Goal: Task Accomplishment & Management: Use online tool/utility

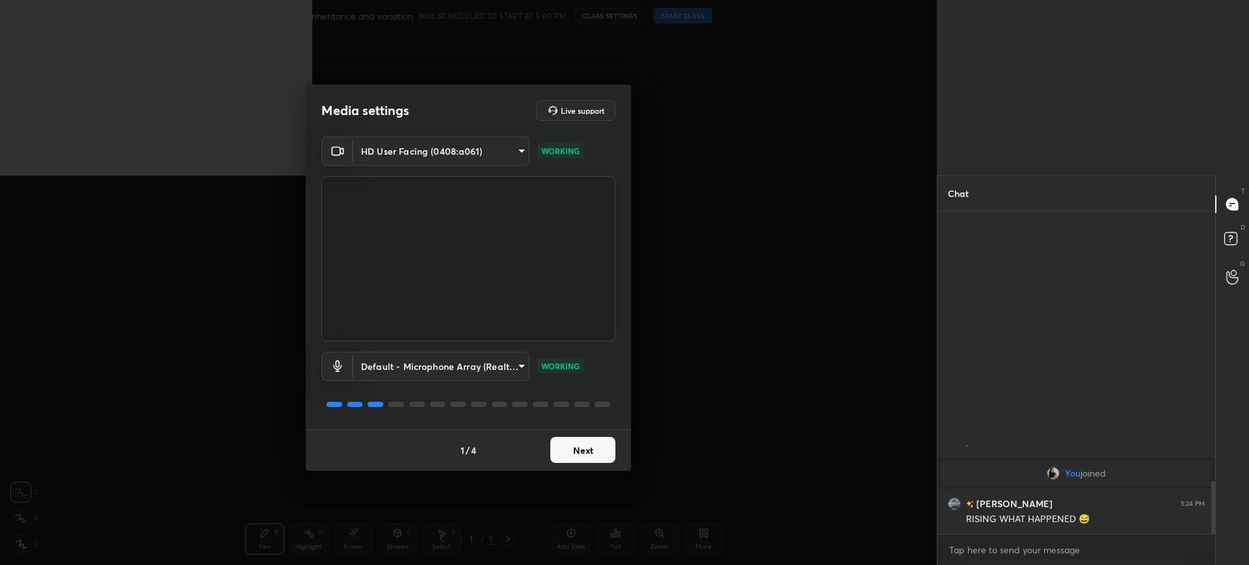
scroll to position [1693, 0]
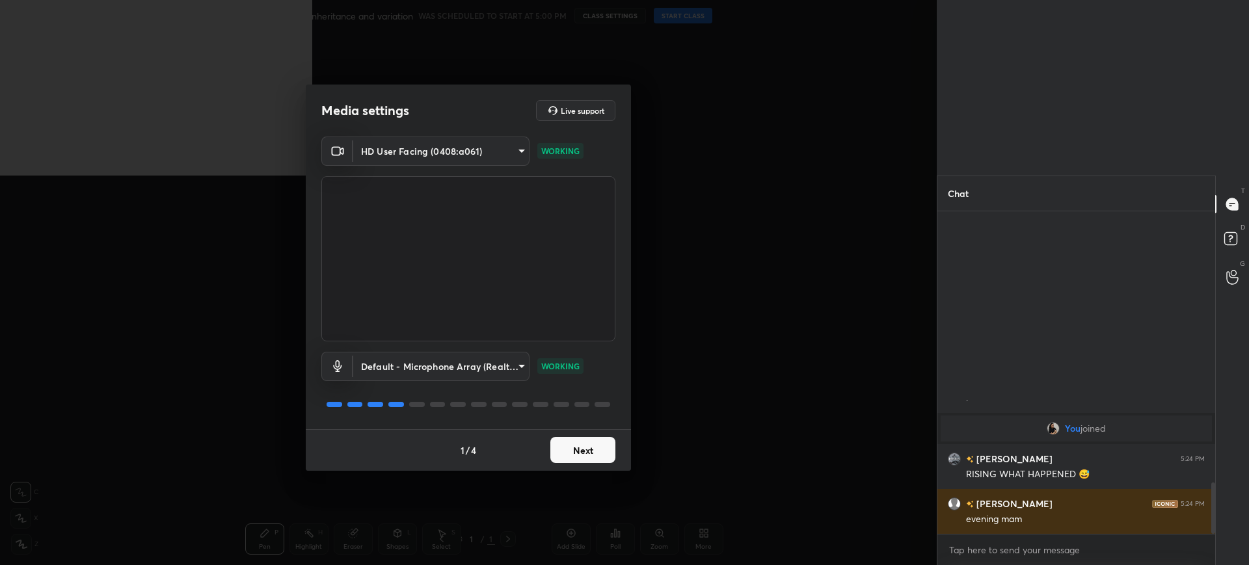
click at [578, 456] on button "Next" at bounding box center [582, 450] width 65 height 26
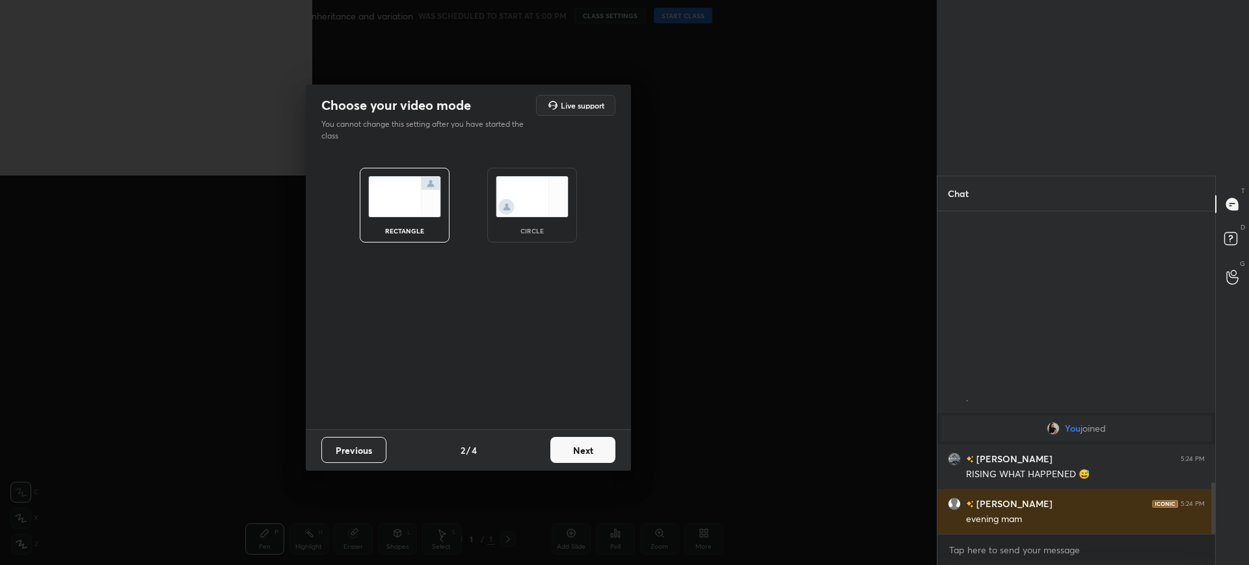
click at [591, 446] on button "Next" at bounding box center [582, 450] width 65 height 26
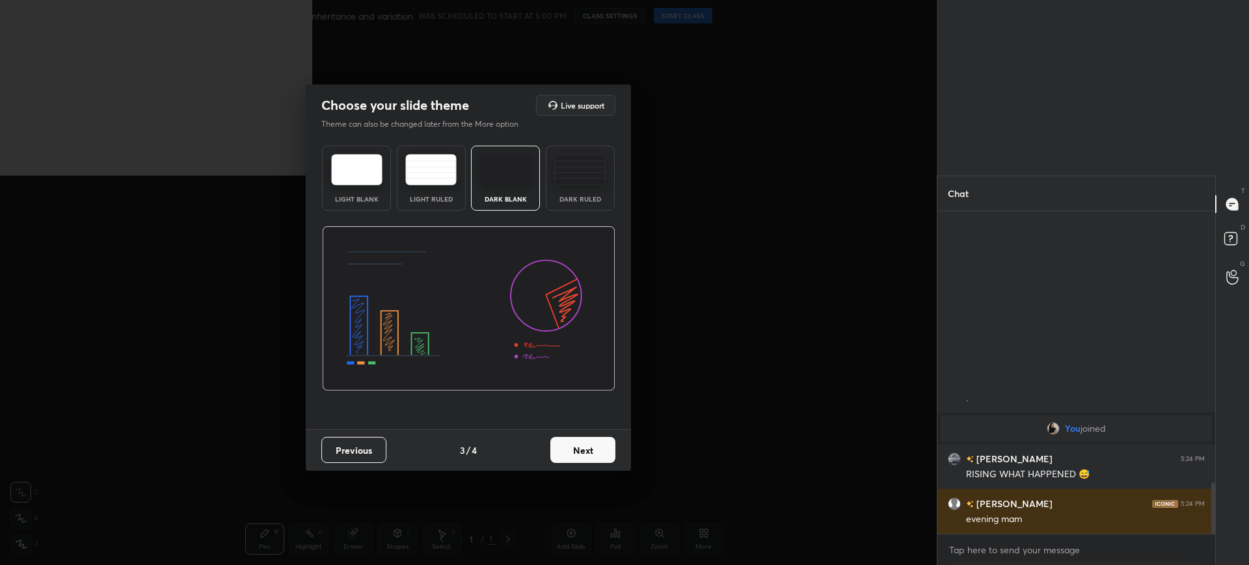
click at [615, 446] on div "Previous 3 / 4 Next" at bounding box center [468, 450] width 325 height 42
click at [601, 455] on button "Next" at bounding box center [582, 450] width 65 height 26
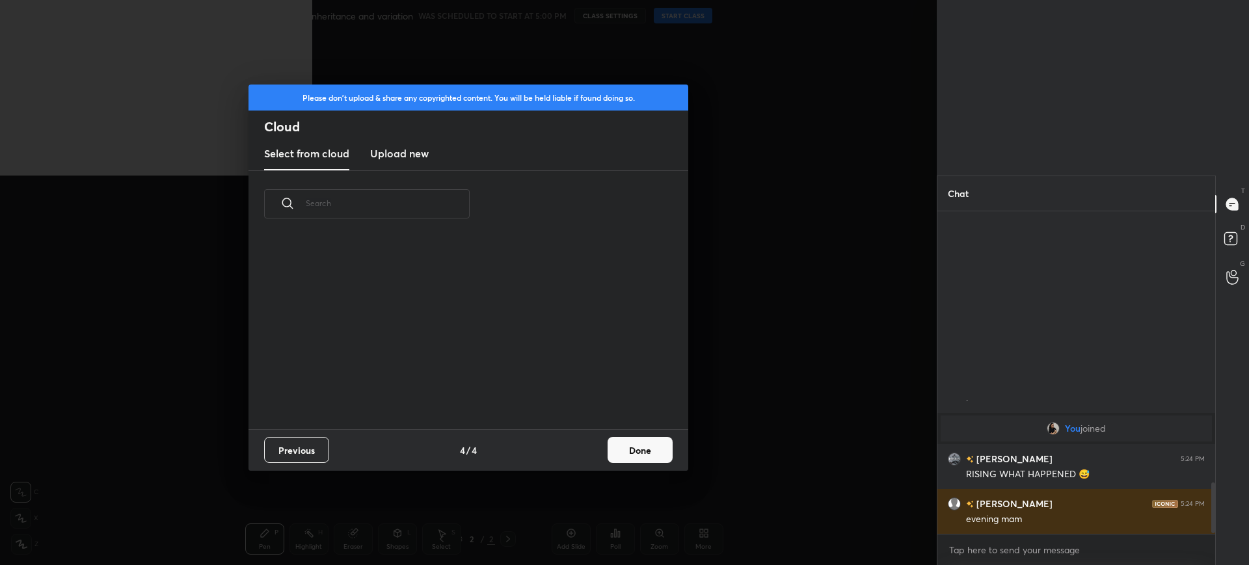
scroll to position [192, 418]
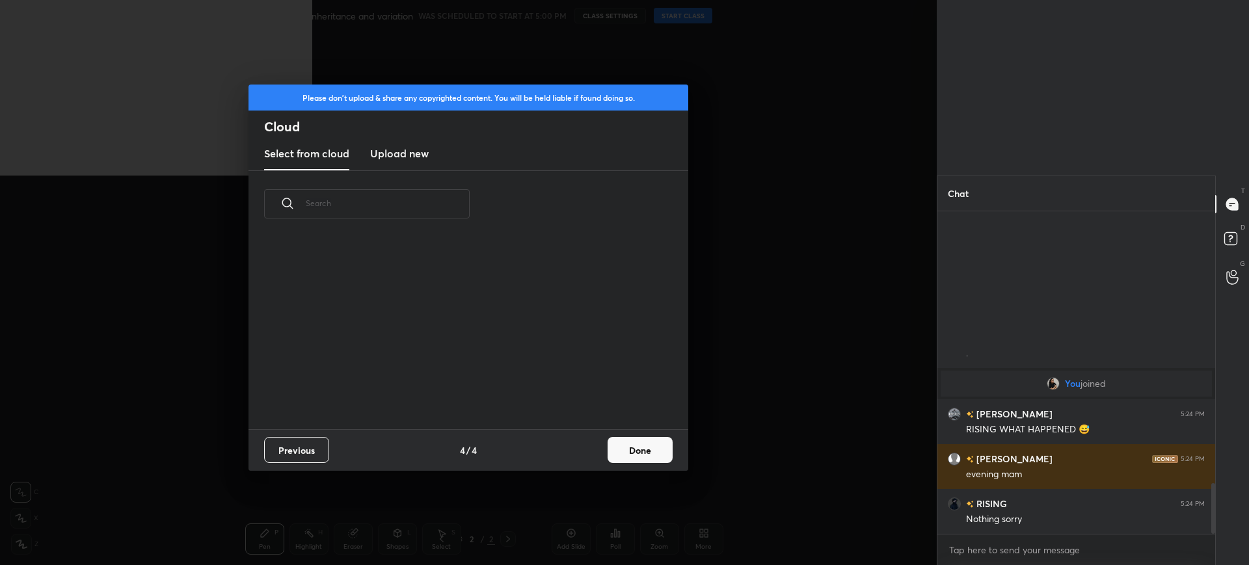
click at [647, 446] on button "Done" at bounding box center [640, 450] width 65 height 26
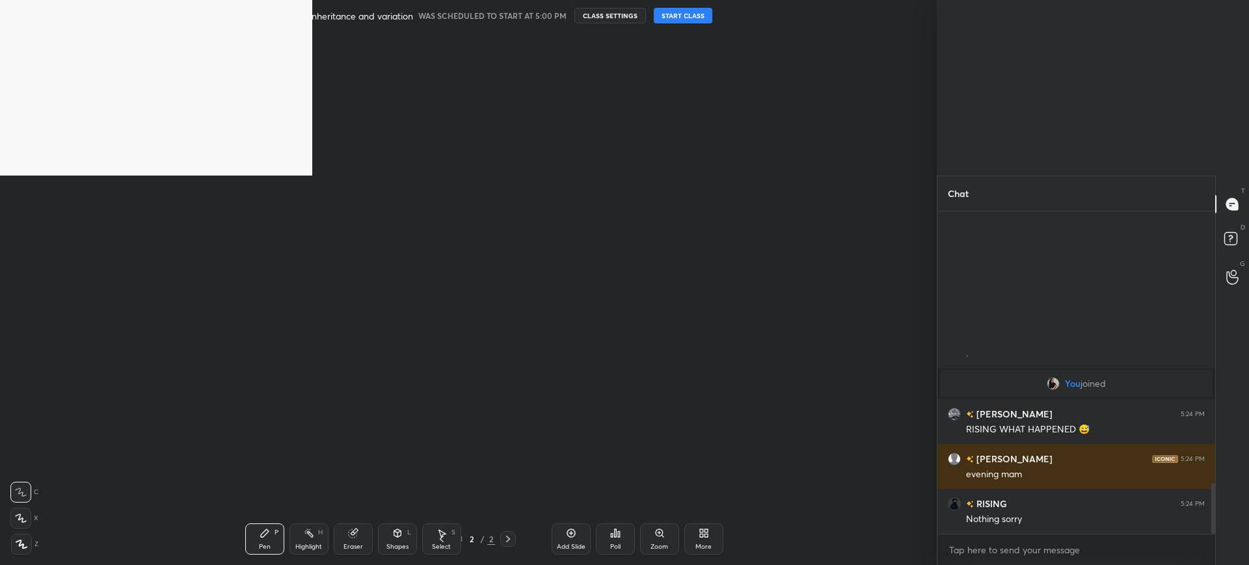
click at [695, 14] on button "START CLASS" at bounding box center [683, 16] width 59 height 16
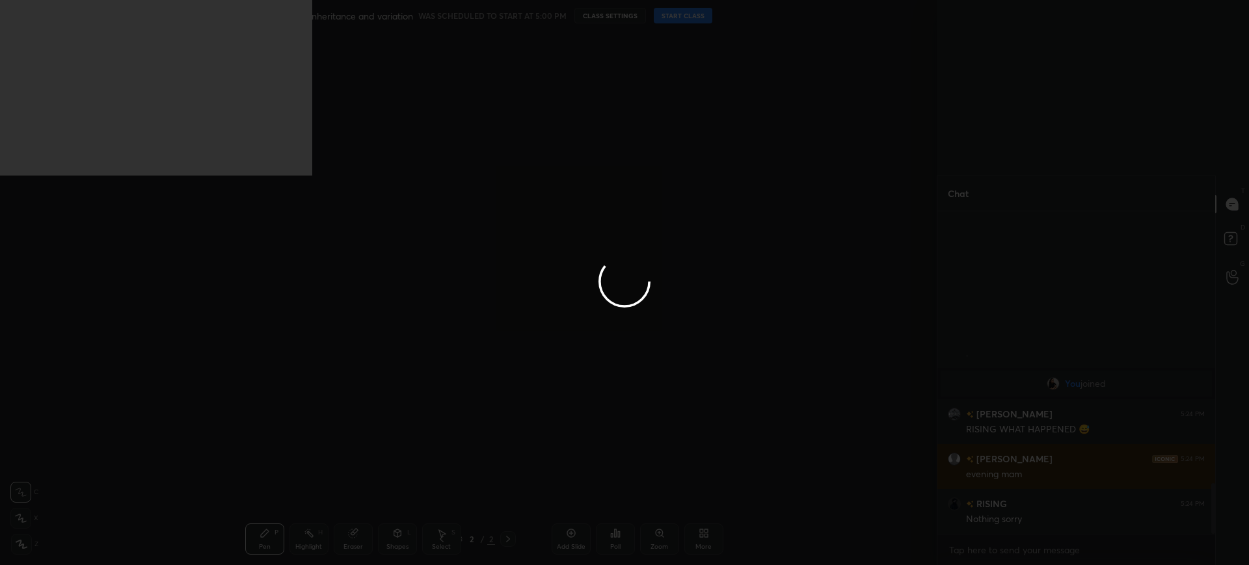
type textarea "x"
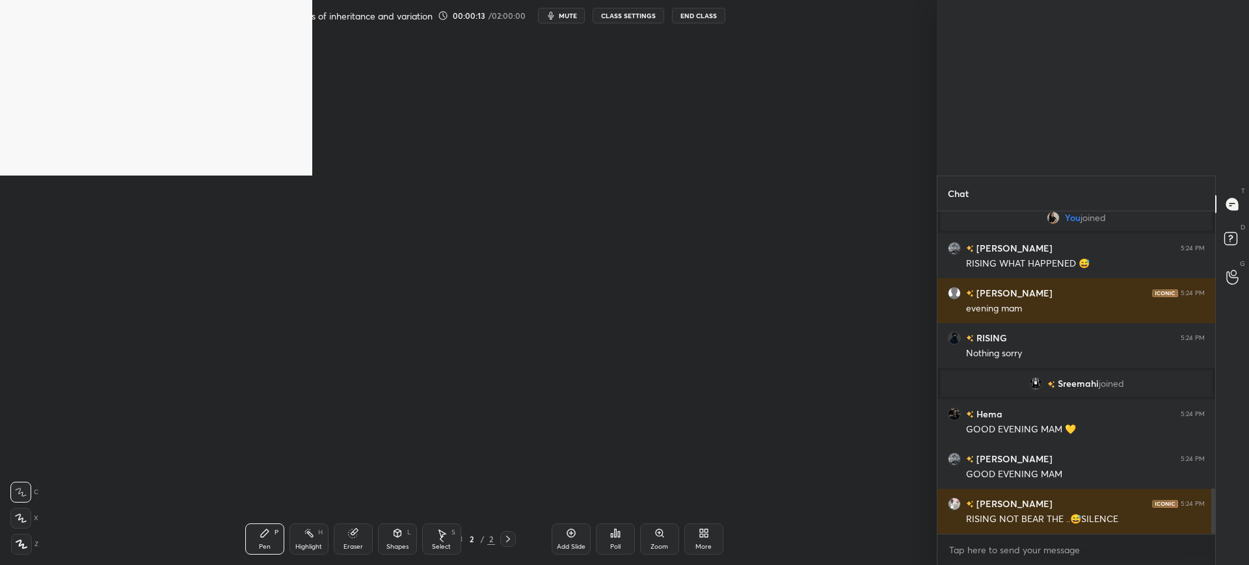
scroll to position [1949, 0]
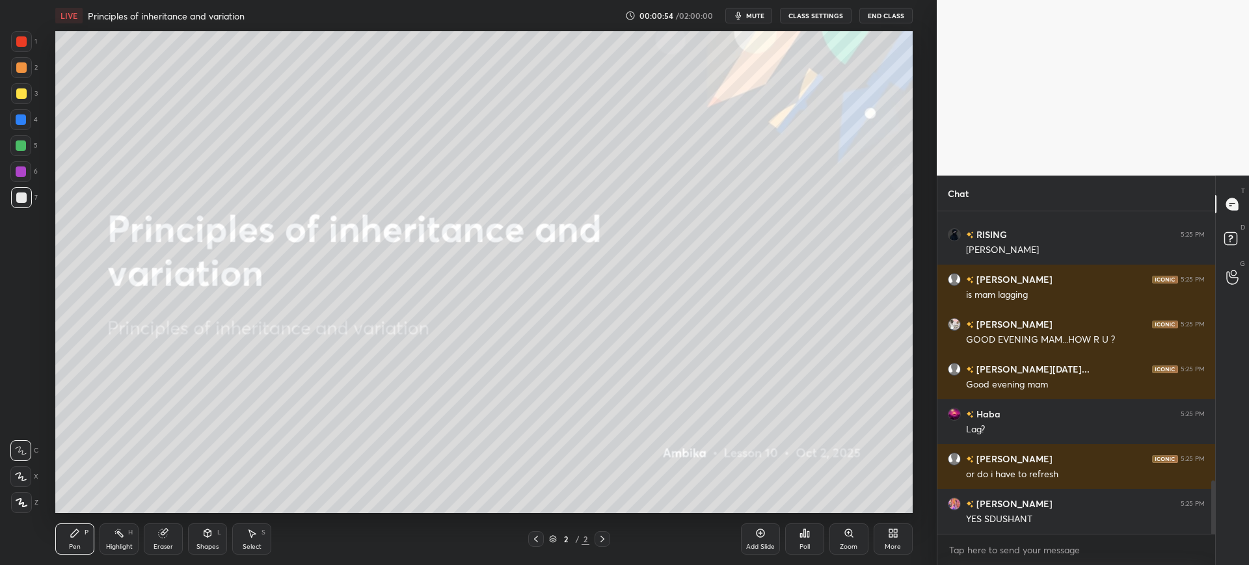
scroll to position [1670, 0]
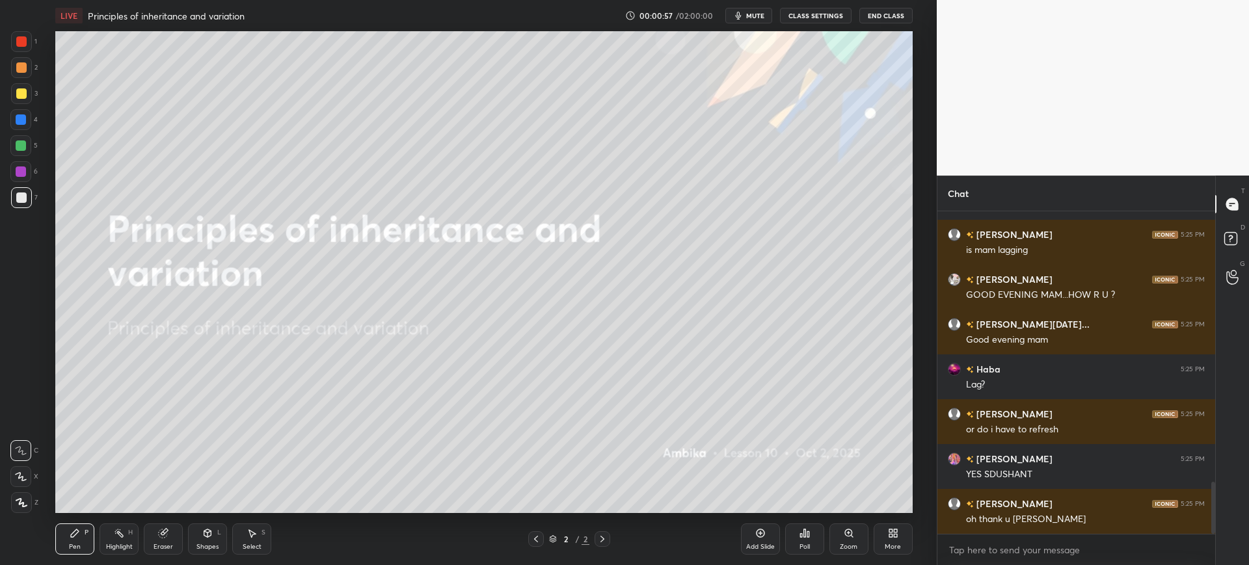
click at [195, 533] on div "Shapes L" at bounding box center [207, 539] width 39 height 31
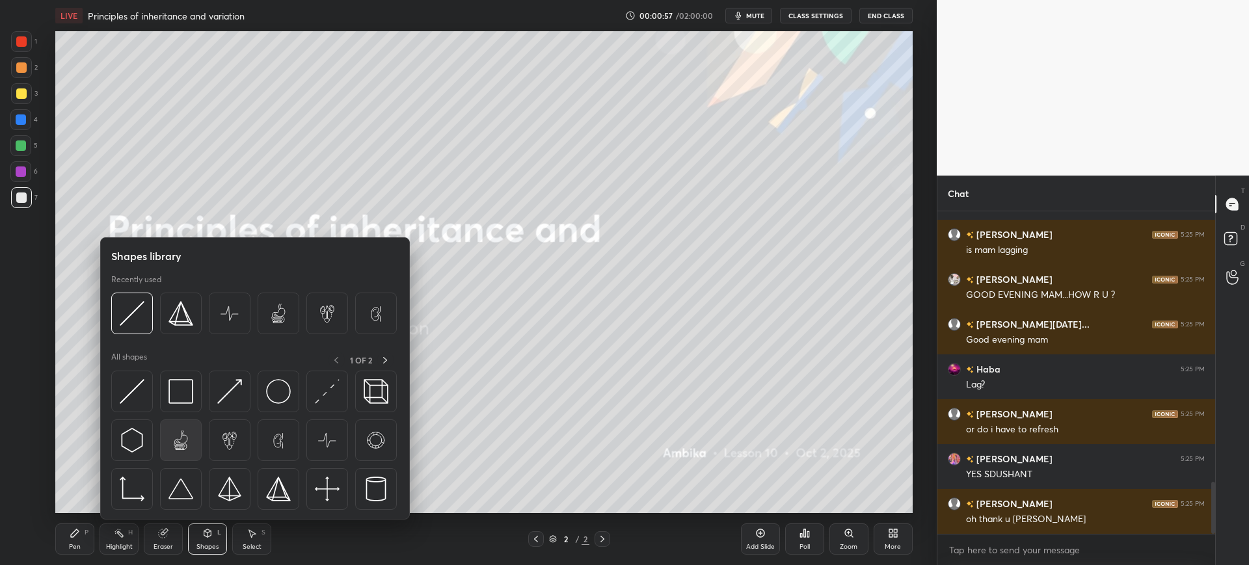
click at [182, 420] on div at bounding box center [181, 441] width 42 height 42
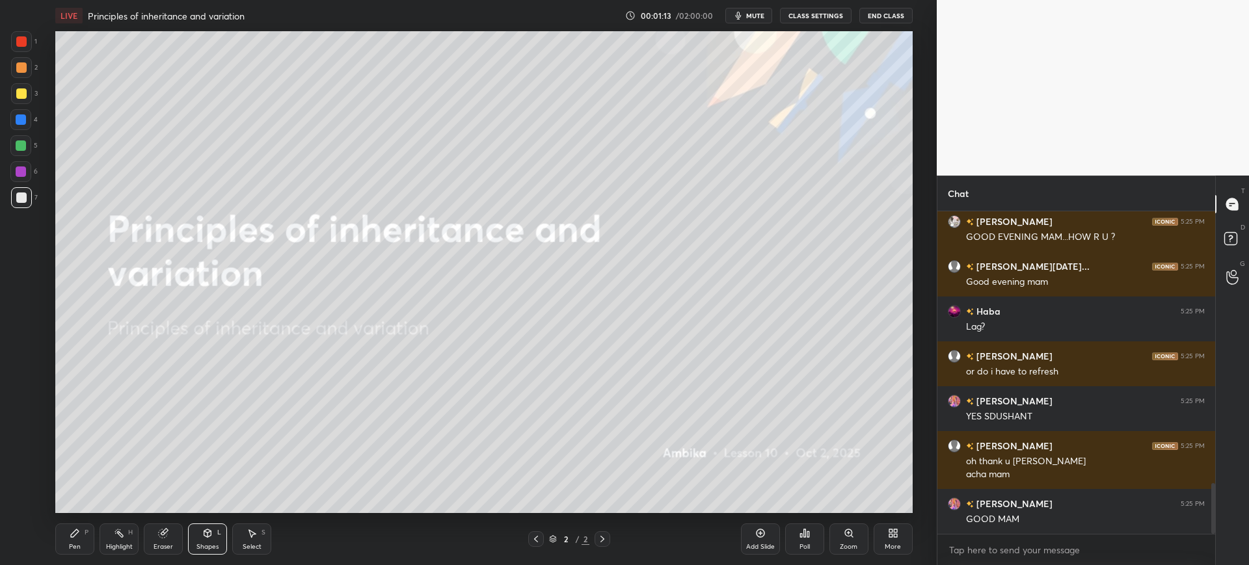
scroll to position [1772, 0]
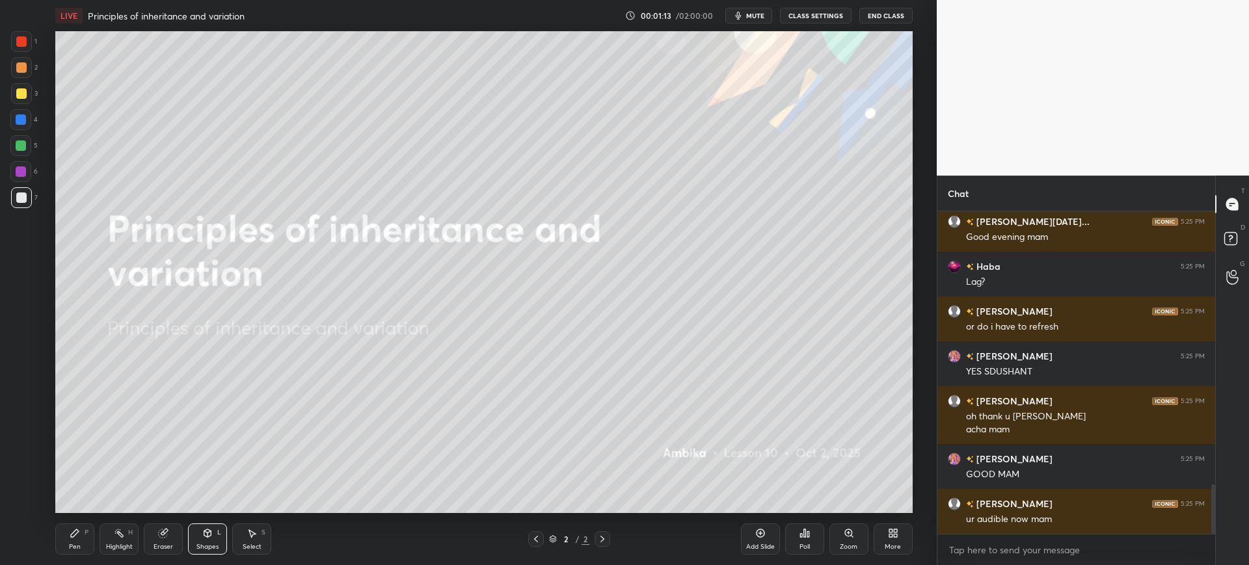
click at [77, 538] on icon at bounding box center [75, 533] width 10 height 10
click at [31, 88] on div at bounding box center [21, 93] width 21 height 21
click at [785, 537] on div "Poll" at bounding box center [804, 539] width 39 height 31
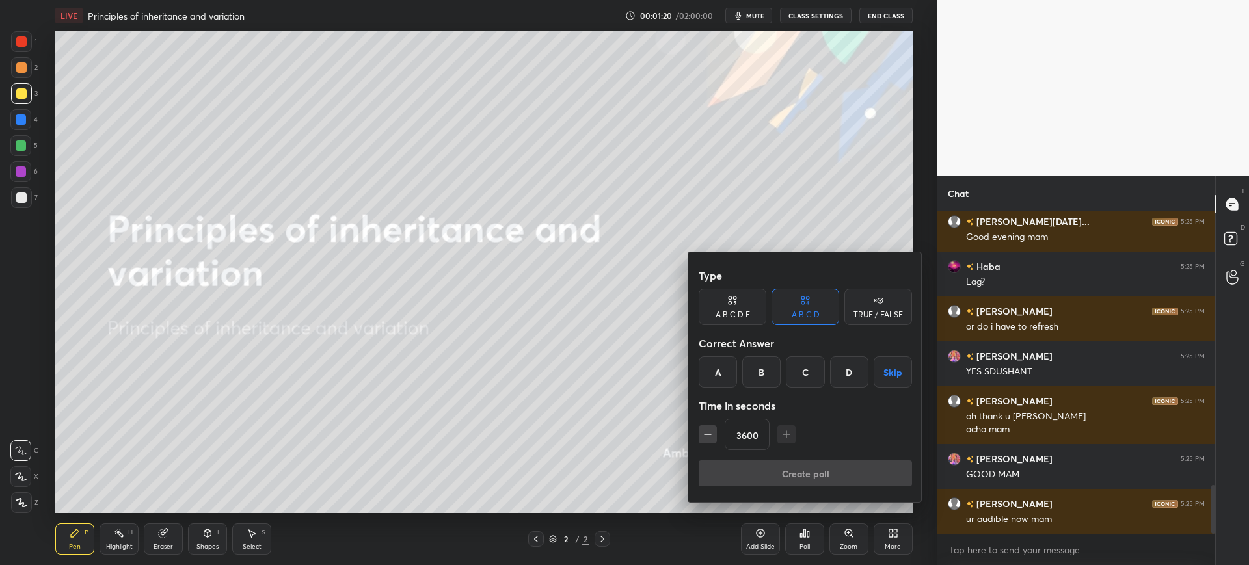
scroll to position [1817, 0]
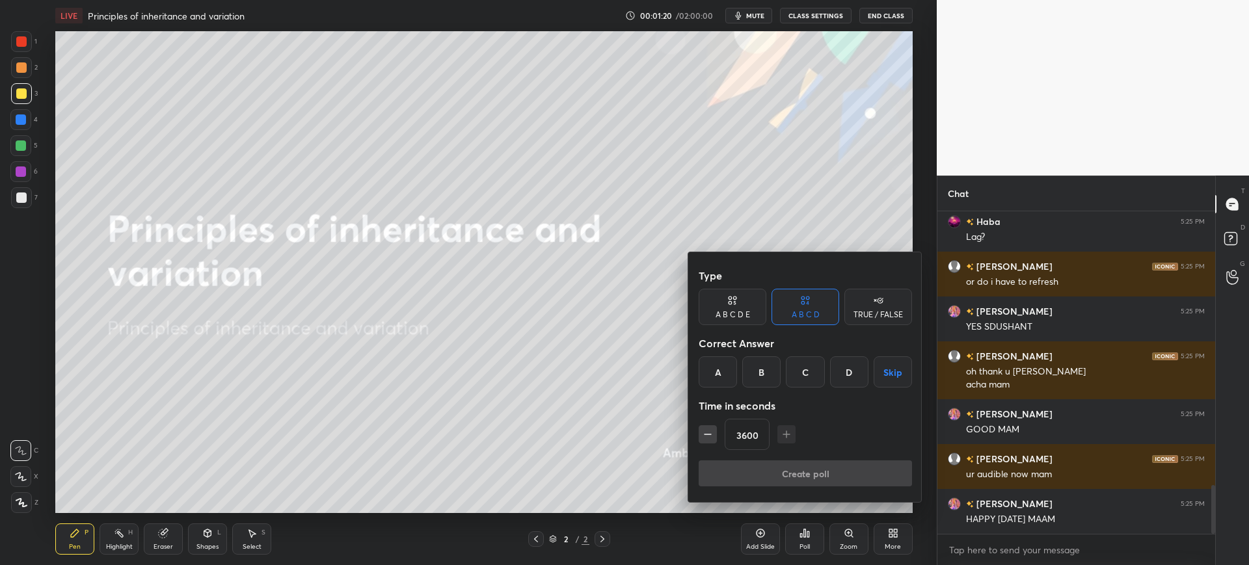
click at [770, 523] on div at bounding box center [624, 282] width 1249 height 565
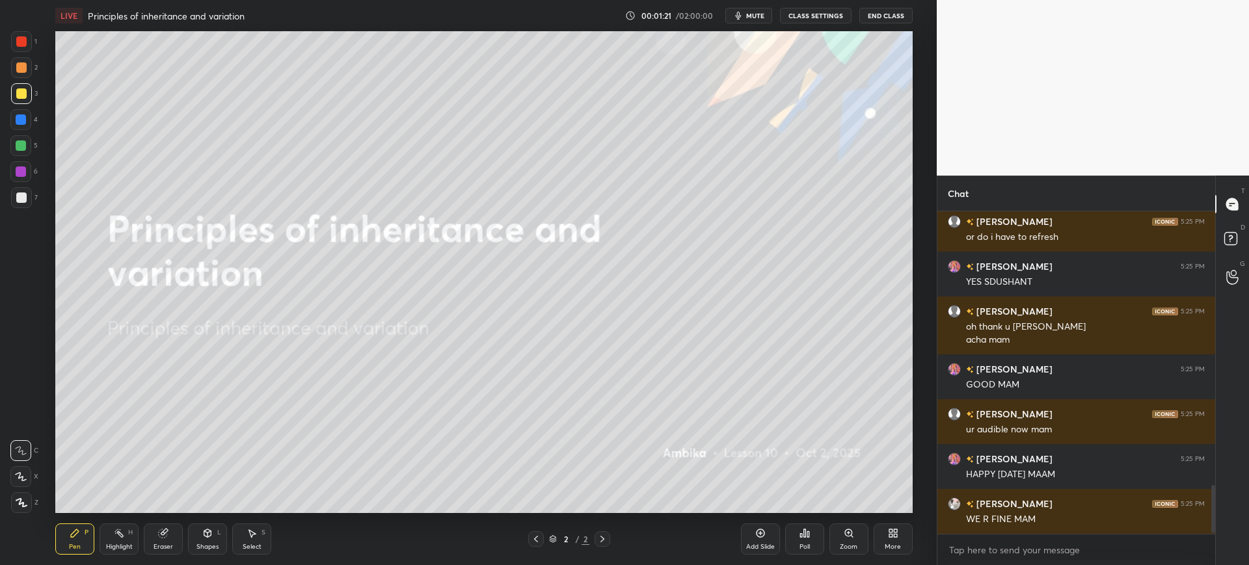
click at [750, 550] on div "Add Slide" at bounding box center [760, 547] width 29 height 7
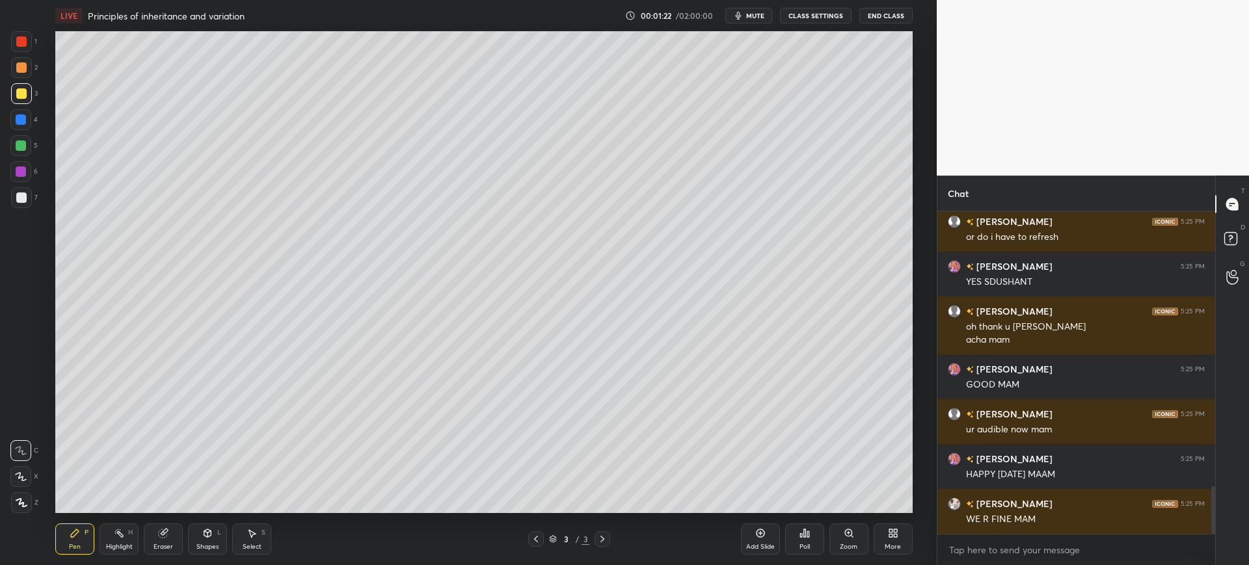
scroll to position [1907, 0]
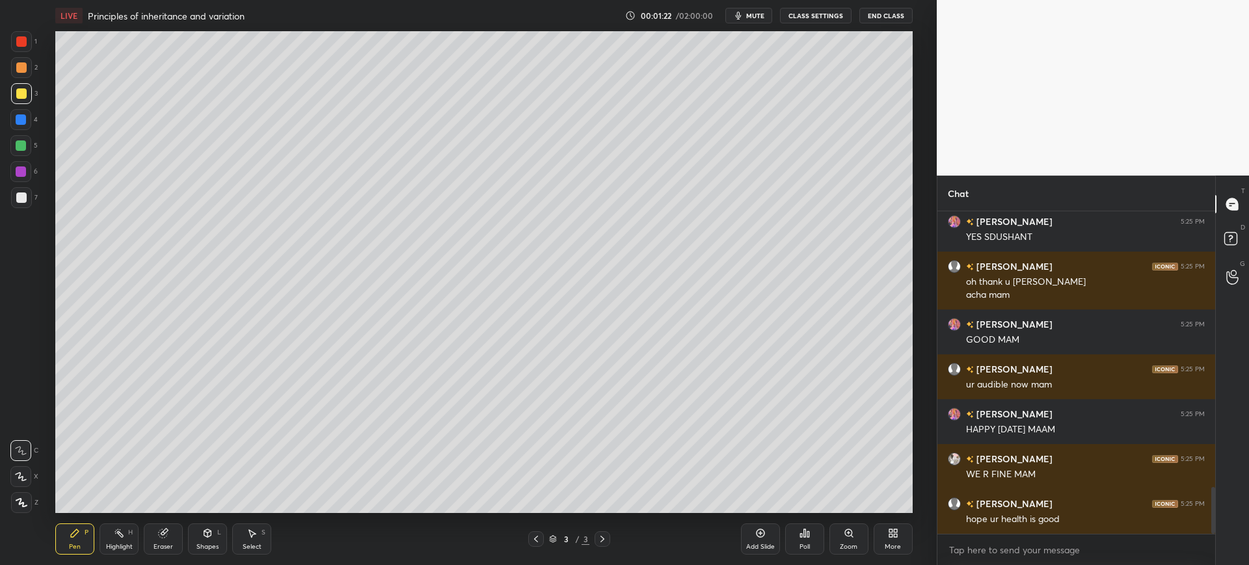
click at [903, 539] on div "More" at bounding box center [893, 539] width 39 height 31
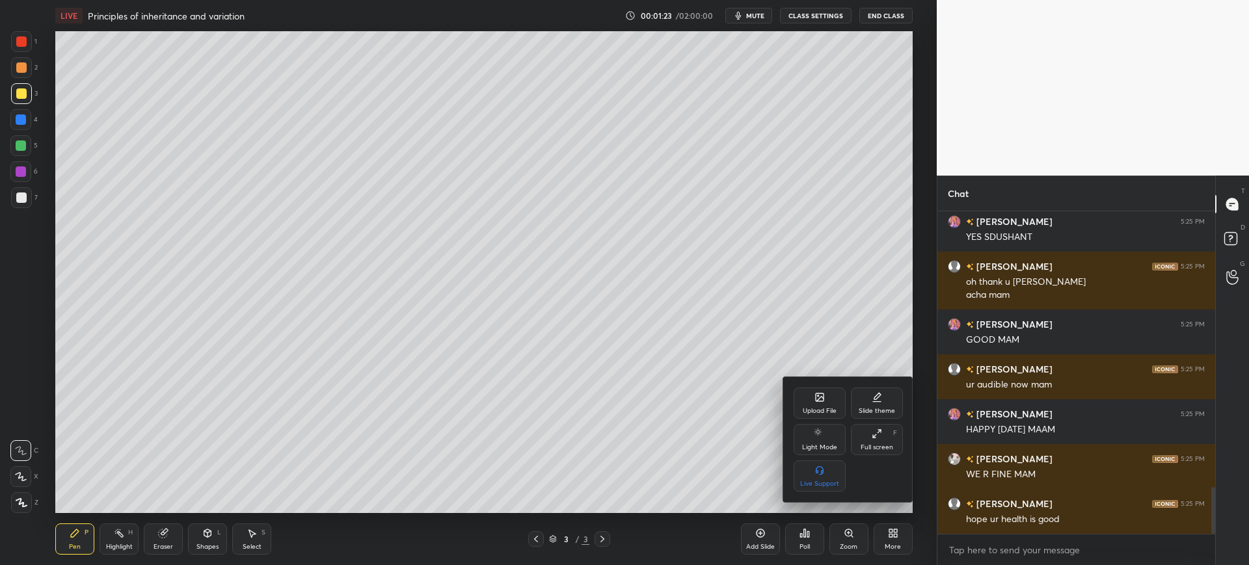
click at [805, 405] on div "Upload File" at bounding box center [820, 403] width 52 height 31
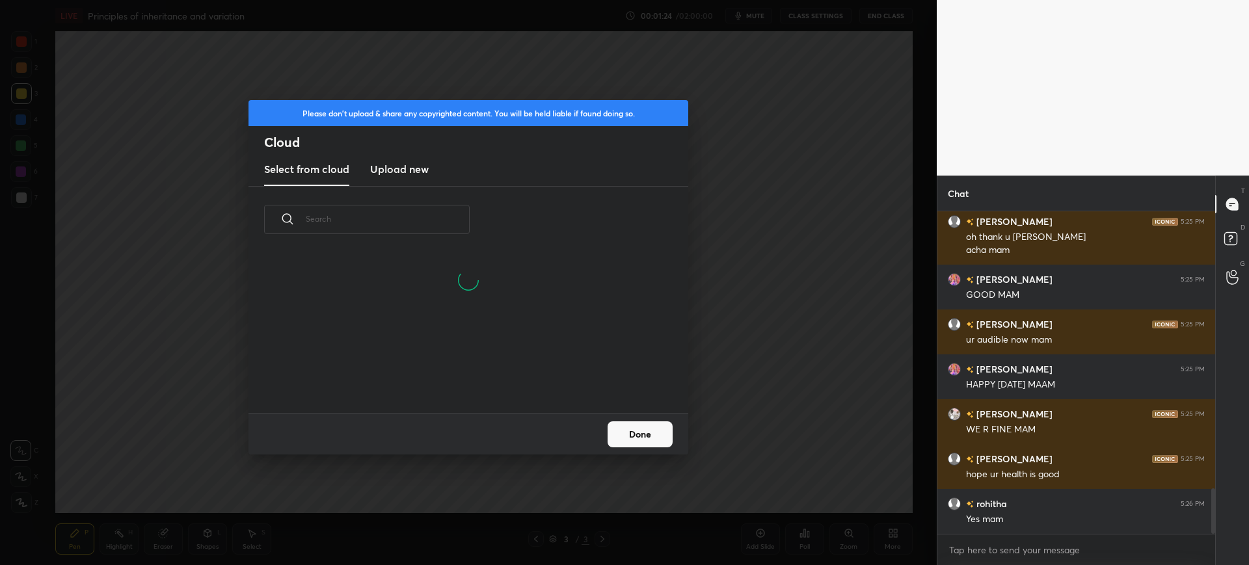
scroll to position [160, 418]
click at [399, 180] on new "Upload new" at bounding box center [399, 170] width 59 height 33
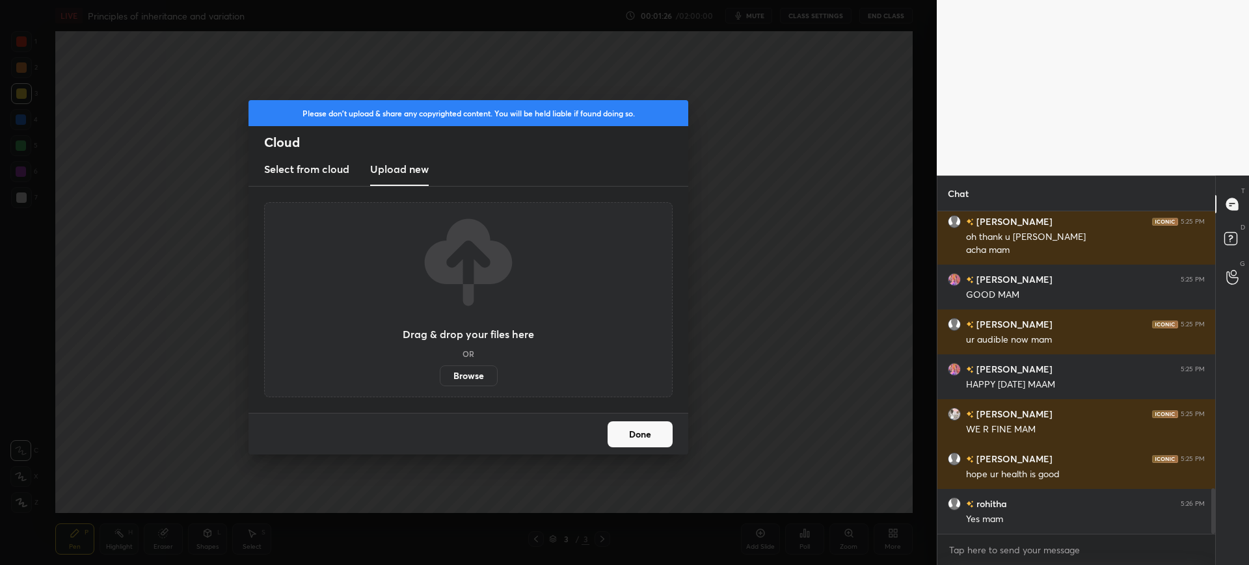
click at [458, 376] on label "Browse" at bounding box center [469, 376] width 58 height 21
click at [440, 376] on input "Browse" at bounding box center [440, 376] width 0 height 21
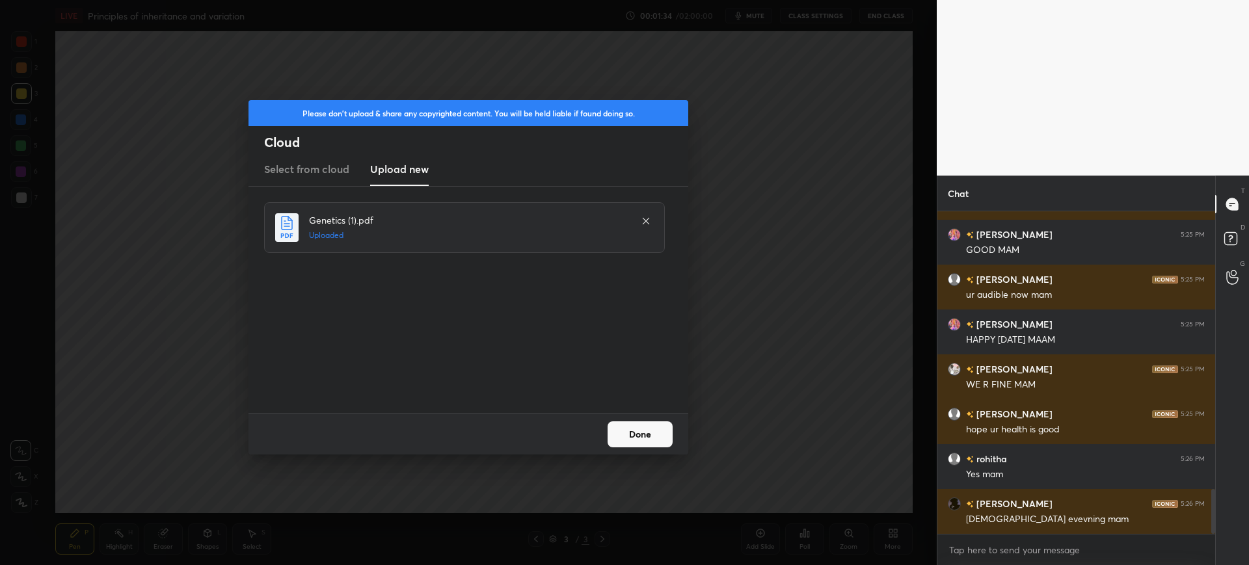
click at [654, 435] on button "Done" at bounding box center [640, 434] width 65 height 26
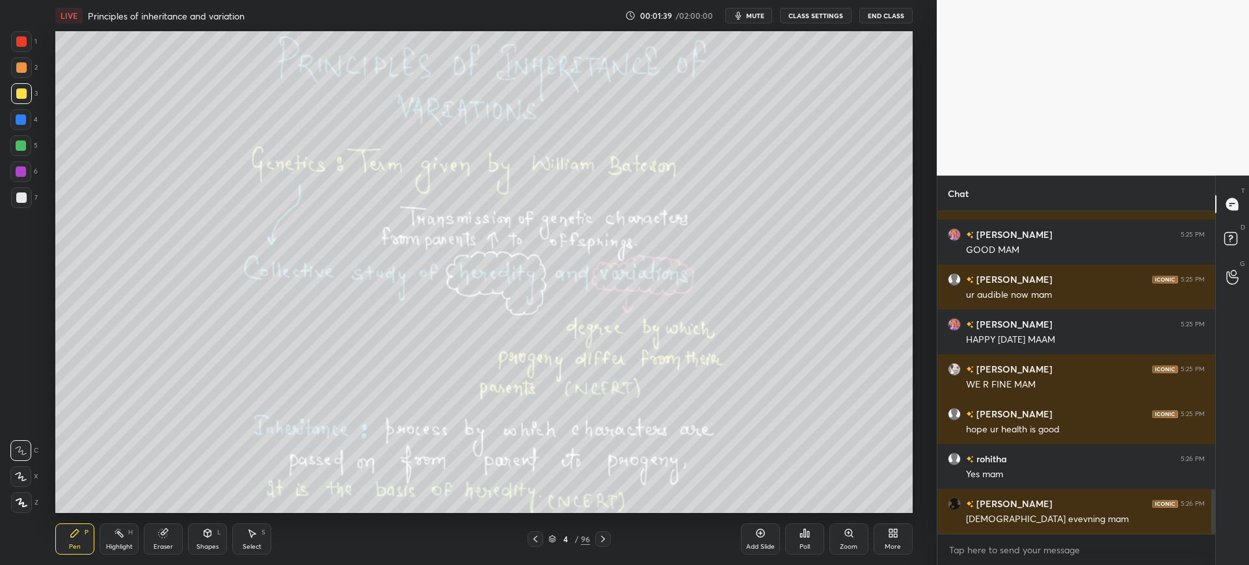
click at [589, 541] on div "96" at bounding box center [585, 539] width 9 height 12
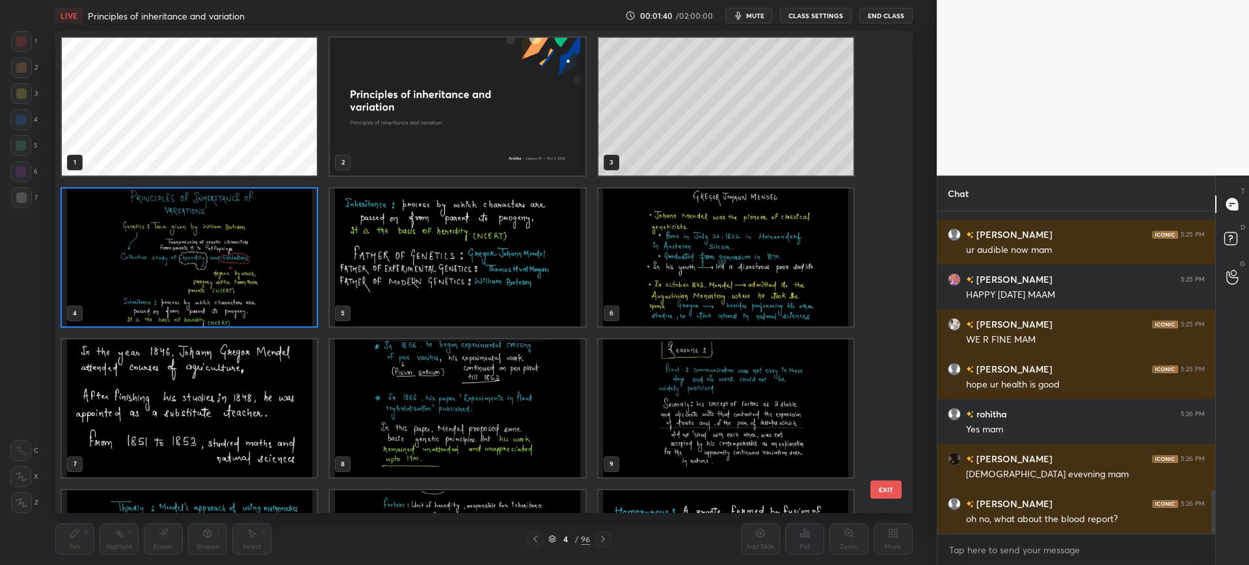
click at [892, 426] on div "1 2 3 4 5 6 7 8 9 10 11 12 13 14 15 EXIT" at bounding box center [483, 272] width 857 height 482
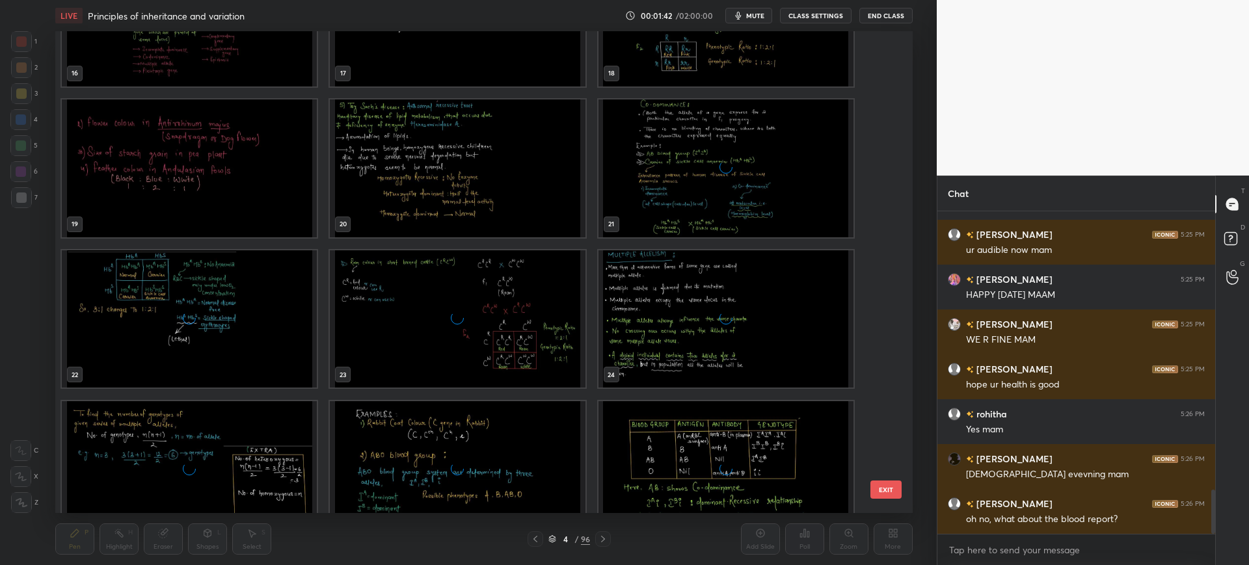
click at [880, 453] on div "16 17 18 19 20 21 22 23 24 25 26 27 28 29 30" at bounding box center [472, 272] width 834 height 482
click at [882, 462] on div "16 17 18 19 20 21 22 23 24 25 26 27 28 29 30" at bounding box center [472, 272] width 834 height 482
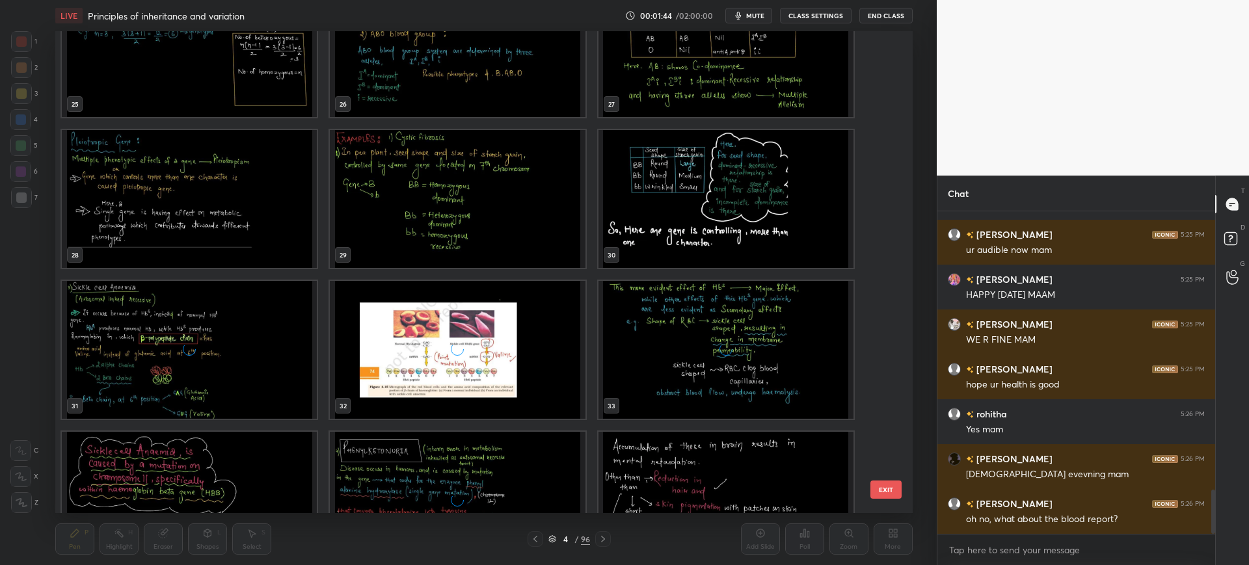
click at [747, 207] on img "grid" at bounding box center [725, 199] width 255 height 138
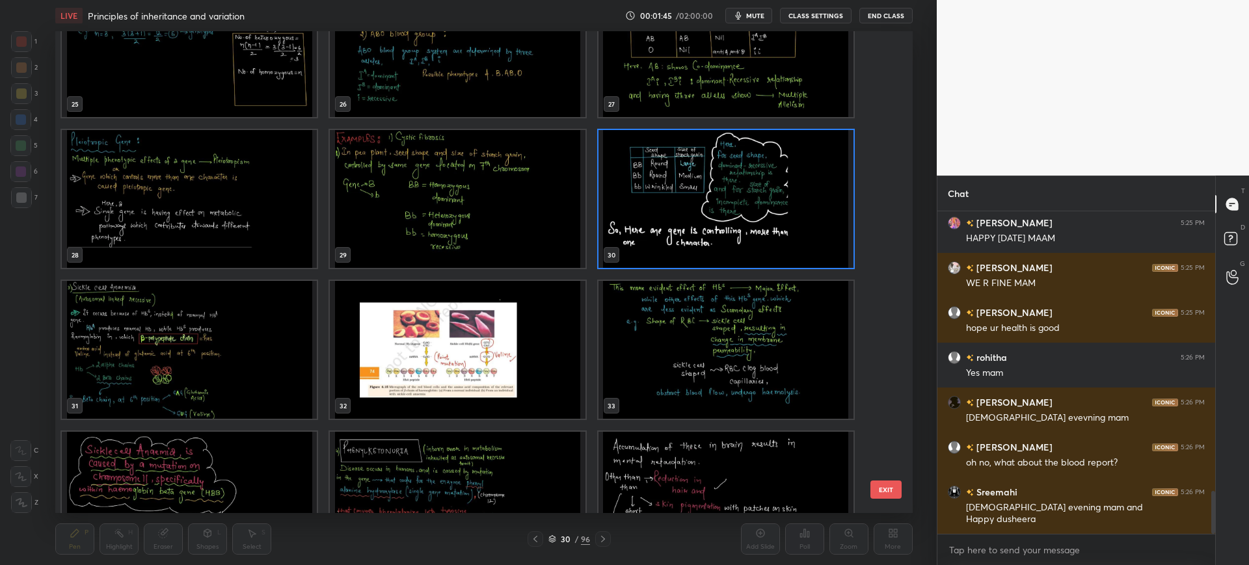
click at [878, 459] on div "25 26 27 28 29 30 31 32 33 34 35 36 37 38 39" at bounding box center [472, 272] width 834 height 482
click at [894, 490] on button "EXIT" at bounding box center [885, 490] width 31 height 18
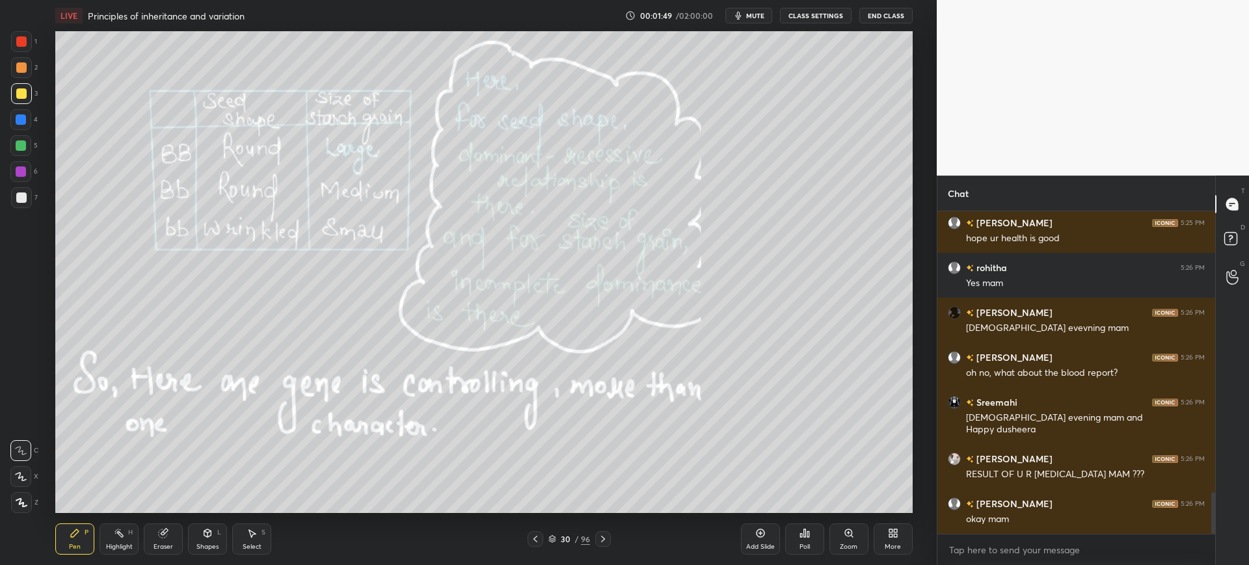
click at [595, 541] on div at bounding box center [603, 539] width 16 height 16
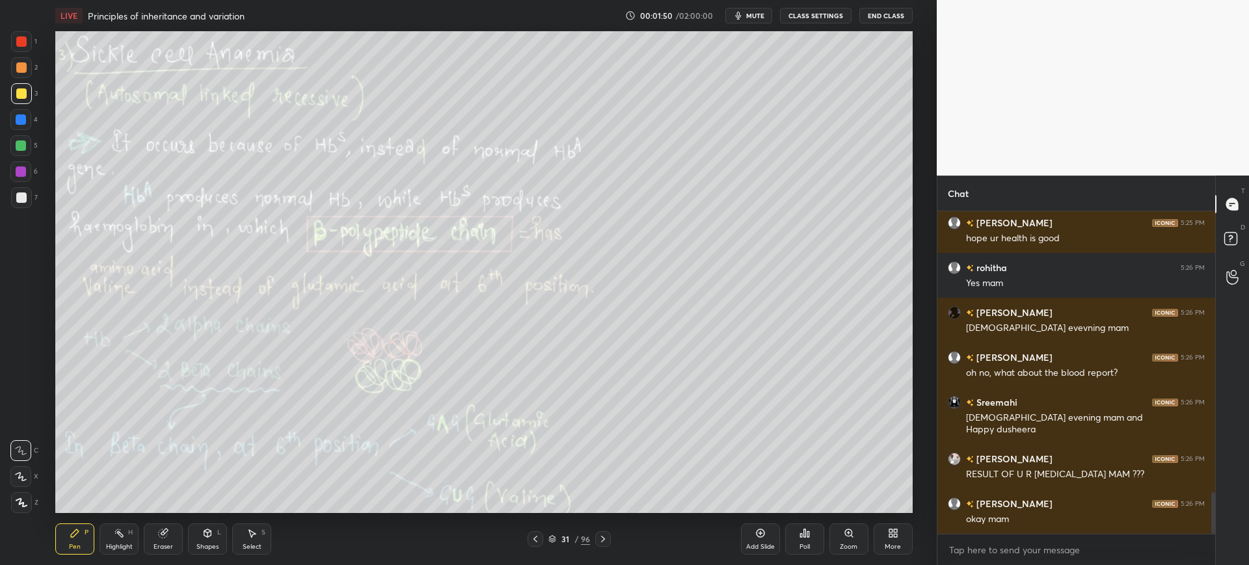
click at [585, 539] on div "96" at bounding box center [585, 539] width 9 height 12
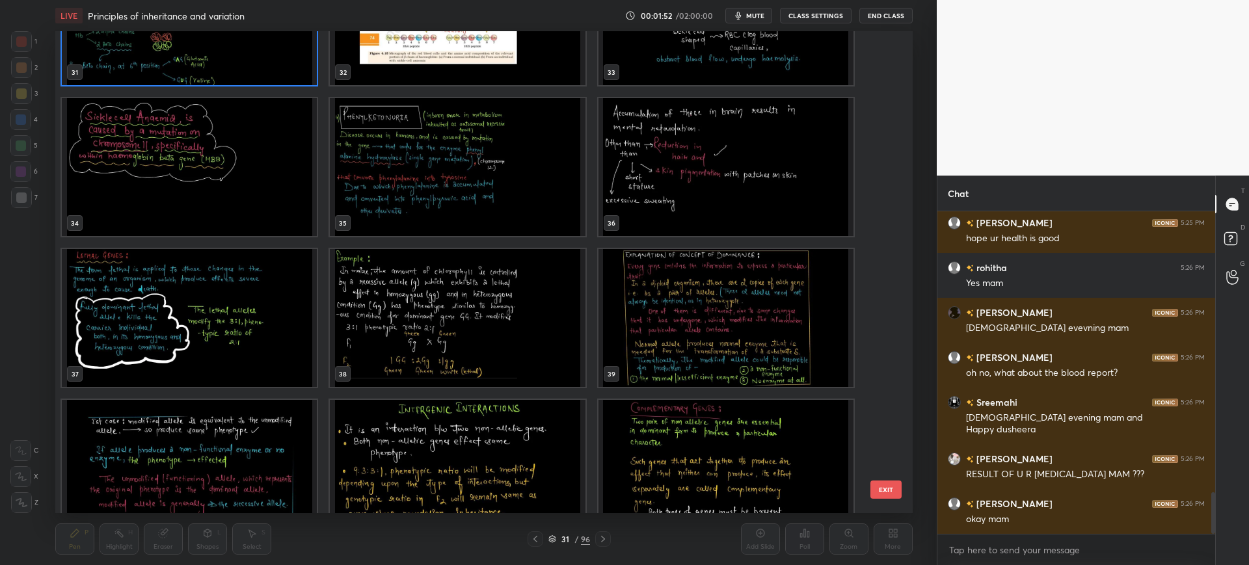
click at [746, 461] on img "grid" at bounding box center [725, 469] width 255 height 138
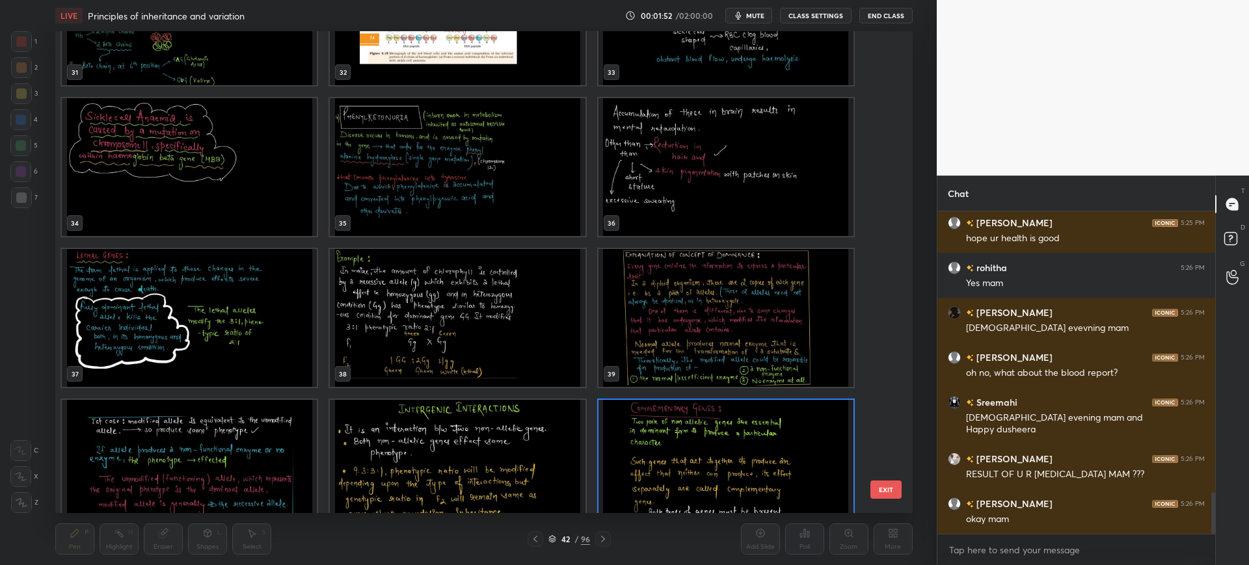
scroll to position [1630, 0]
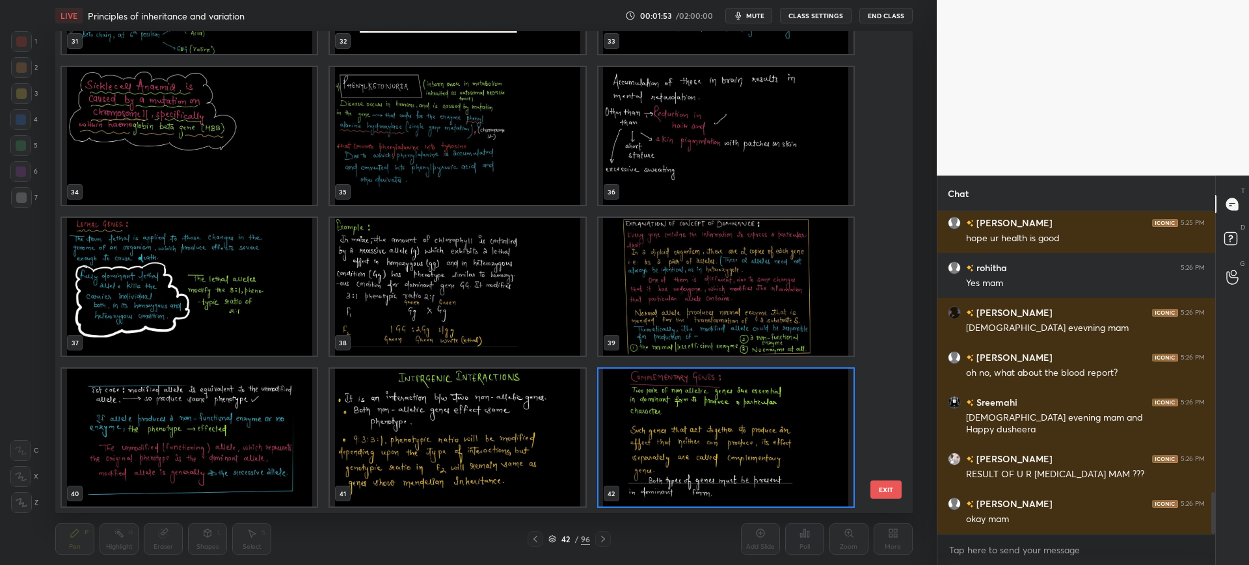
click at [889, 488] on button "EXIT" at bounding box center [885, 490] width 31 height 18
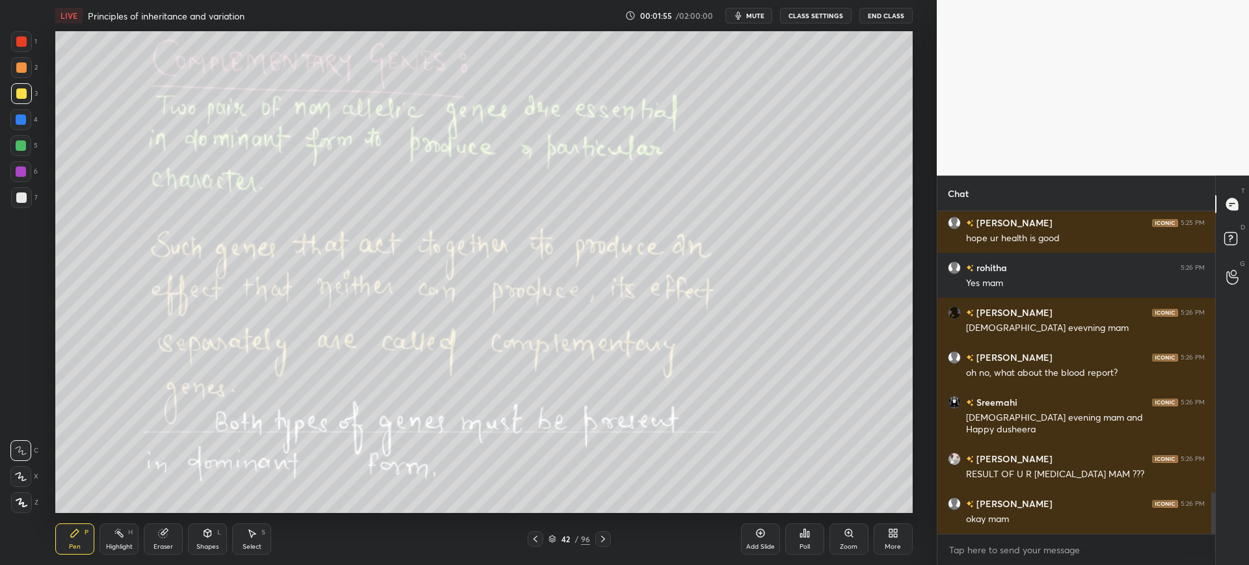
click at [604, 541] on icon at bounding box center [603, 539] width 4 height 7
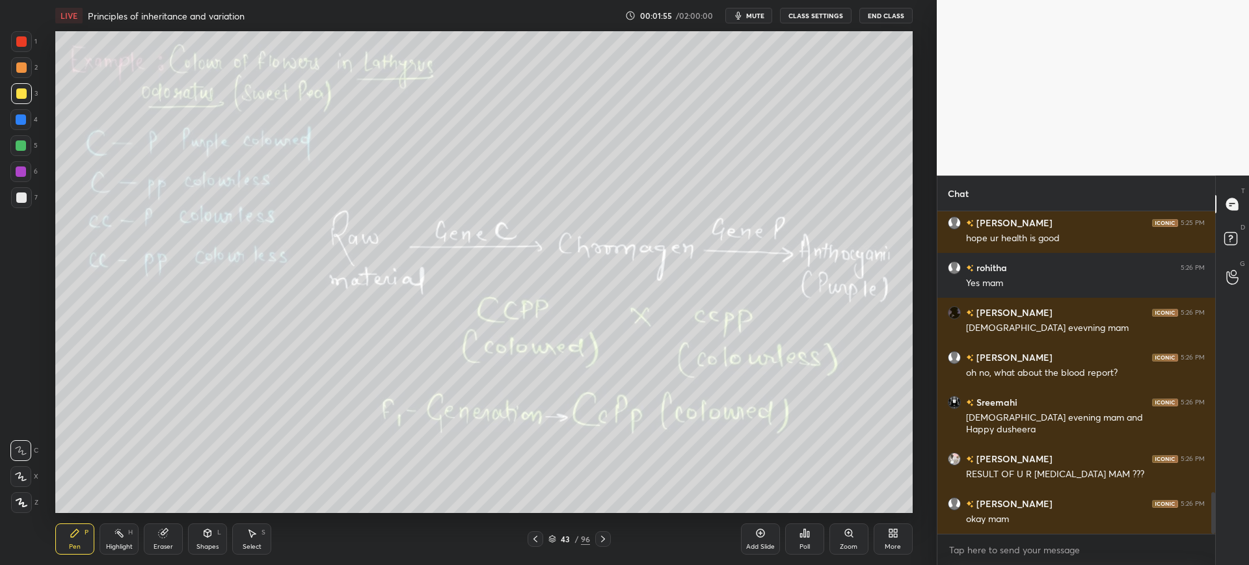
click at [606, 540] on icon at bounding box center [603, 539] width 10 height 10
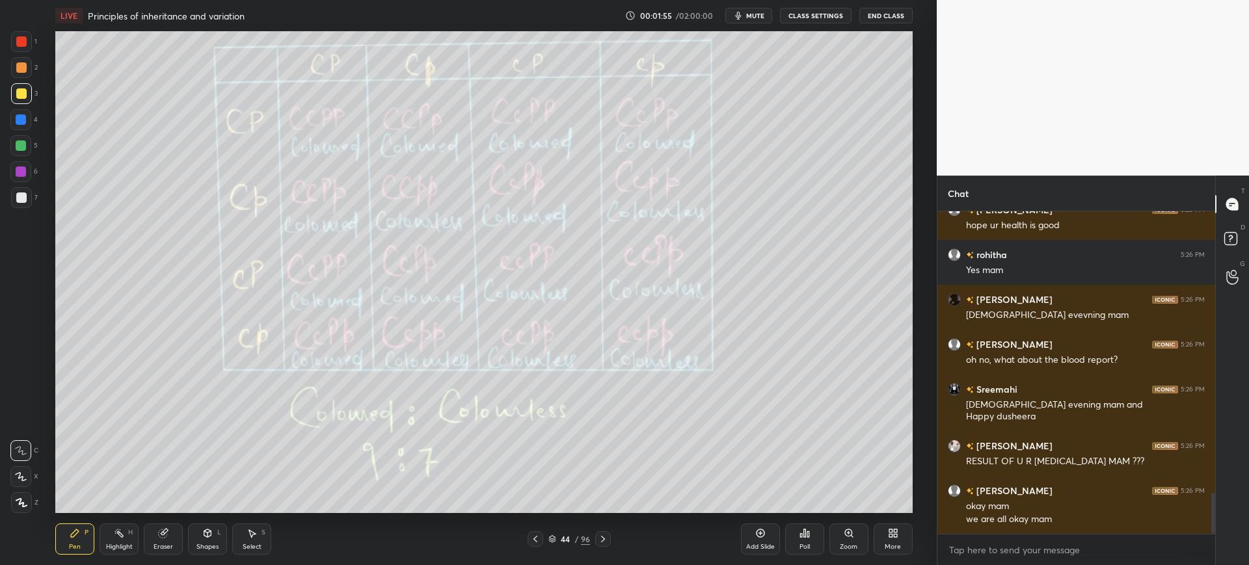
click at [605, 540] on icon at bounding box center [603, 539] width 10 height 10
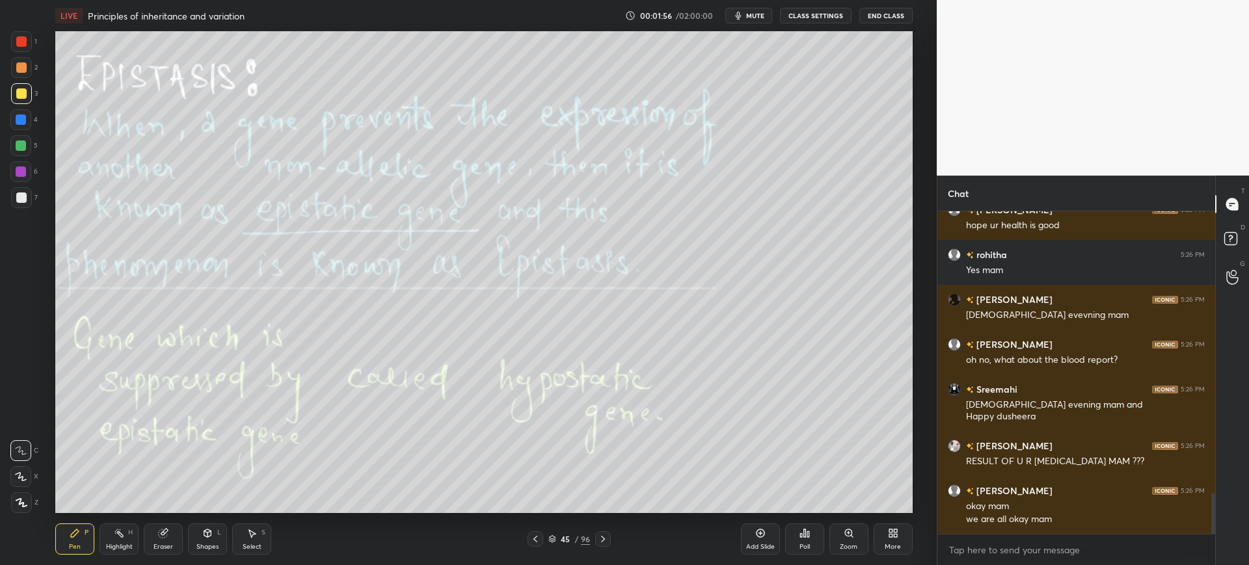
click at [606, 539] on icon at bounding box center [603, 539] width 10 height 10
click at [586, 538] on div "96" at bounding box center [585, 539] width 9 height 12
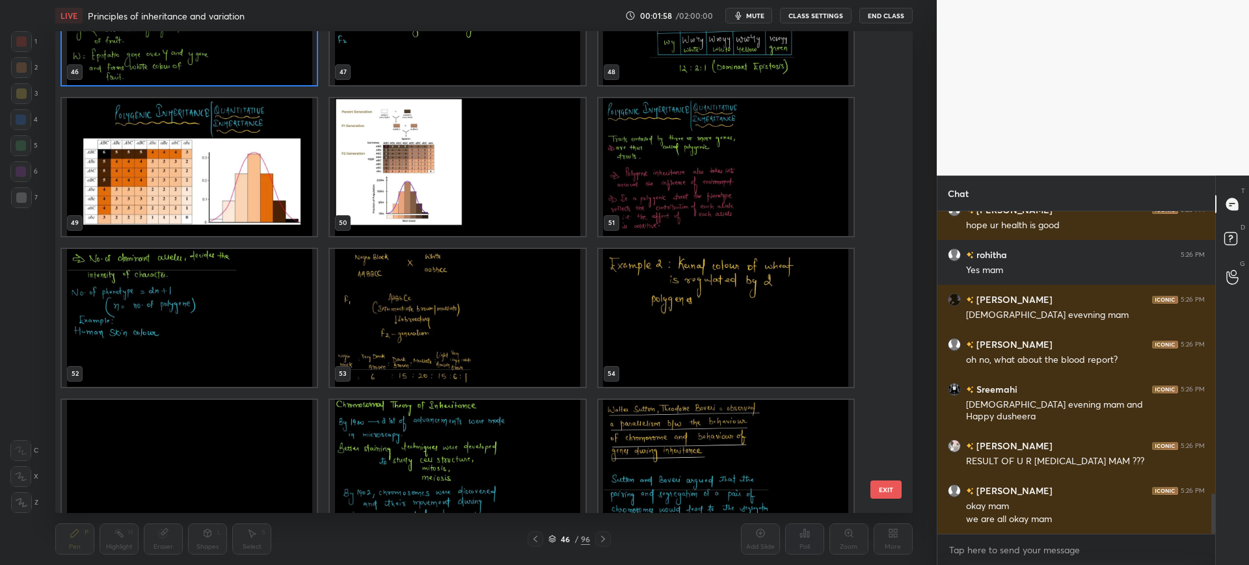
scroll to position [2246, 0]
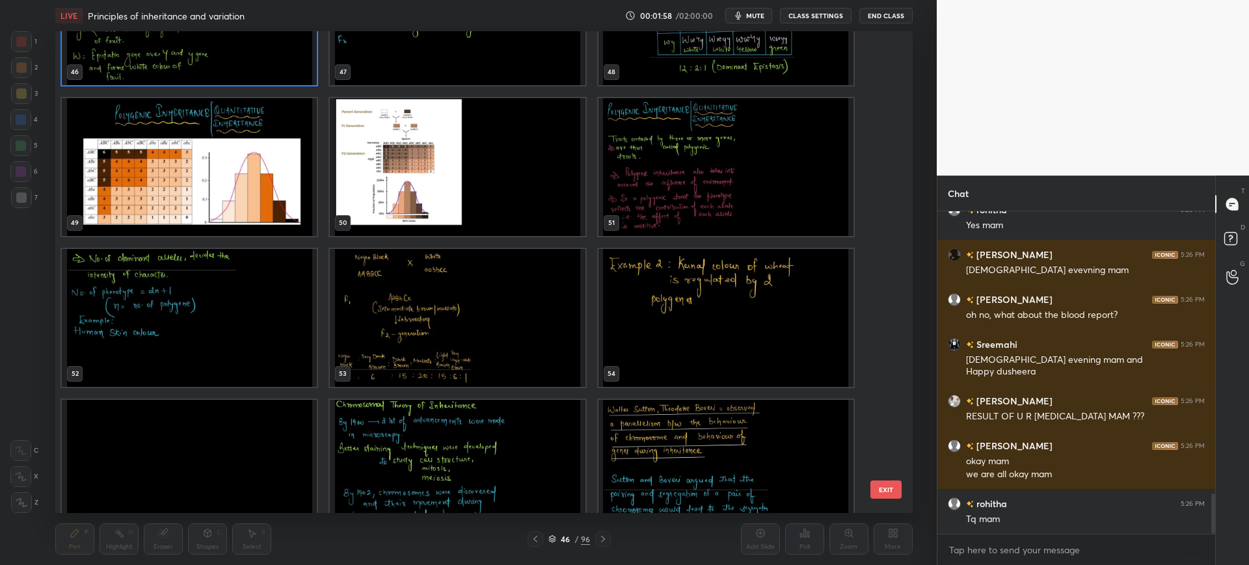
click at [881, 456] on div "46 47 48 49 50 51 52 53 54 55 56 57 58 59 60" at bounding box center [472, 272] width 834 height 482
click at [876, 454] on div "46 47 48 49 50 51 52 53 54 55 56 57 58 59 60" at bounding box center [472, 272] width 834 height 482
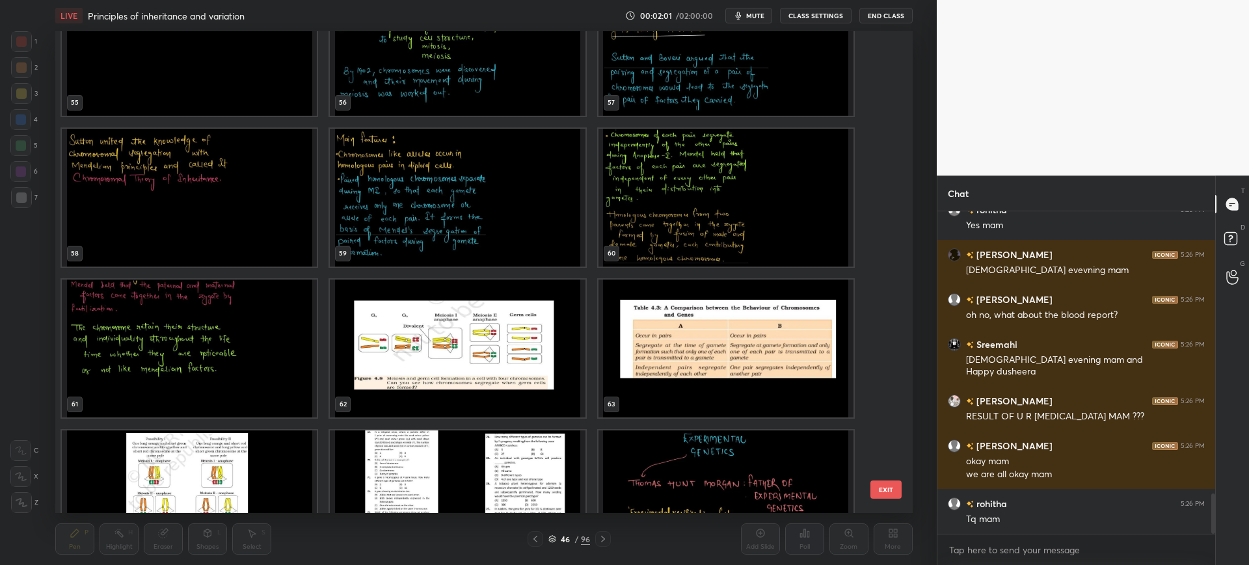
click at [727, 334] on img "grid" at bounding box center [725, 349] width 255 height 138
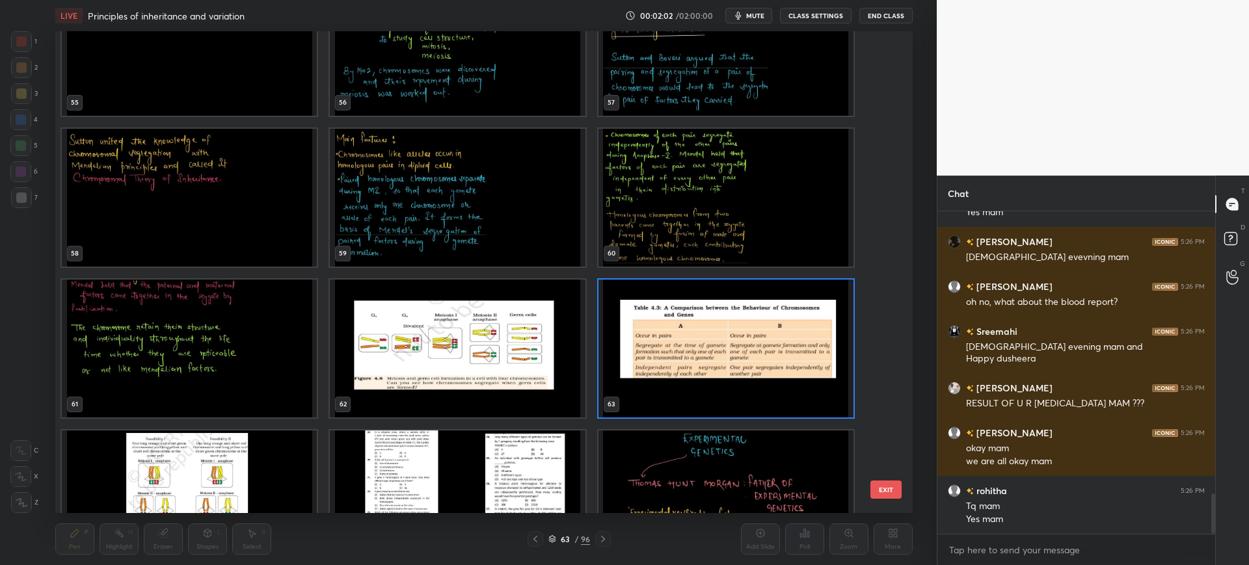
click at [900, 461] on div "55 56 57 58 59 60 61 62 63 64 65 66 67 68 69 EXIT" at bounding box center [483, 272] width 857 height 482
click at [891, 457] on div "55 56 57 58 59 60 61 62 63 64 65 66 67 68 69 EXIT" at bounding box center [483, 272] width 857 height 482
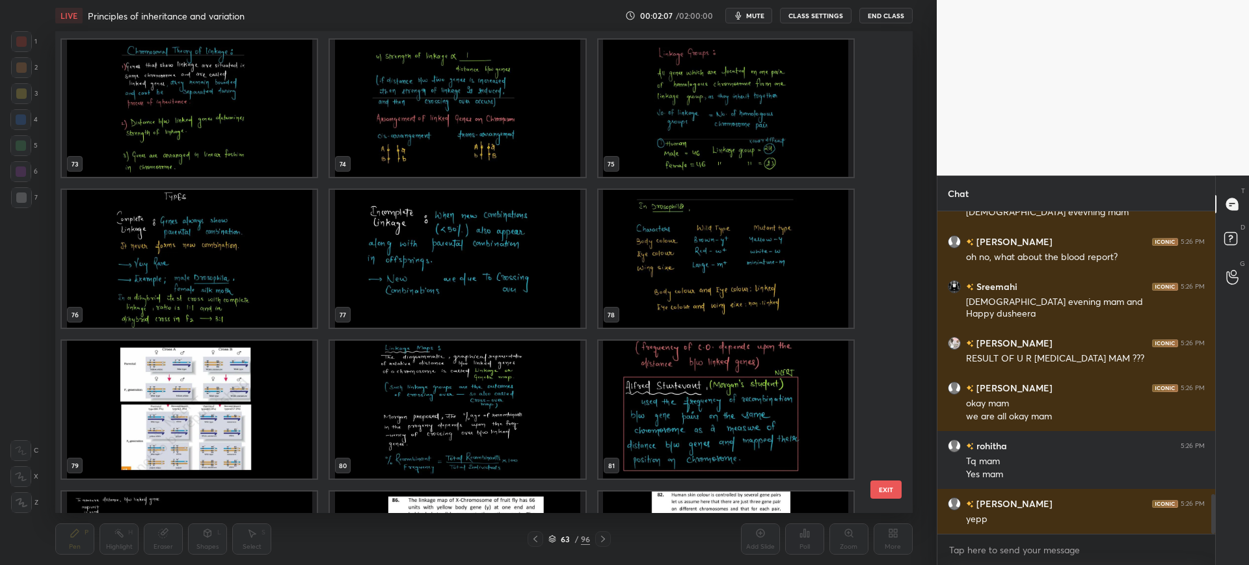
click at [404, 116] on img "grid" at bounding box center [457, 109] width 255 height 138
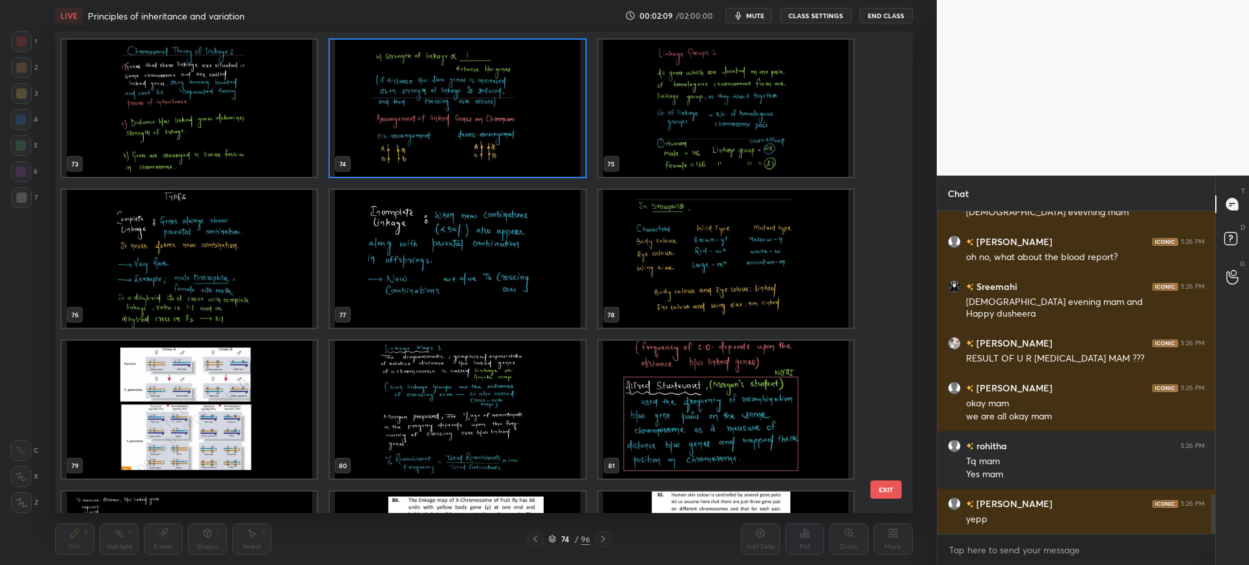
click at [908, 496] on div "70 71 72 73 74 75 76 77 78 79 80 81 82 83 84 85 86 87 EXIT" at bounding box center [483, 272] width 857 height 482
click at [883, 487] on button "EXIT" at bounding box center [885, 490] width 31 height 18
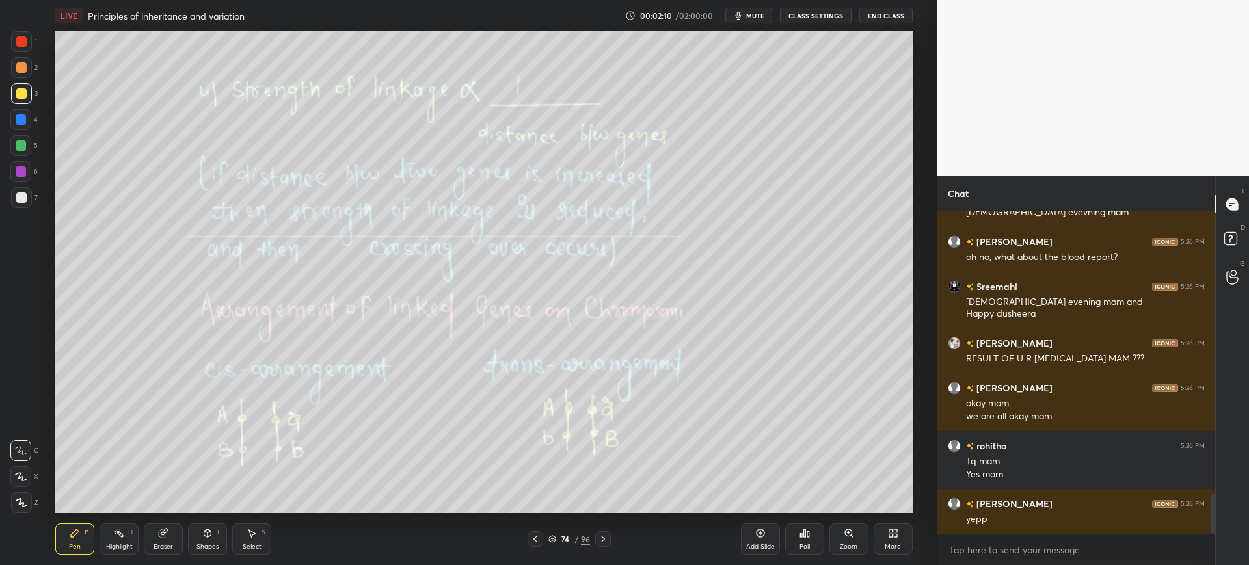
click at [531, 538] on icon at bounding box center [535, 539] width 10 height 10
click at [532, 538] on icon at bounding box center [535, 539] width 10 height 10
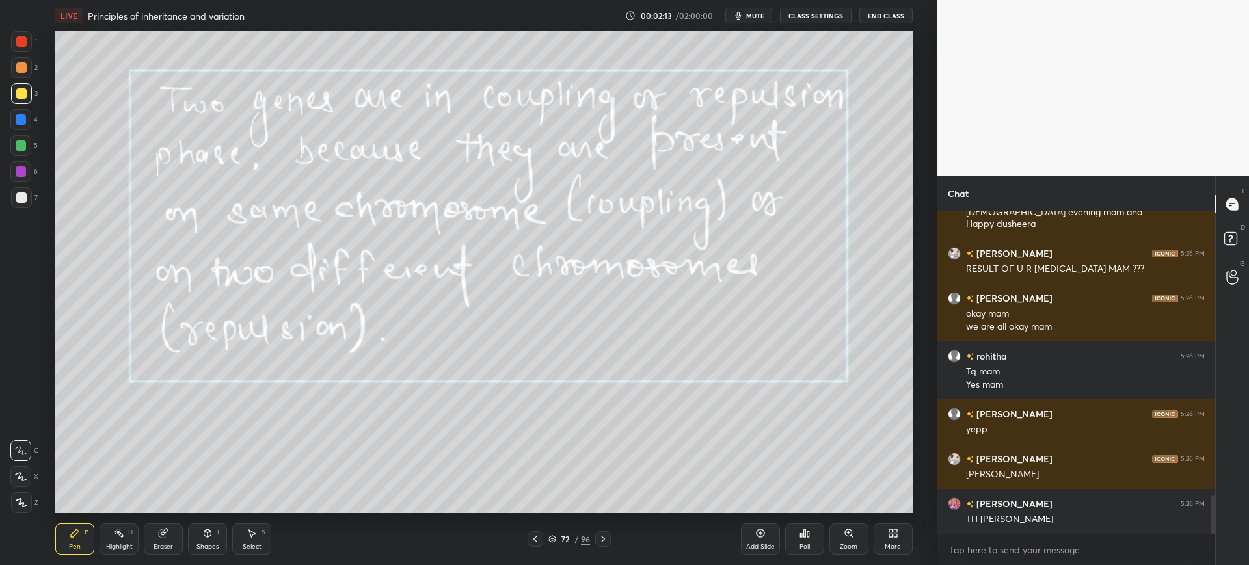
click at [604, 537] on icon at bounding box center [603, 539] width 10 height 10
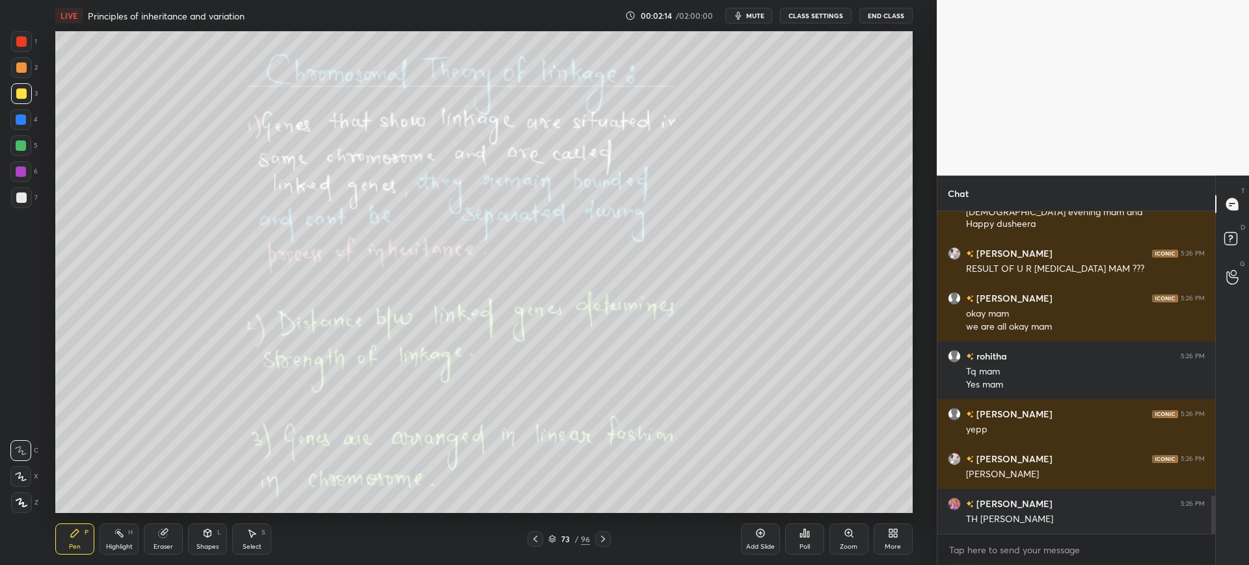
click at [892, 537] on icon at bounding box center [890, 535] width 3 height 3
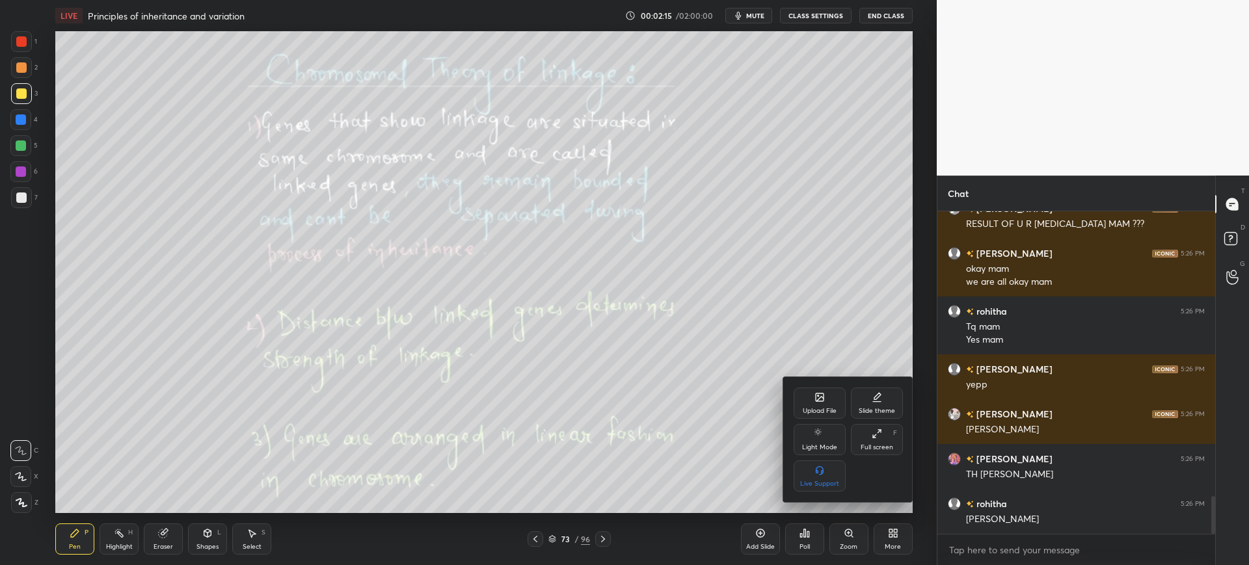
click at [878, 429] on icon at bounding box center [877, 434] width 10 height 10
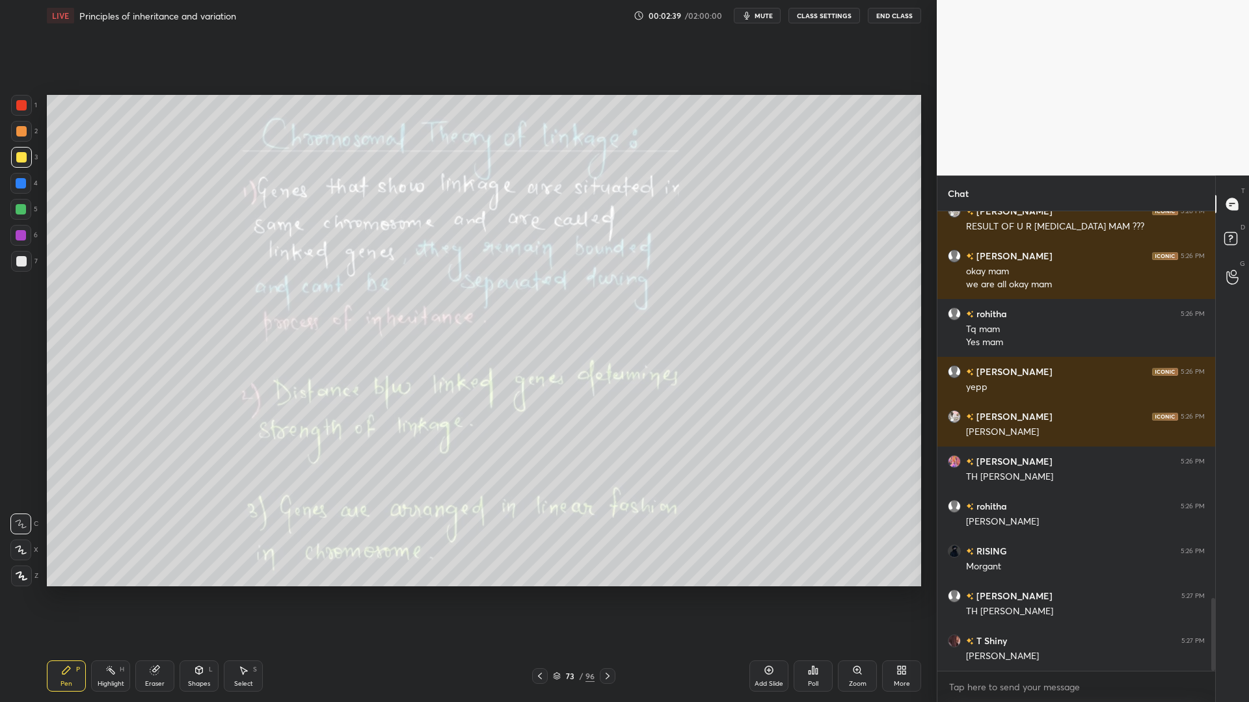
click at [28, 267] on div at bounding box center [21, 261] width 21 height 21
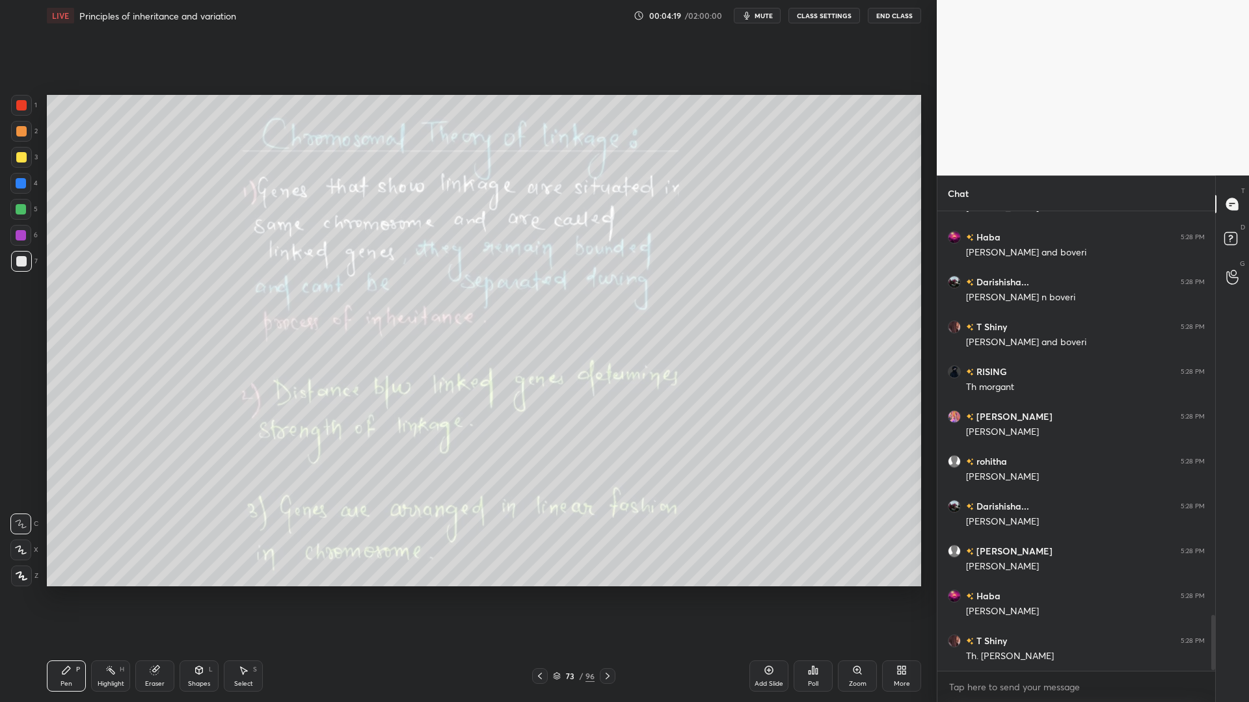
scroll to position [3378, 0]
click at [855, 565] on div "Zoom" at bounding box center [858, 684] width 18 height 7
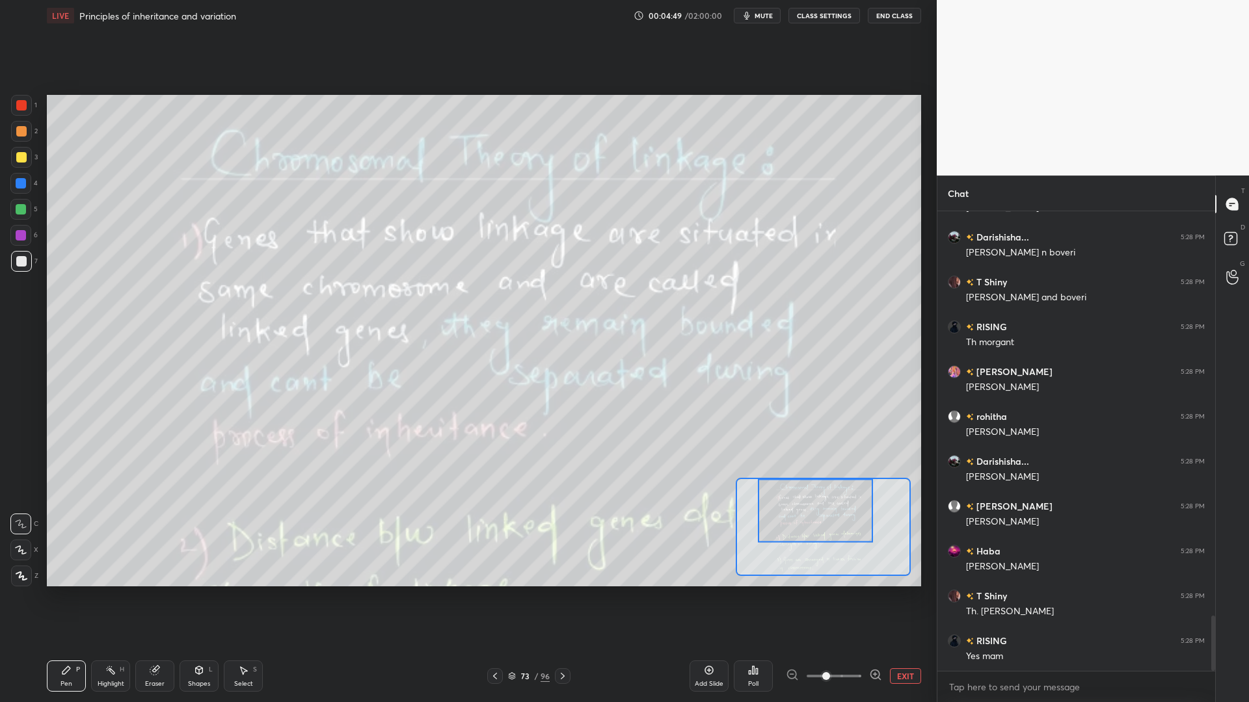
click at [491, 565] on div at bounding box center [495, 677] width 16 height 16
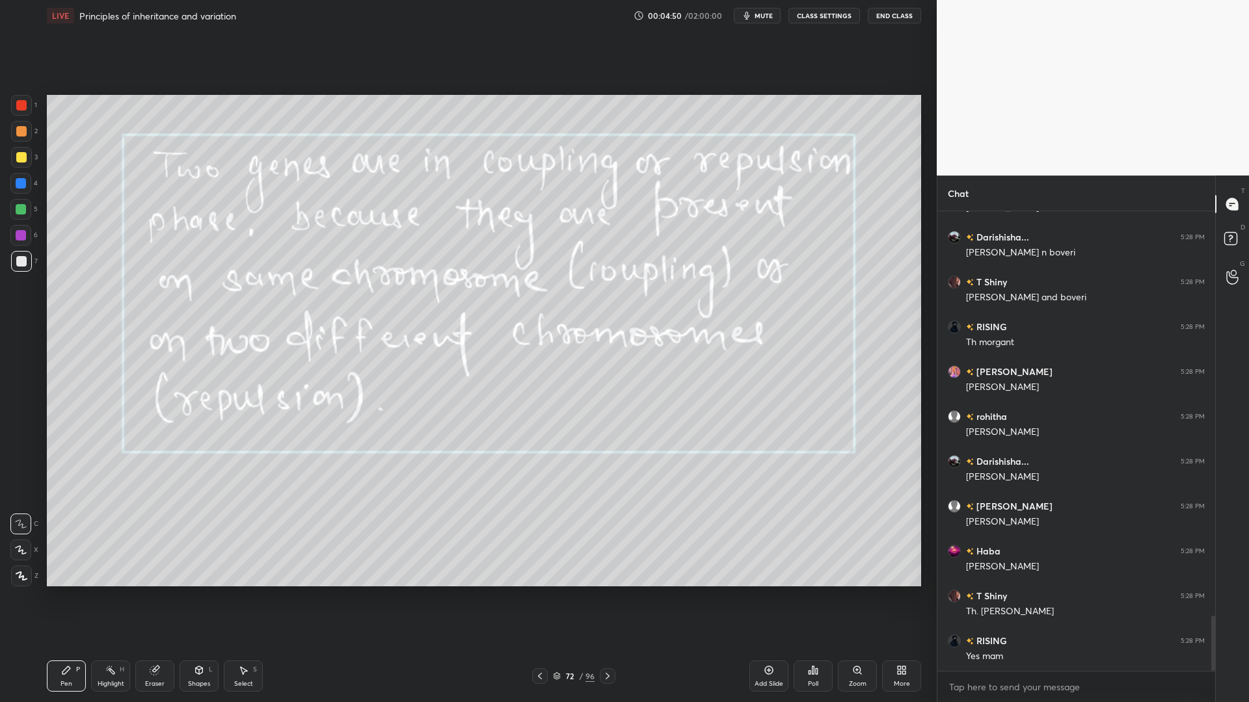
click at [764, 565] on icon at bounding box center [769, 670] width 10 height 10
click at [26, 187] on div at bounding box center [20, 183] width 21 height 21
click at [29, 262] on div at bounding box center [21, 261] width 21 height 21
click at [18, 168] on div "3" at bounding box center [24, 160] width 27 height 26
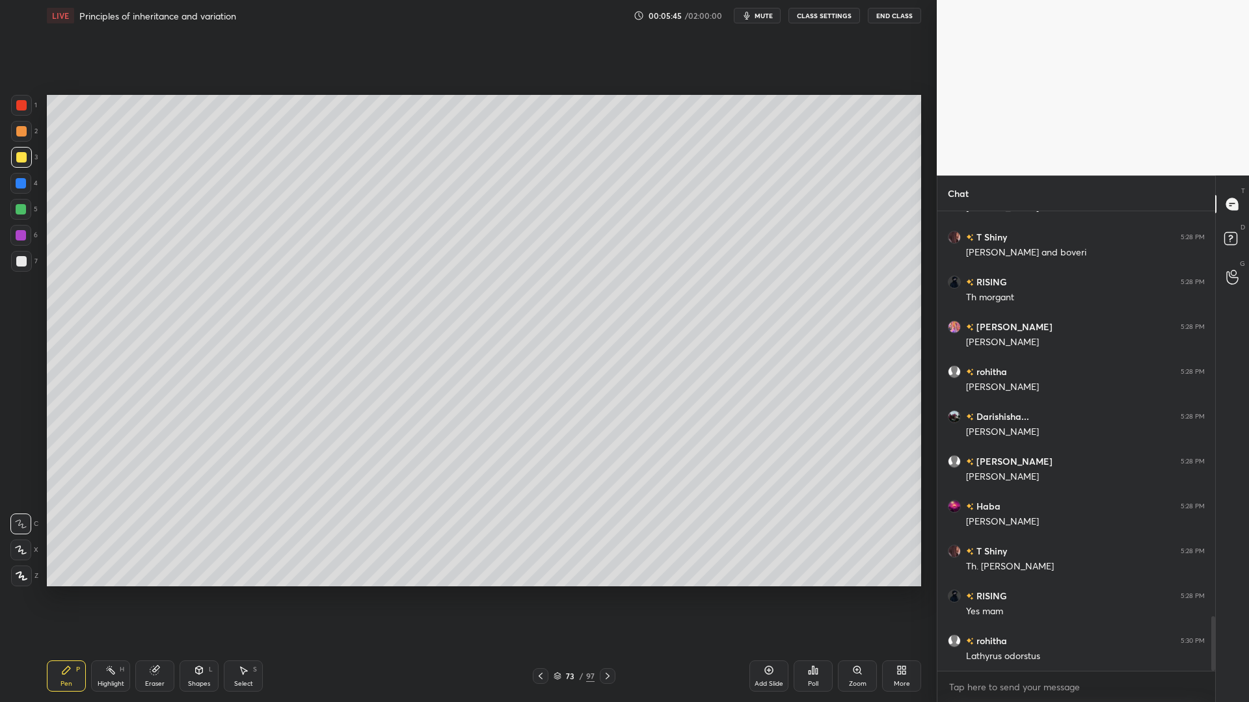
scroll to position [3436, 0]
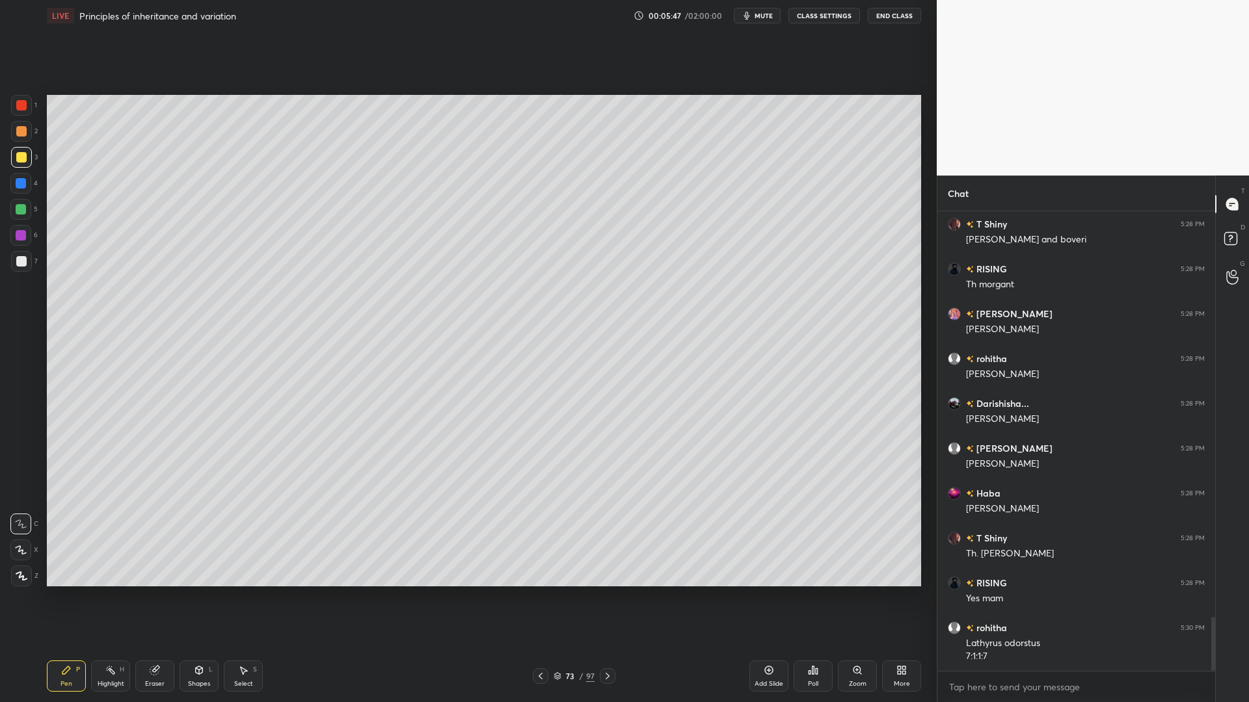
click at [27, 273] on div "7" at bounding box center [24, 264] width 27 height 26
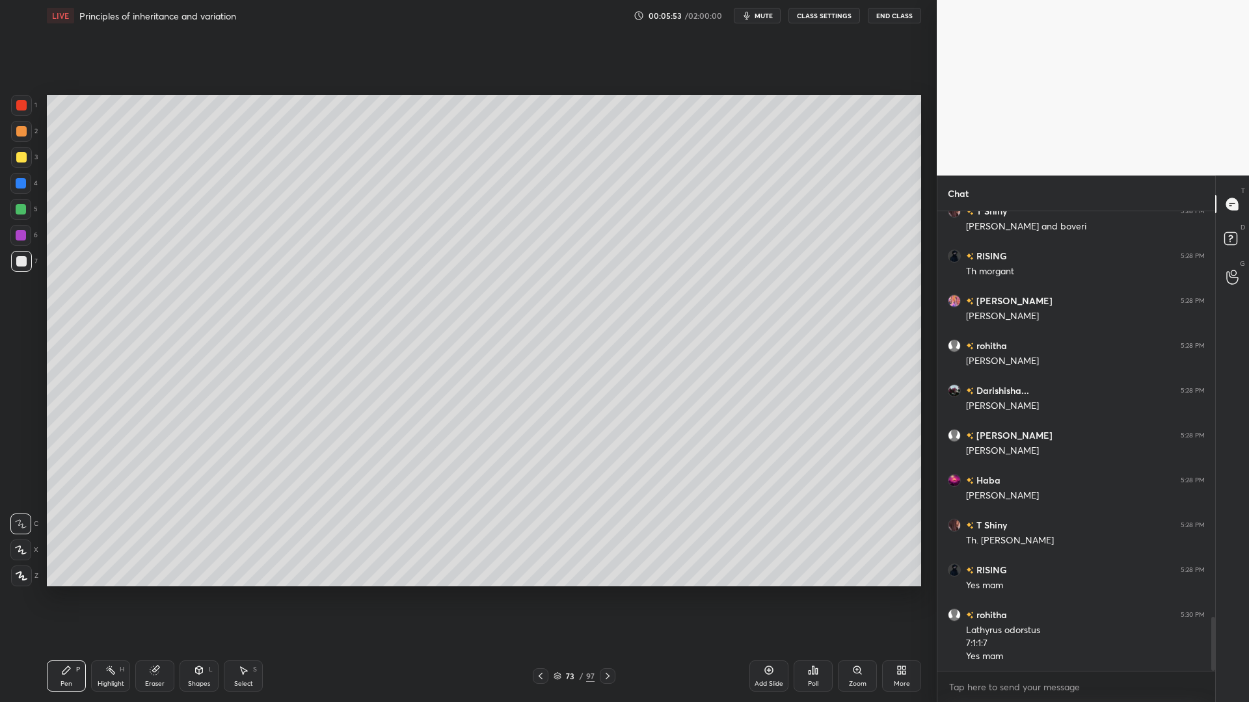
click at [27, 180] on div at bounding box center [20, 183] width 21 height 21
click at [36, 212] on div "5" at bounding box center [23, 209] width 27 height 21
click at [576, 565] on div "73" at bounding box center [570, 677] width 13 height 8
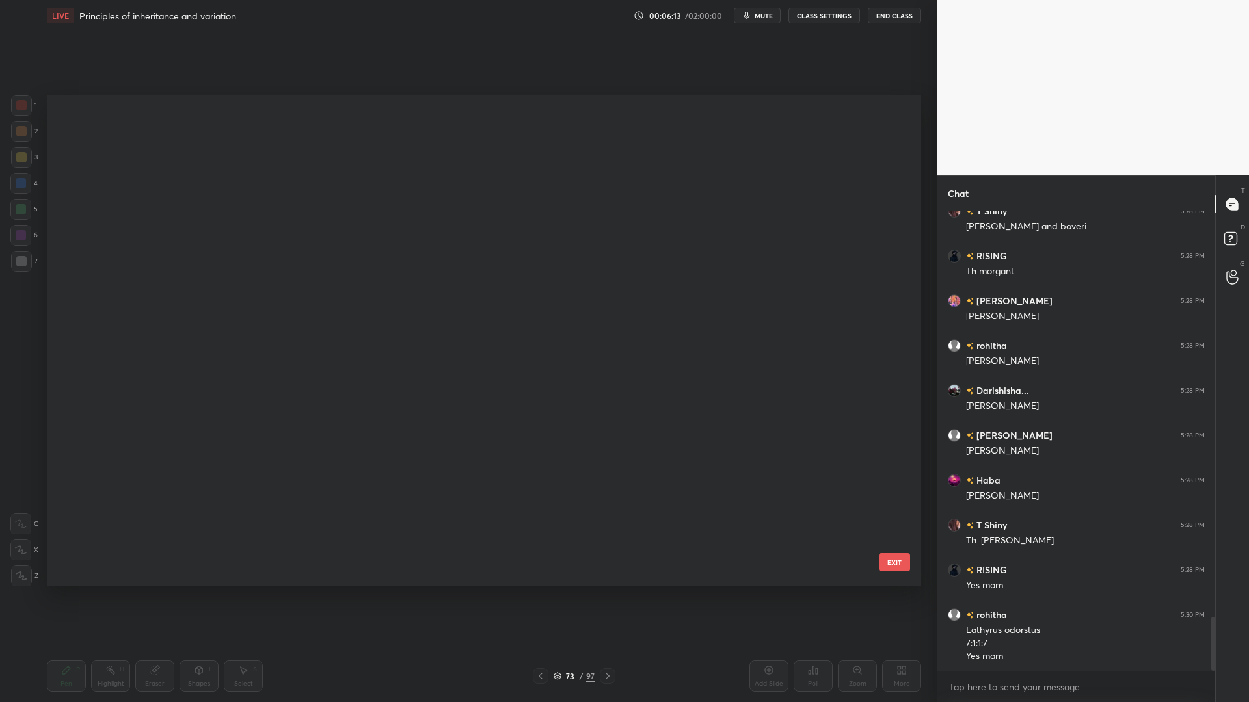
scroll to position [488, 868]
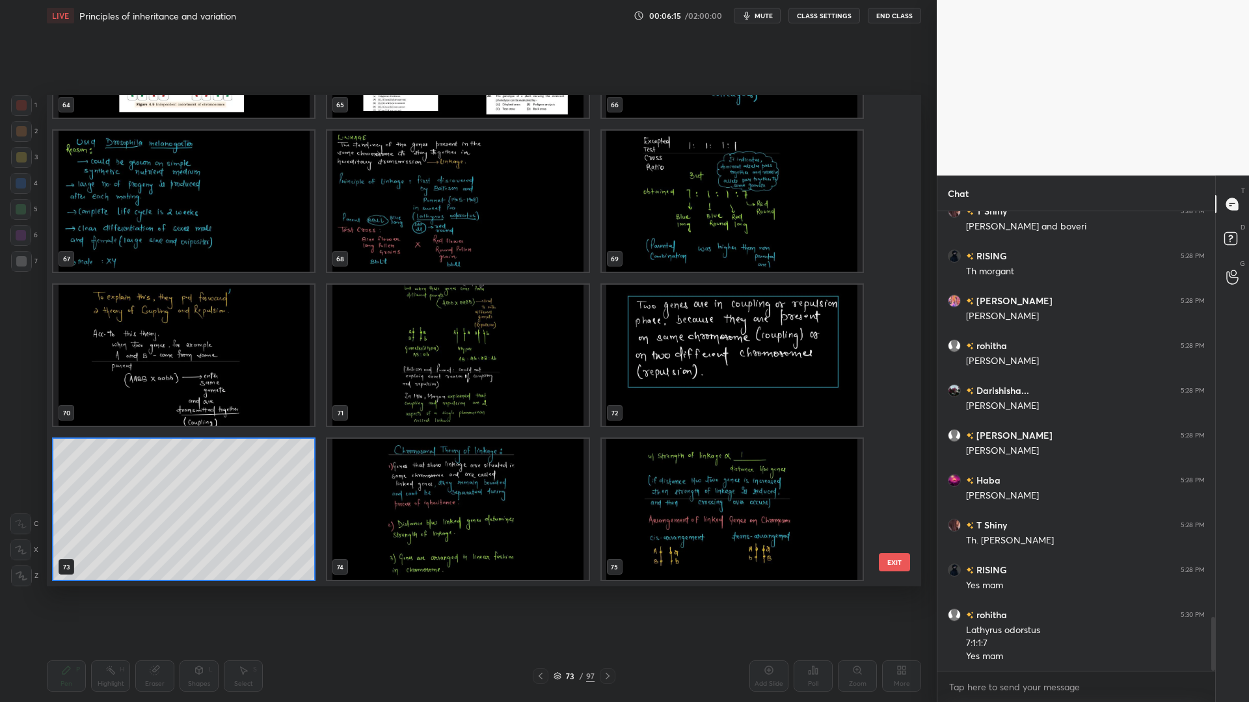
click at [891, 154] on div "64 65 66 67 68 69 70 71 72 73 74 75 76 77 78" at bounding box center [472, 341] width 851 height 492
click at [171, 336] on img "grid" at bounding box center [183, 355] width 261 height 141
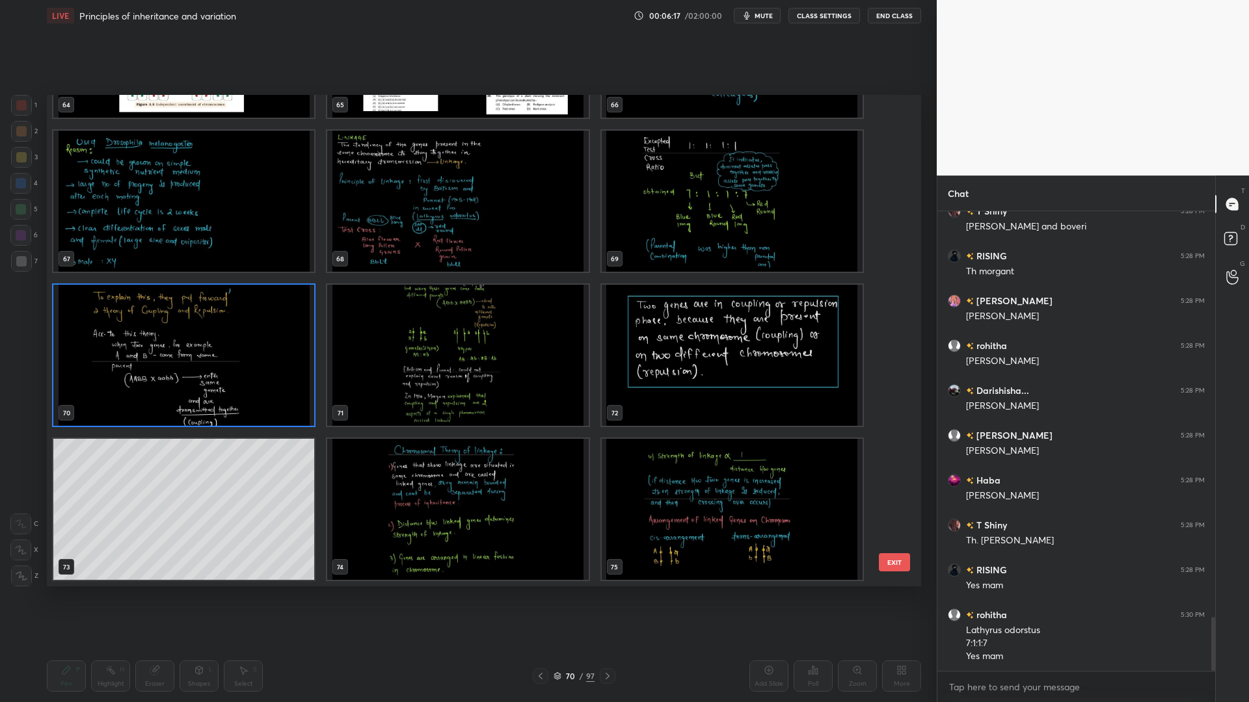
click at [894, 557] on button "EXIT" at bounding box center [894, 563] width 31 height 18
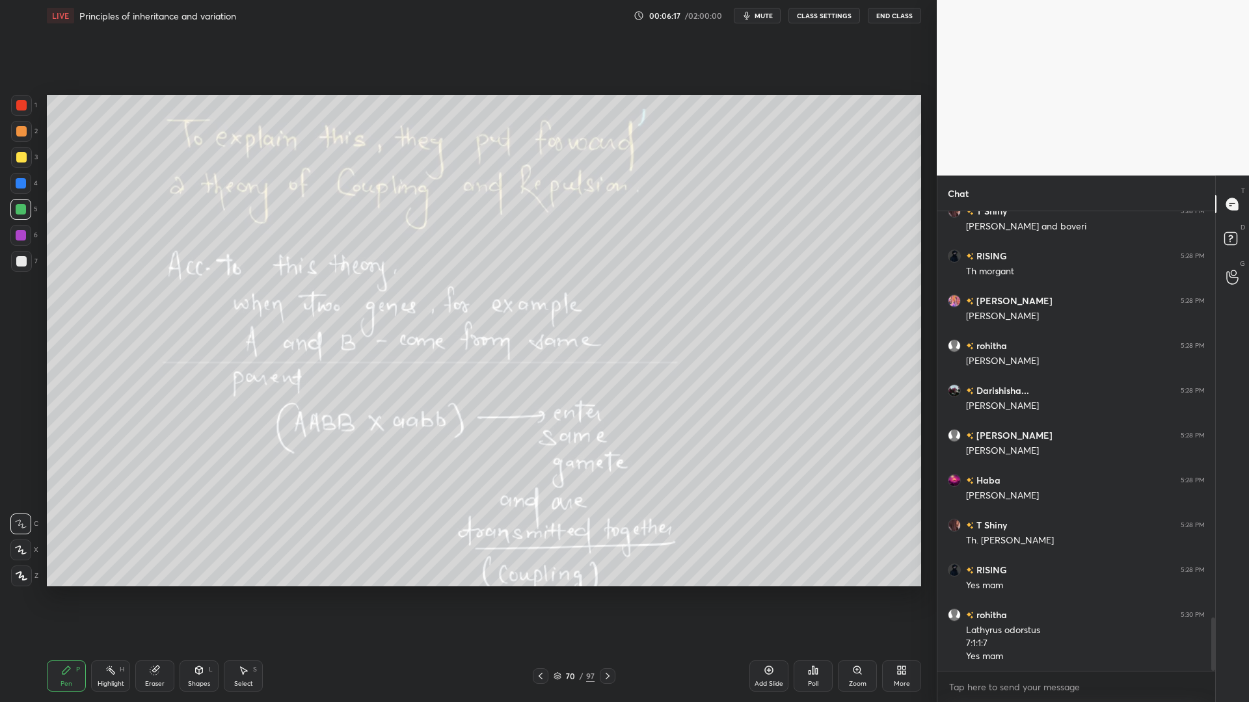
scroll to position [3494, 0]
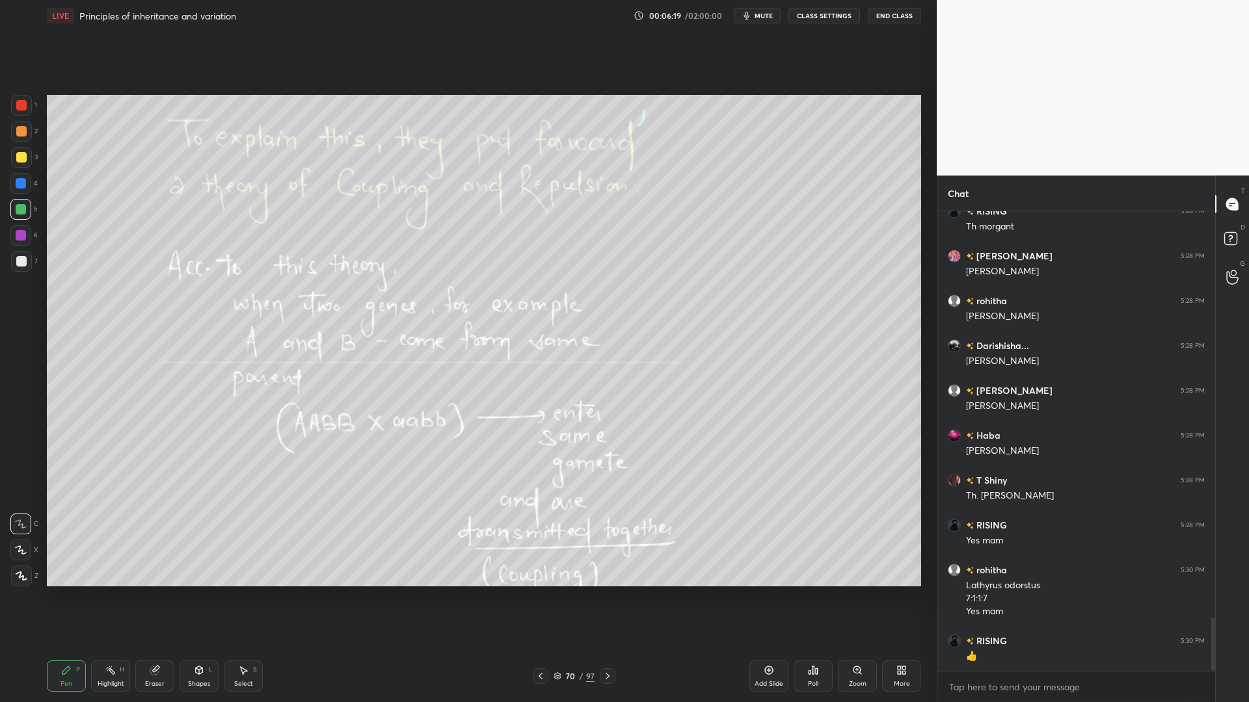
click at [537, 565] on icon at bounding box center [540, 676] width 10 height 10
click at [540, 565] on div at bounding box center [541, 677] width 16 height 16
click at [543, 565] on icon at bounding box center [540, 676] width 10 height 10
click at [600, 565] on div at bounding box center [608, 677] width 16 height 16
click at [851, 565] on div "Zoom" at bounding box center [858, 684] width 18 height 7
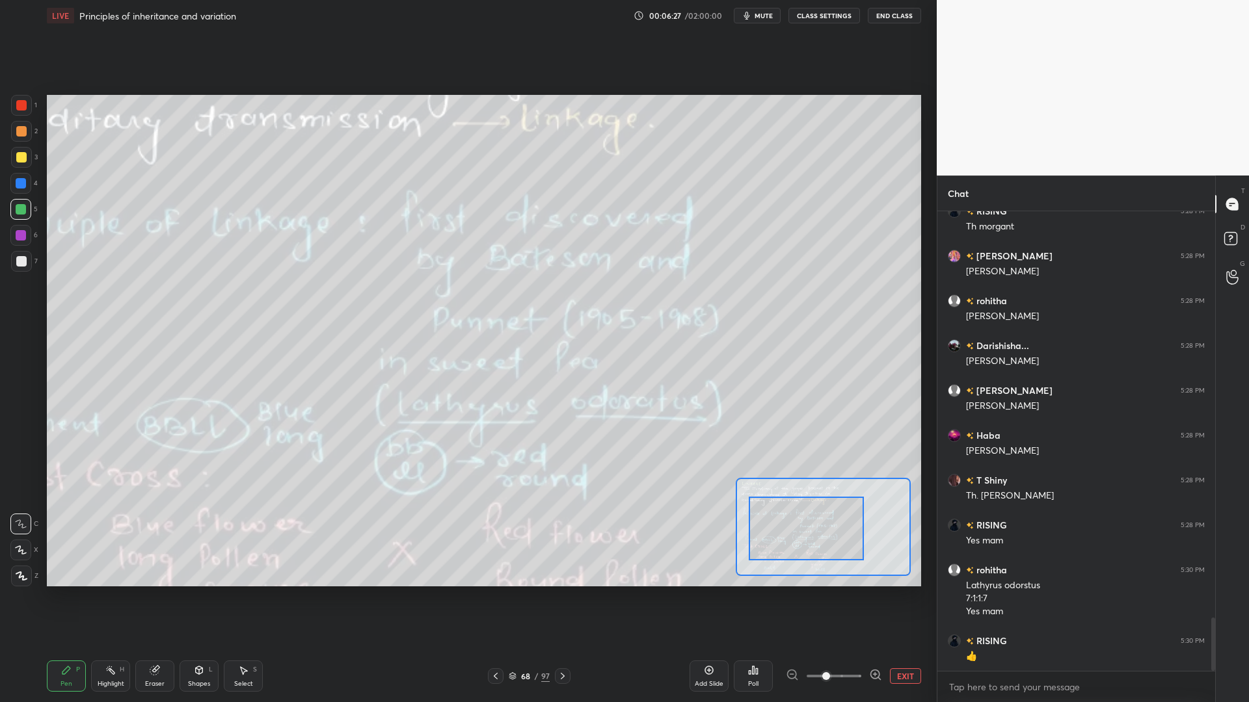
click at [25, 110] on div at bounding box center [21, 105] width 10 height 10
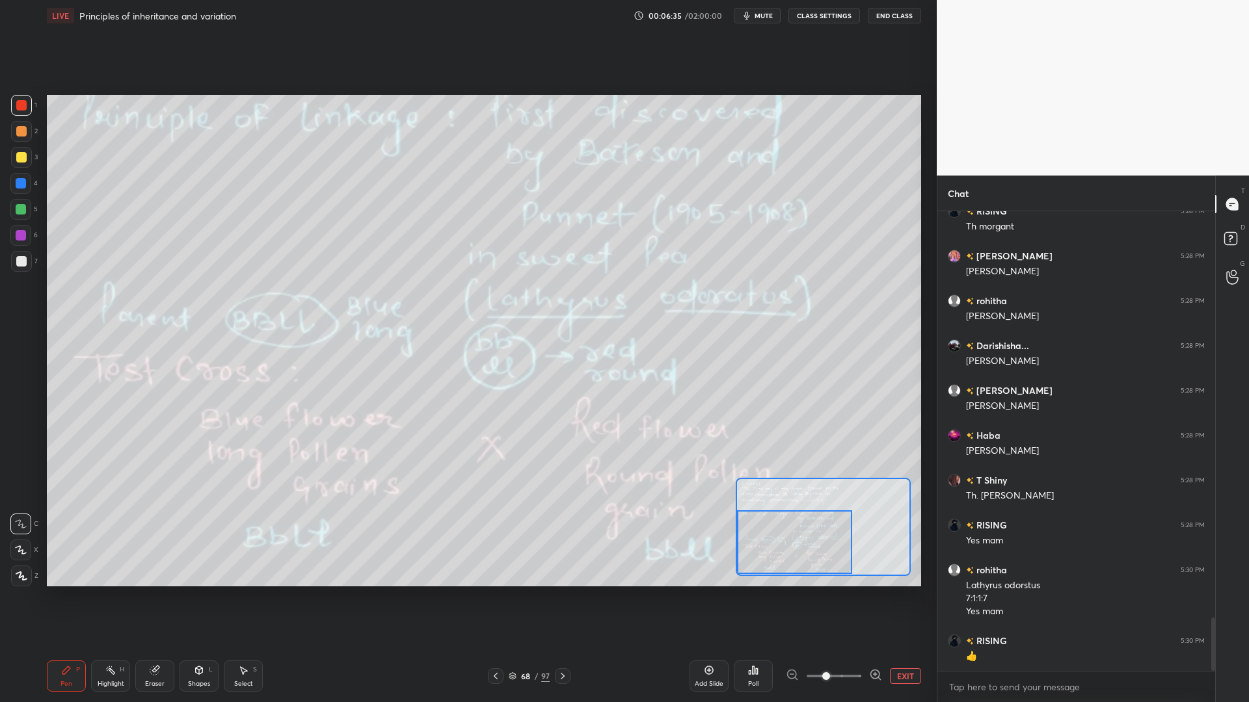
click at [582, 565] on div "Setting up your live class Poll for secs No correct answer Start poll" at bounding box center [484, 340] width 885 height 619
click at [576, 565] on div "Pen P Highlight H Eraser Shapes L Select S 68 / 97 Add Slide Poll EXIT" at bounding box center [484, 676] width 874 height 52
click at [560, 565] on div at bounding box center [563, 677] width 16 height 16
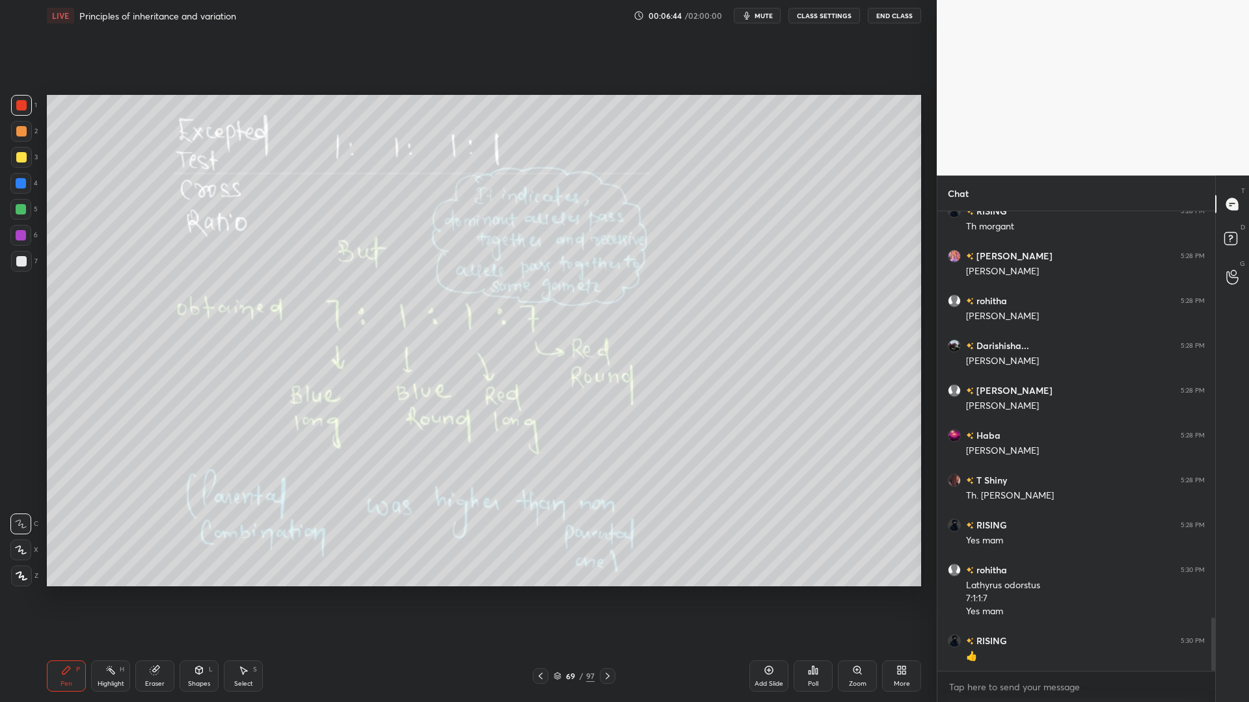
click at [602, 565] on icon at bounding box center [607, 676] width 10 height 10
click at [23, 185] on div at bounding box center [21, 183] width 10 height 10
click at [605, 565] on icon at bounding box center [607, 676] width 10 height 10
click at [21, 263] on div at bounding box center [21, 261] width 10 height 10
click at [20, 159] on div at bounding box center [21, 157] width 10 height 10
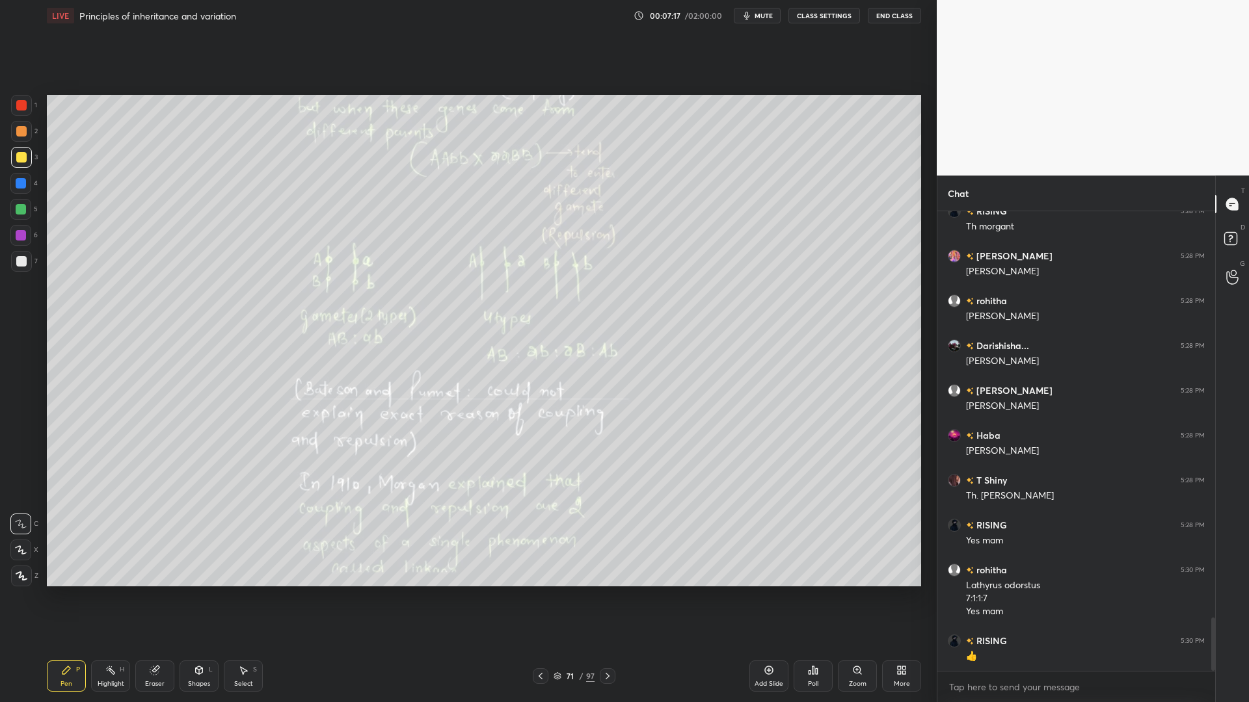
click at [609, 565] on icon at bounding box center [607, 676] width 10 height 10
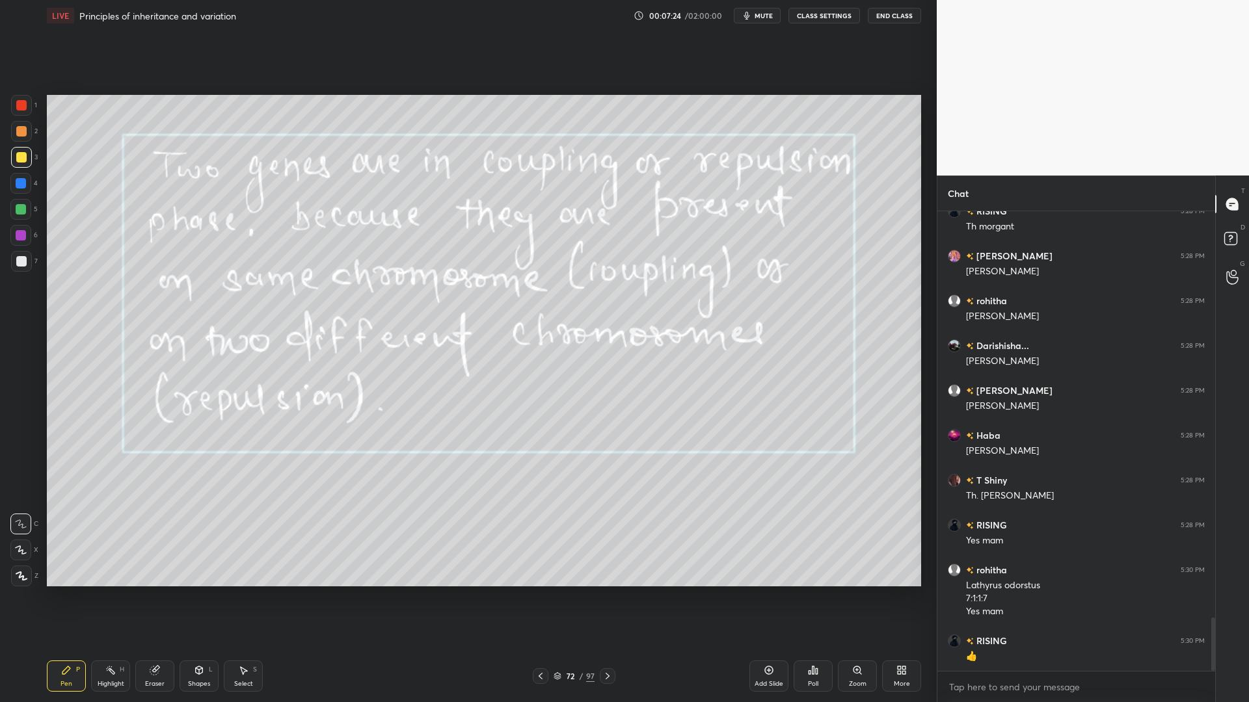
click at [610, 565] on icon at bounding box center [607, 676] width 10 height 10
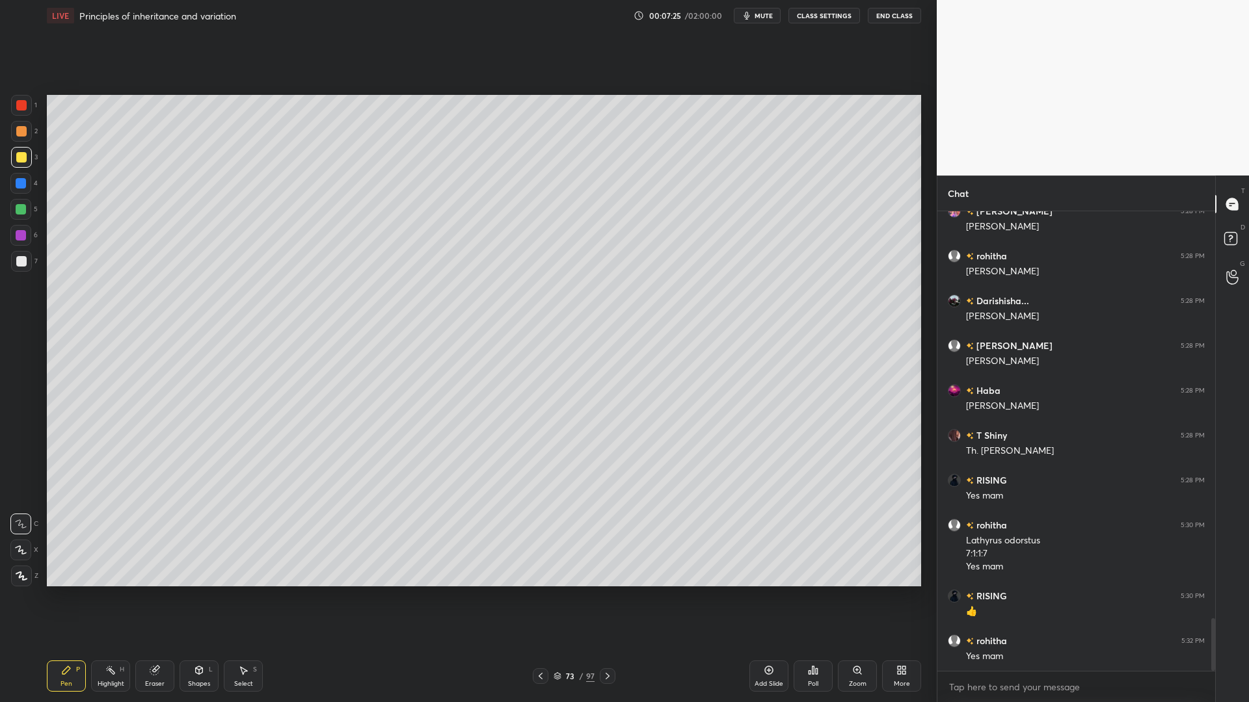
click at [608, 565] on icon at bounding box center [607, 676] width 10 height 10
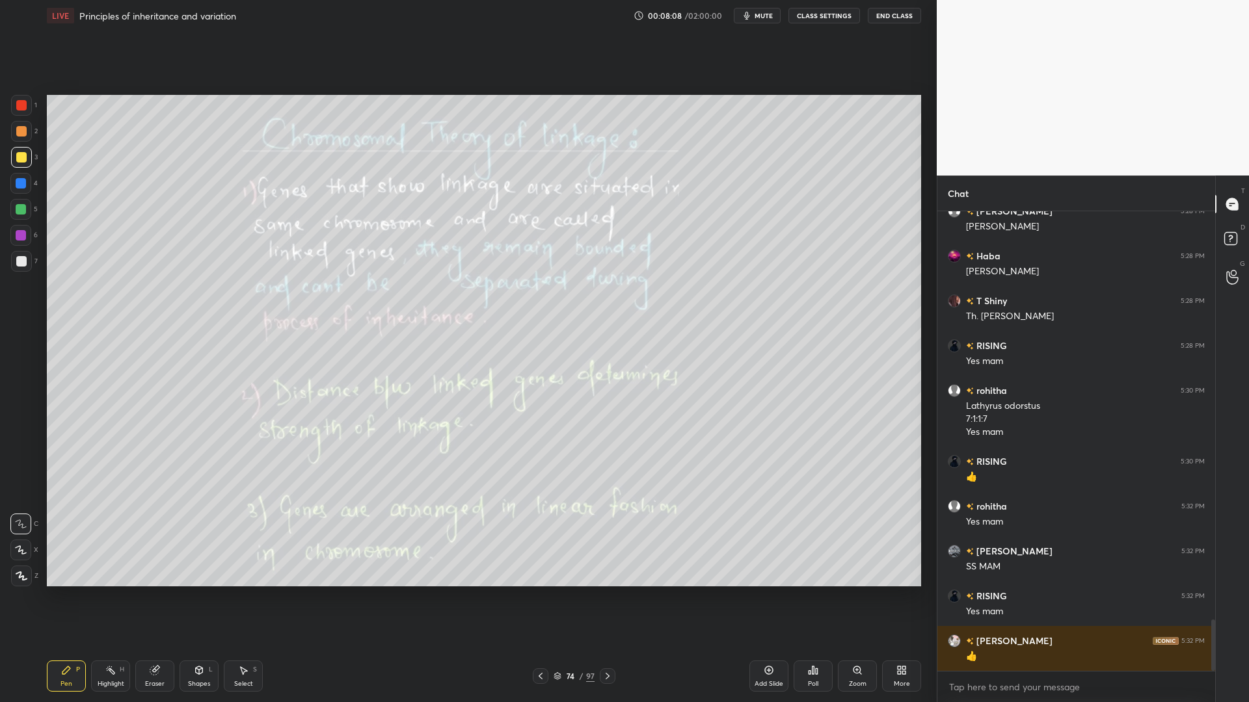
scroll to position [3730, 0]
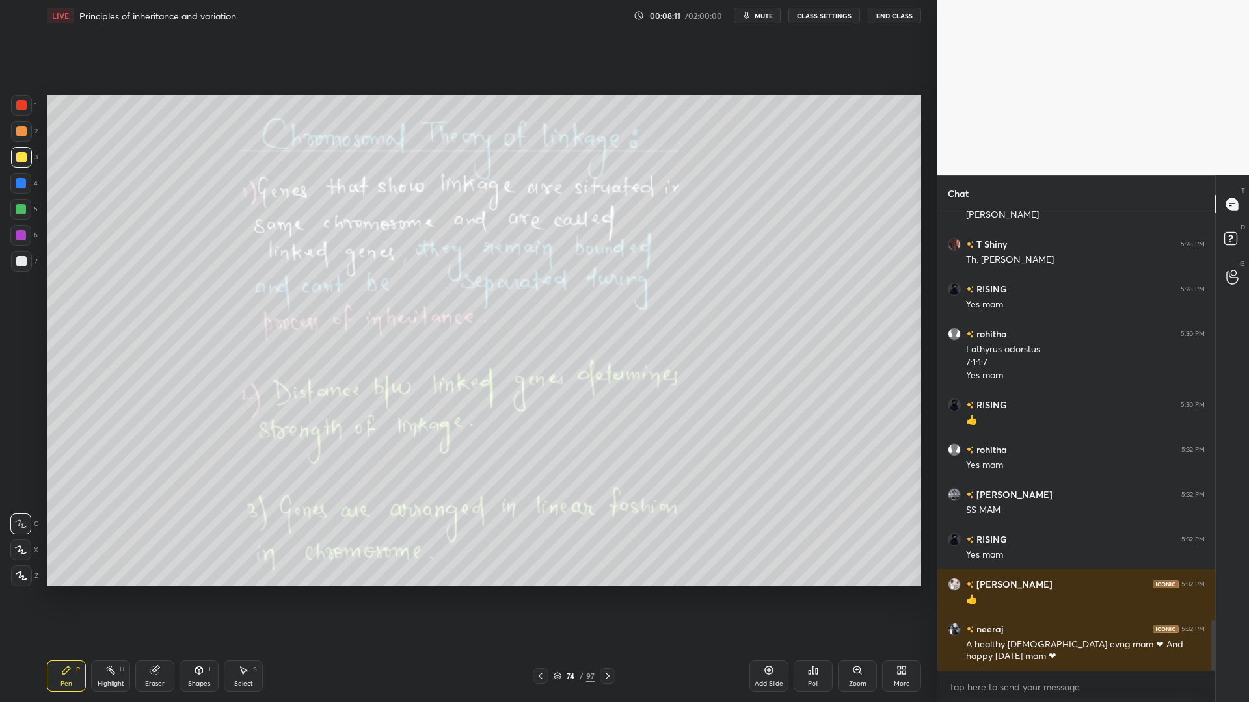
click at [33, 260] on div "7" at bounding box center [24, 261] width 27 height 21
click at [25, 178] on div at bounding box center [20, 183] width 21 height 21
click at [20, 267] on div at bounding box center [21, 261] width 21 height 21
click at [21, 155] on div at bounding box center [21, 157] width 10 height 10
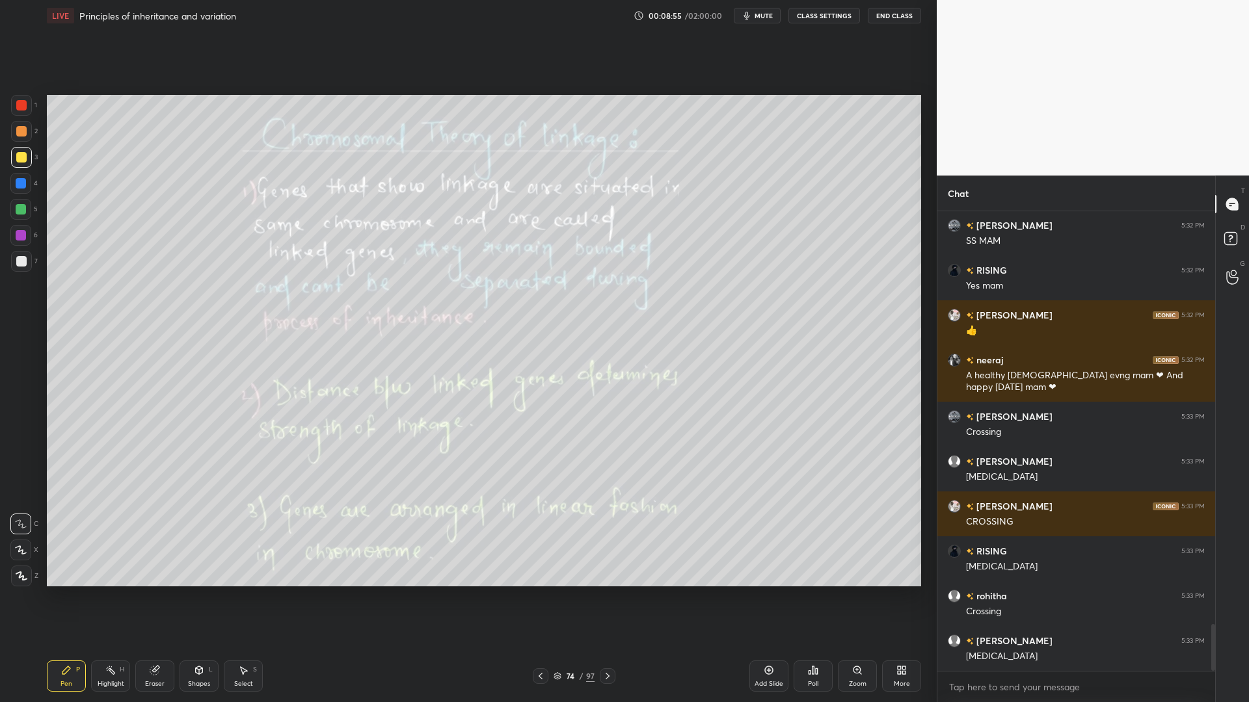
scroll to position [4044, 0]
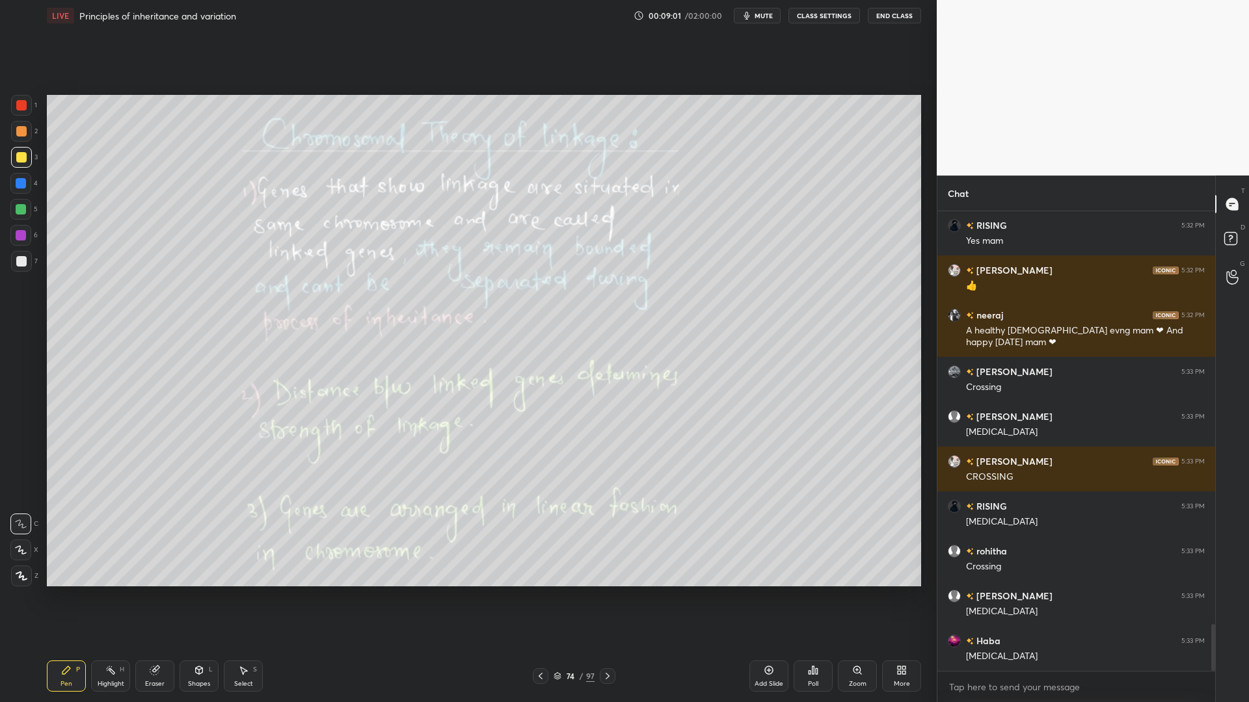
click at [760, 12] on span "mute" at bounding box center [764, 15] width 18 height 9
click at [777, 14] on span "unmute" at bounding box center [763, 15] width 28 height 9
click at [608, 565] on icon at bounding box center [607, 676] width 10 height 10
click at [766, 18] on span "mute" at bounding box center [764, 15] width 18 height 9
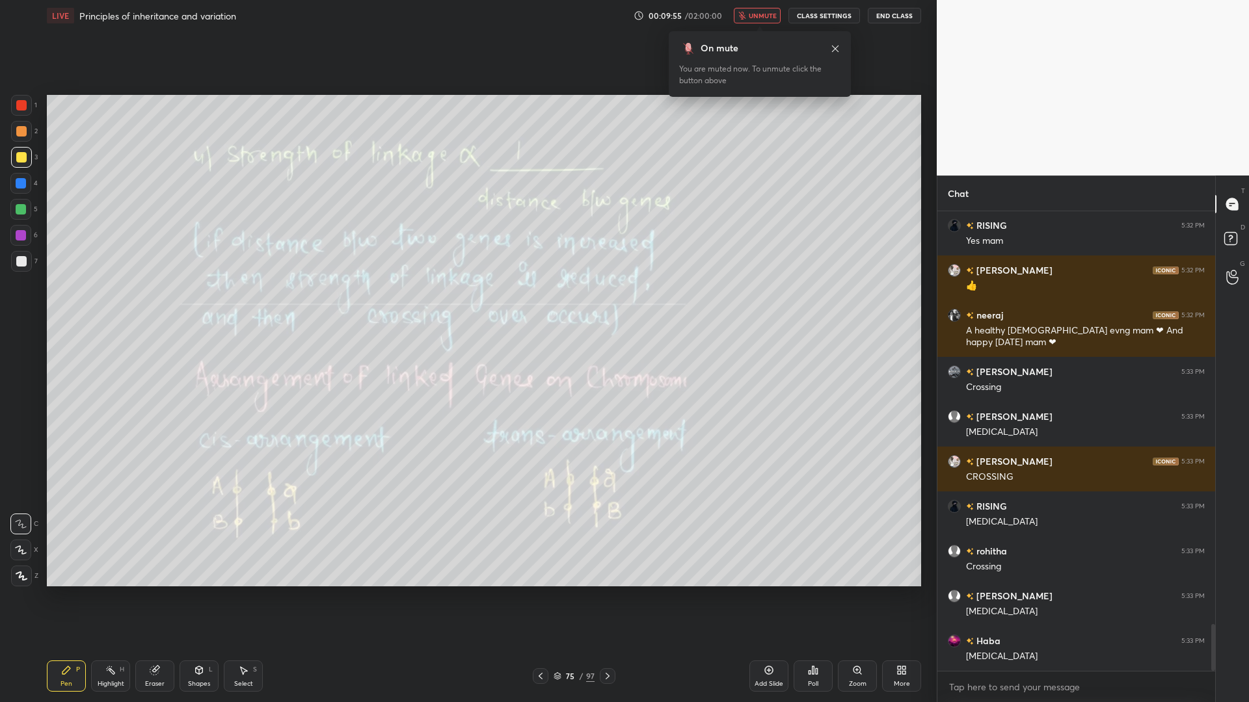
scroll to position [4076, 0]
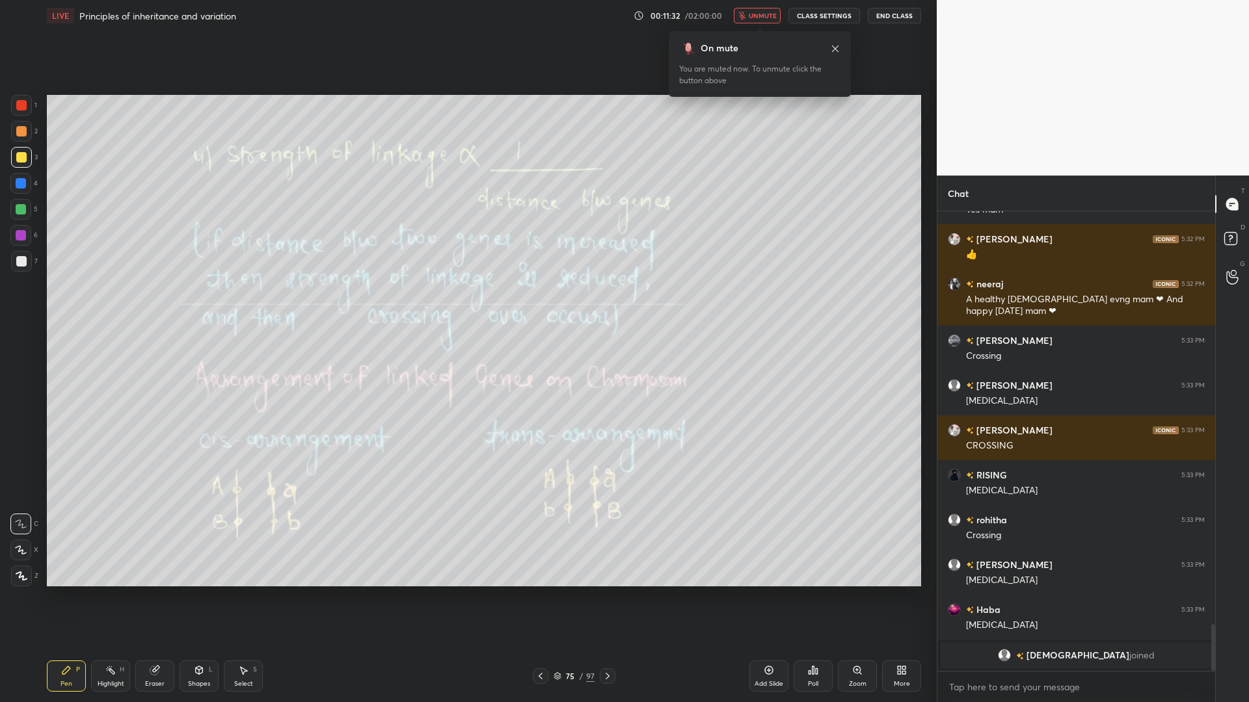
click at [768, 9] on button "unmute" at bounding box center [757, 16] width 47 height 16
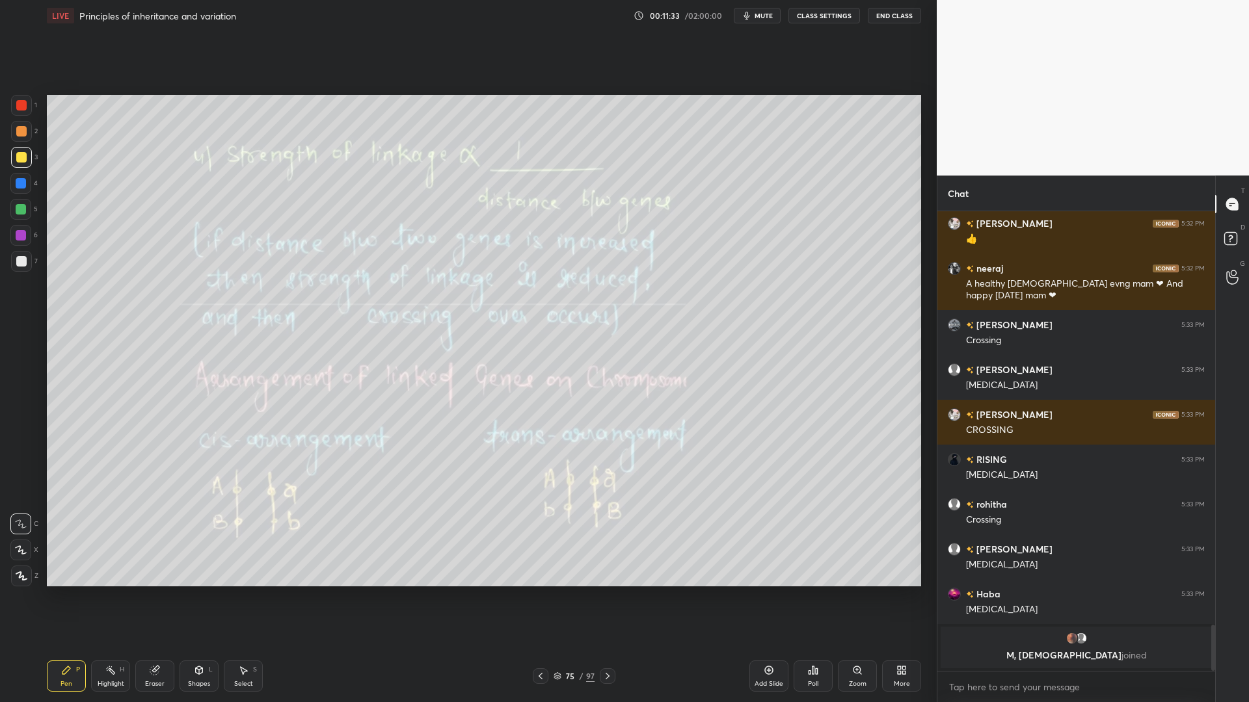
click at [609, 565] on div "Pen P Highlight H Eraser Shapes L Select S 75 / 97 Add Slide Poll Zoom More" at bounding box center [484, 676] width 874 height 52
click at [610, 565] on icon at bounding box center [607, 676] width 10 height 10
click at [745, 14] on icon "button" at bounding box center [746, 15] width 10 height 10
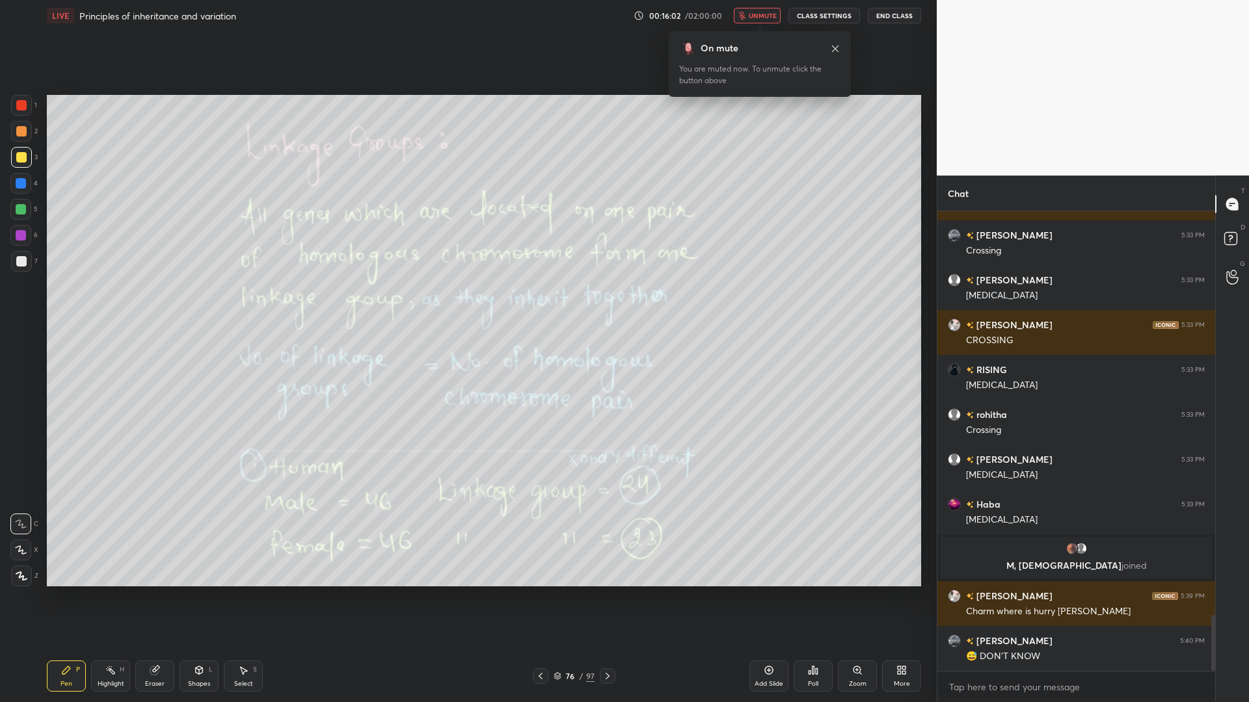
scroll to position [3376, 0]
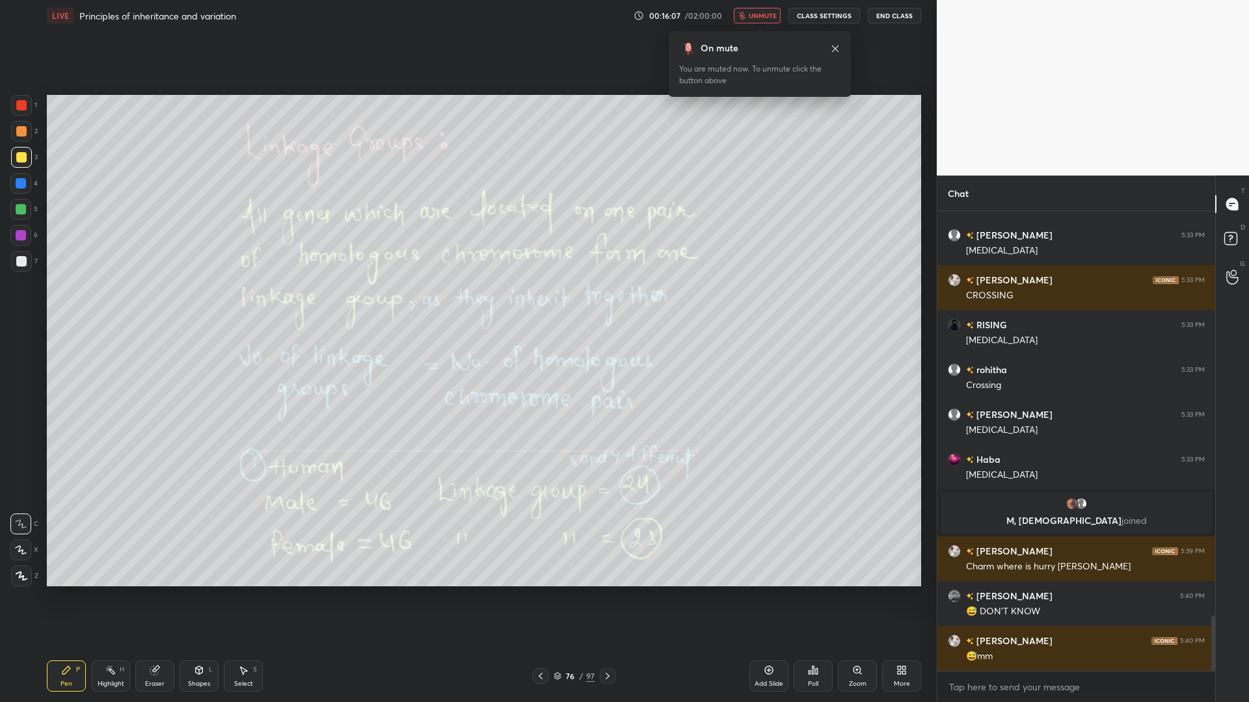
click at [755, 25] on div "On mute You are muted now. To unmute click the button above" at bounding box center [760, 59] width 182 height 73
click at [759, 16] on span "unmute" at bounding box center [763, 15] width 28 height 9
click at [21, 261] on div at bounding box center [21, 261] width 10 height 10
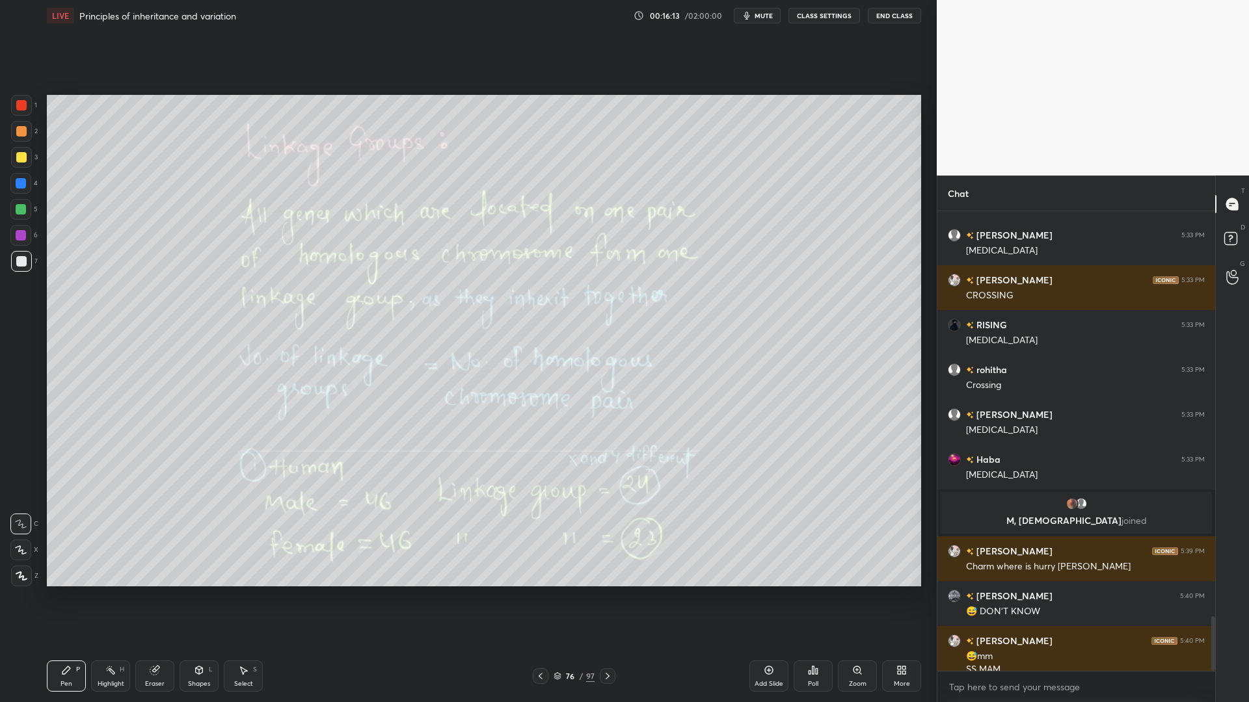
scroll to position [3389, 0]
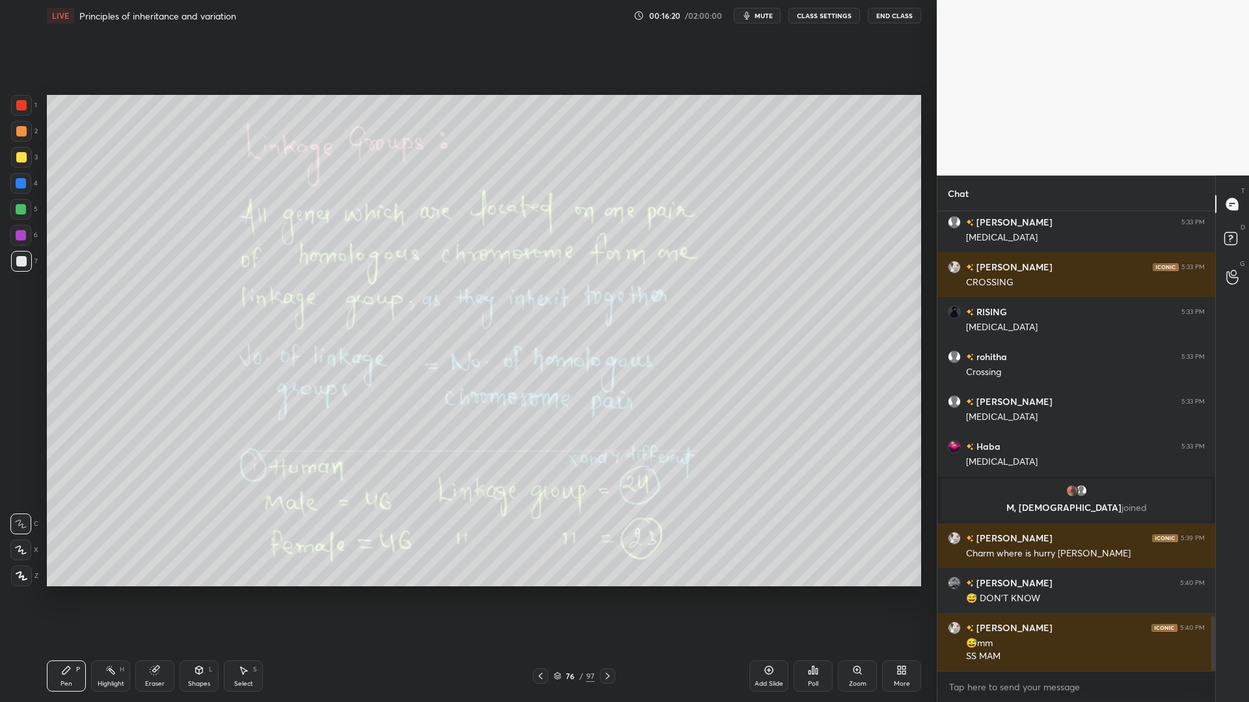
click at [159, 565] on div "Eraser" at bounding box center [154, 676] width 39 height 31
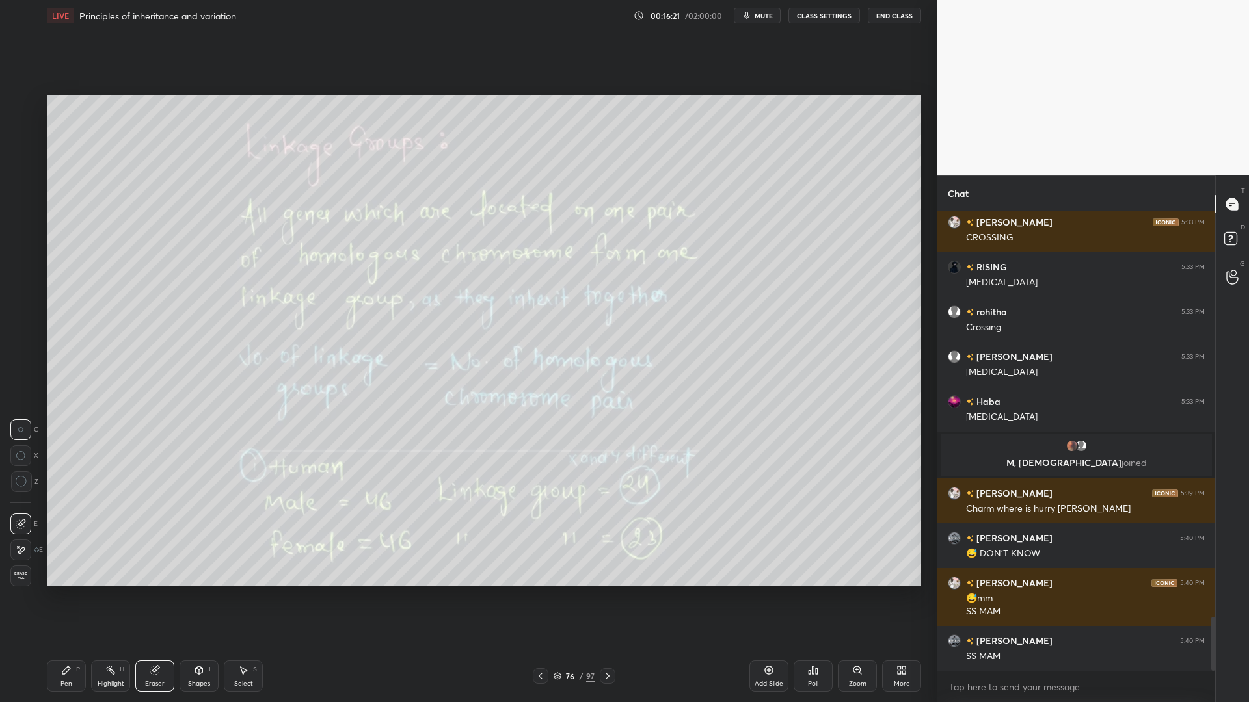
click at [29, 548] on div at bounding box center [20, 550] width 21 height 21
click at [69, 565] on div "Pen P" at bounding box center [66, 676] width 39 height 31
click at [207, 565] on div "Shapes L" at bounding box center [199, 676] width 39 height 31
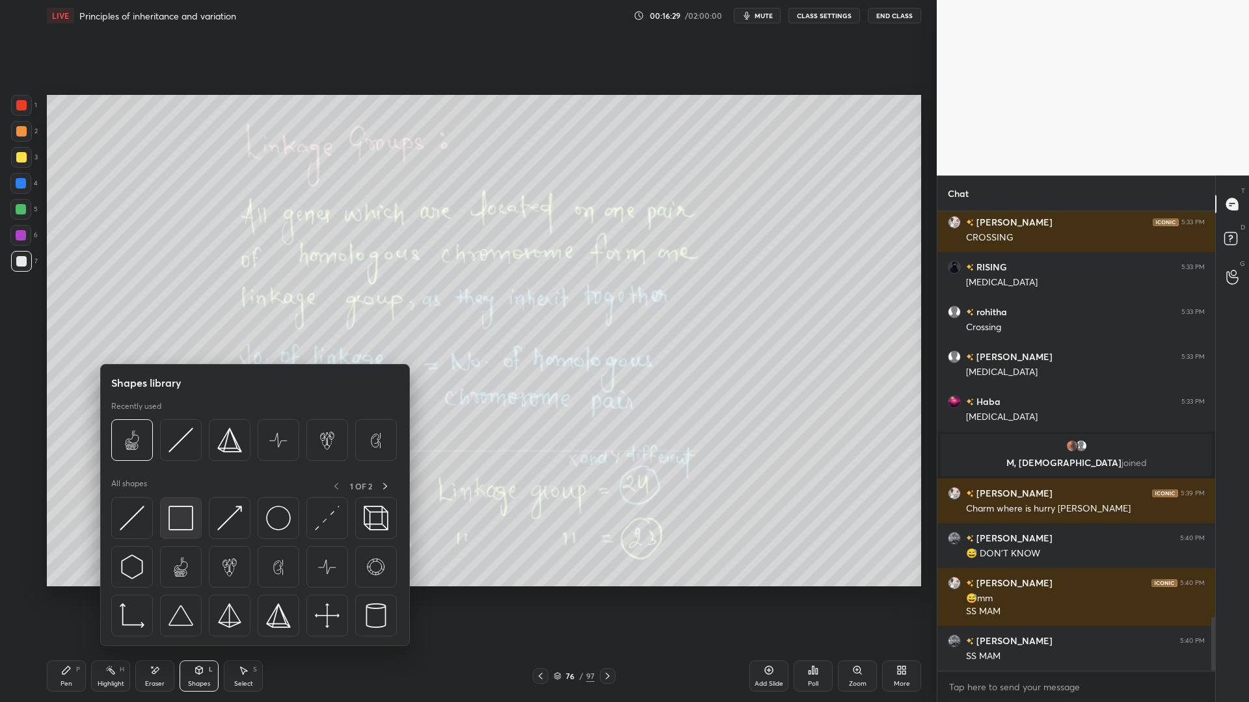
click at [178, 521] on img at bounding box center [180, 518] width 25 height 25
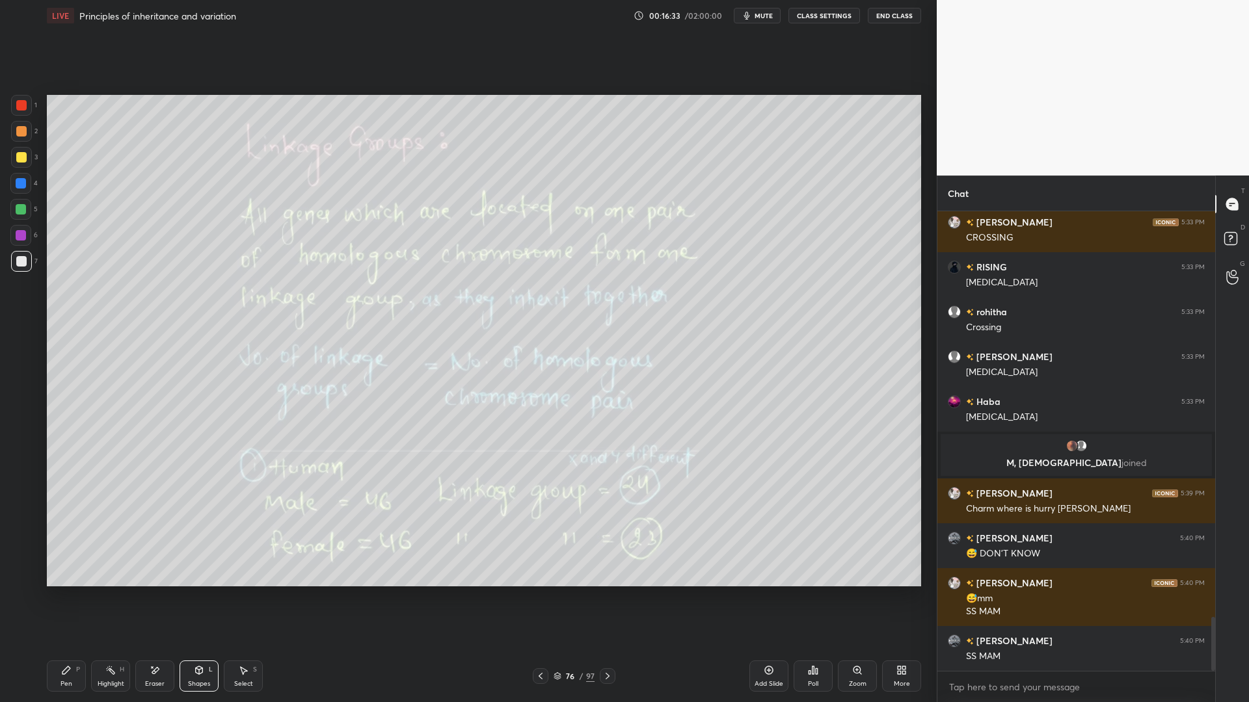
scroll to position [3479, 0]
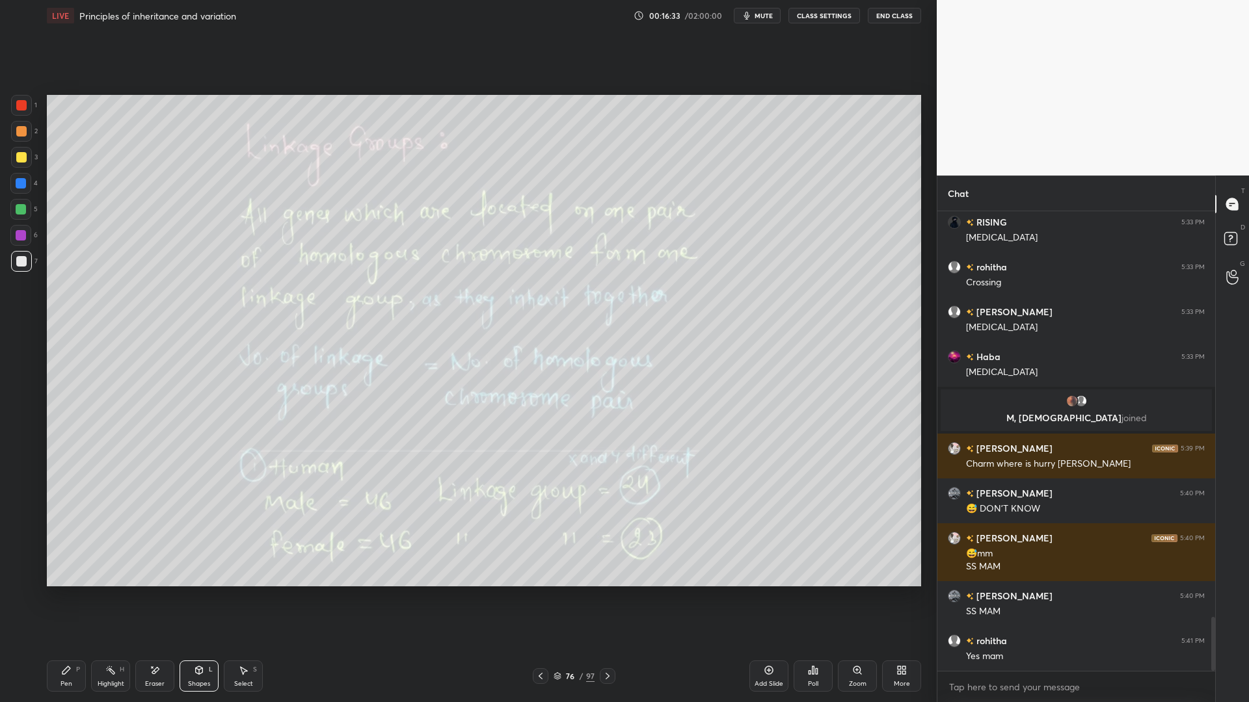
click at [163, 565] on div "Eraser" at bounding box center [154, 676] width 39 height 31
click at [60, 565] on div "Pen P" at bounding box center [66, 676] width 39 height 31
click at [28, 187] on div at bounding box center [20, 183] width 21 height 21
click at [30, 266] on div at bounding box center [21, 261] width 21 height 21
click at [609, 565] on div at bounding box center [608, 677] width 16 height 16
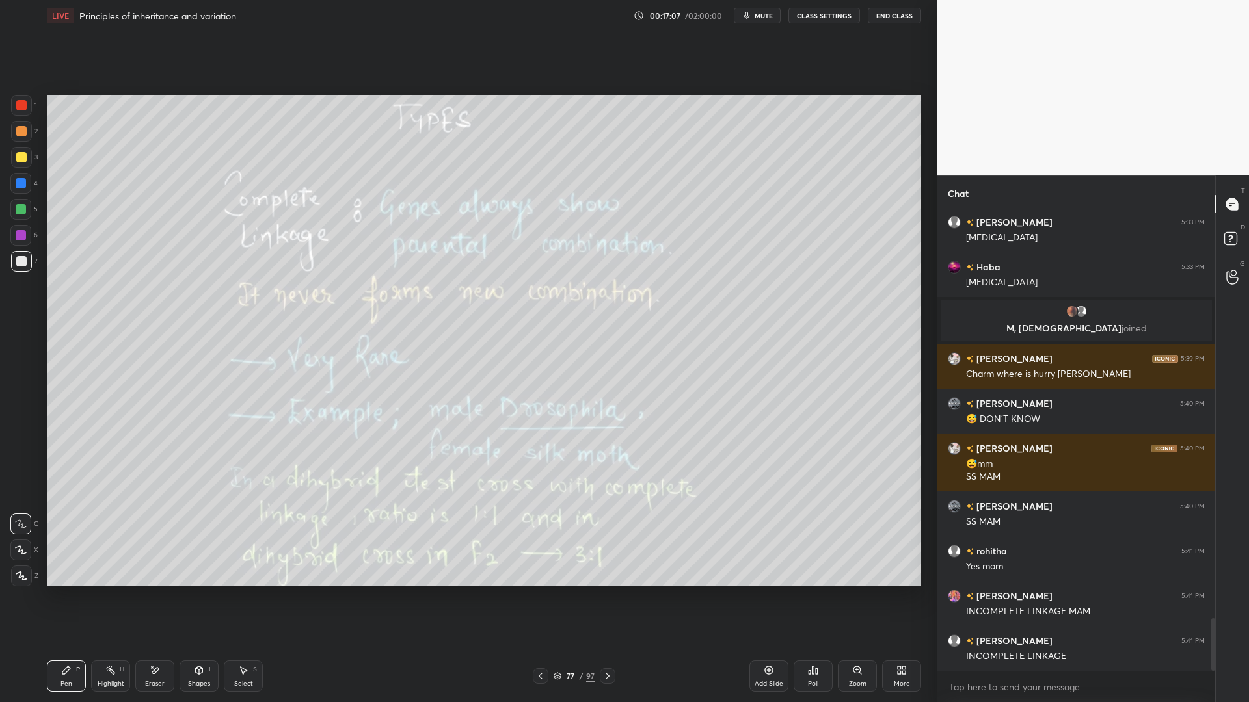
scroll to position [3614, 0]
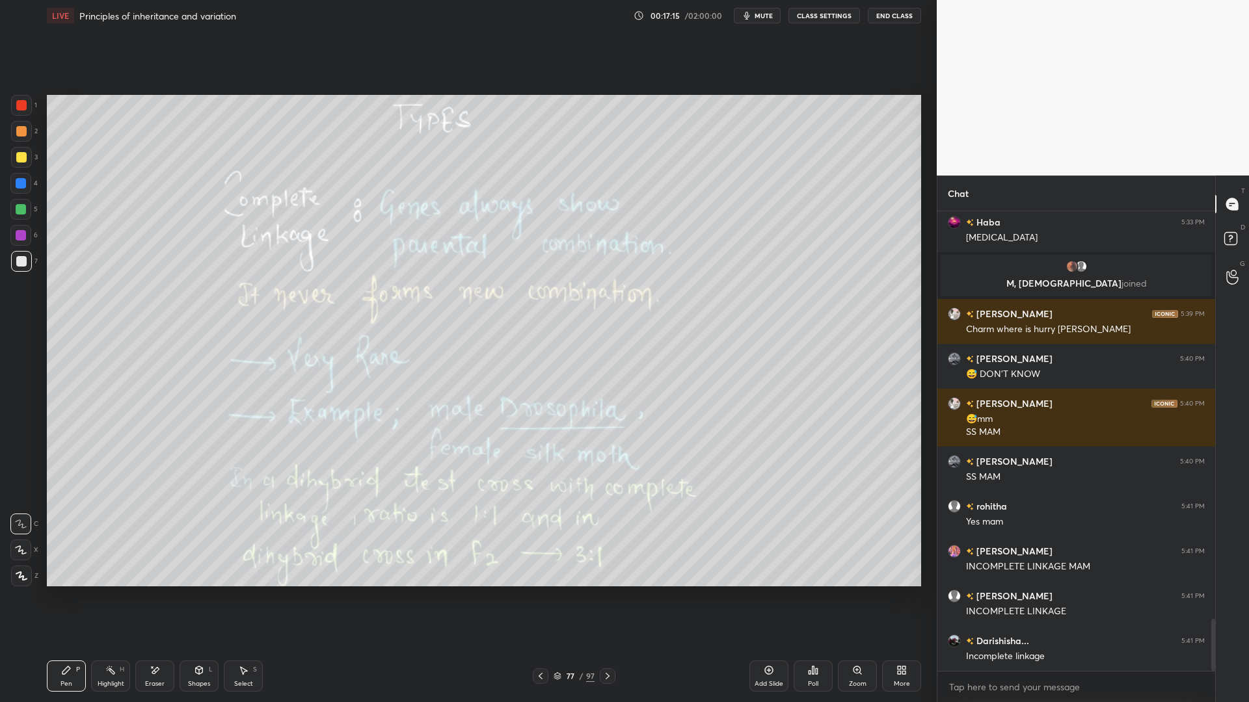
click at [18, 170] on div "3" at bounding box center [24, 160] width 27 height 26
click at [608, 565] on icon at bounding box center [607, 676] width 10 height 10
click at [32, 271] on div "7" at bounding box center [24, 261] width 27 height 21
click at [24, 158] on div at bounding box center [21, 157] width 10 height 10
click at [20, 211] on div at bounding box center [21, 209] width 10 height 10
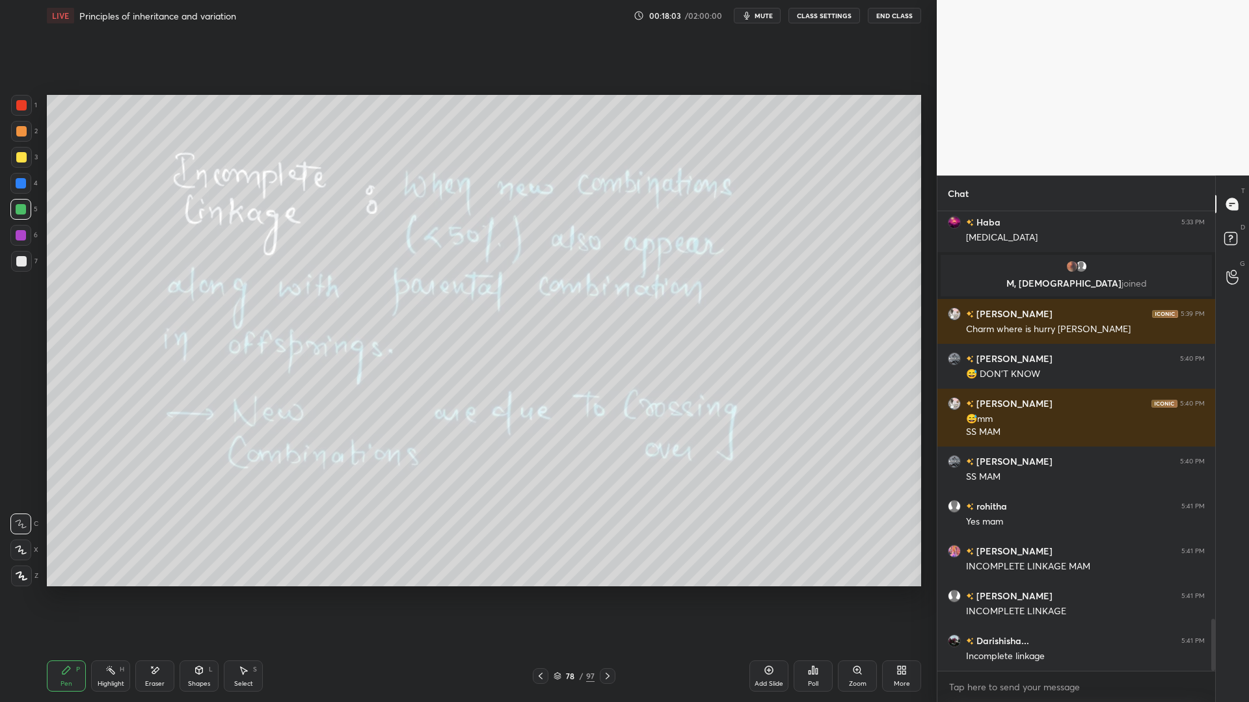
click at [23, 260] on div at bounding box center [21, 261] width 10 height 10
click at [785, 565] on div "Add Slide" at bounding box center [768, 676] width 39 height 31
click at [25, 157] on div at bounding box center [21, 157] width 10 height 10
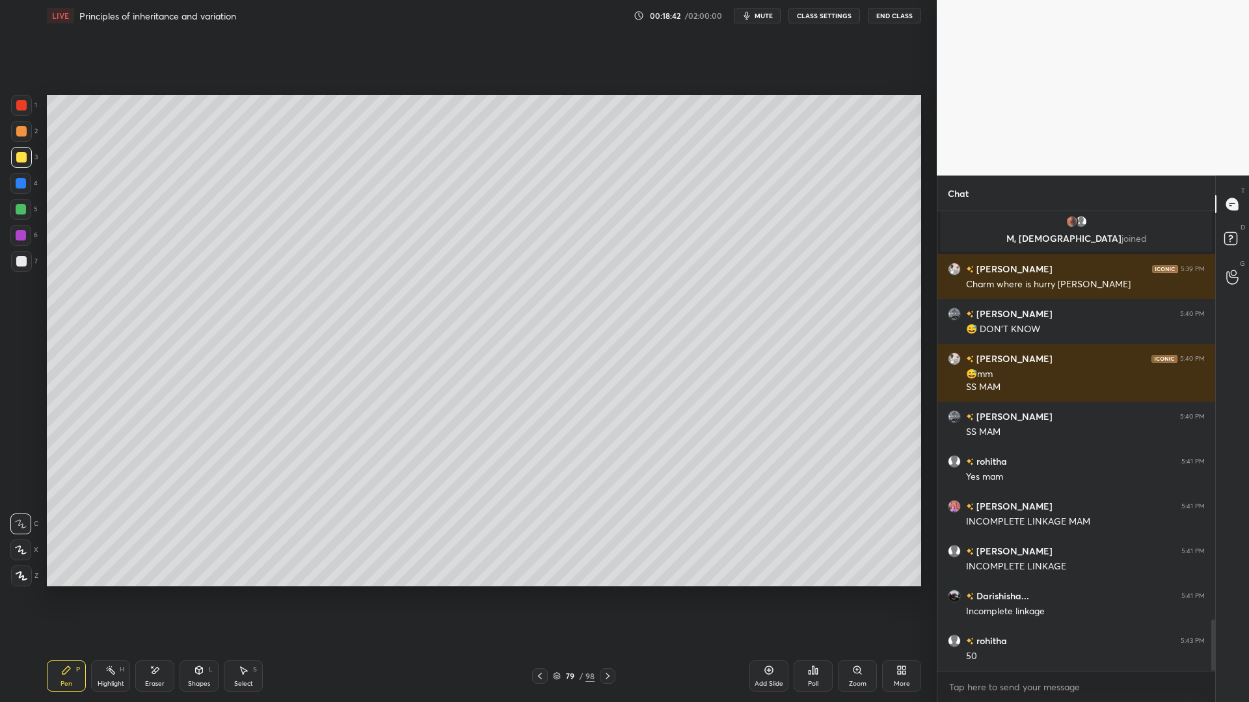
click at [165, 565] on div "Eraser" at bounding box center [154, 676] width 39 height 31
click at [70, 565] on icon at bounding box center [66, 670] width 10 height 10
click at [23, 263] on div at bounding box center [21, 261] width 10 height 10
click at [18, 151] on div at bounding box center [21, 157] width 21 height 21
click at [14, 102] on div at bounding box center [21, 105] width 21 height 21
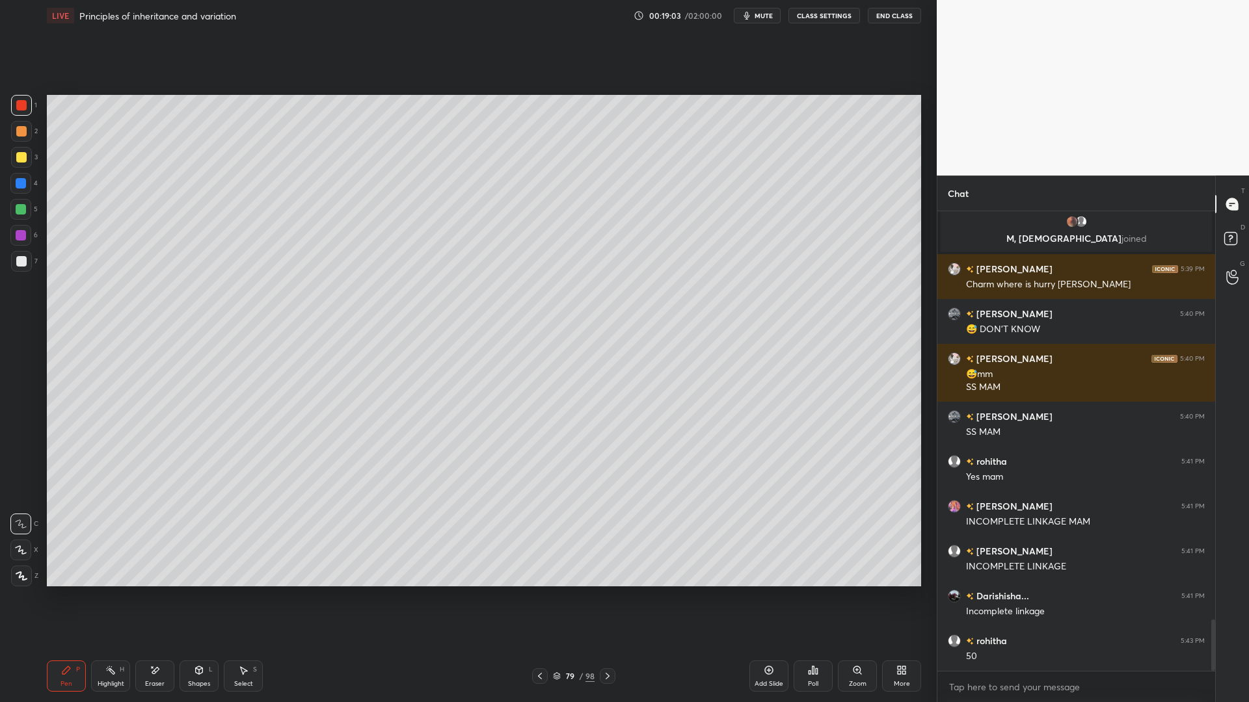
scroll to position [3672, 0]
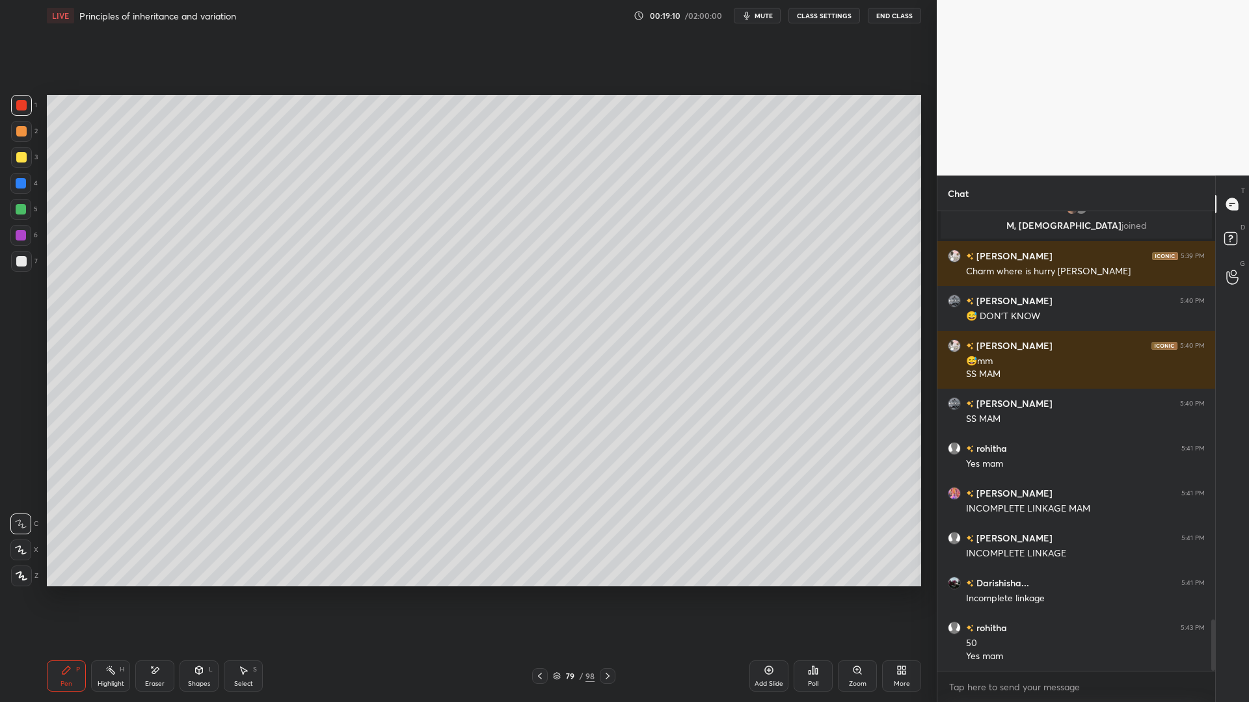
click at [24, 264] on div at bounding box center [21, 261] width 10 height 10
click at [29, 124] on div at bounding box center [21, 131] width 21 height 21
click at [537, 565] on div "Pen P Highlight H Eraser Shapes L Select S 79 / 98 Add Slide Poll Zoom More" at bounding box center [484, 676] width 874 height 52
click at [541, 565] on icon at bounding box center [540, 676] width 10 height 10
click at [29, 261] on div at bounding box center [21, 261] width 21 height 21
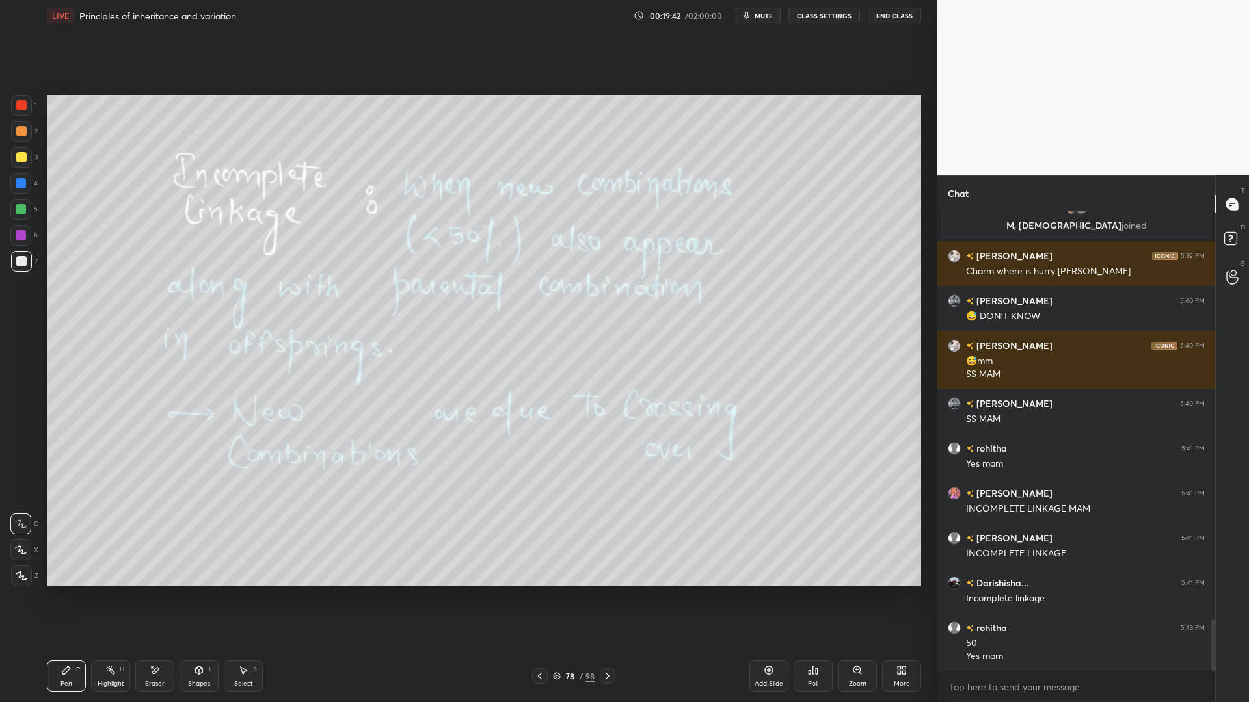
click at [608, 565] on icon at bounding box center [607, 676] width 10 height 10
click at [609, 565] on icon at bounding box center [607, 676] width 10 height 10
click at [22, 150] on div at bounding box center [21, 157] width 21 height 21
click at [23, 260] on div at bounding box center [21, 261] width 10 height 10
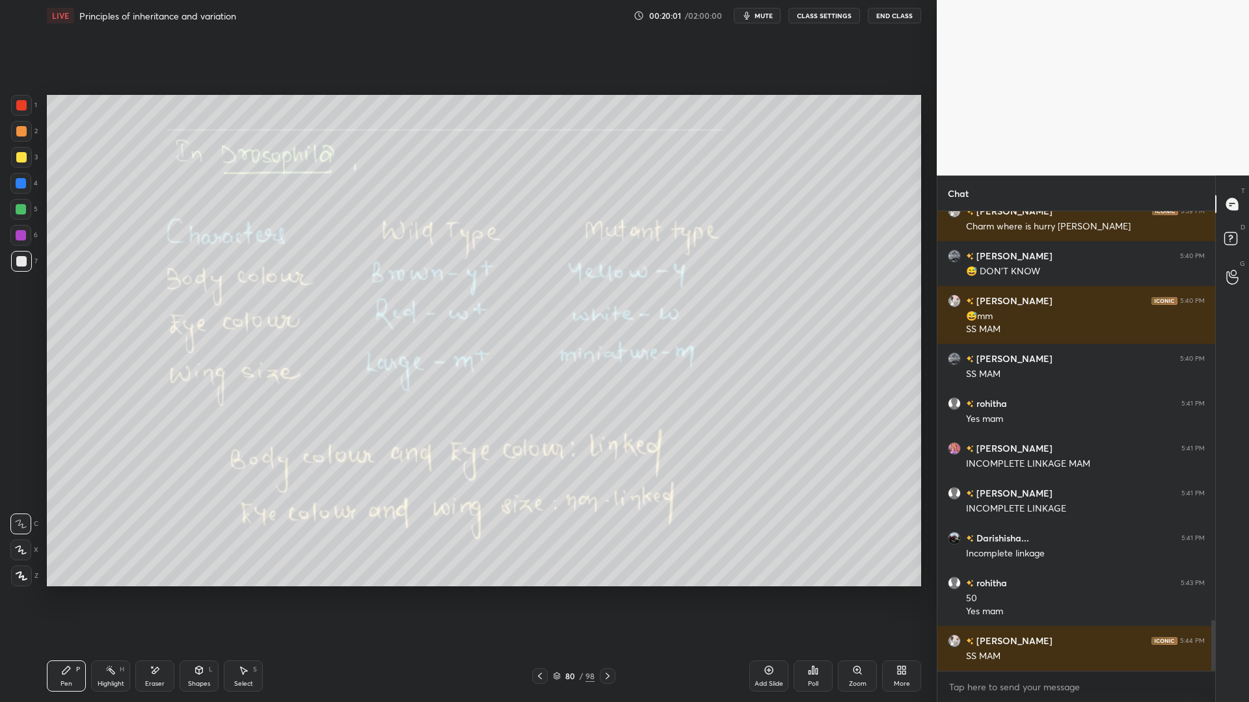
click at [16, 191] on div at bounding box center [20, 183] width 21 height 21
click at [31, 264] on div at bounding box center [21, 261] width 21 height 21
click at [16, 109] on div at bounding box center [21, 105] width 21 height 21
click at [139, 565] on div "Eraser" at bounding box center [154, 676] width 39 height 31
click at [70, 565] on div "Pen" at bounding box center [66, 684] width 12 height 7
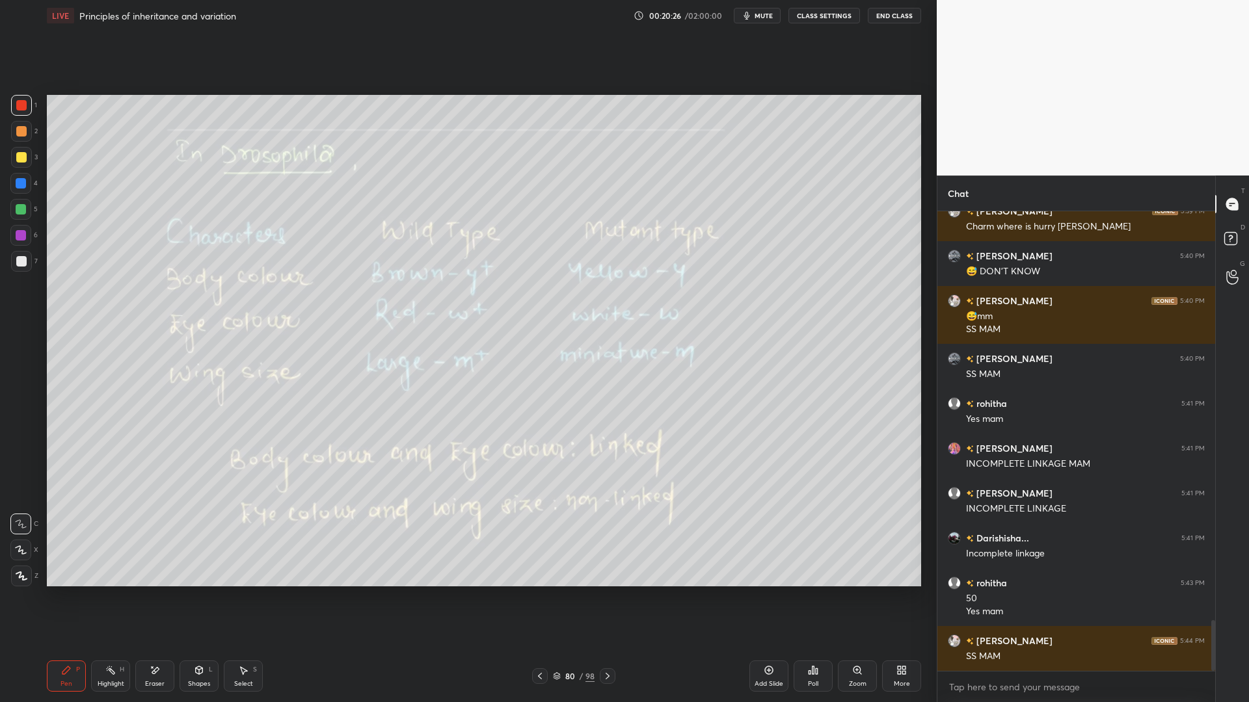
click at [22, 191] on div at bounding box center [20, 183] width 21 height 21
click at [19, 263] on div at bounding box center [21, 261] width 10 height 10
click at [206, 565] on div "Pen P Highlight H Eraser Shapes L Select S 80 / 98 Add Slide Poll Zoom More" at bounding box center [484, 676] width 874 height 52
click at [197, 565] on div "Shapes L" at bounding box center [199, 676] width 39 height 31
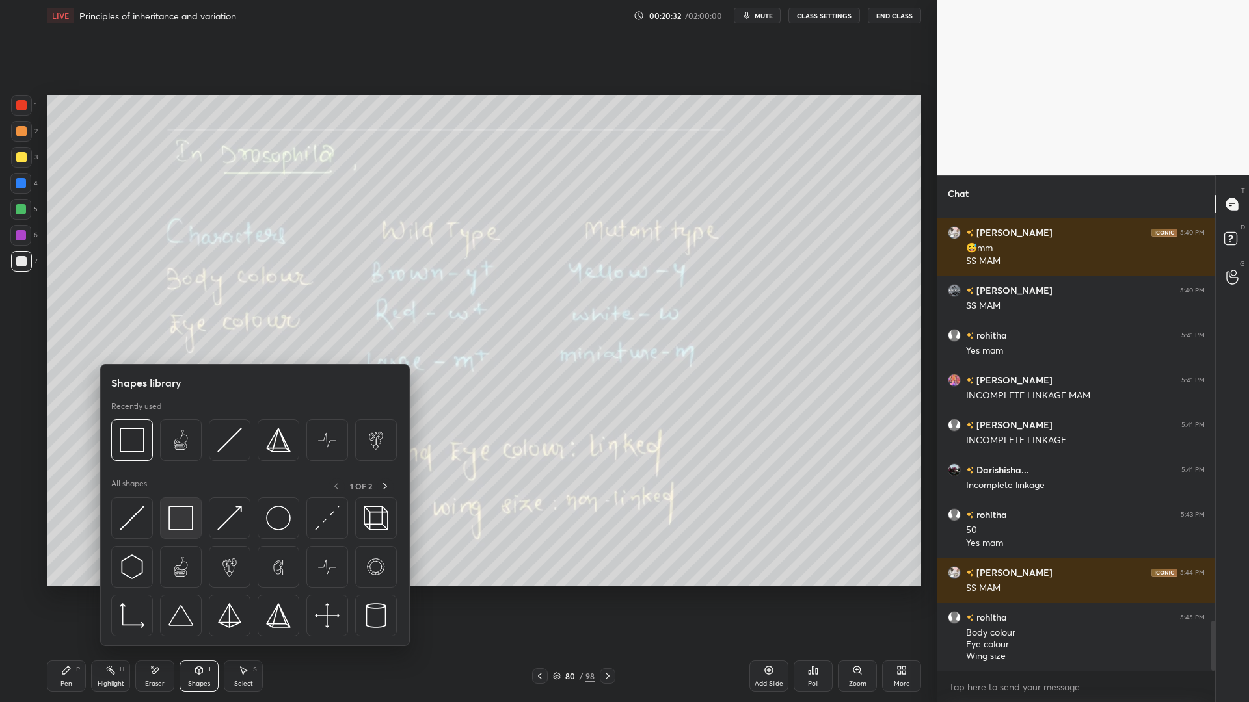
click at [180, 531] on div at bounding box center [181, 519] width 42 height 42
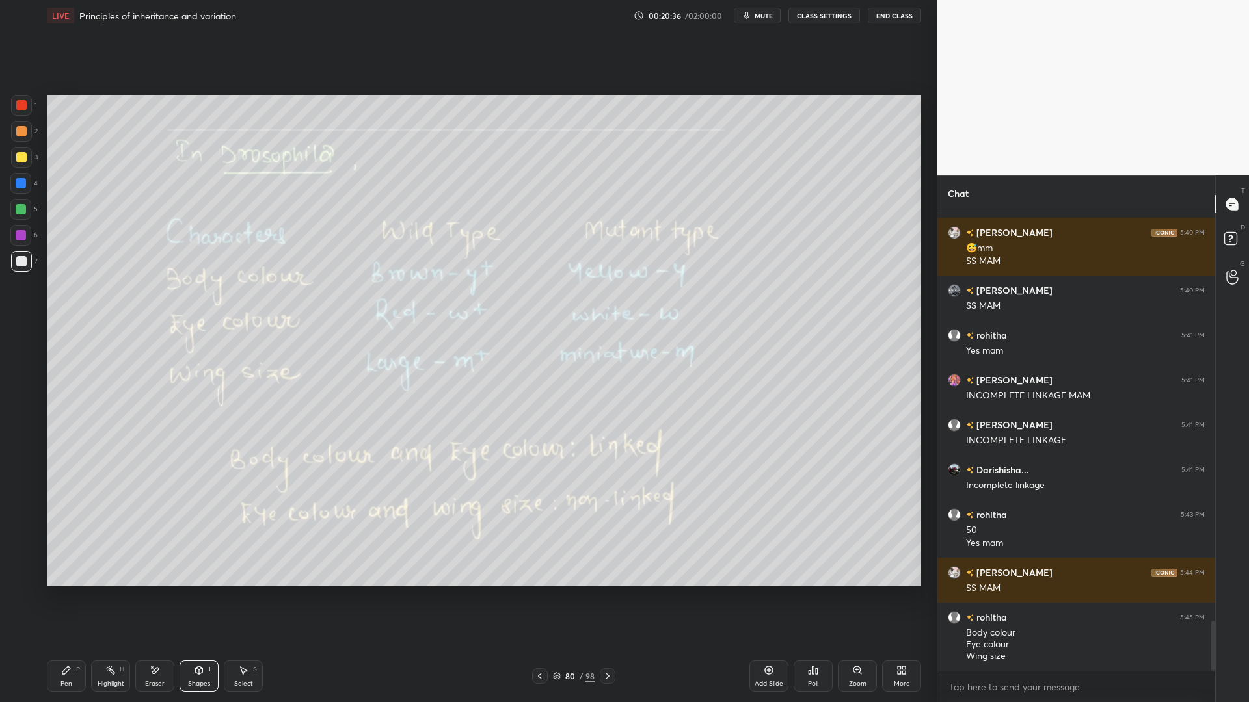
click at [77, 565] on div "Pen P" at bounding box center [66, 676] width 39 height 31
click at [46, 192] on div "Setting up your live class Poll for secs No correct answer Start poll" at bounding box center [484, 340] width 885 height 619
click at [20, 159] on div at bounding box center [21, 157] width 10 height 10
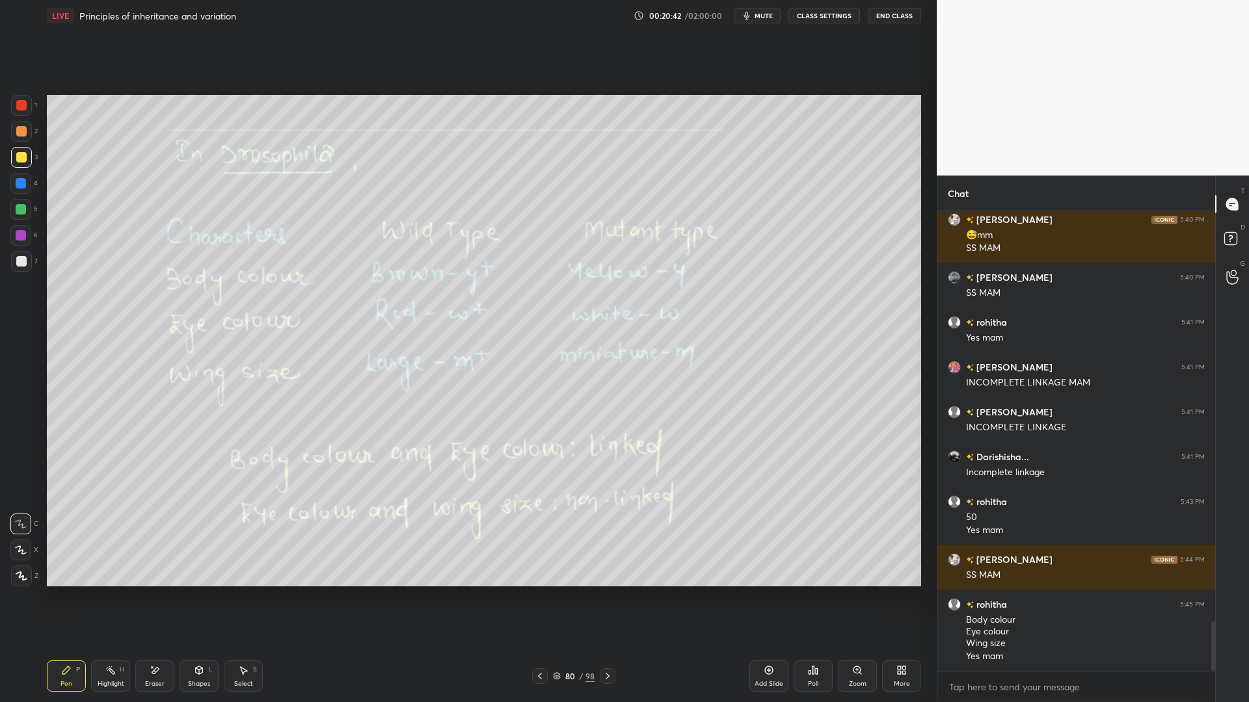
click at [22, 258] on div at bounding box center [21, 261] width 10 height 10
click at [31, 158] on div at bounding box center [21, 157] width 21 height 21
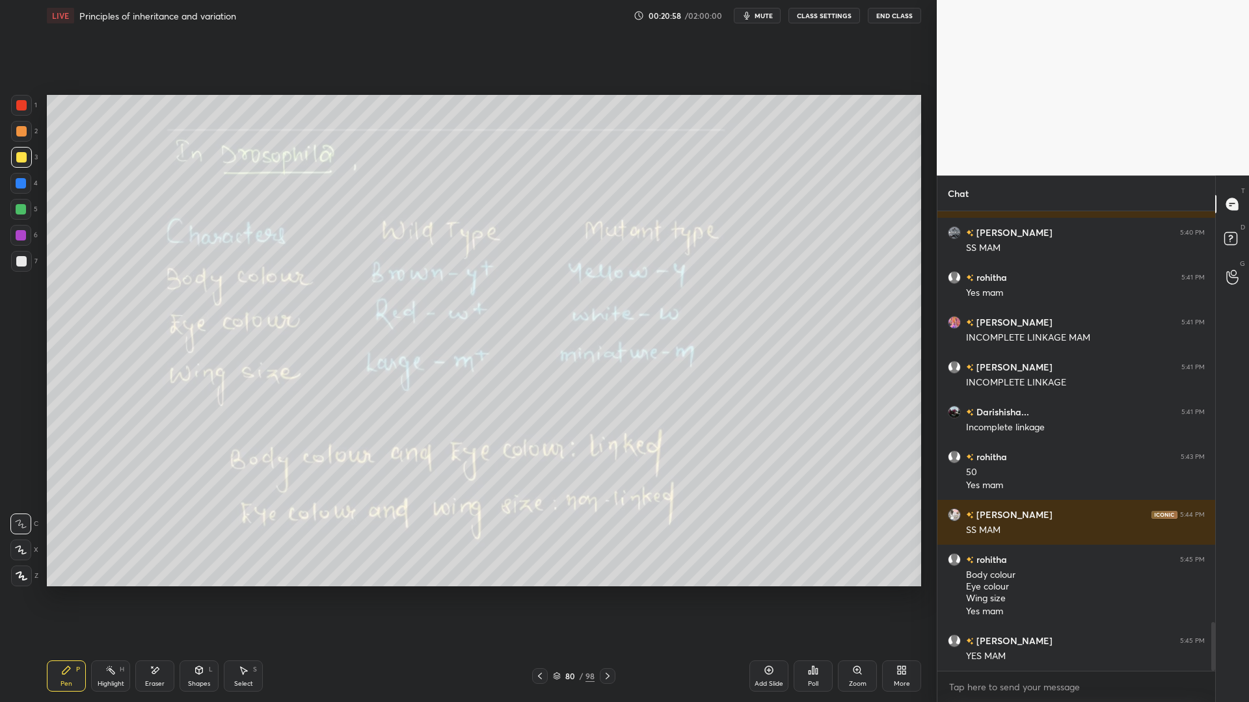
scroll to position [3888, 0]
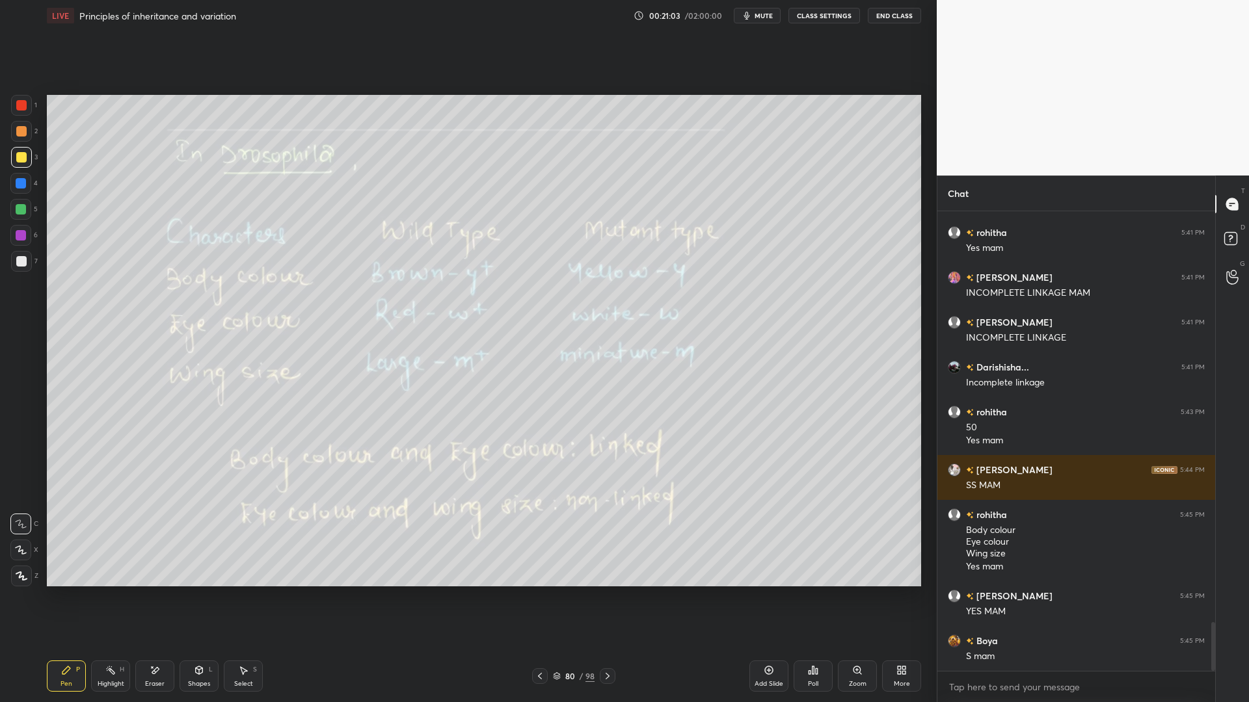
click at [162, 565] on div "Eraser" at bounding box center [154, 676] width 39 height 31
click at [68, 565] on icon at bounding box center [66, 670] width 10 height 10
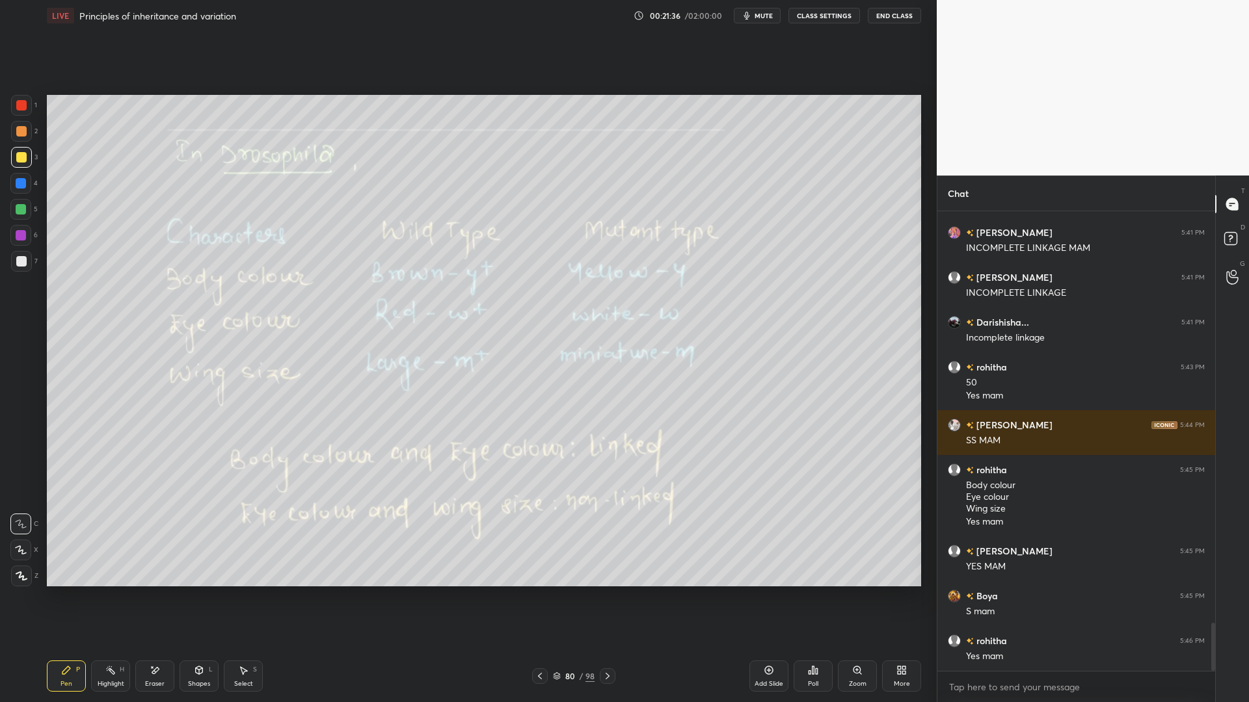
click at [21, 259] on div at bounding box center [21, 261] width 10 height 10
click at [12, 178] on div at bounding box center [20, 183] width 21 height 21
click at [29, 159] on div at bounding box center [21, 157] width 21 height 21
click at [34, 253] on div "7" at bounding box center [24, 261] width 27 height 21
click at [30, 261] on div at bounding box center [21, 261] width 21 height 21
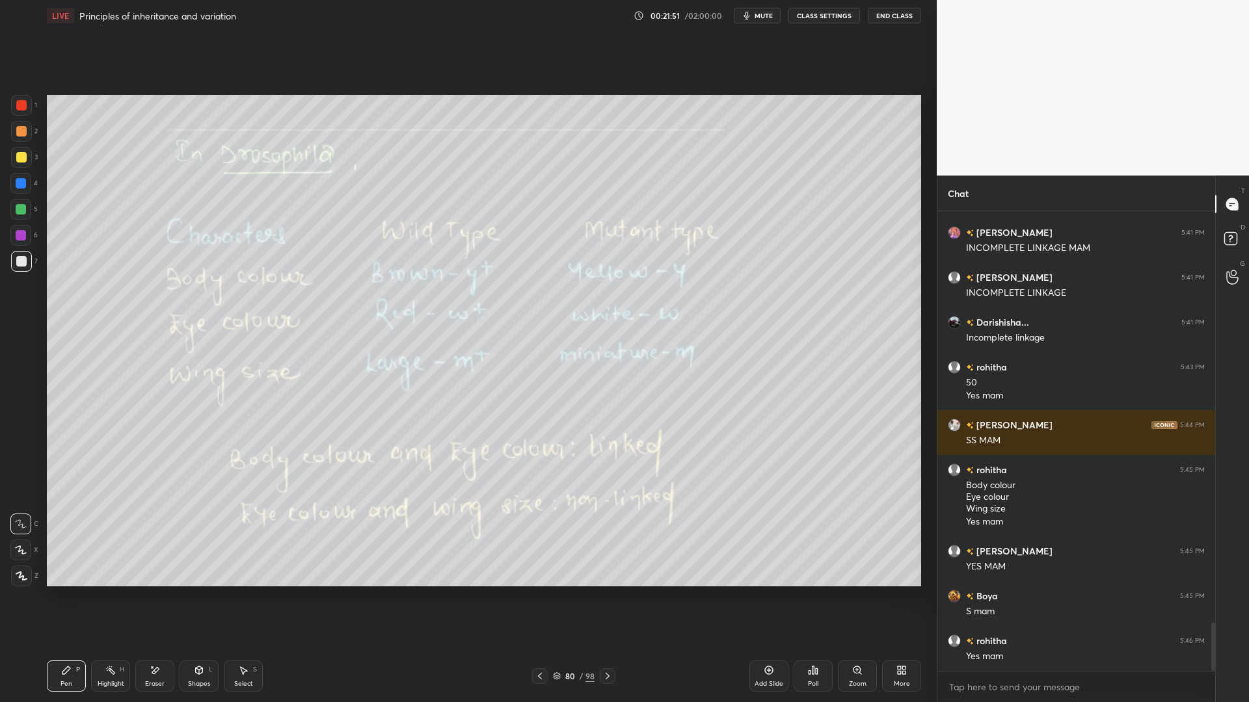
click at [25, 160] on div at bounding box center [21, 157] width 10 height 10
click at [34, 97] on div "1" at bounding box center [24, 105] width 26 height 21
click at [26, 262] on div at bounding box center [21, 261] width 10 height 10
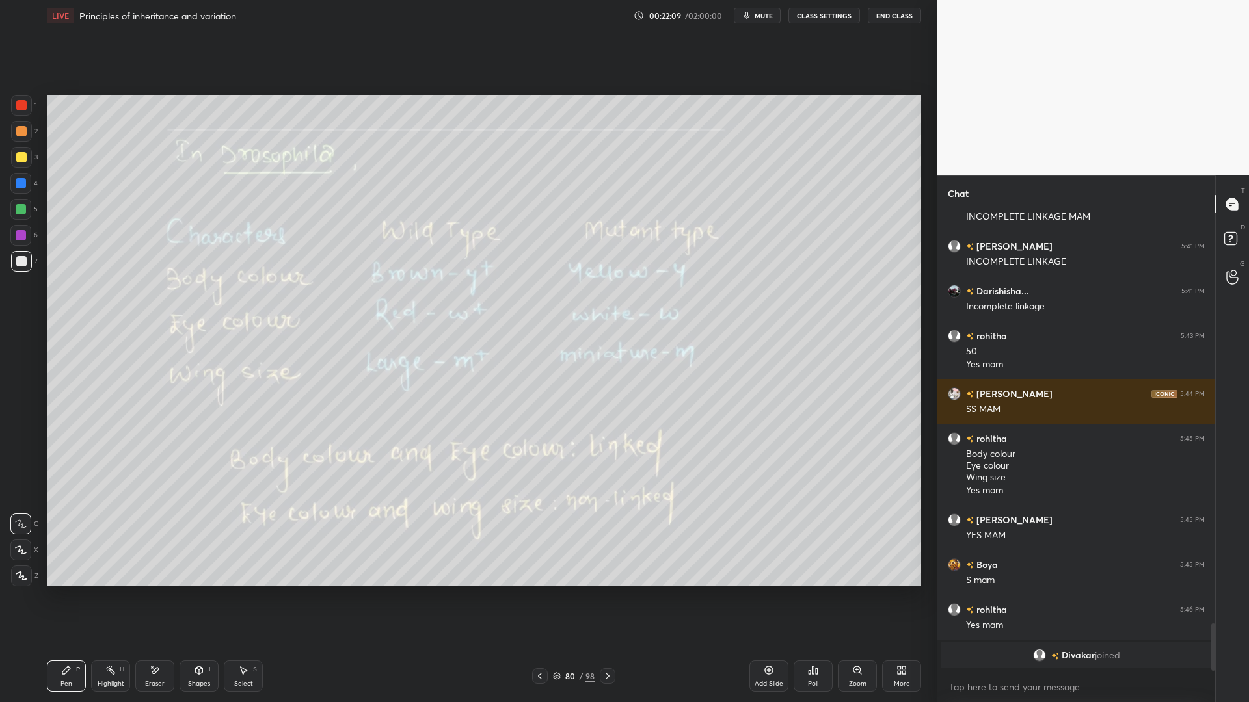
click at [25, 168] on div "3" at bounding box center [24, 160] width 27 height 26
click at [21, 189] on div at bounding box center [20, 183] width 21 height 21
click at [25, 260] on div at bounding box center [21, 261] width 10 height 10
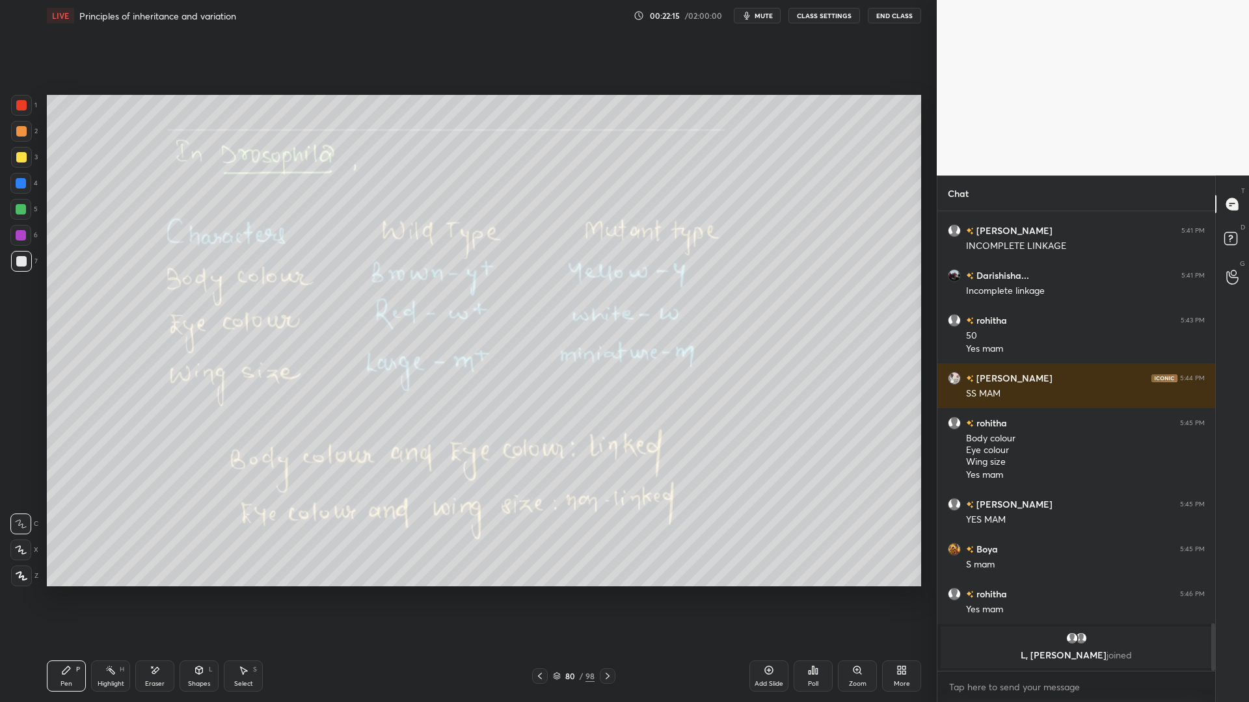
click at [20, 268] on div at bounding box center [21, 261] width 21 height 21
click at [171, 565] on div "Eraser" at bounding box center [154, 676] width 39 height 31
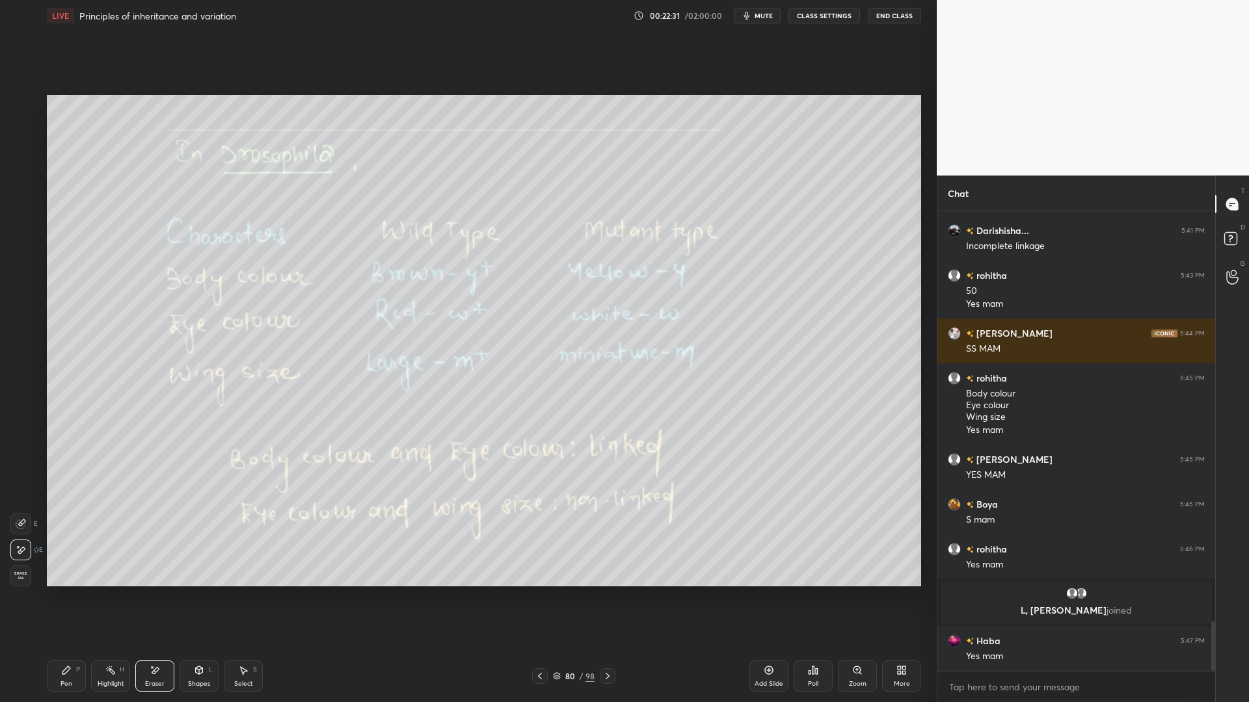
click at [59, 565] on div "Pen P" at bounding box center [66, 676] width 39 height 31
click at [18, 166] on div at bounding box center [21, 157] width 21 height 21
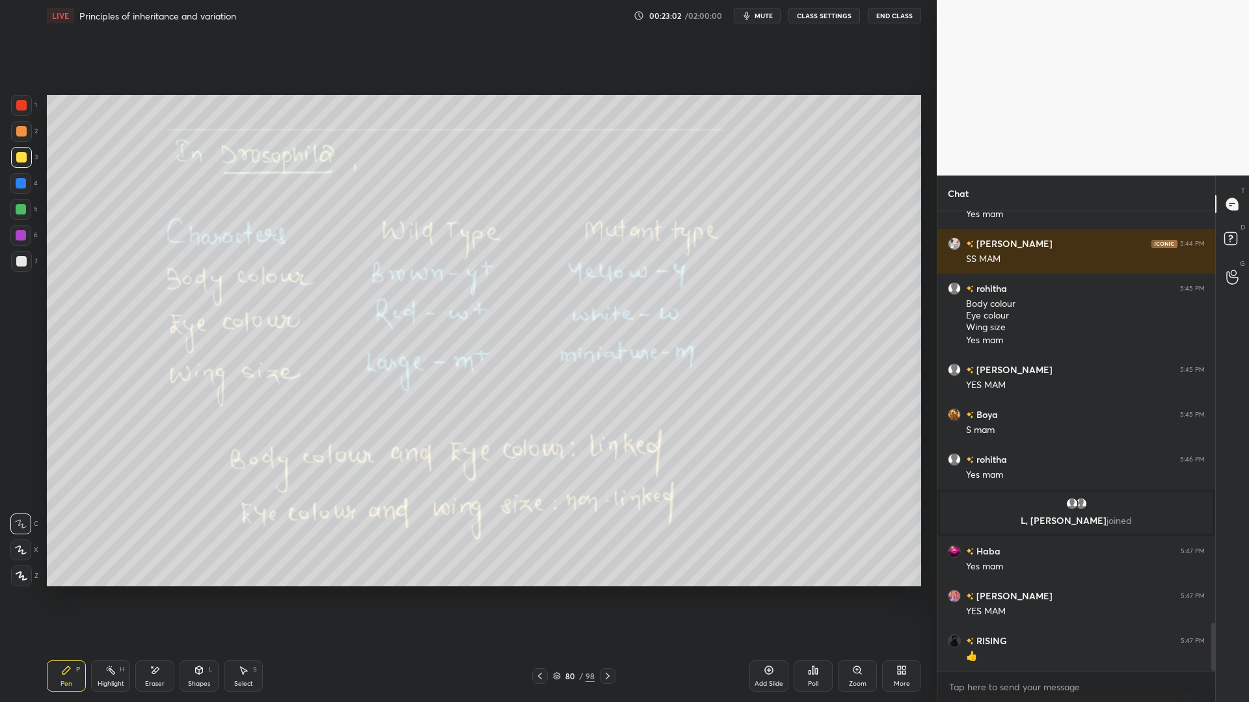
scroll to position [3947, 0]
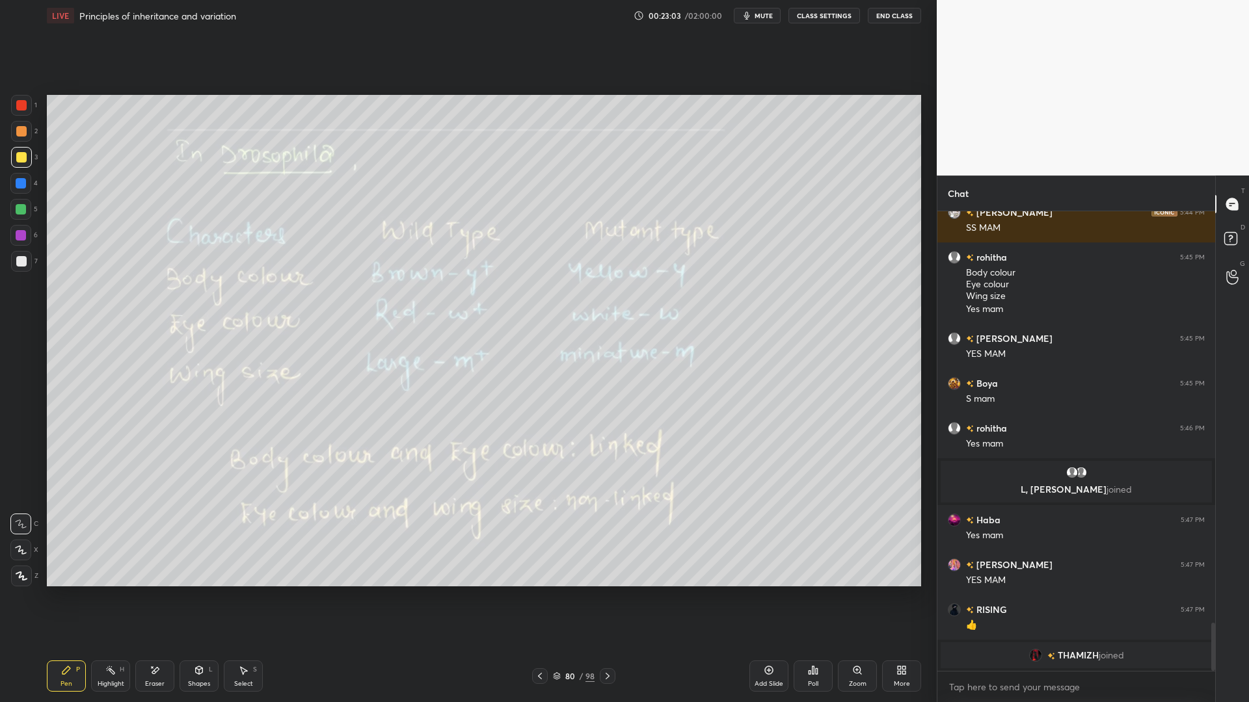
click at [35, 250] on div "6" at bounding box center [23, 238] width 27 height 26
click at [44, 259] on div "Setting up your live class Poll for secs No correct answer Start poll" at bounding box center [484, 340] width 885 height 619
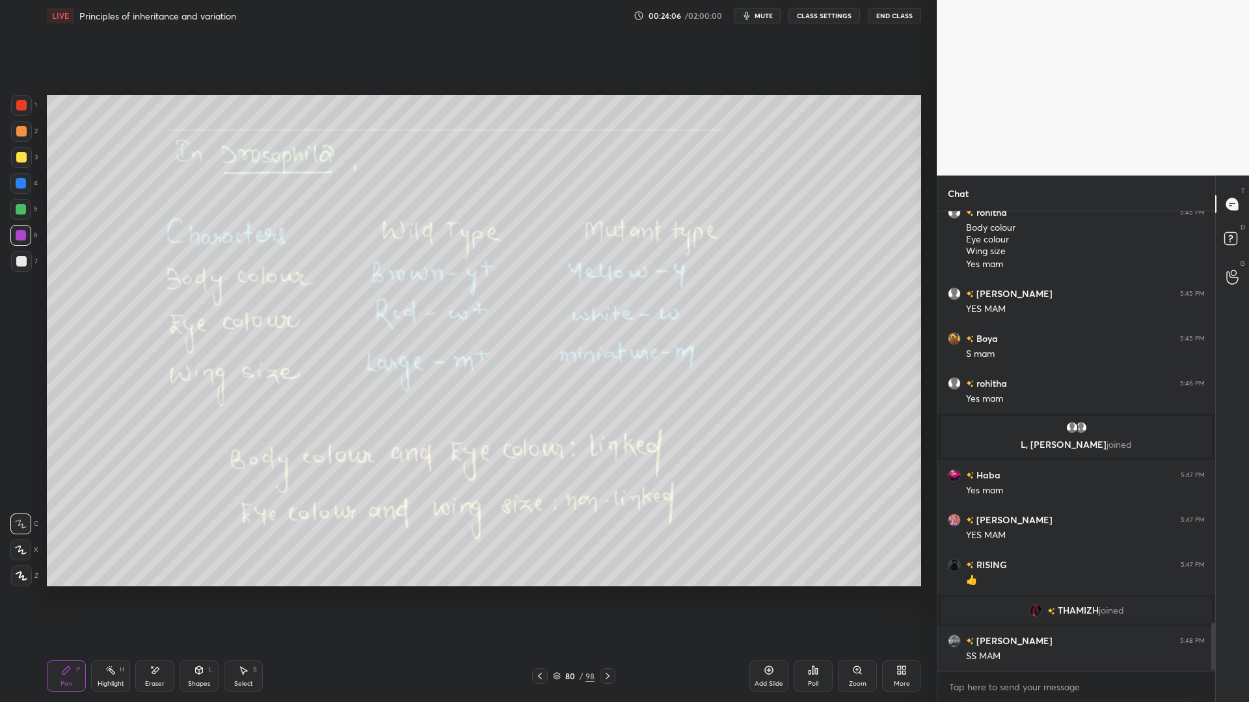
scroll to position [429, 274]
click at [25, 259] on div at bounding box center [21, 261] width 10 height 10
click at [611, 565] on icon at bounding box center [607, 676] width 10 height 10
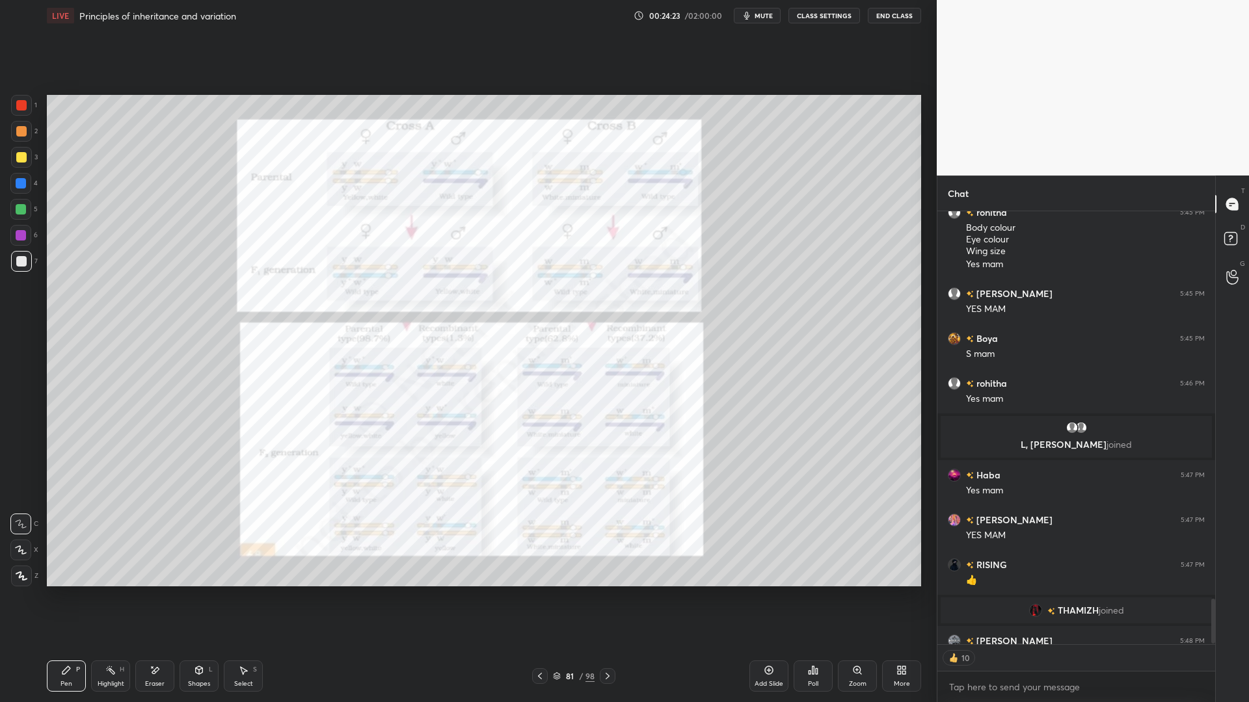
click at [20, 103] on div at bounding box center [21, 105] width 10 height 10
click at [22, 184] on div at bounding box center [21, 183] width 10 height 10
click at [18, 100] on div at bounding box center [21, 105] width 10 height 10
click at [160, 565] on div "Eraser" at bounding box center [154, 676] width 39 height 31
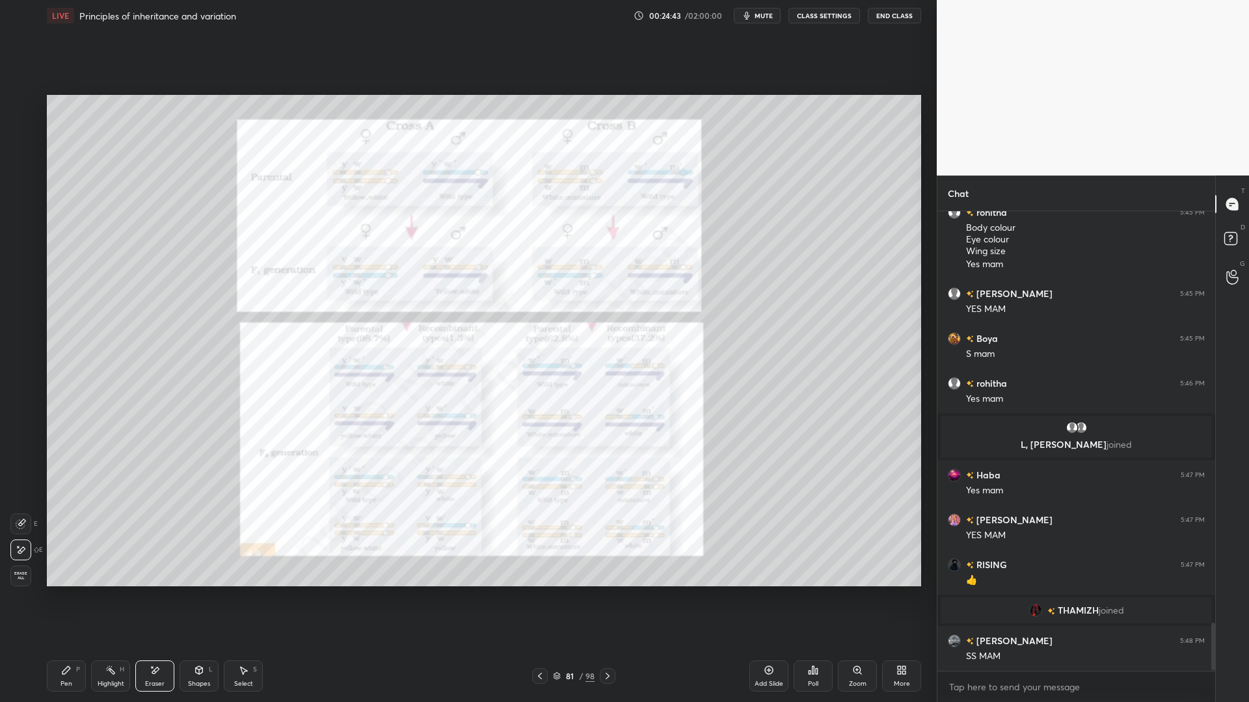
click at [868, 565] on div "Zoom" at bounding box center [857, 676] width 39 height 31
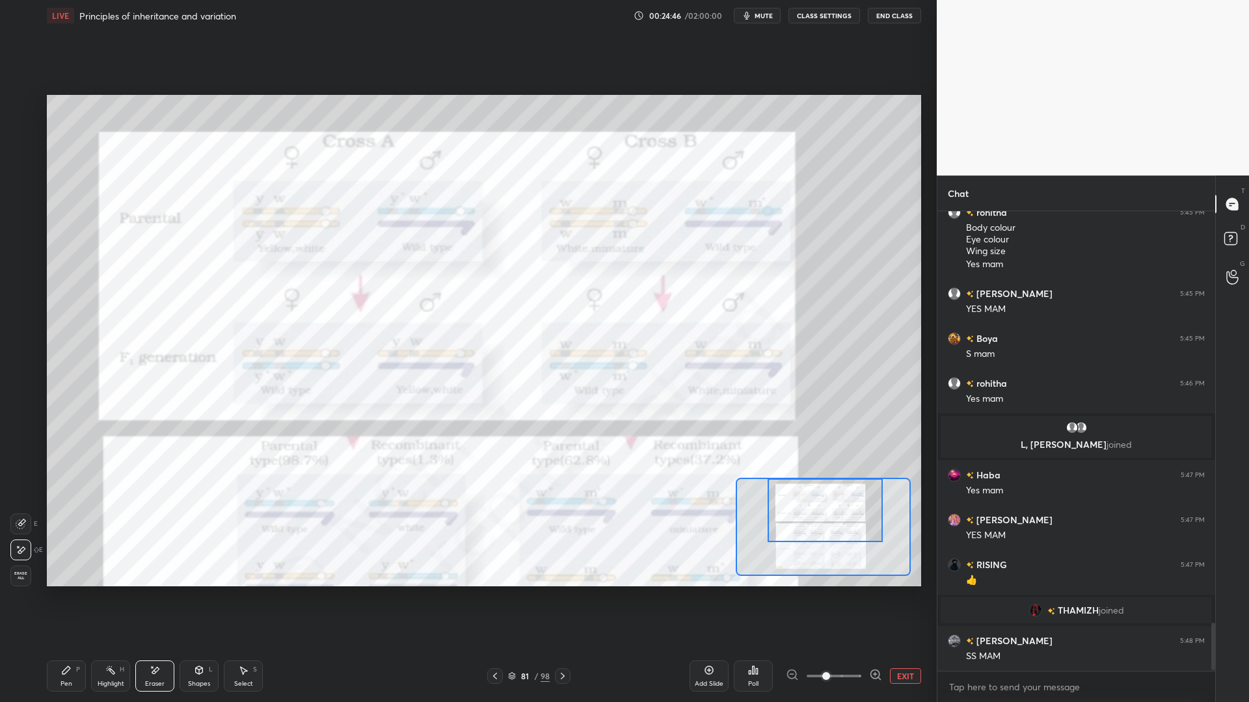
click at [68, 565] on div "Pen P" at bounding box center [66, 676] width 39 height 31
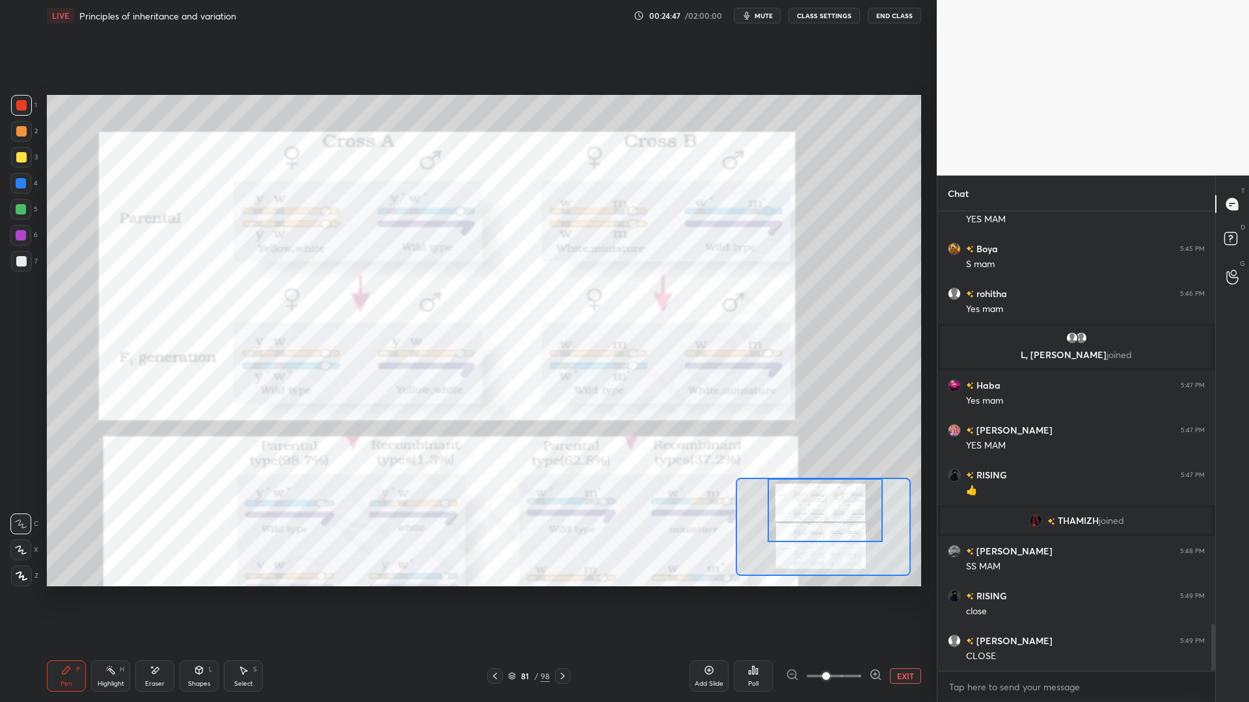
click at [22, 187] on div at bounding box center [21, 183] width 10 height 10
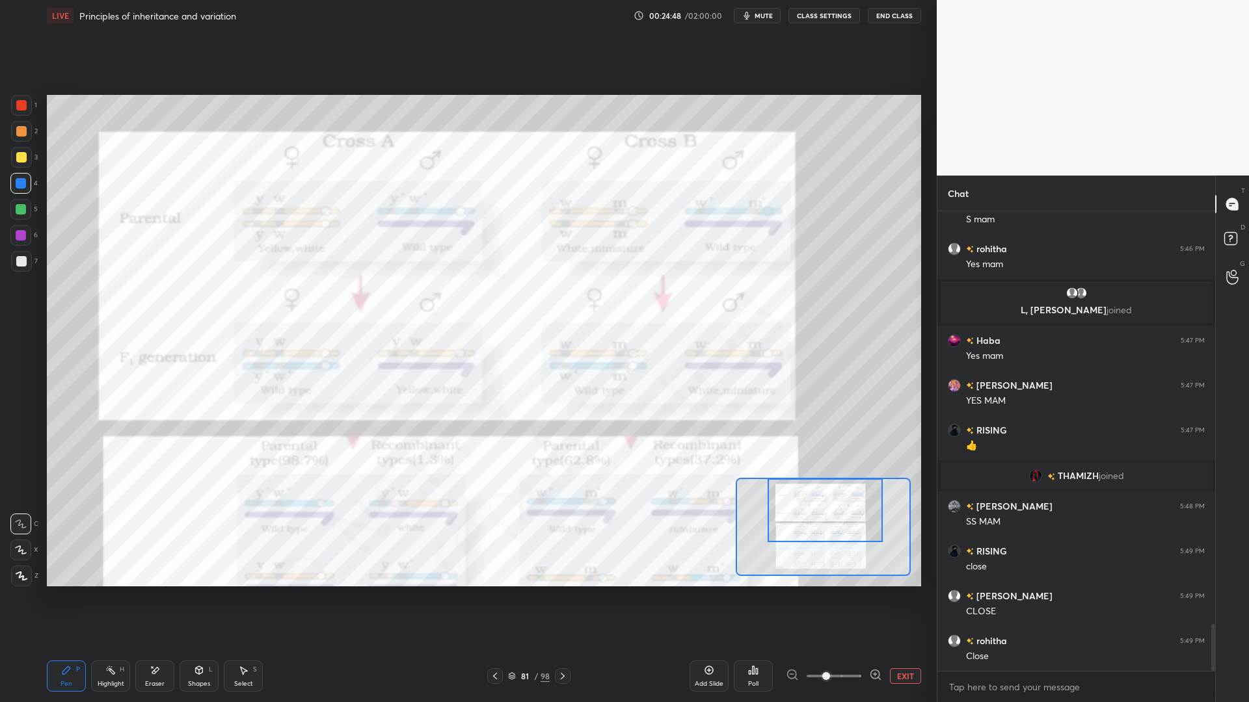
click at [21, 111] on div at bounding box center [21, 105] width 21 height 21
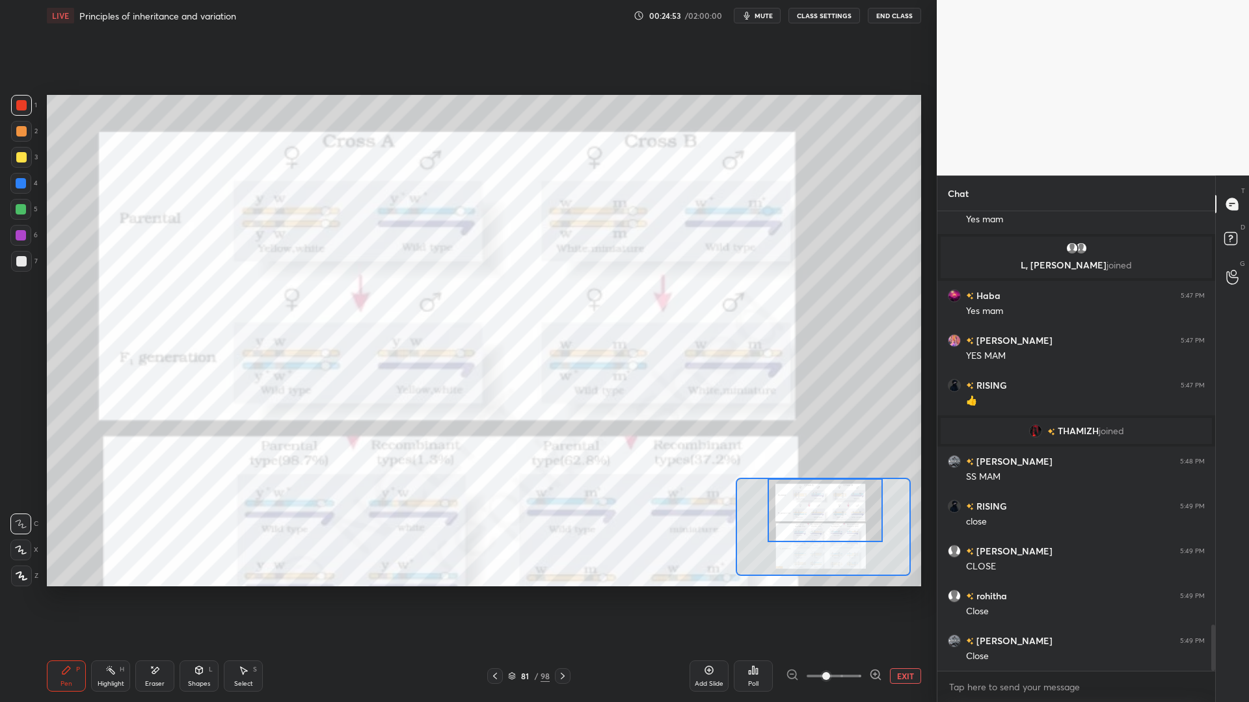
click at [19, 561] on div "Z" at bounding box center [24, 574] width 27 height 26
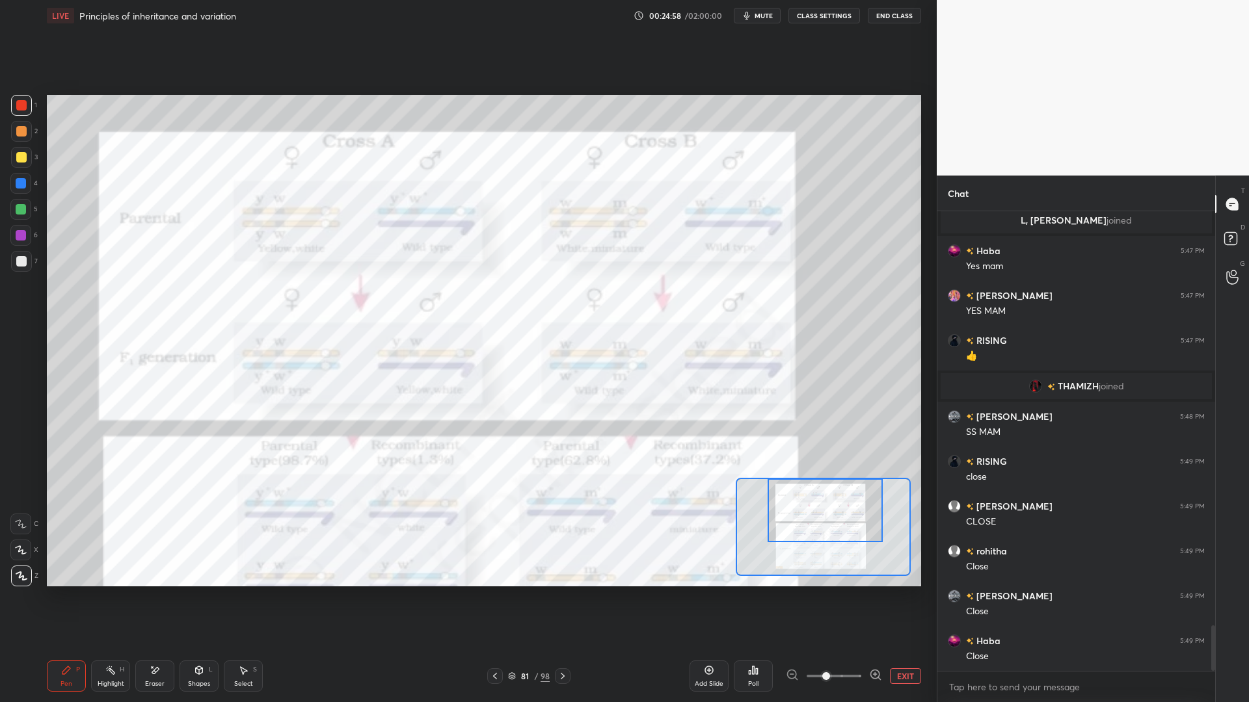
scroll to position [4212, 0]
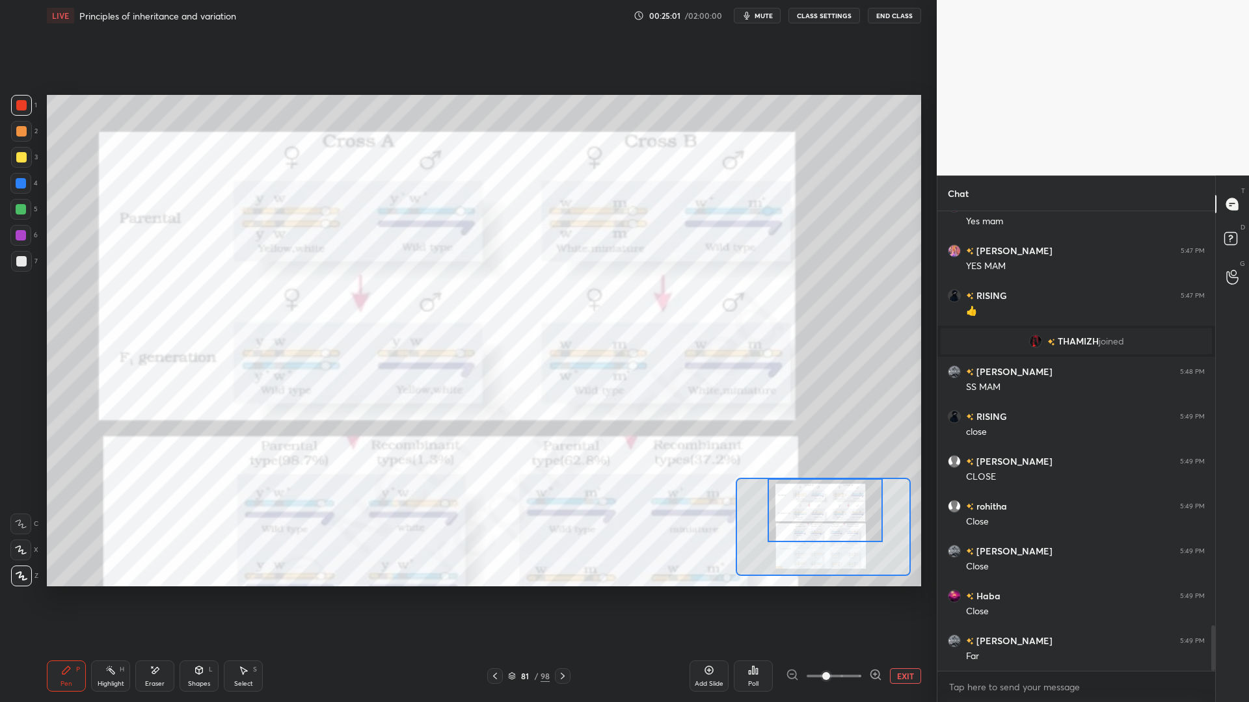
click at [495, 565] on icon at bounding box center [495, 676] width 10 height 10
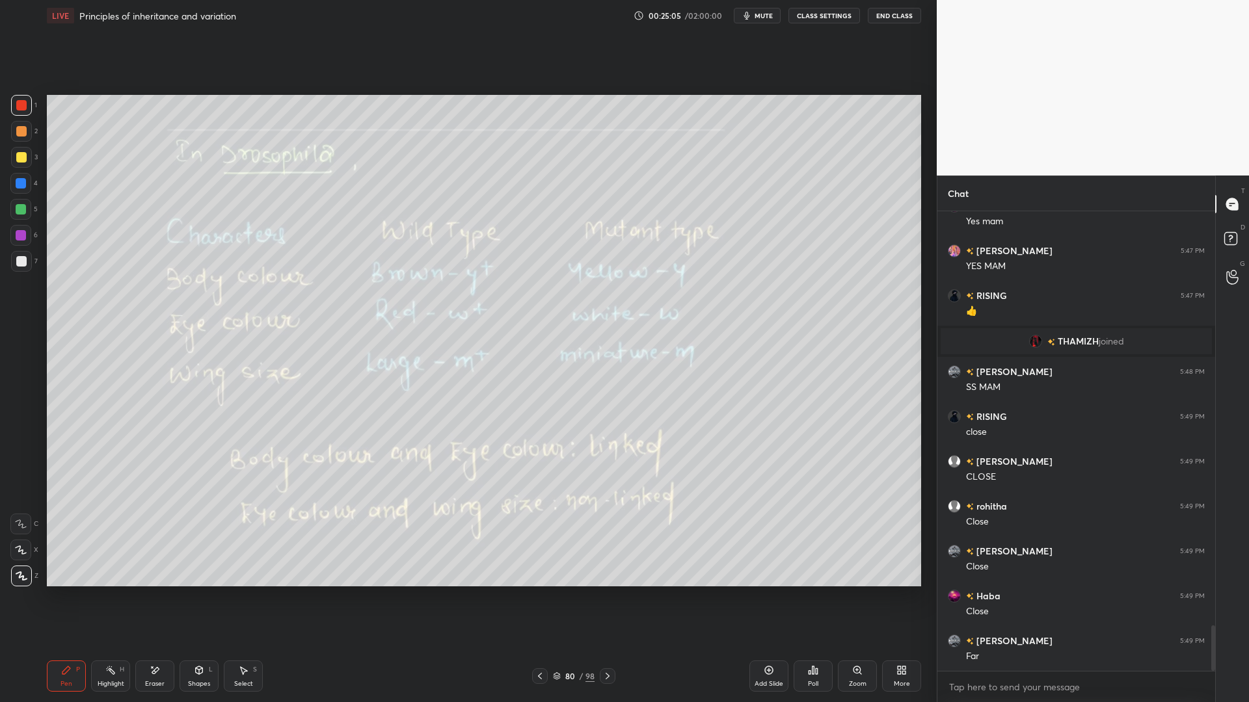
click at [607, 565] on div at bounding box center [608, 677] width 16 height 16
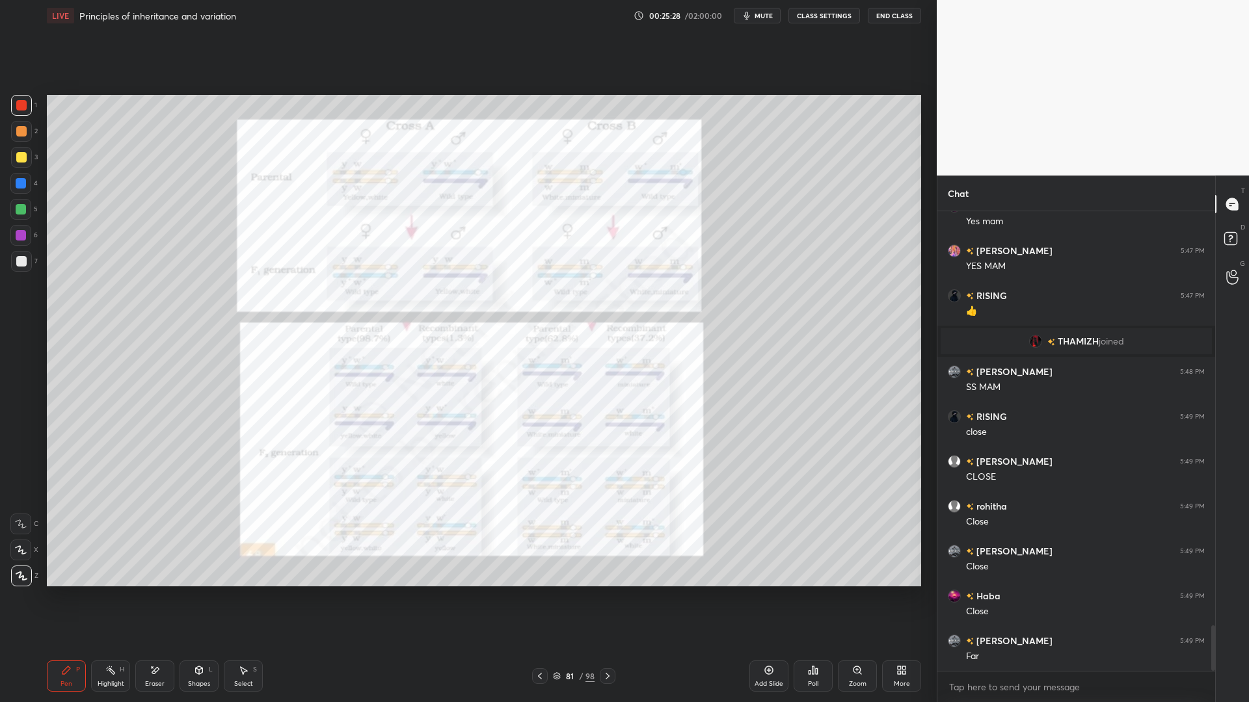
click at [768, 565] on icon at bounding box center [769, 670] width 10 height 10
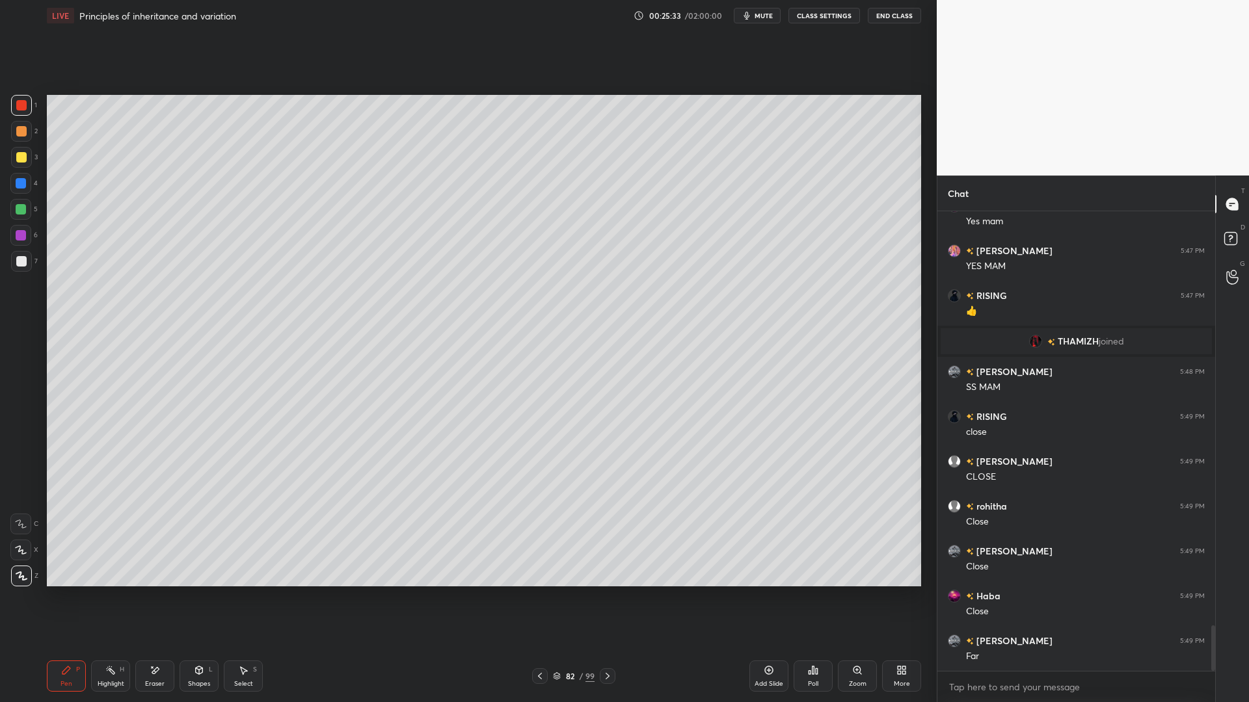
click at [23, 269] on div at bounding box center [21, 261] width 21 height 21
click at [27, 115] on div at bounding box center [21, 105] width 21 height 21
click at [19, 265] on div at bounding box center [21, 261] width 10 height 10
click at [159, 565] on icon at bounding box center [155, 670] width 10 height 11
click at [80, 565] on div "Pen P" at bounding box center [66, 676] width 39 height 31
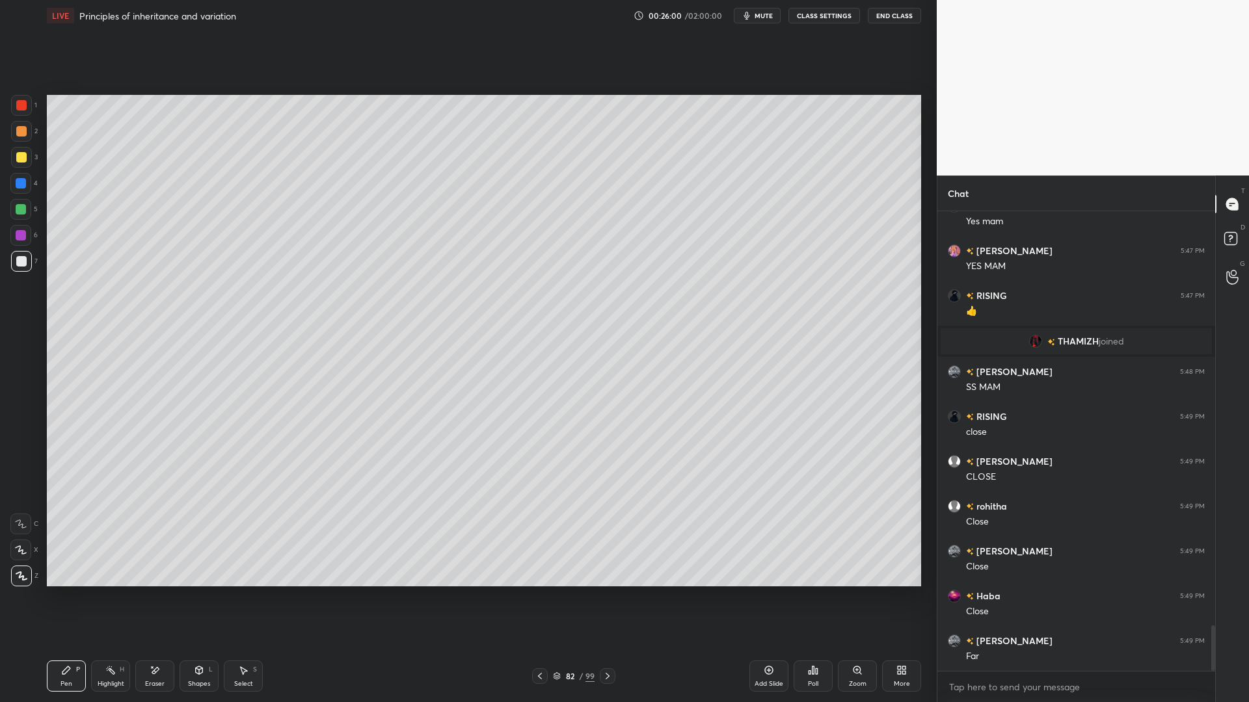
click at [23, 163] on div at bounding box center [21, 157] width 21 height 21
click at [540, 565] on icon at bounding box center [540, 676] width 4 height 7
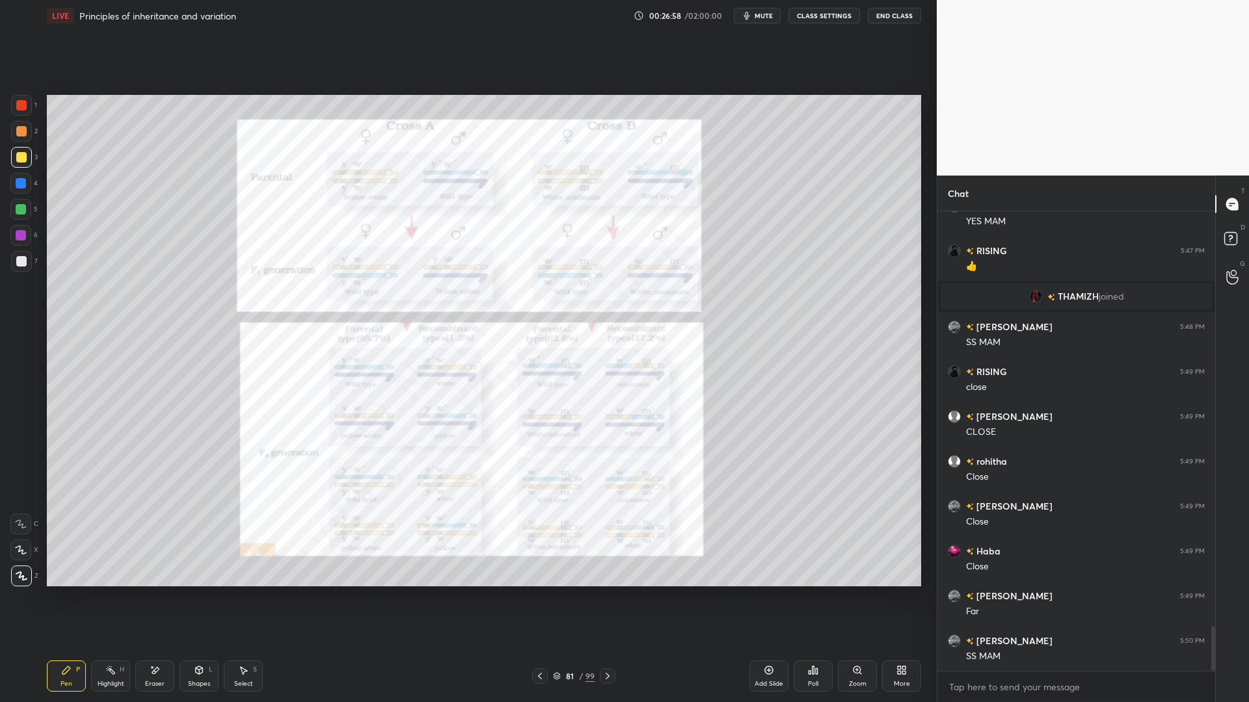
click at [23, 111] on div at bounding box center [21, 105] width 21 height 21
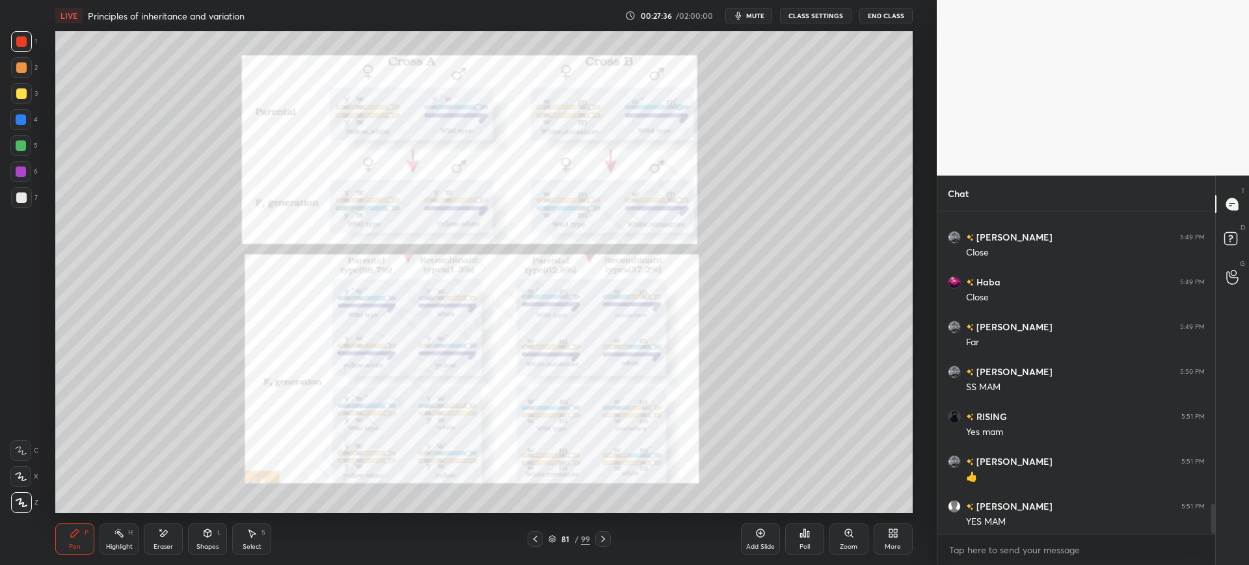
scroll to position [64561, 64159]
click at [163, 555] on div "Pen P Highlight H Eraser Shapes L Select S 81 / 99 Add Slide Poll Zoom More" at bounding box center [483, 539] width 857 height 52
click at [174, 533] on div "Eraser" at bounding box center [163, 539] width 39 height 31
click at [30, 499] on span "Erase all" at bounding box center [21, 502] width 20 height 9
click at [24, 119] on div at bounding box center [21, 119] width 10 height 10
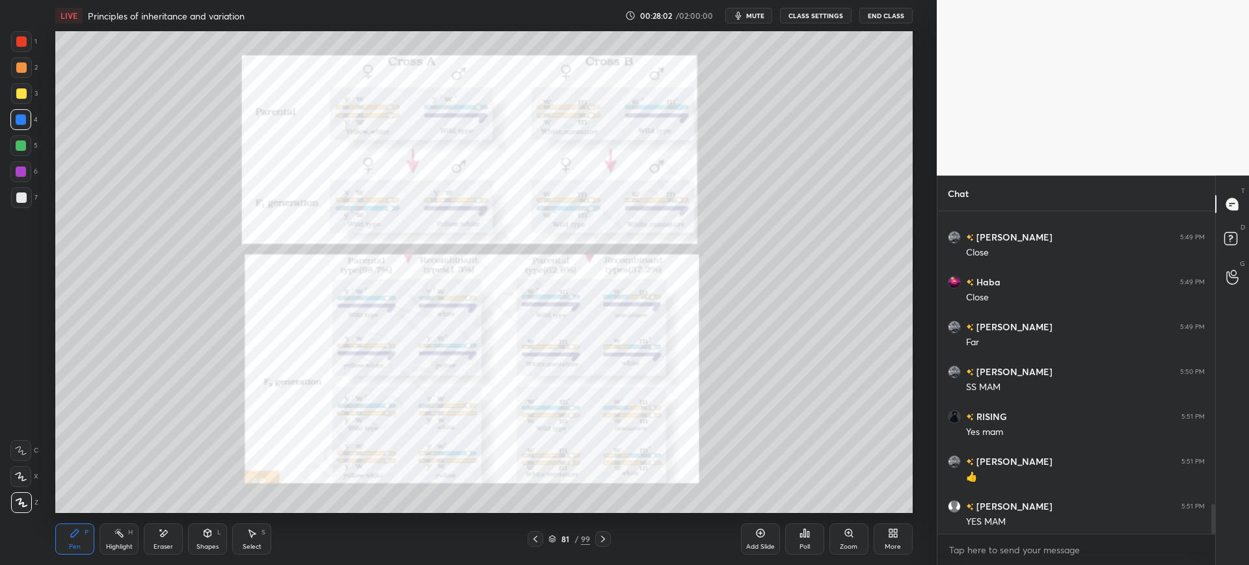
click at [768, 524] on div "Add Slide" at bounding box center [760, 539] width 39 height 31
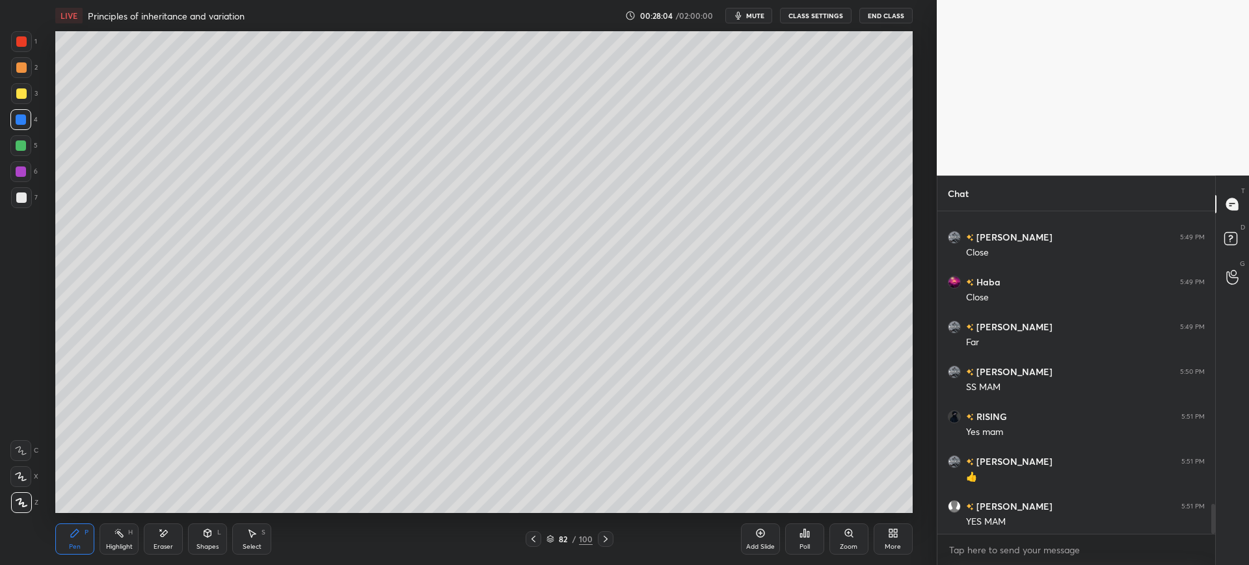
click at [31, 197] on div at bounding box center [21, 197] width 21 height 21
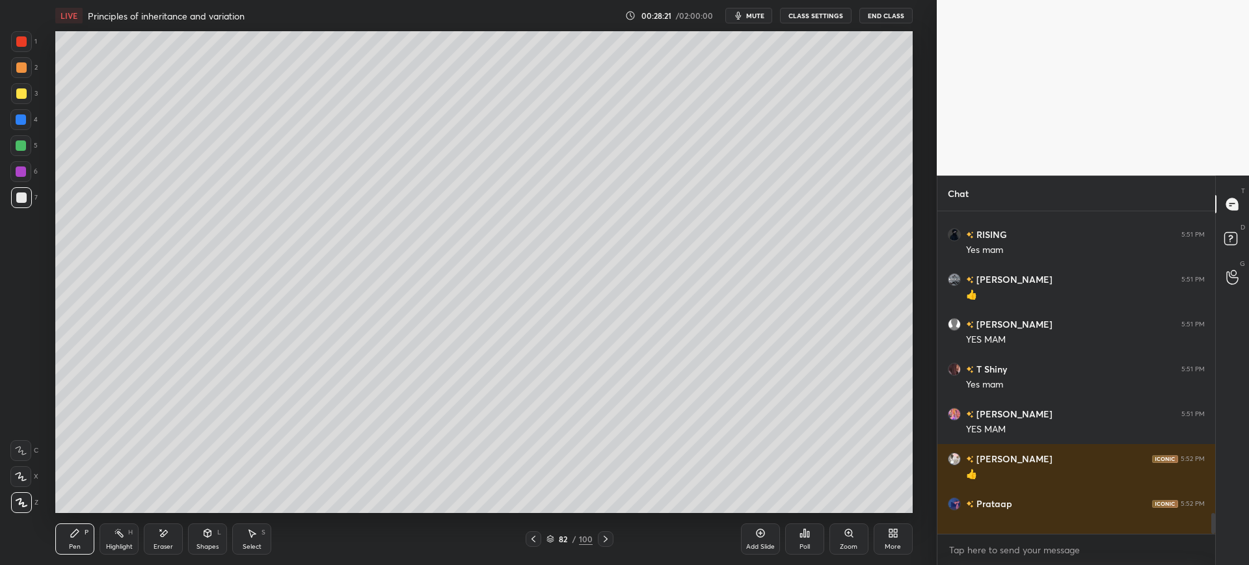
scroll to position [4753, 0]
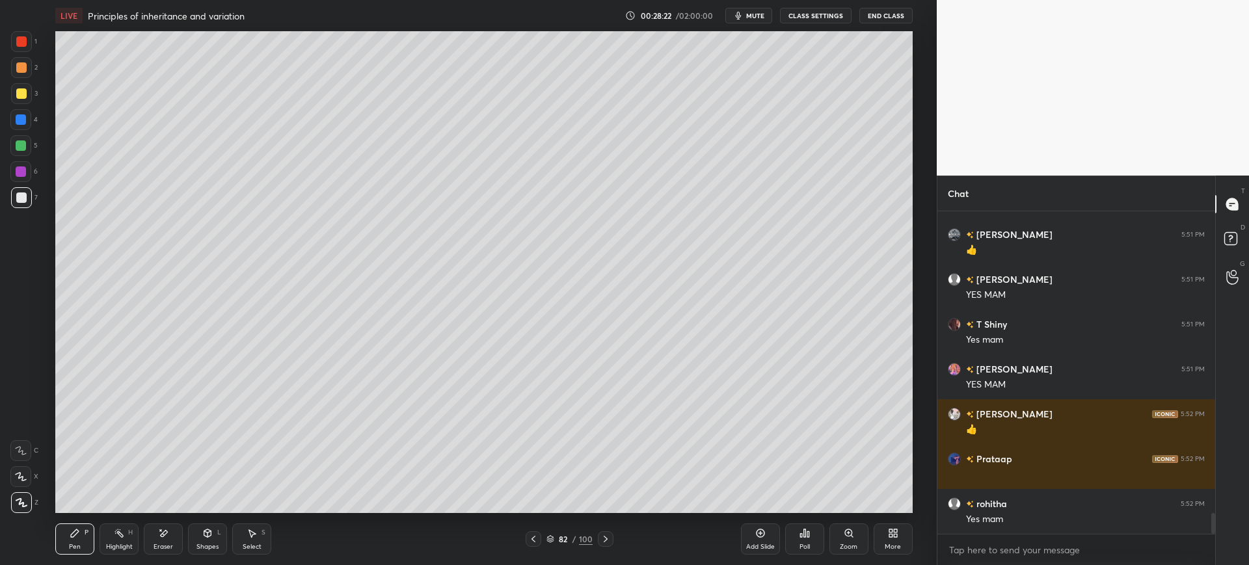
click at [21, 118] on div at bounding box center [21, 119] width 10 height 10
click at [25, 479] on icon at bounding box center [21, 476] width 12 height 9
click at [7, 196] on div "1 2 3 4 5 6 7 C X Z E E Erase all H H" at bounding box center [21, 272] width 42 height 482
click at [30, 194] on div at bounding box center [21, 197] width 21 height 21
click at [167, 534] on icon at bounding box center [163, 533] width 10 height 11
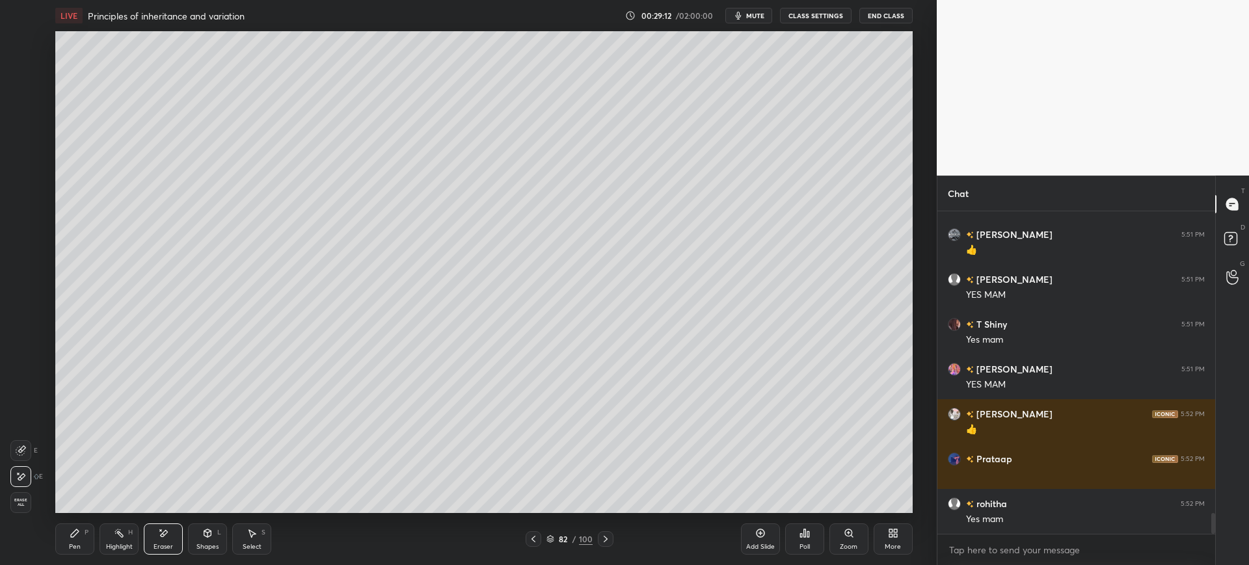
click at [76, 537] on icon at bounding box center [75, 533] width 10 height 10
click at [168, 537] on icon at bounding box center [163, 533] width 10 height 11
click at [64, 538] on div "Pen P" at bounding box center [74, 539] width 39 height 31
click at [33, 107] on div "3" at bounding box center [24, 96] width 27 height 26
click at [21, 197] on div at bounding box center [21, 198] width 10 height 10
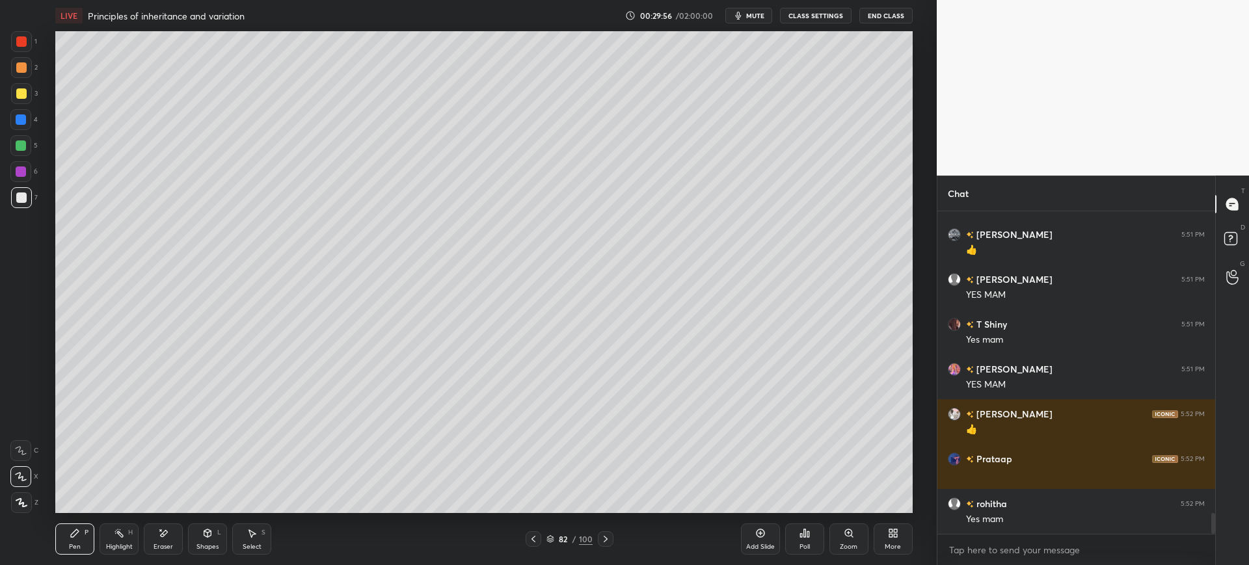
click at [760, 540] on div "Add Slide" at bounding box center [760, 539] width 39 height 31
click at [16, 54] on div "1" at bounding box center [24, 44] width 26 height 26
click at [18, 198] on div at bounding box center [21, 198] width 10 height 10
click at [183, 534] on div "Eraser" at bounding box center [163, 539] width 39 height 31
click at [32, 541] on div "1 2 3 4 5 6 7 C X Z E E Erase all H H LIVE Principles of inheritance and variat…" at bounding box center [463, 282] width 926 height 565
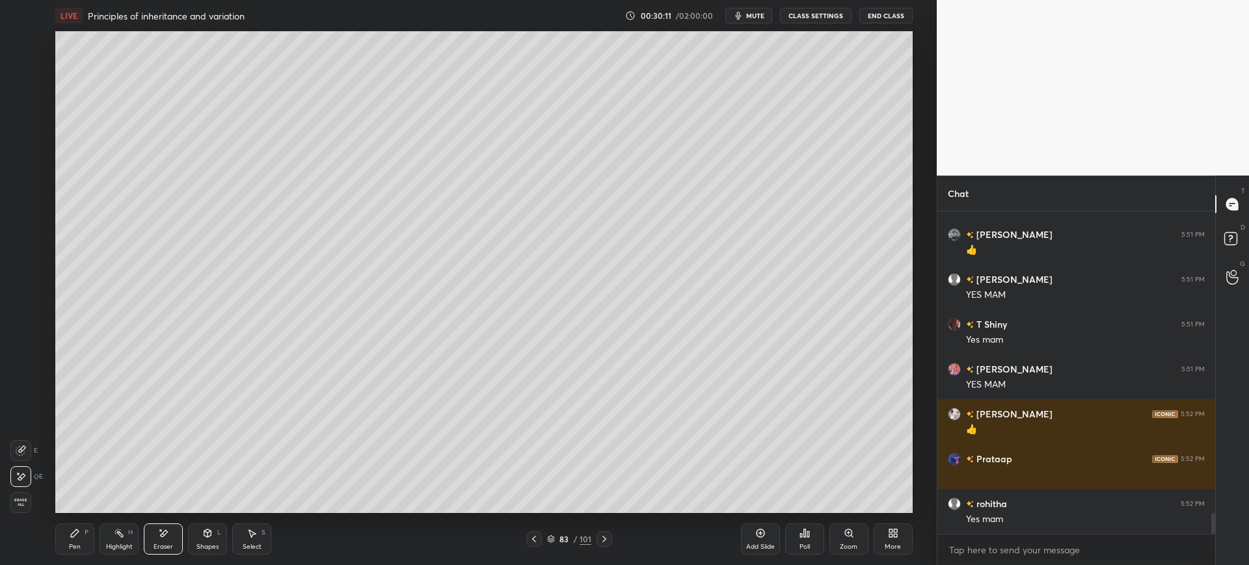
click at [83, 533] on div "Pen P" at bounding box center [74, 539] width 39 height 31
click at [743, 16] on icon "button" at bounding box center [738, 15] width 10 height 10
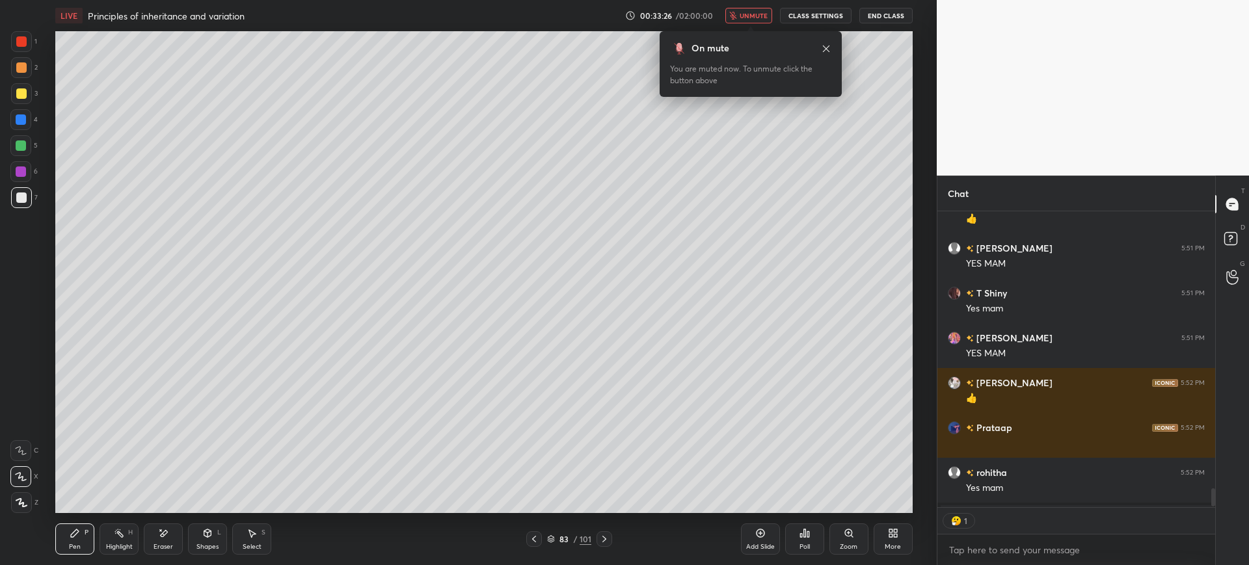
scroll to position [292, 274]
click at [749, 16] on span "unmute" at bounding box center [754, 15] width 28 height 9
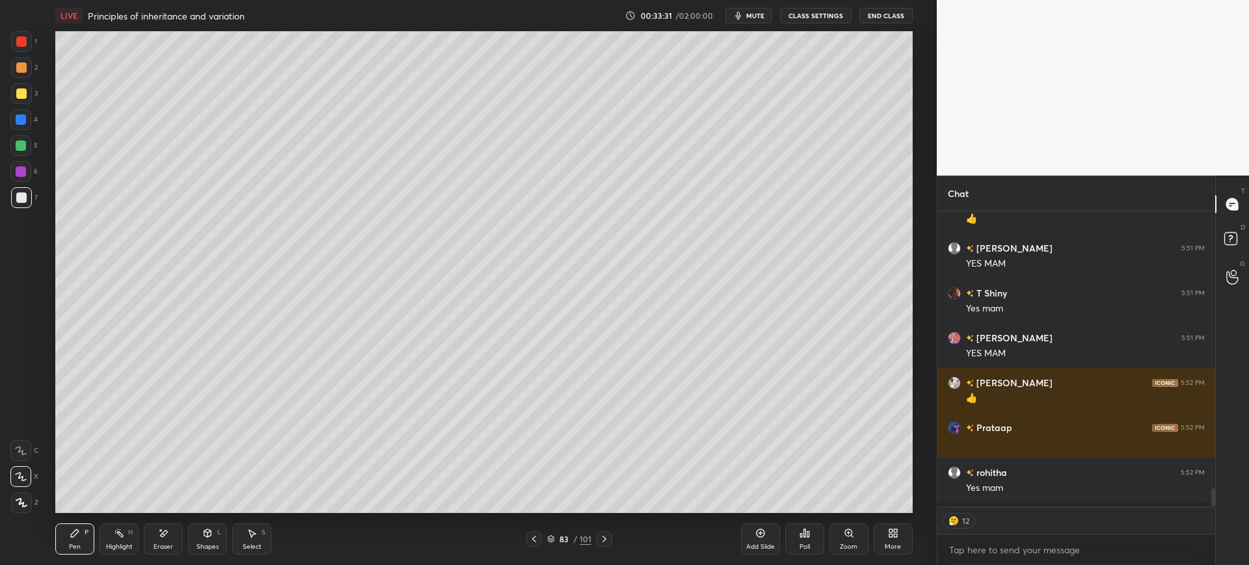
click at [755, 12] on span "mute" at bounding box center [755, 15] width 18 height 9
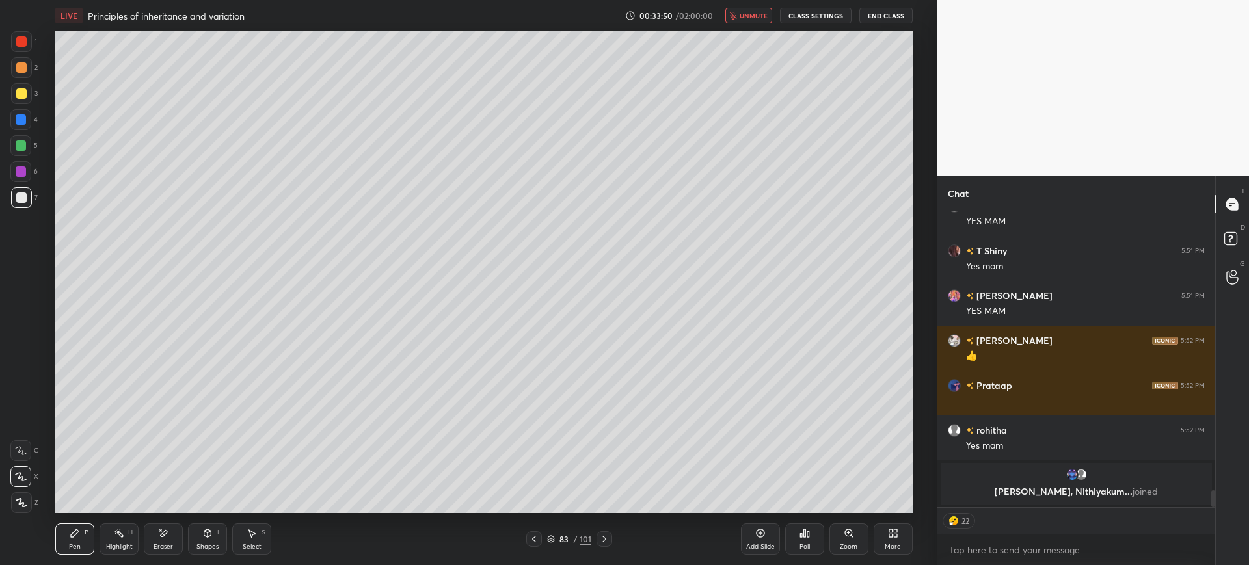
click at [755, 10] on button "unmute" at bounding box center [748, 16] width 47 height 16
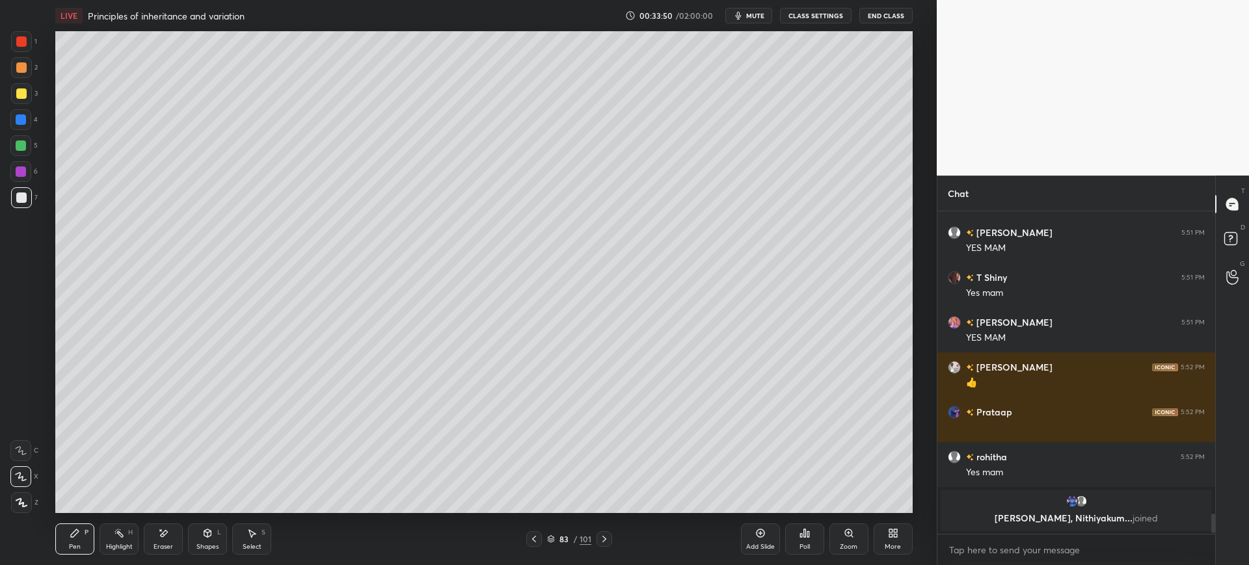
scroll to position [4800, 0]
click at [760, 9] on button "mute" at bounding box center [748, 16] width 47 height 16
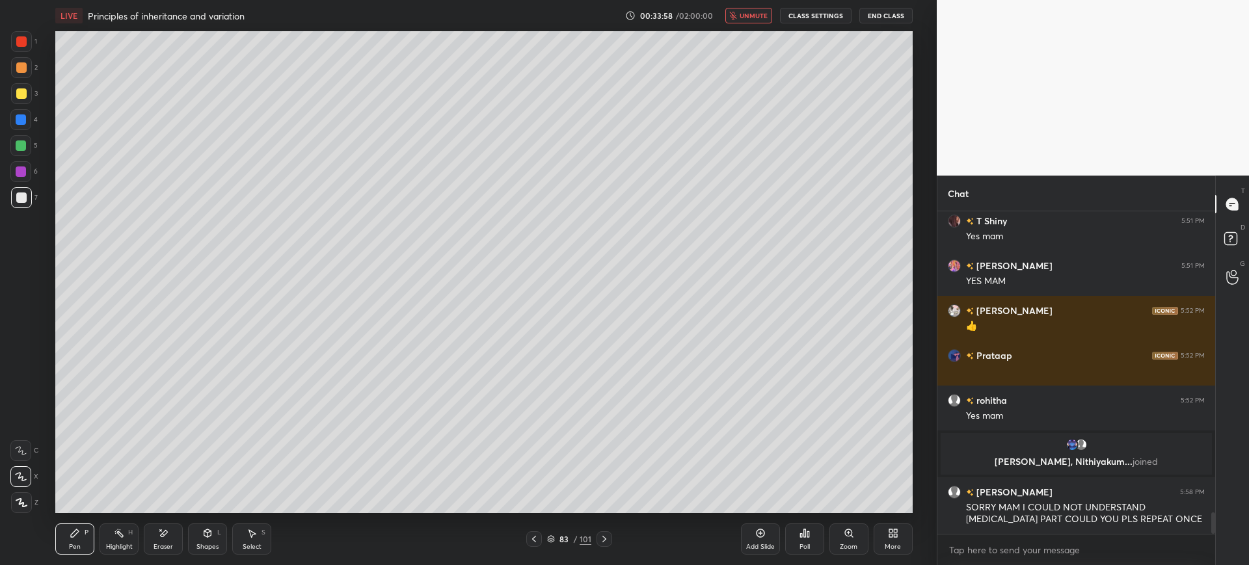
click at [742, 18] on span "unmute" at bounding box center [754, 15] width 28 height 9
click at [25, 97] on div at bounding box center [21, 93] width 10 height 10
click at [27, 139] on div at bounding box center [20, 145] width 21 height 21
click at [744, 8] on button "mute" at bounding box center [748, 16] width 47 height 16
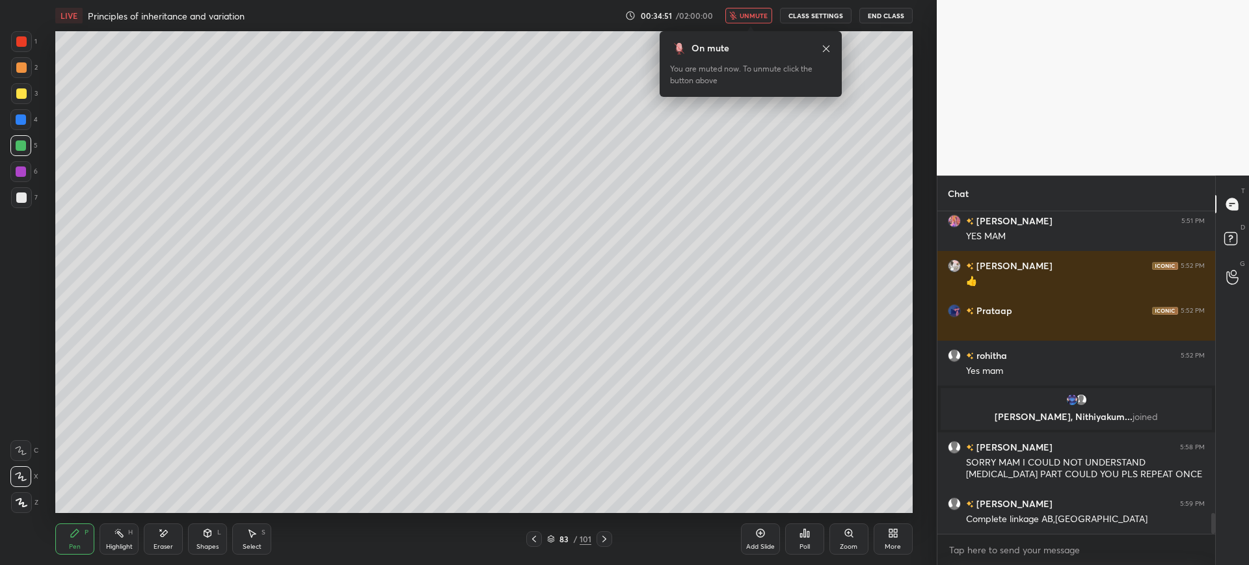
scroll to position [4620, 0]
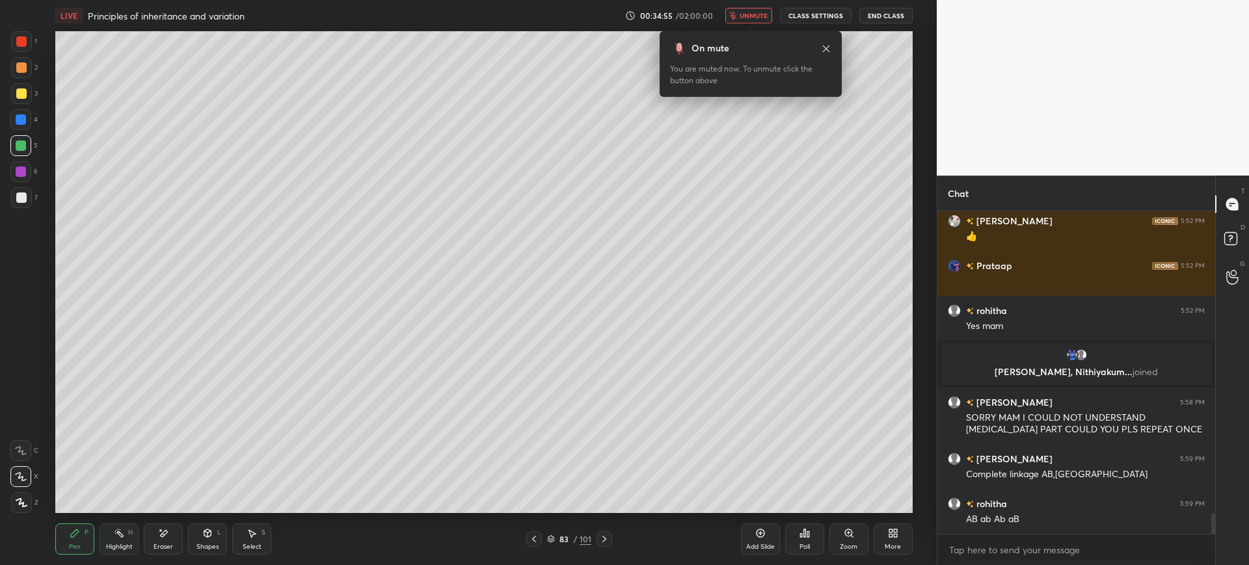
click at [752, 16] on span "unmute" at bounding box center [754, 15] width 28 height 9
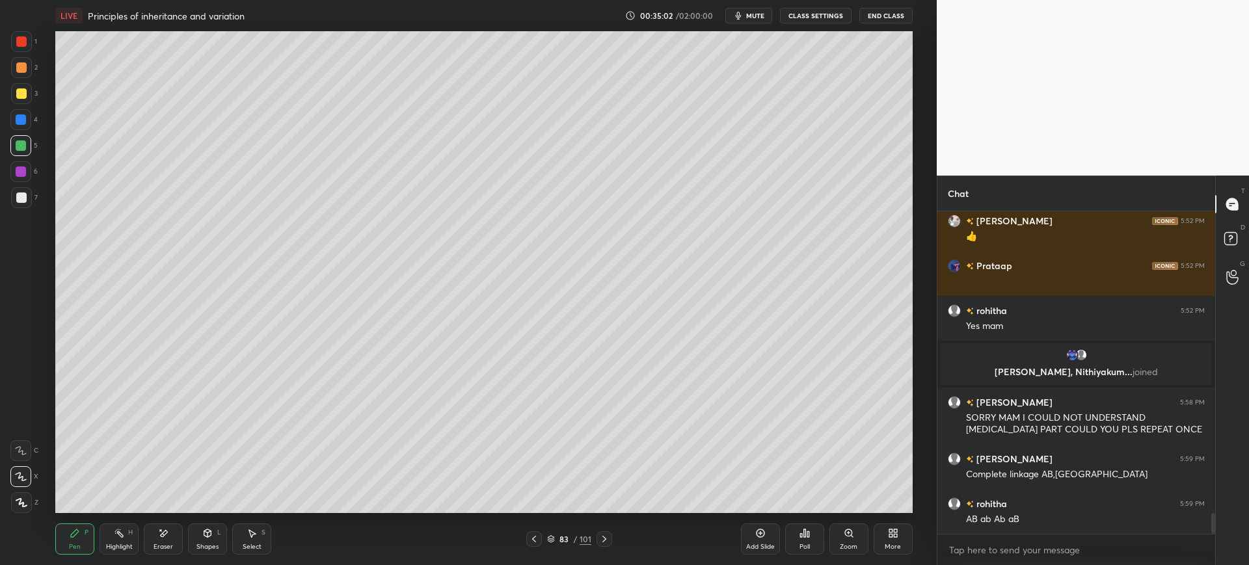
click at [764, 18] on span "mute" at bounding box center [755, 15] width 18 height 9
click at [808, 544] on div "Poll" at bounding box center [804, 547] width 10 height 7
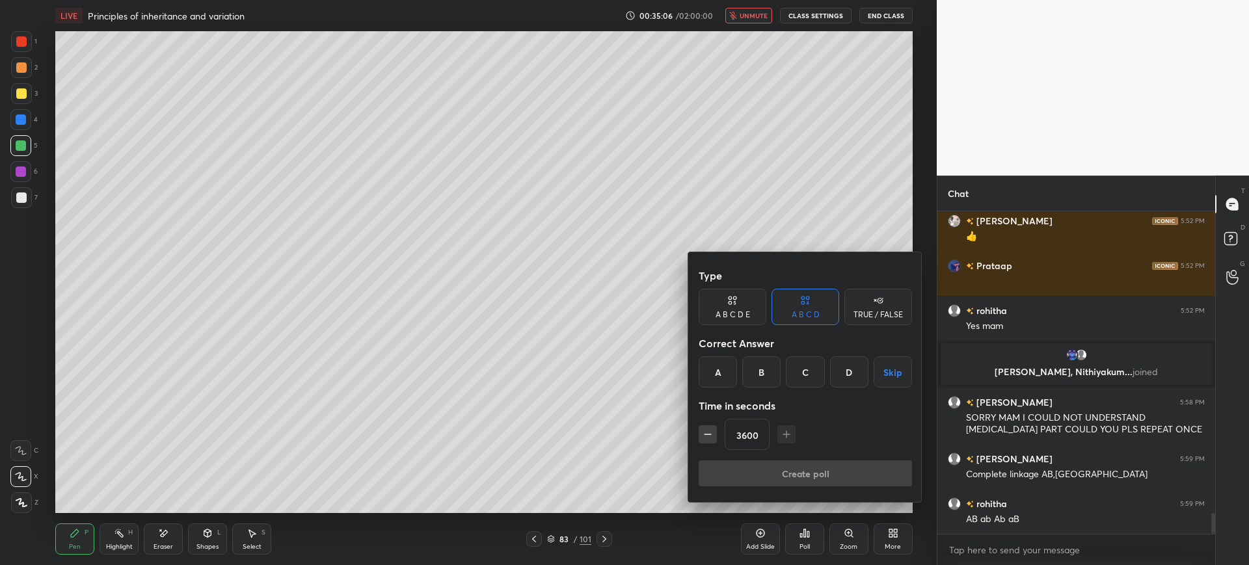
click at [708, 378] on div "A" at bounding box center [718, 371] width 38 height 31
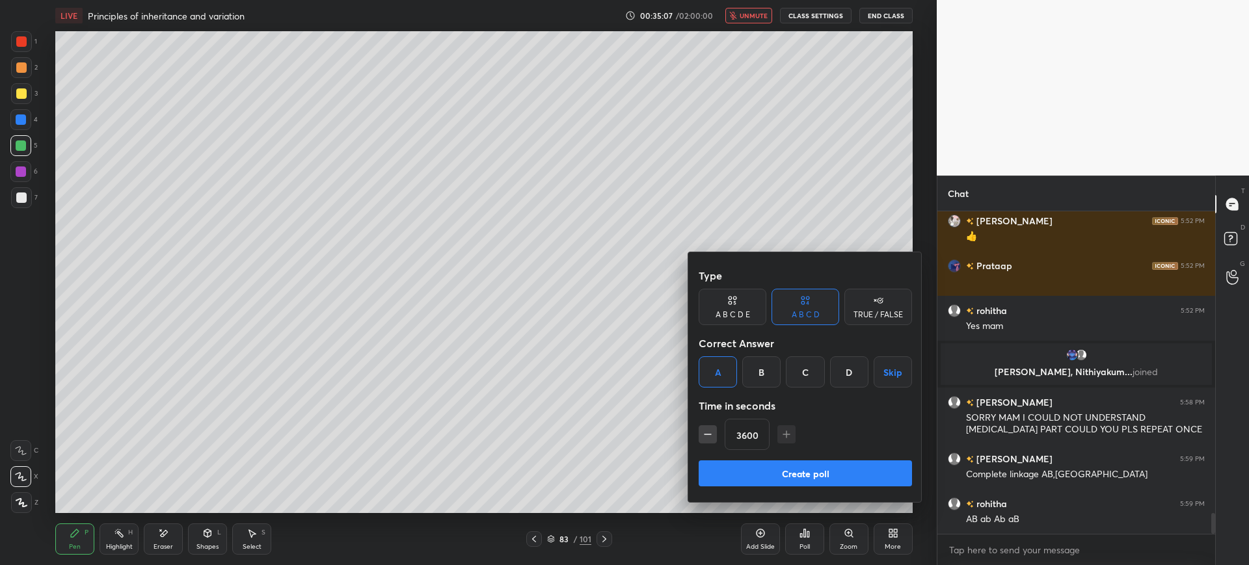
click at [819, 472] on button "Create poll" at bounding box center [805, 474] width 213 height 26
type textarea "x"
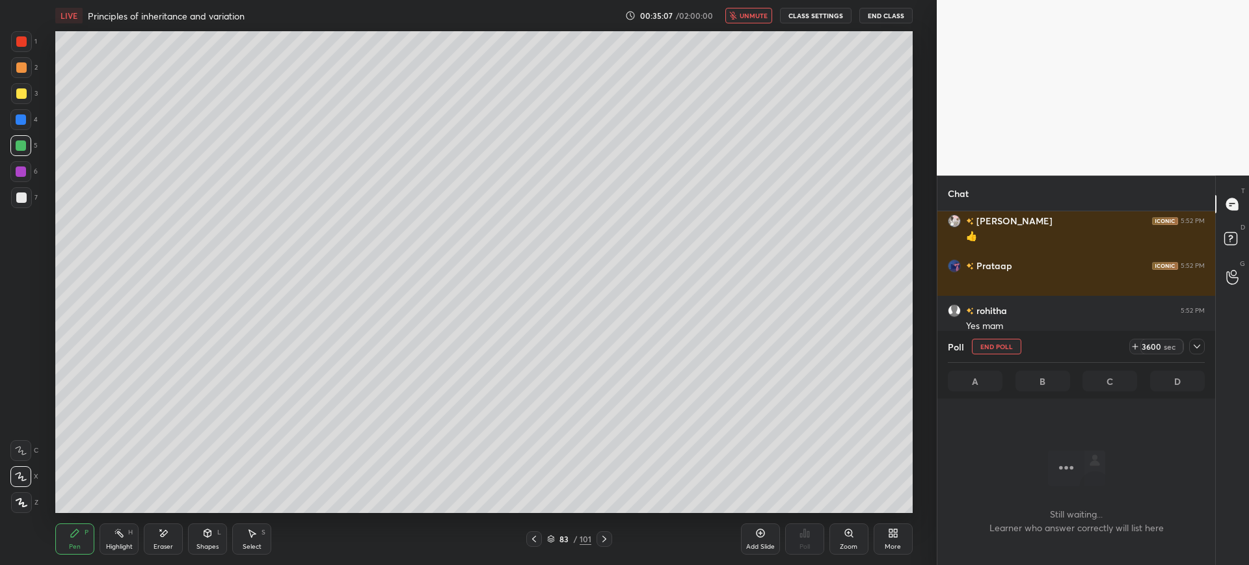
scroll to position [282, 274]
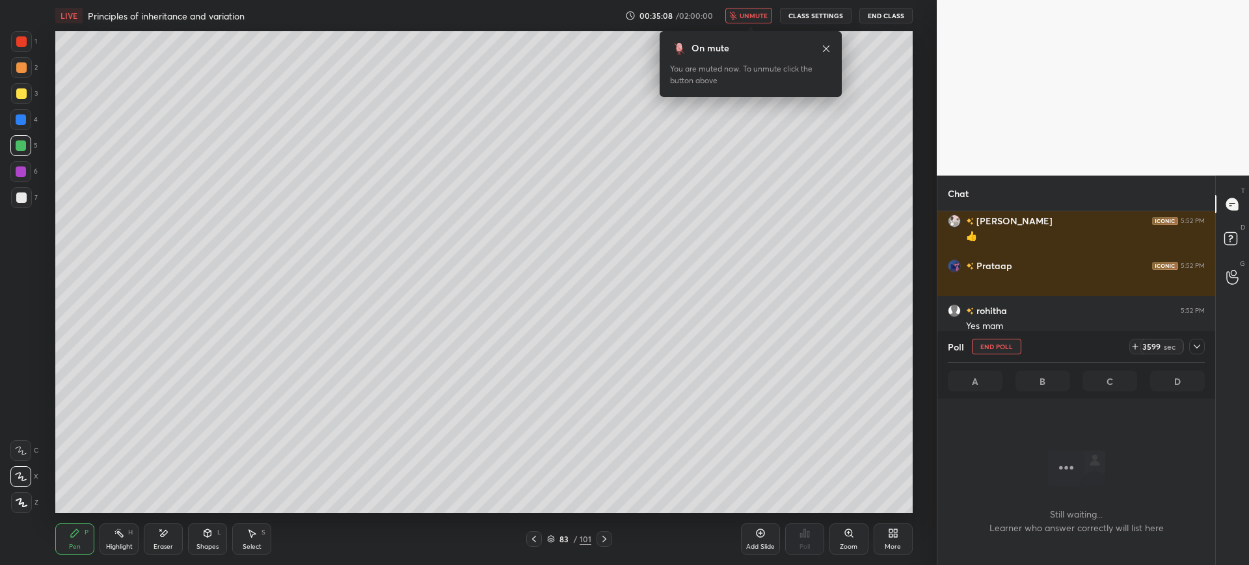
click at [755, 16] on span "unmute" at bounding box center [754, 15] width 28 height 9
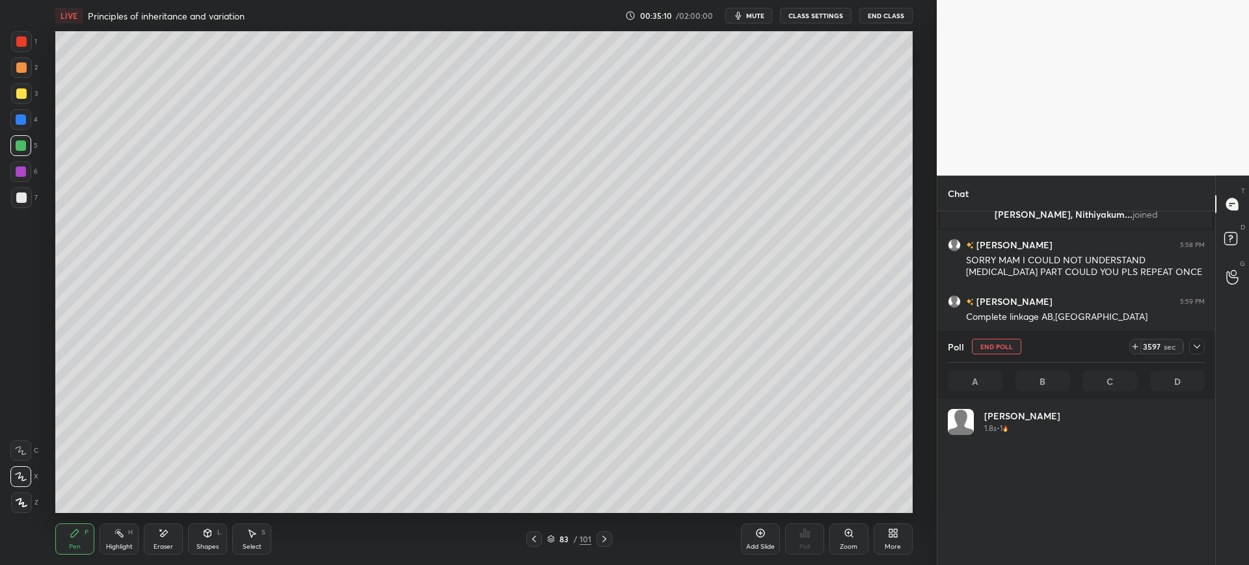
scroll to position [224, 274]
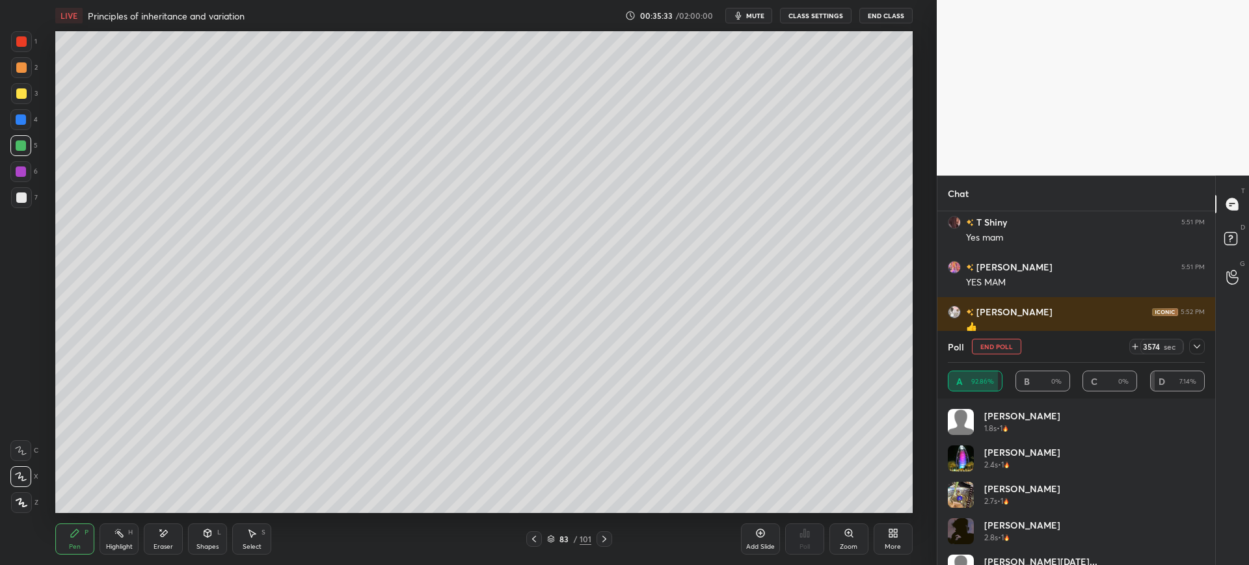
click at [742, 10] on icon "button" at bounding box center [738, 15] width 10 height 10
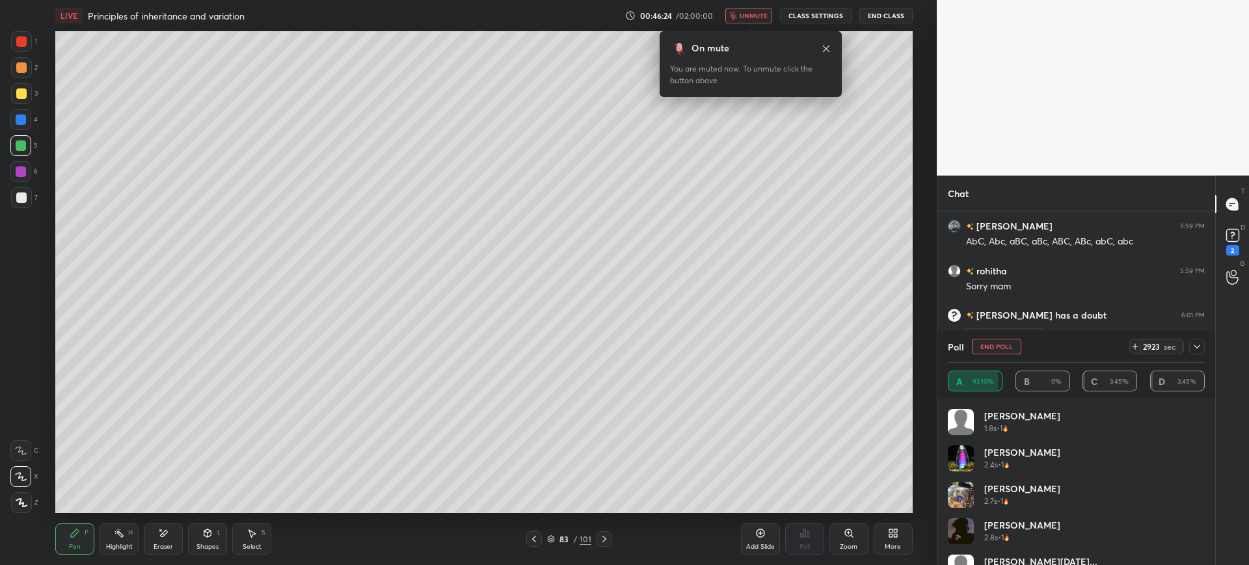
scroll to position [4845, 0]
click at [727, 8] on div "00:46:28 / 02:00:00 unmute CLASS SETTINGS End Class" at bounding box center [768, 16] width 287 height 16
click at [749, 17] on span "unmute" at bounding box center [754, 15] width 28 height 9
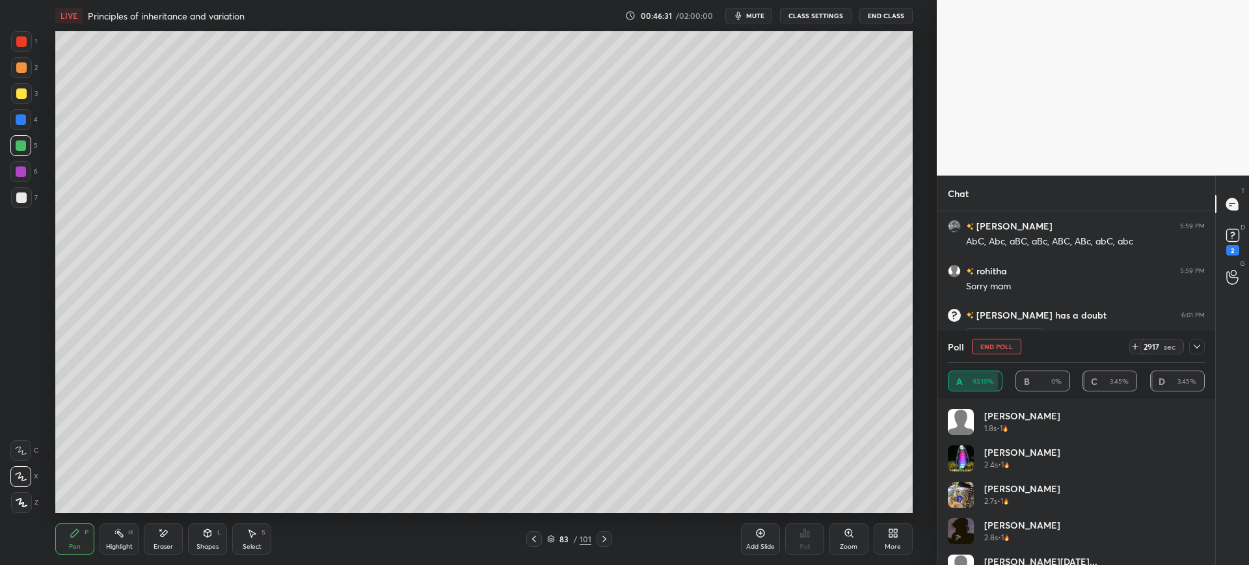
click at [1017, 340] on button "End Poll" at bounding box center [996, 347] width 49 height 16
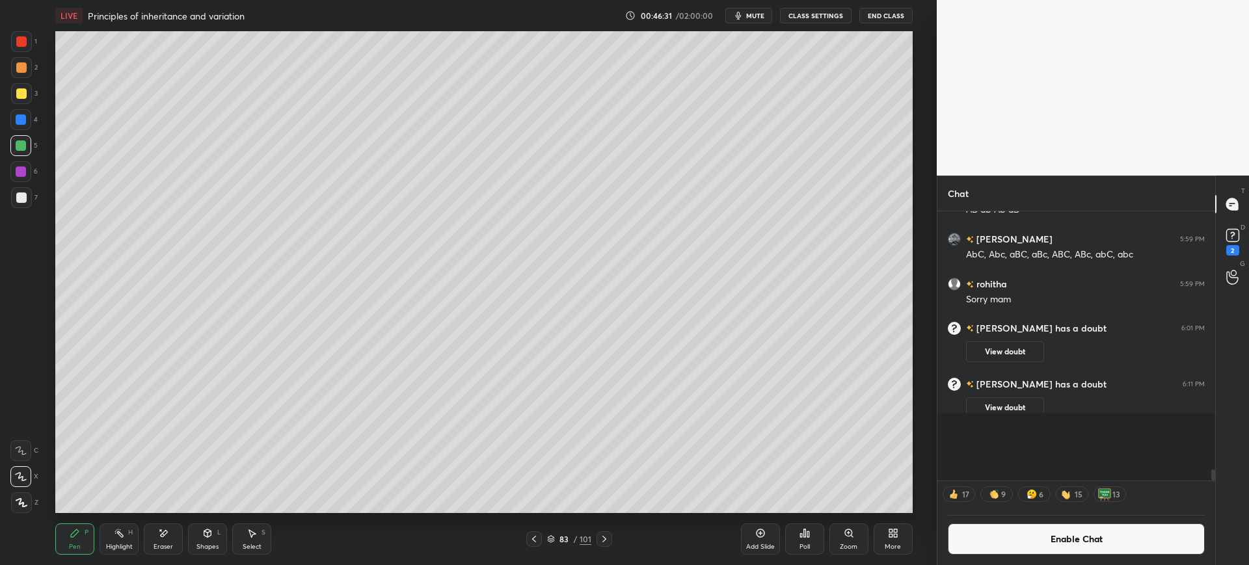
scroll to position [4783, 0]
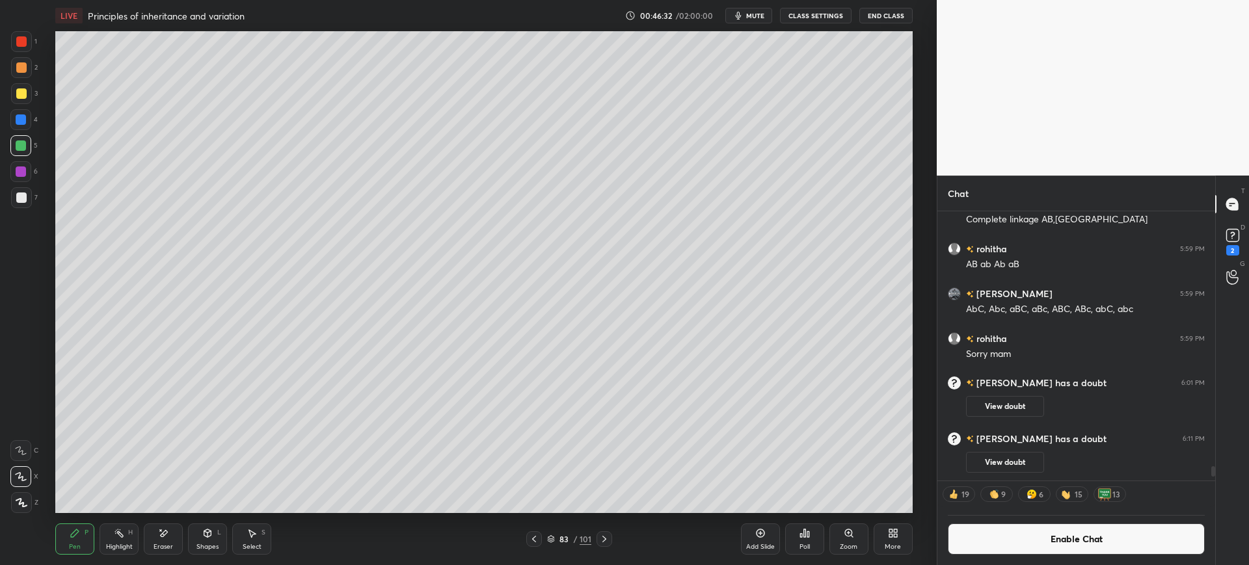
click at [1038, 536] on button "Enable Chat" at bounding box center [1076, 539] width 257 height 31
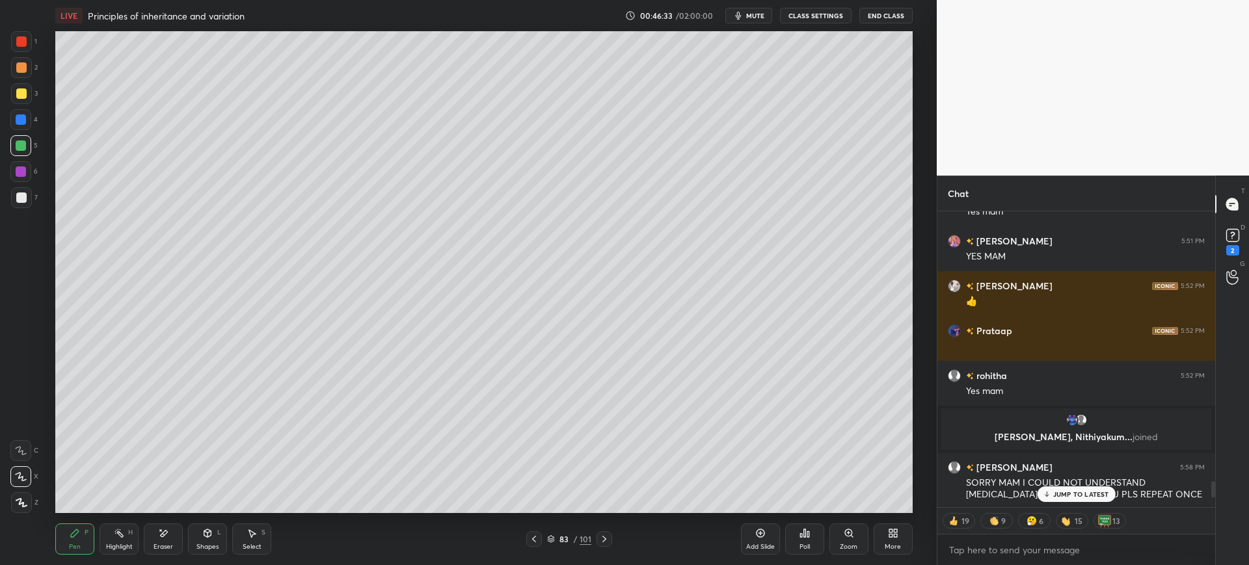
click at [1089, 492] on p "JUMP TO LATEST" at bounding box center [1081, 494] width 56 height 8
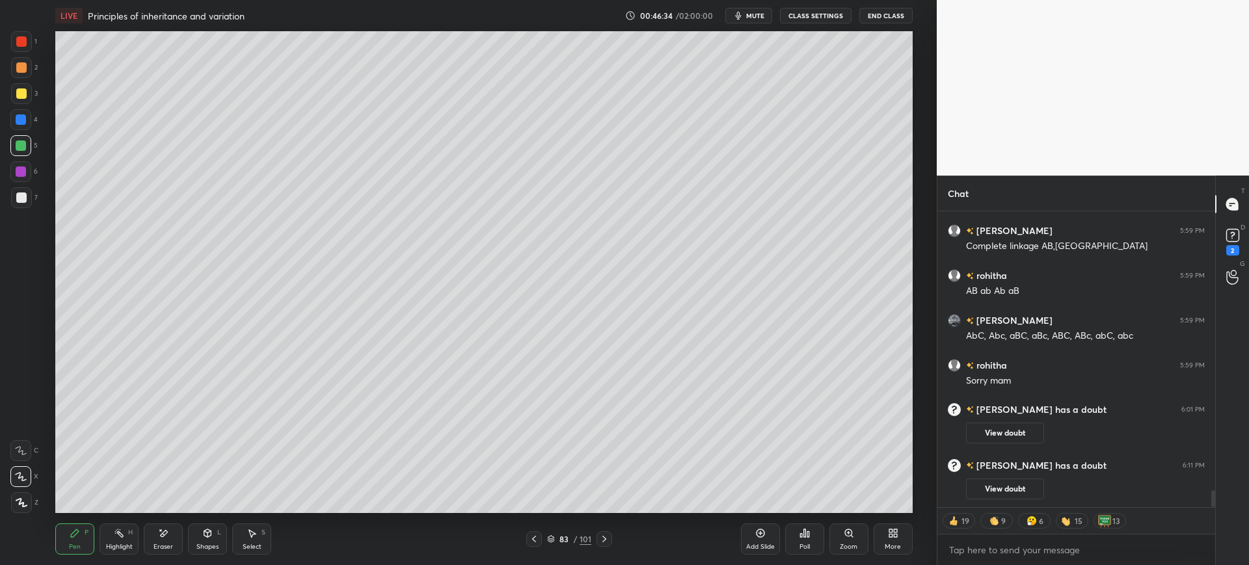
click at [1240, 236] on icon at bounding box center [1233, 236] width 20 height 20
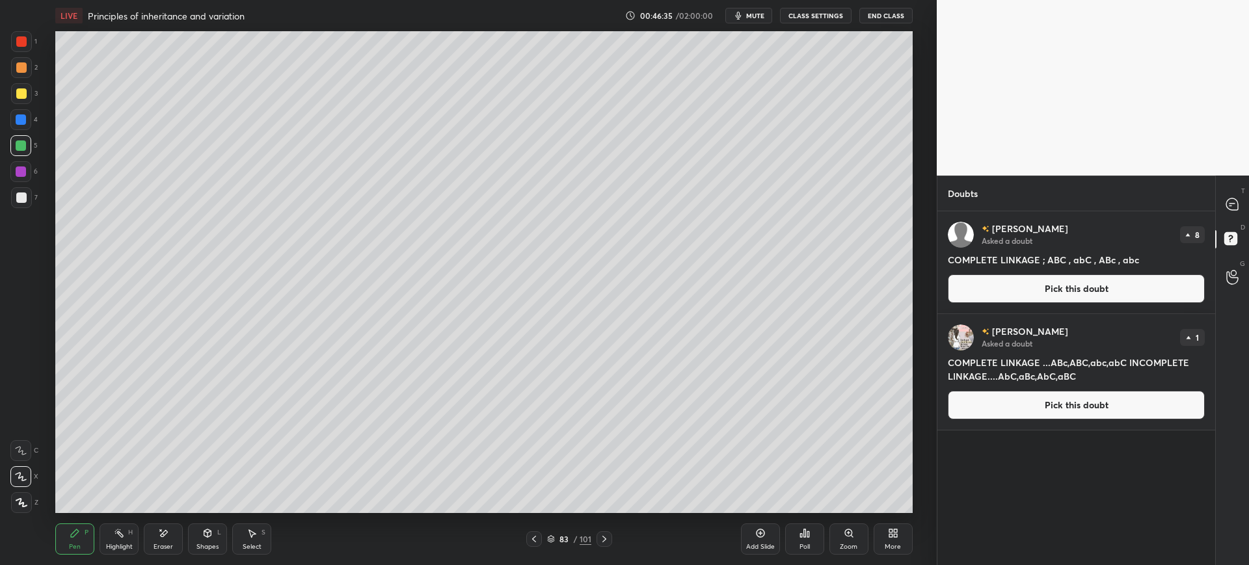
click at [991, 291] on button "Pick this doubt" at bounding box center [1076, 288] width 257 height 29
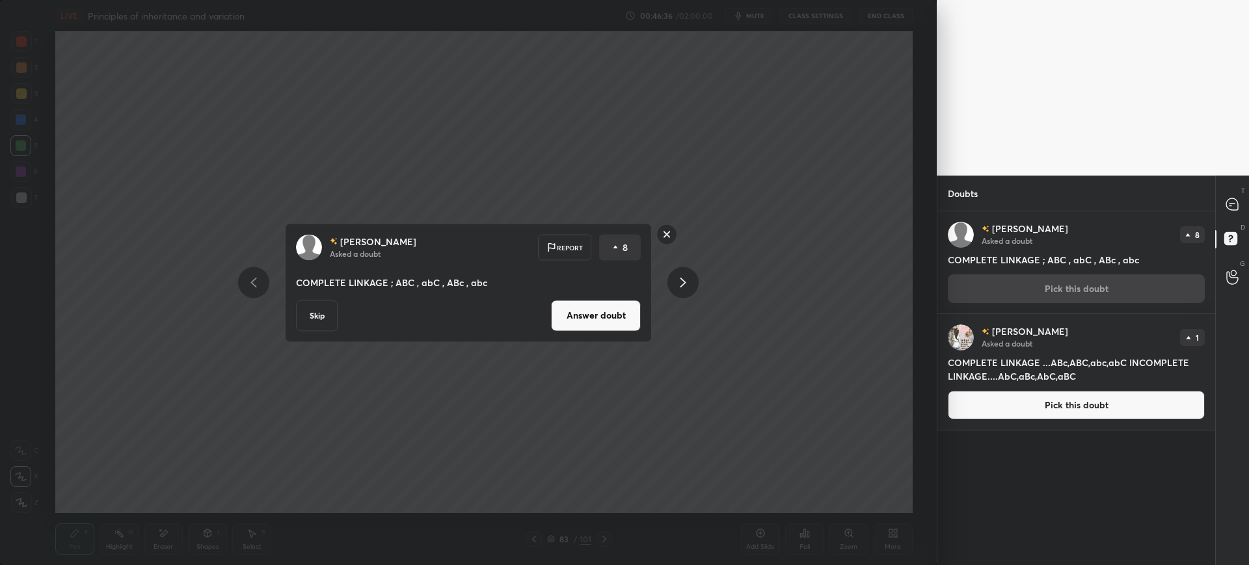
click at [599, 318] on button "Answer doubt" at bounding box center [596, 315] width 90 height 31
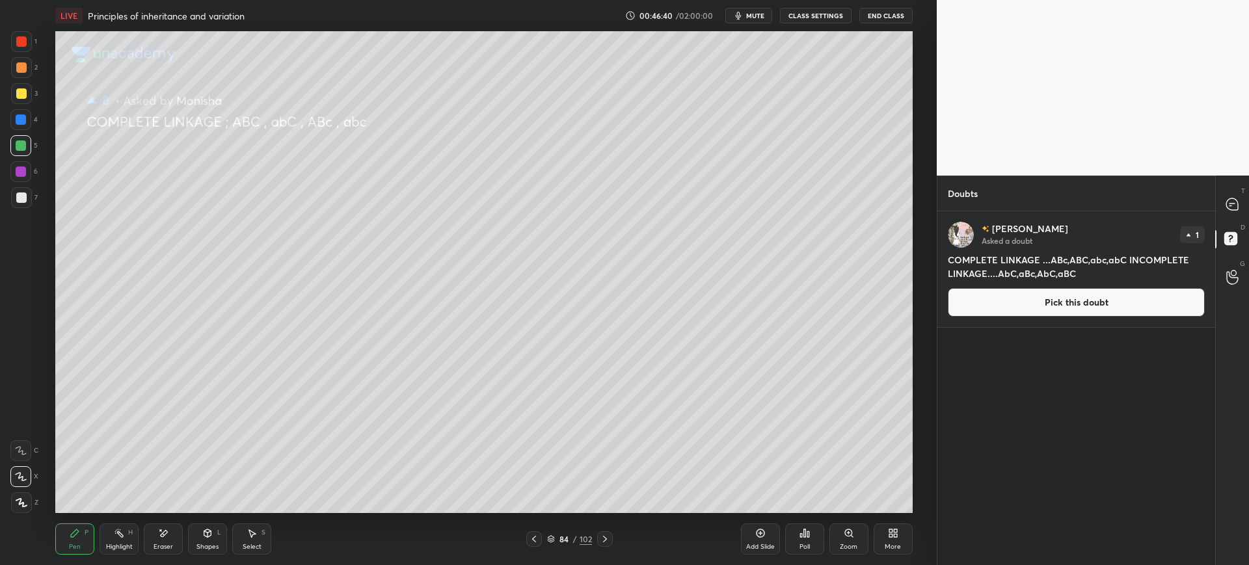
click at [537, 533] on div at bounding box center [534, 539] width 16 height 16
click at [21, 201] on div at bounding box center [21, 198] width 10 height 10
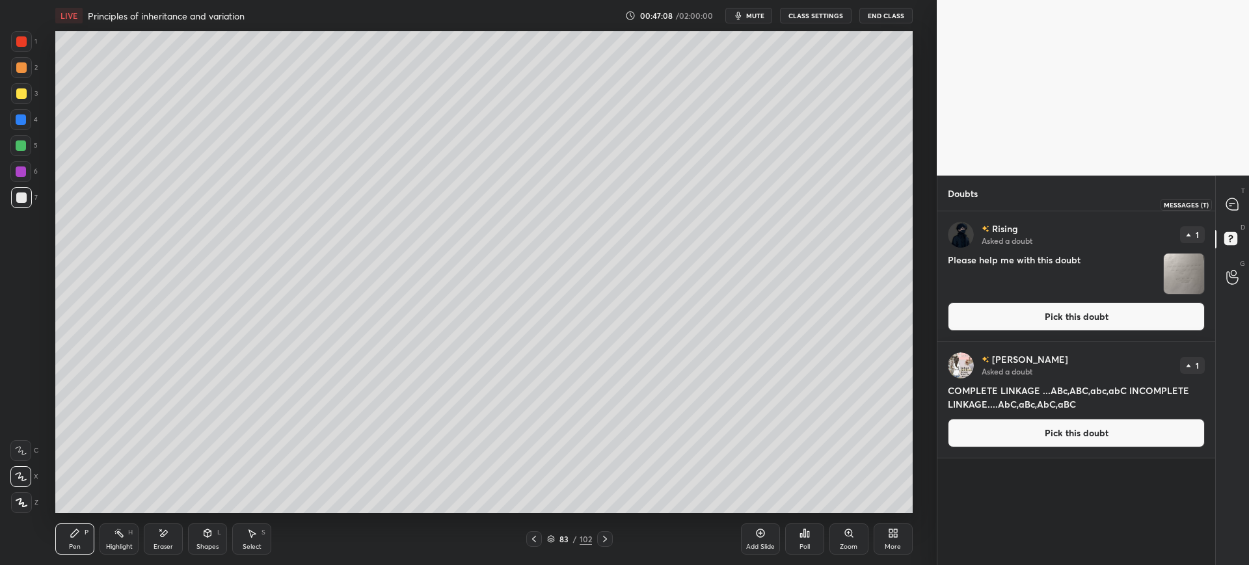
click at [1231, 205] on icon at bounding box center [1232, 204] width 12 height 12
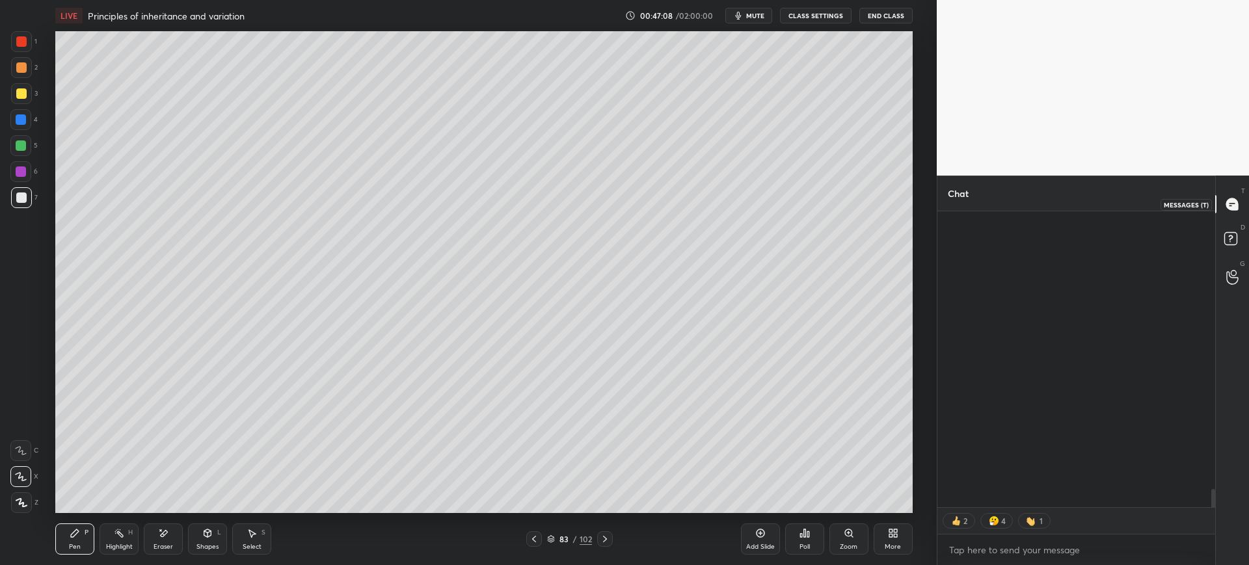
scroll to position [292, 274]
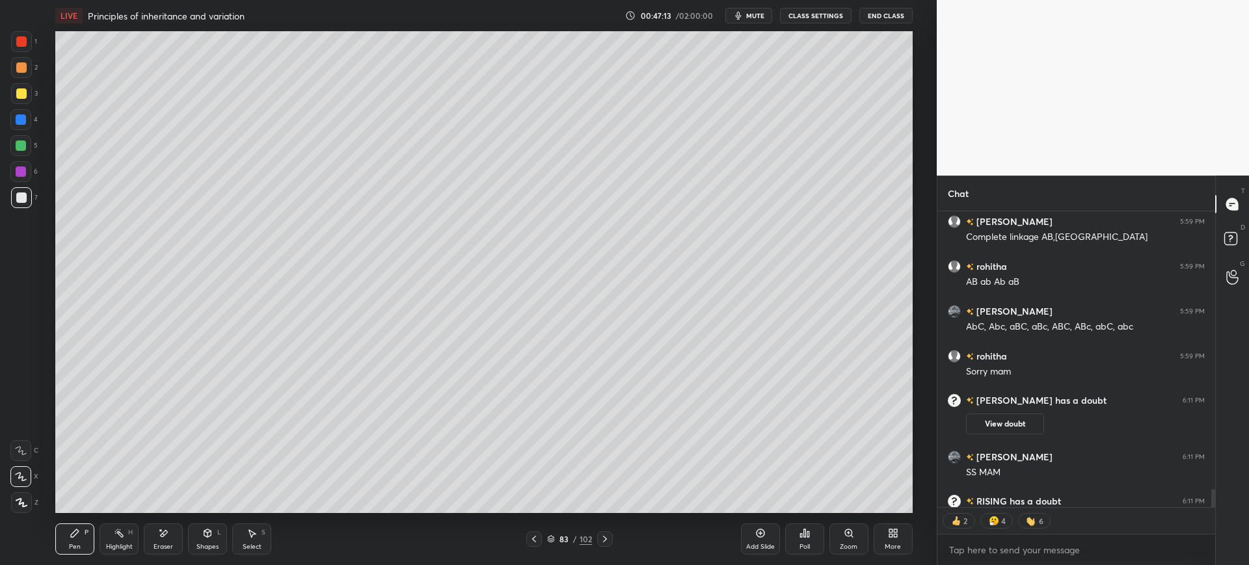
click at [190, 537] on div "Shapes L" at bounding box center [207, 539] width 39 height 31
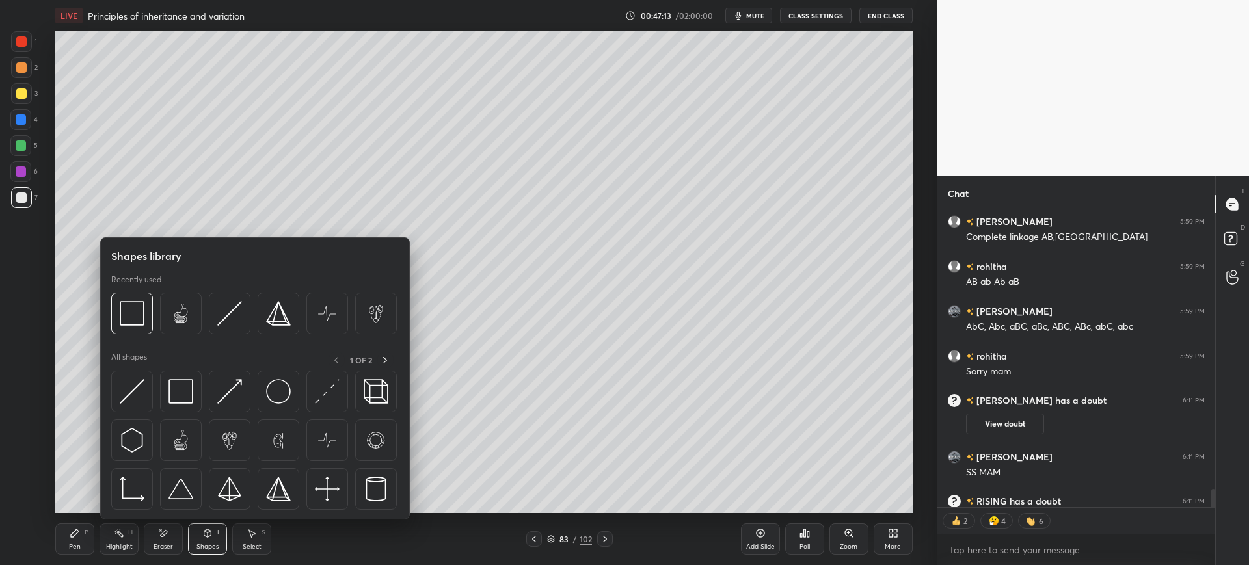
click at [169, 541] on div "Eraser" at bounding box center [163, 539] width 39 height 31
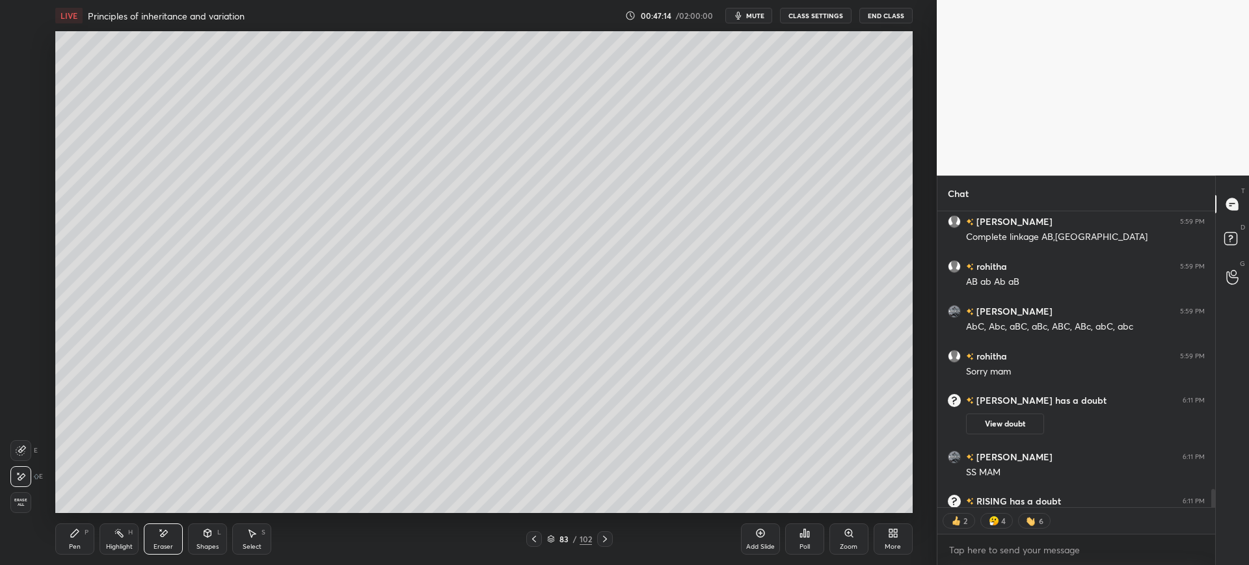
click at [76, 544] on div "Pen" at bounding box center [75, 547] width 12 height 7
click at [22, 100] on div at bounding box center [21, 93] width 21 height 21
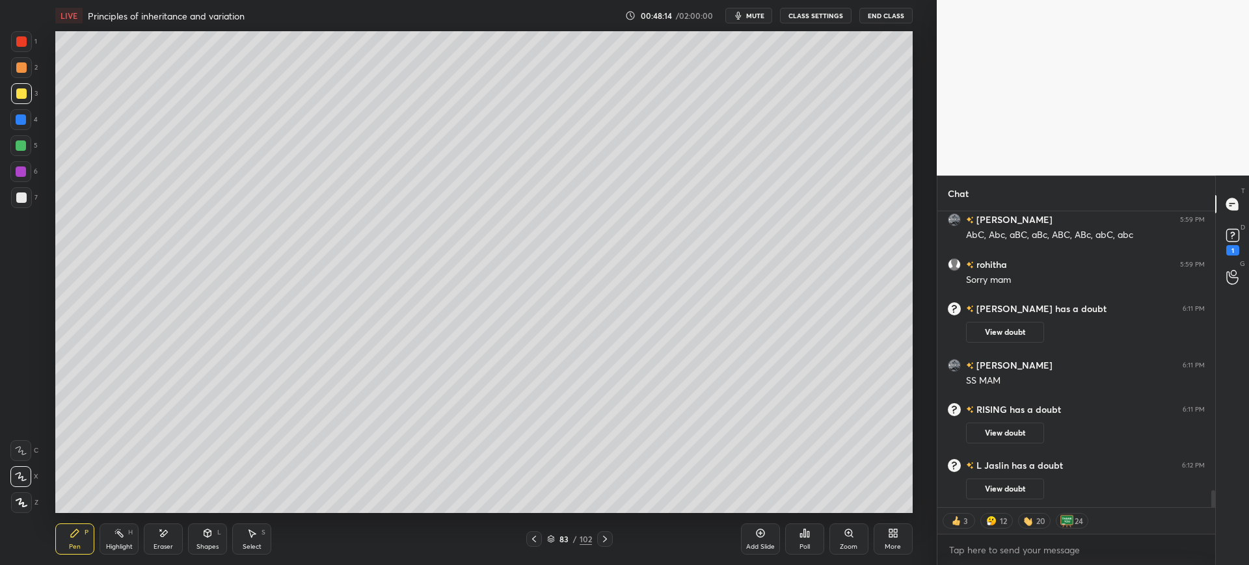
click at [744, 542] on div "Add Slide" at bounding box center [760, 539] width 39 height 31
click at [13, 200] on div at bounding box center [21, 197] width 21 height 21
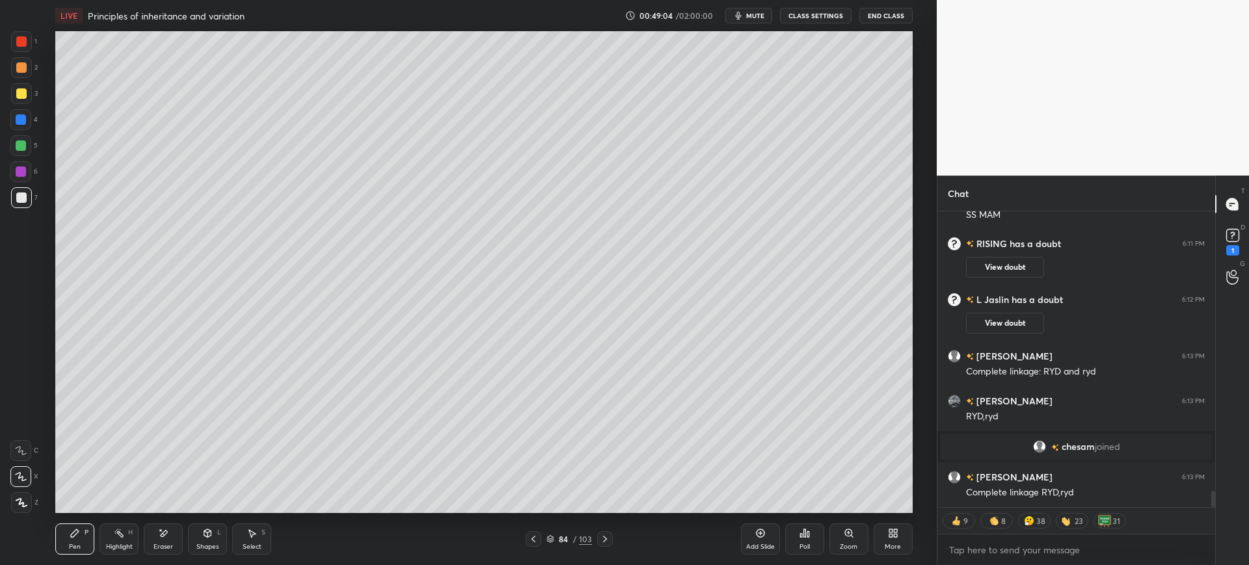
scroll to position [5038, 0]
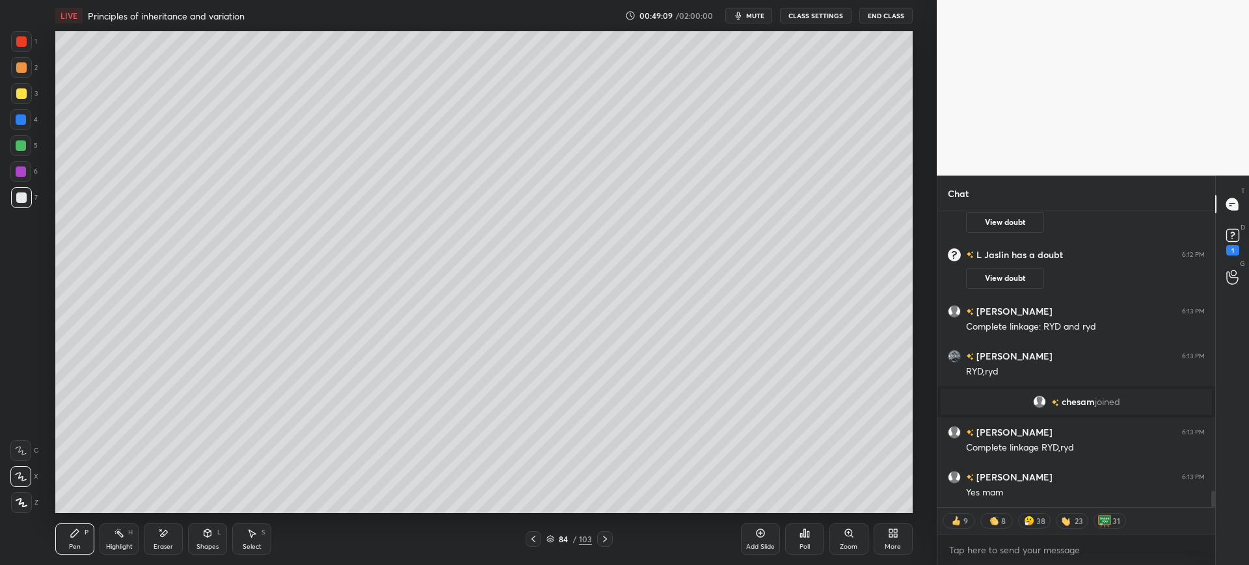
click at [29, 86] on div at bounding box center [21, 93] width 21 height 21
click at [25, 123] on div at bounding box center [21, 119] width 10 height 10
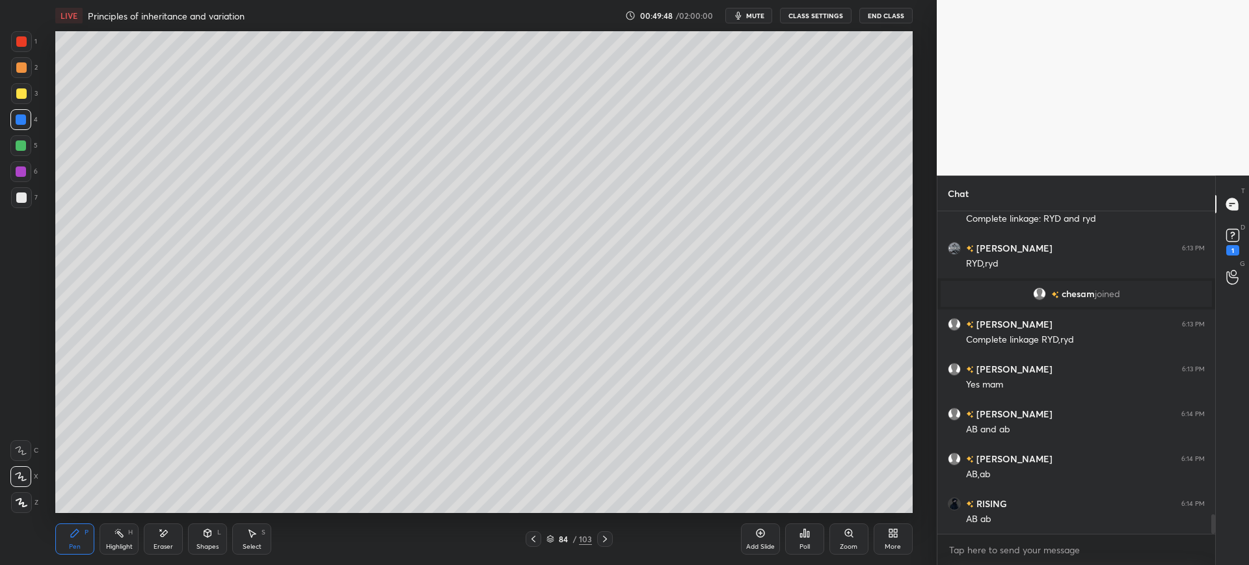
scroll to position [5141, 0]
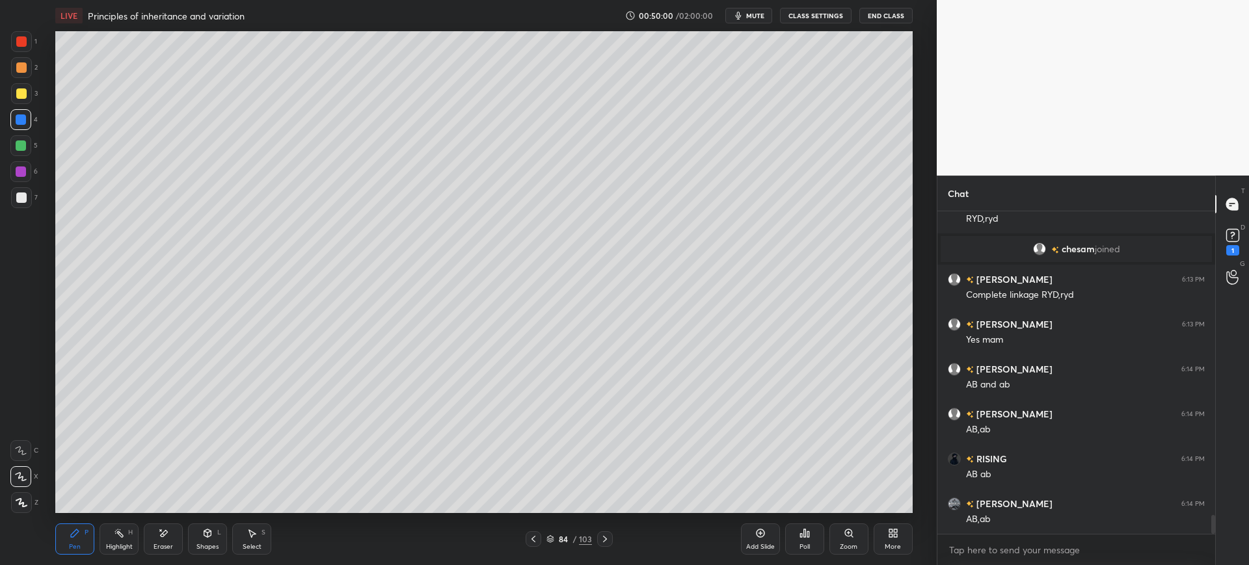
click at [30, 207] on div "7" at bounding box center [24, 197] width 27 height 21
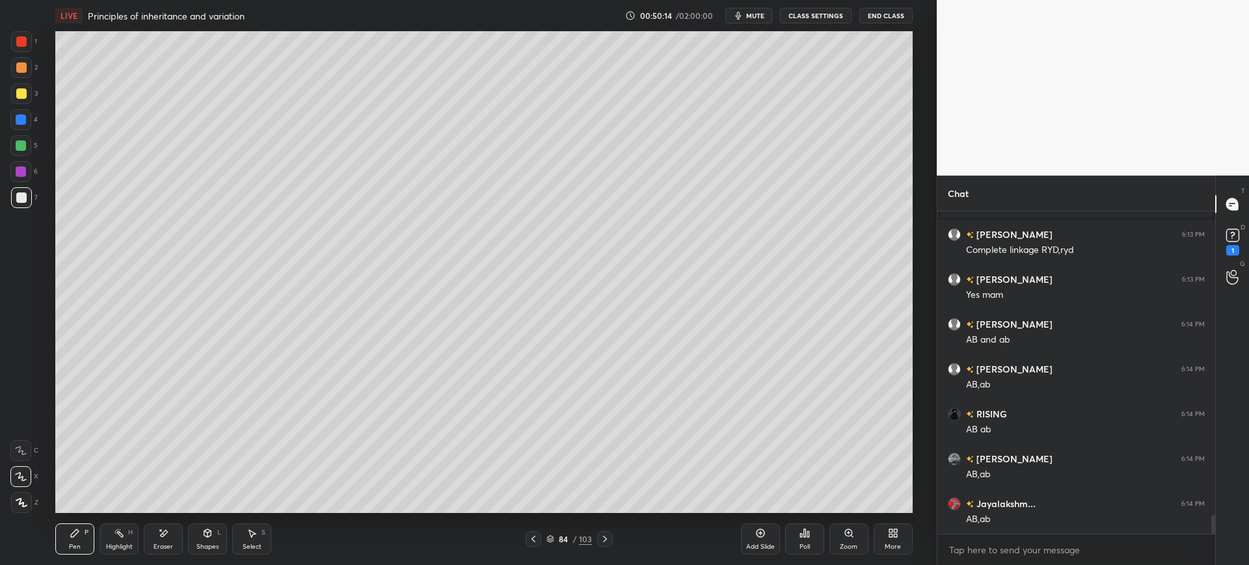
scroll to position [5231, 0]
click at [25, 91] on div at bounding box center [21, 93] width 10 height 10
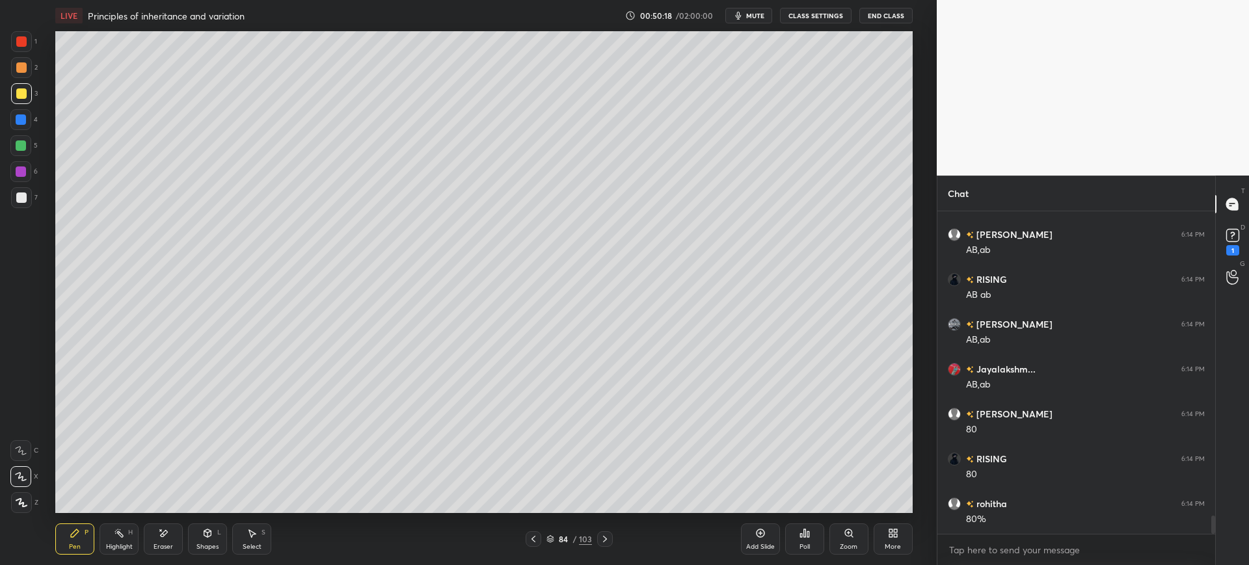
scroll to position [5365, 0]
click at [762, 534] on icon at bounding box center [760, 533] width 10 height 10
click at [22, 200] on div at bounding box center [21, 198] width 10 height 10
click at [147, 551] on div "Eraser" at bounding box center [163, 539] width 39 height 31
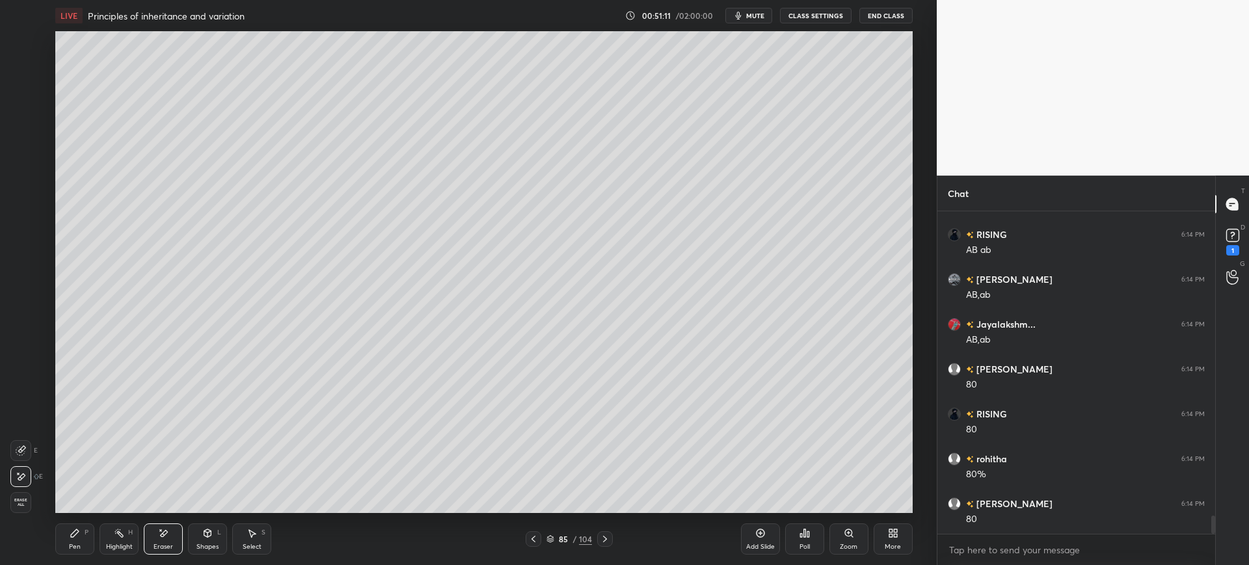
click at [86, 544] on div "Pen P" at bounding box center [74, 539] width 39 height 31
click at [22, 90] on div at bounding box center [21, 93] width 10 height 10
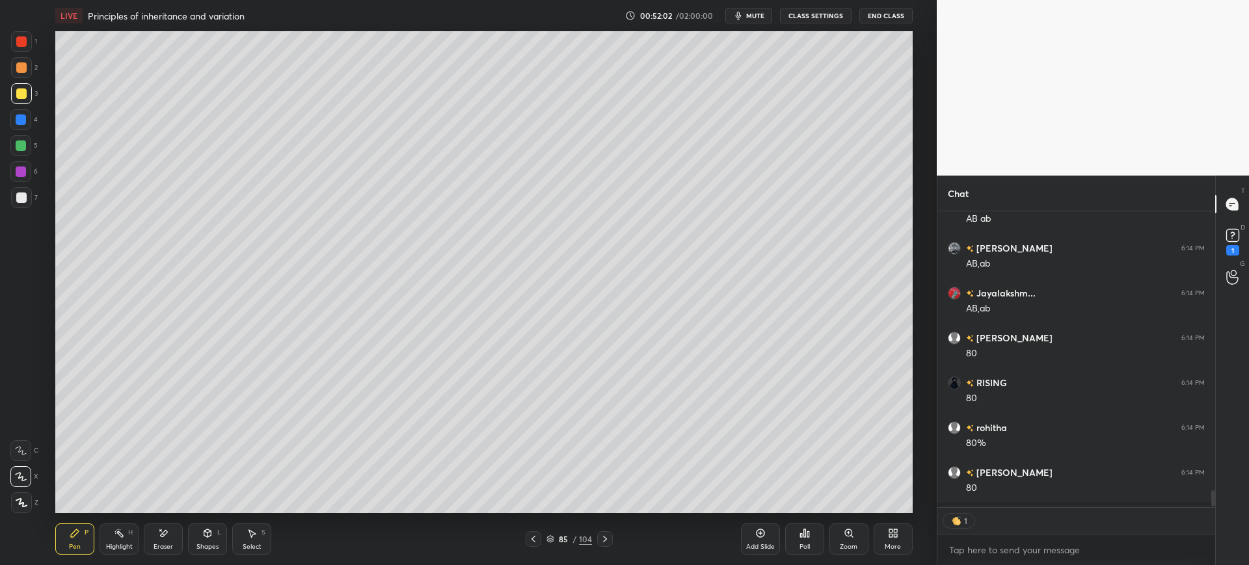
scroll to position [292, 274]
click at [760, 16] on span "mute" at bounding box center [755, 15] width 18 height 9
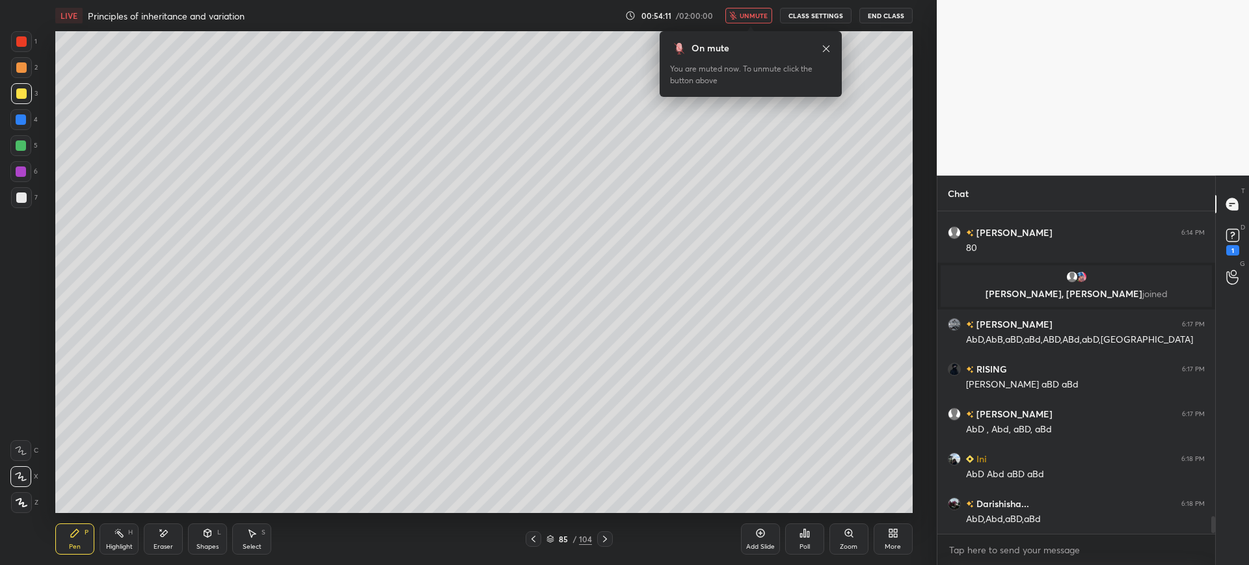
scroll to position [5532, 0]
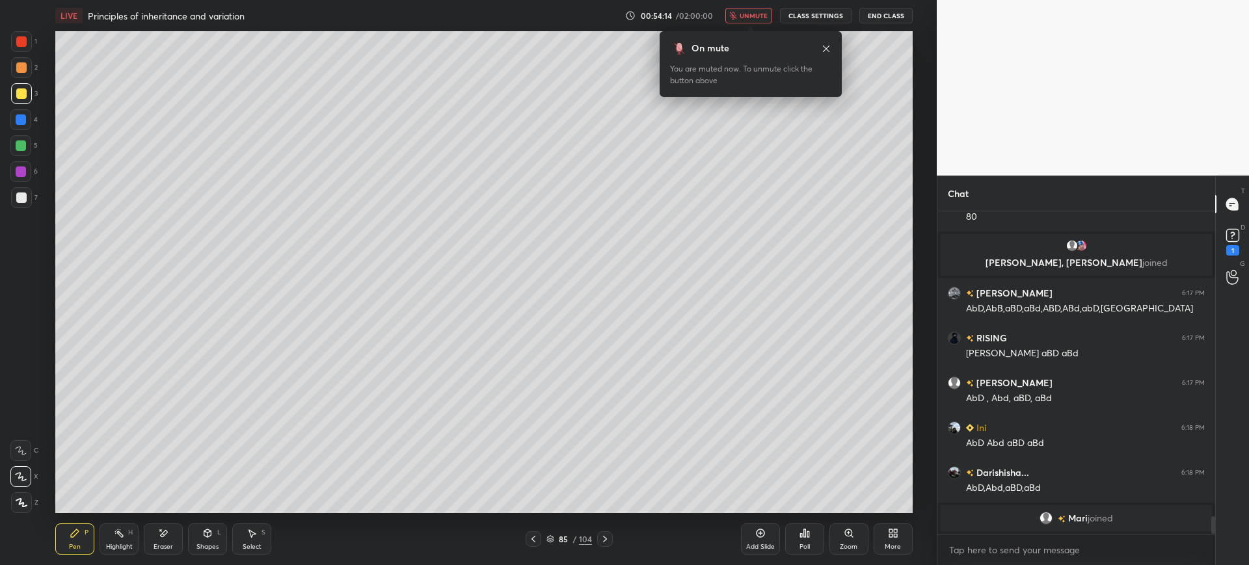
click at [748, 17] on span "unmute" at bounding box center [754, 15] width 28 height 9
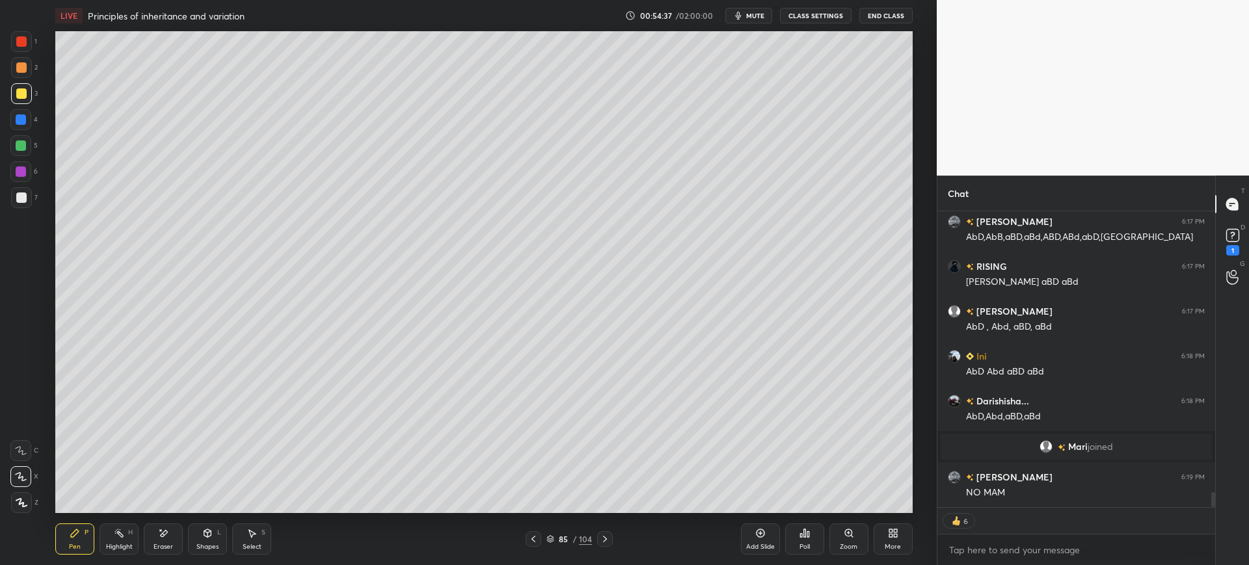
scroll to position [5564, 0]
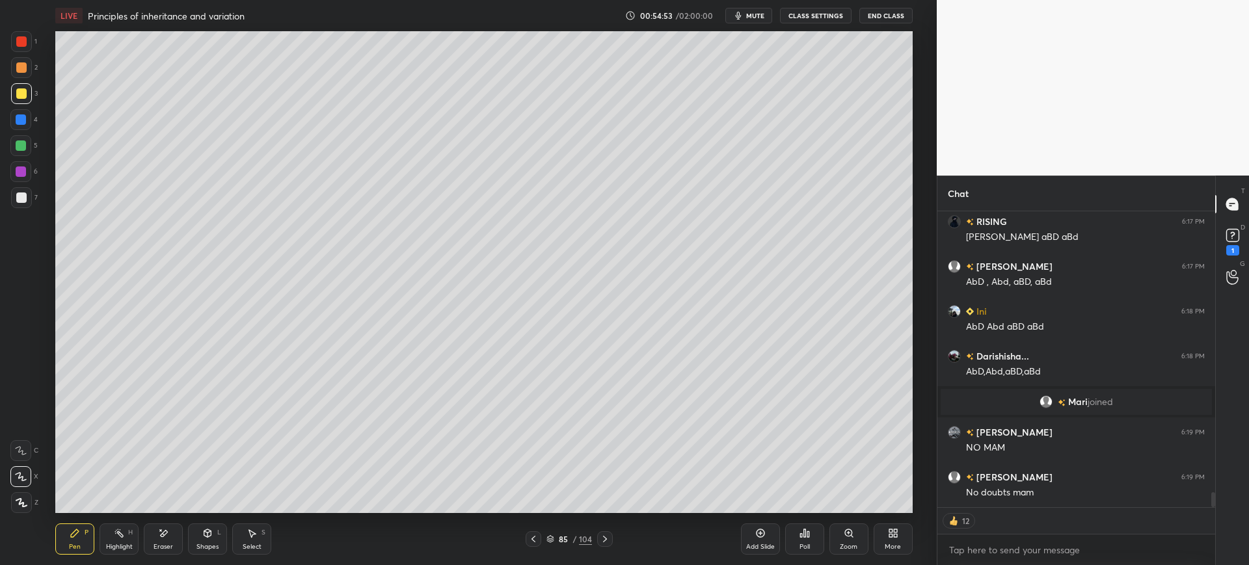
click at [1248, 242] on div "D Doubts (D) 1" at bounding box center [1232, 240] width 33 height 36
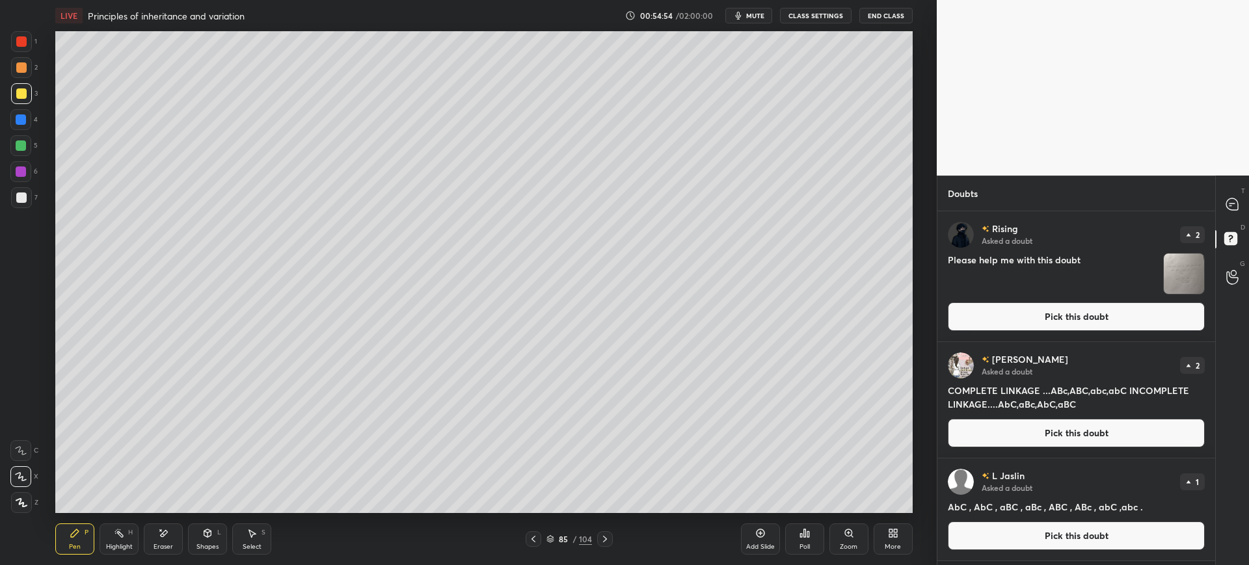
click at [1106, 317] on button "Pick this doubt" at bounding box center [1076, 316] width 257 height 29
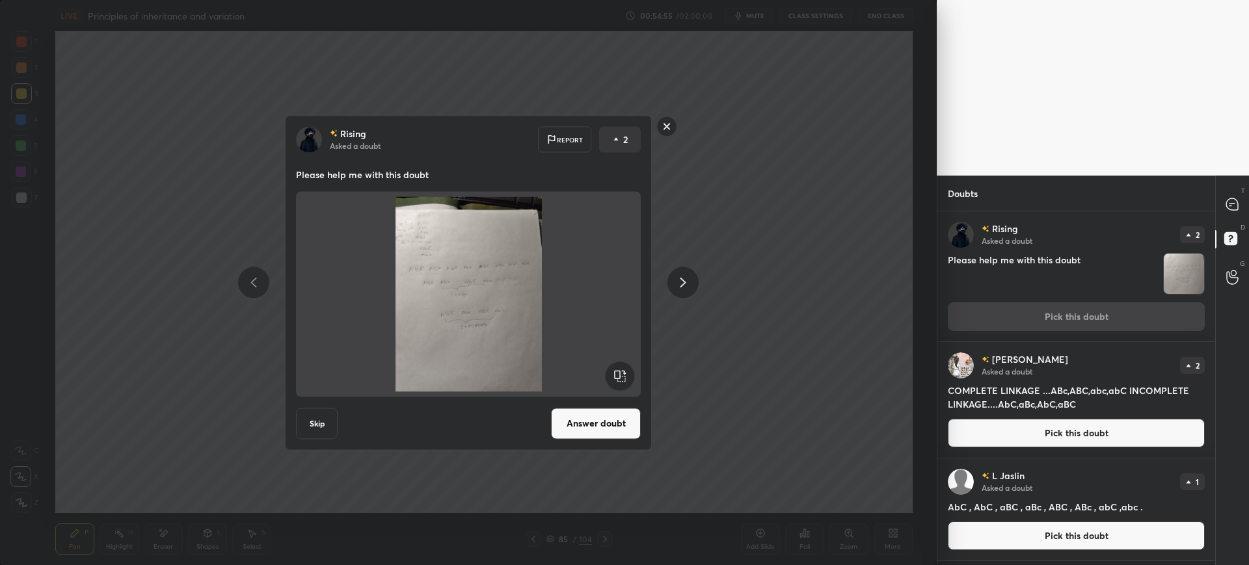
click at [660, 121] on rect at bounding box center [667, 126] width 20 height 20
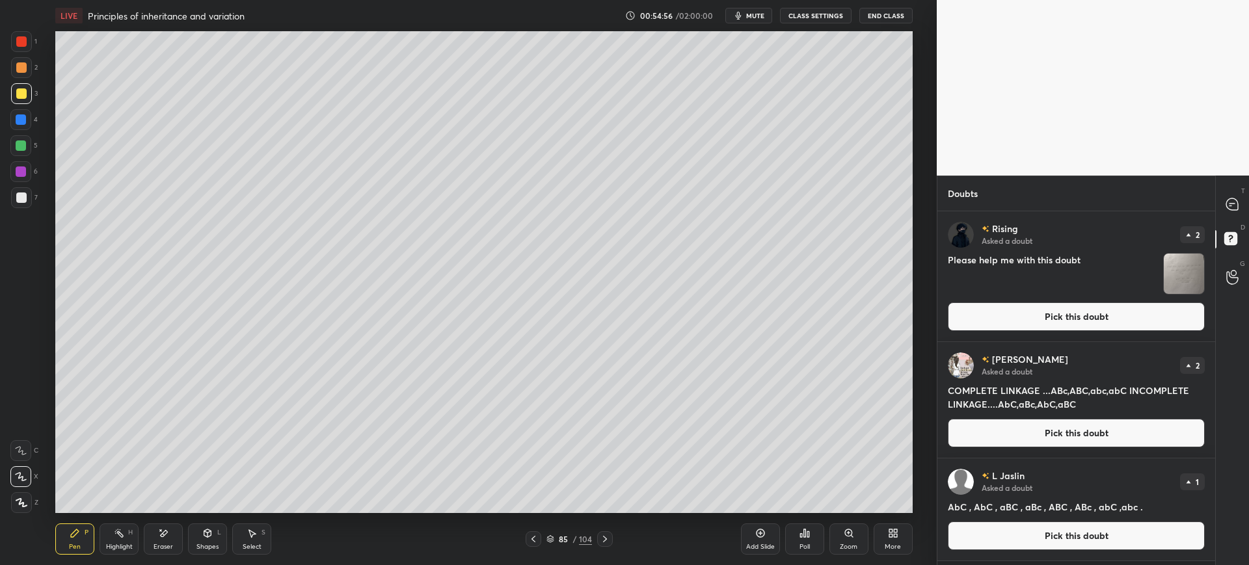
click at [1238, 217] on div "T Messages (T)" at bounding box center [1232, 204] width 33 height 36
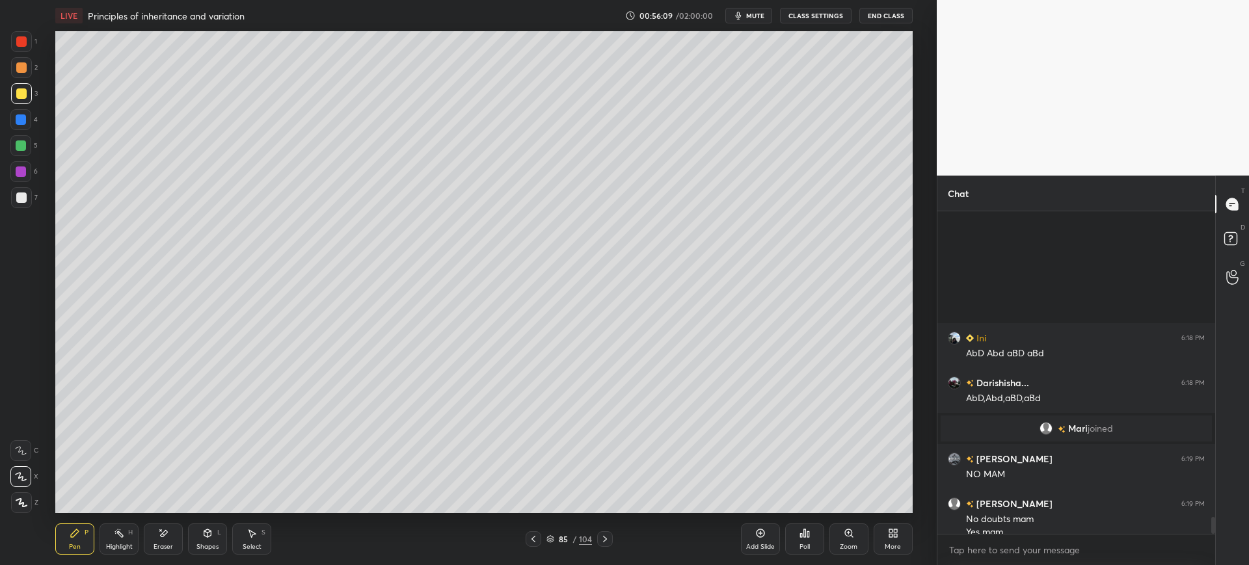
scroll to position [5922, 0]
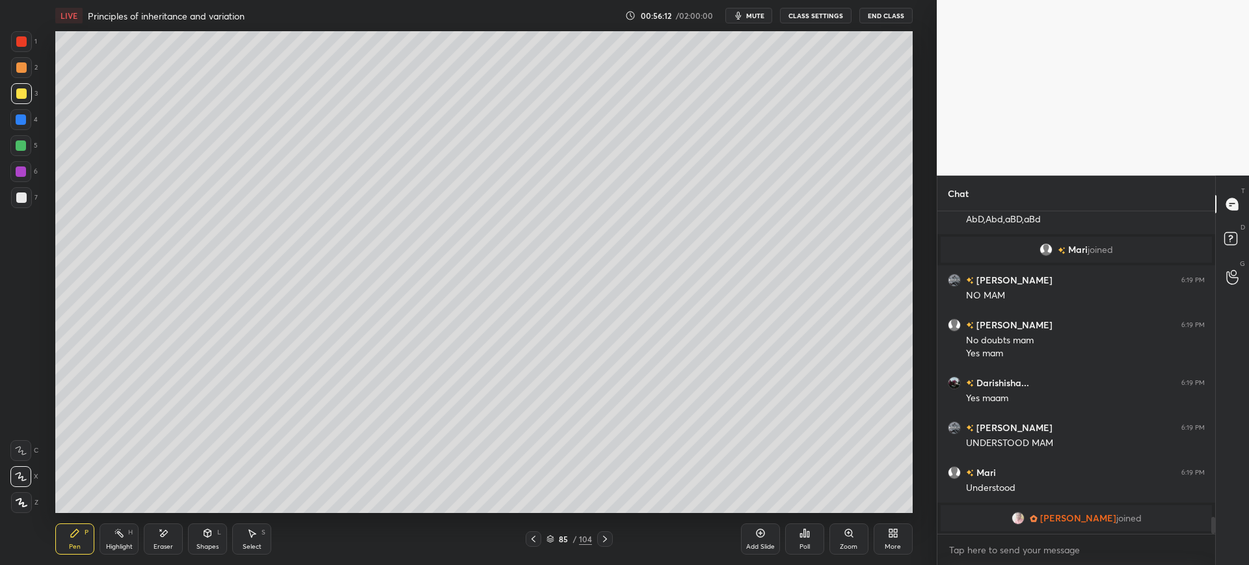
click at [559, 539] on div "85" at bounding box center [563, 539] width 13 height 8
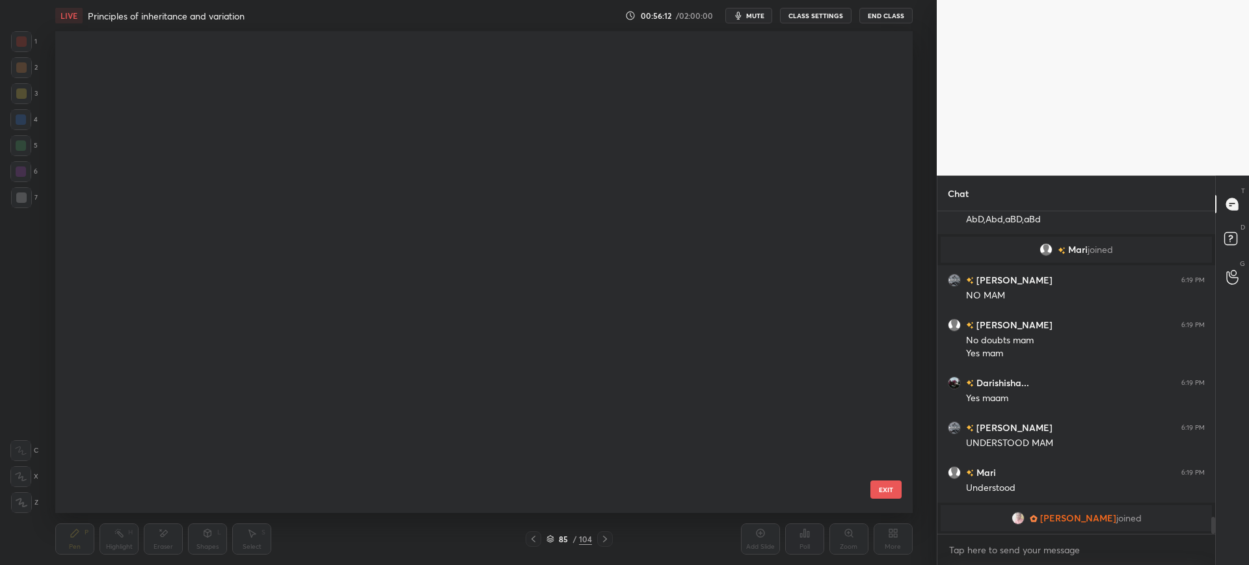
scroll to position [478, 851]
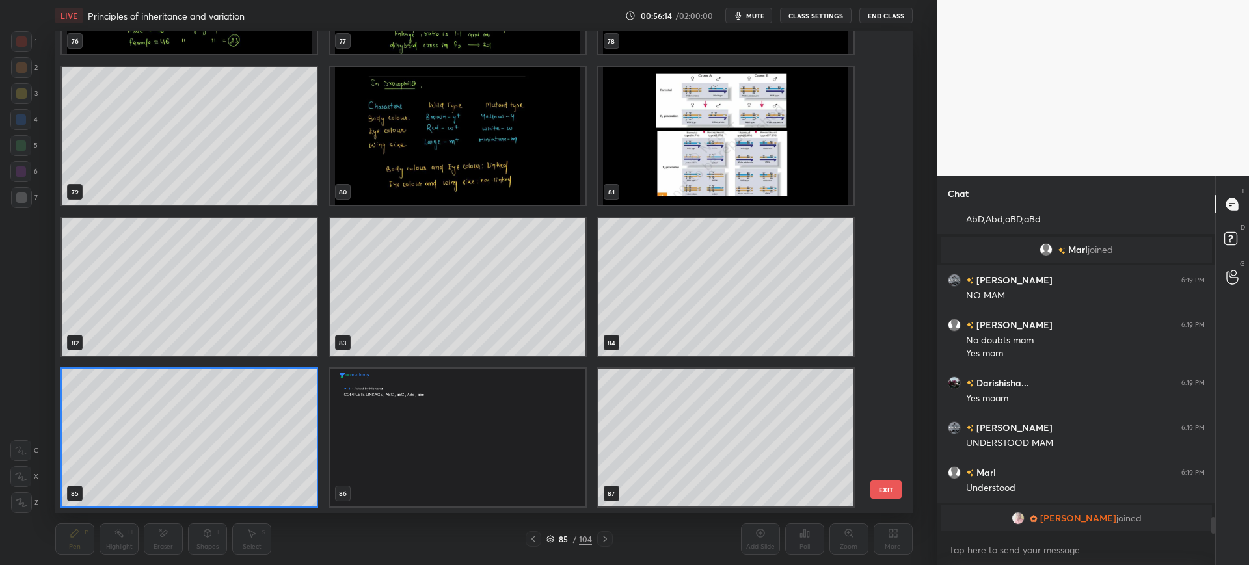
click at [740, 142] on img "grid" at bounding box center [725, 136] width 255 height 138
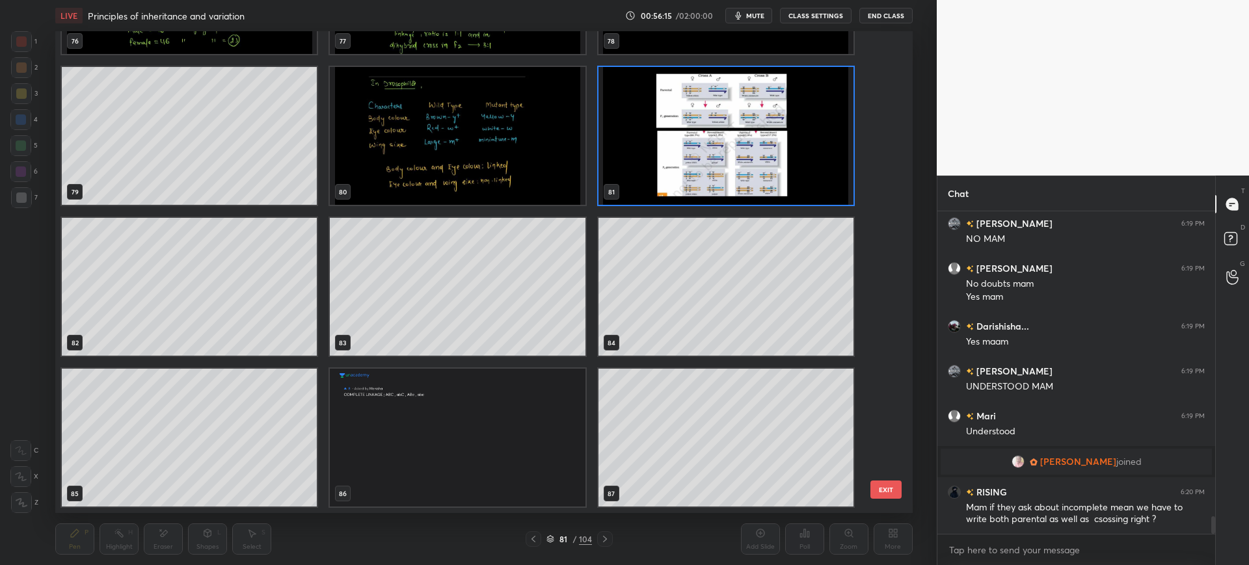
scroll to position [5700, 0]
click at [888, 491] on button "EXIT" at bounding box center [885, 490] width 31 height 18
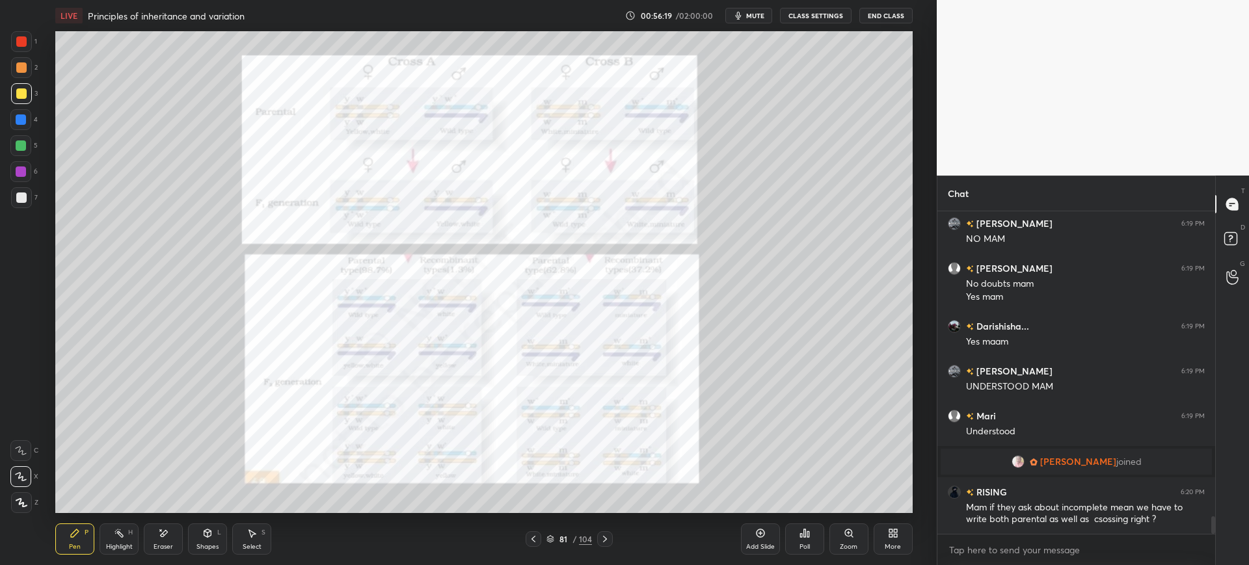
click at [22, 194] on div at bounding box center [21, 198] width 10 height 10
click at [18, 135] on div at bounding box center [20, 145] width 21 height 21
click at [19, 128] on div at bounding box center [20, 119] width 21 height 21
click at [604, 535] on icon at bounding box center [605, 539] width 10 height 10
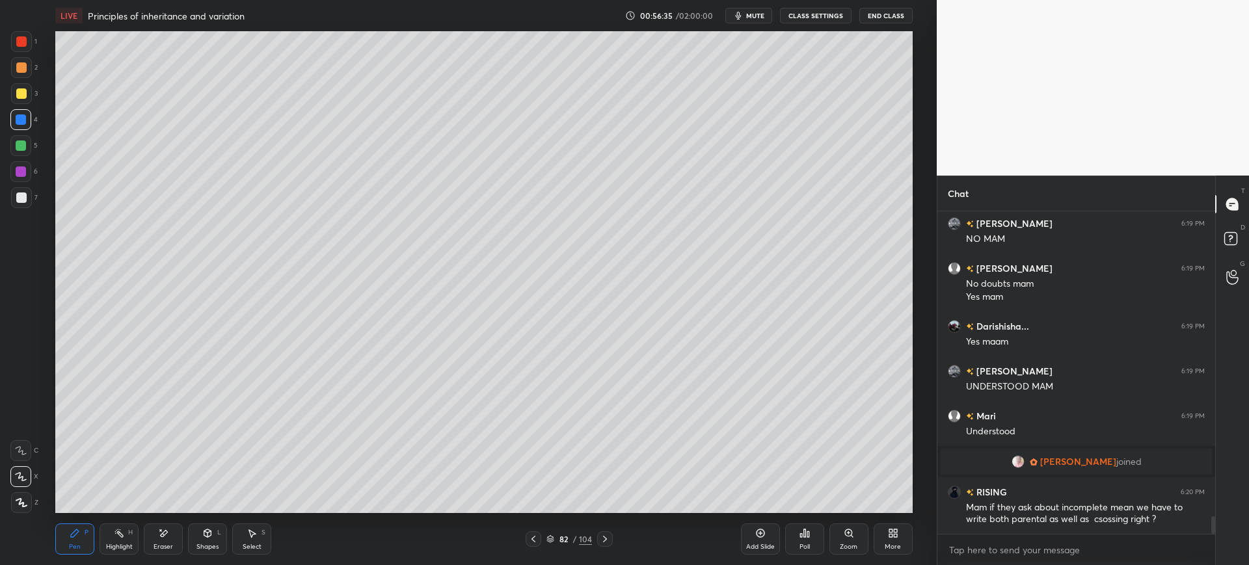
click at [606, 537] on icon at bounding box center [605, 539] width 10 height 10
click at [606, 533] on div at bounding box center [605, 539] width 16 height 16
click at [607, 537] on icon at bounding box center [605, 539] width 10 height 10
click at [599, 532] on div at bounding box center [605, 539] width 16 height 16
click at [603, 535] on icon at bounding box center [605, 539] width 10 height 10
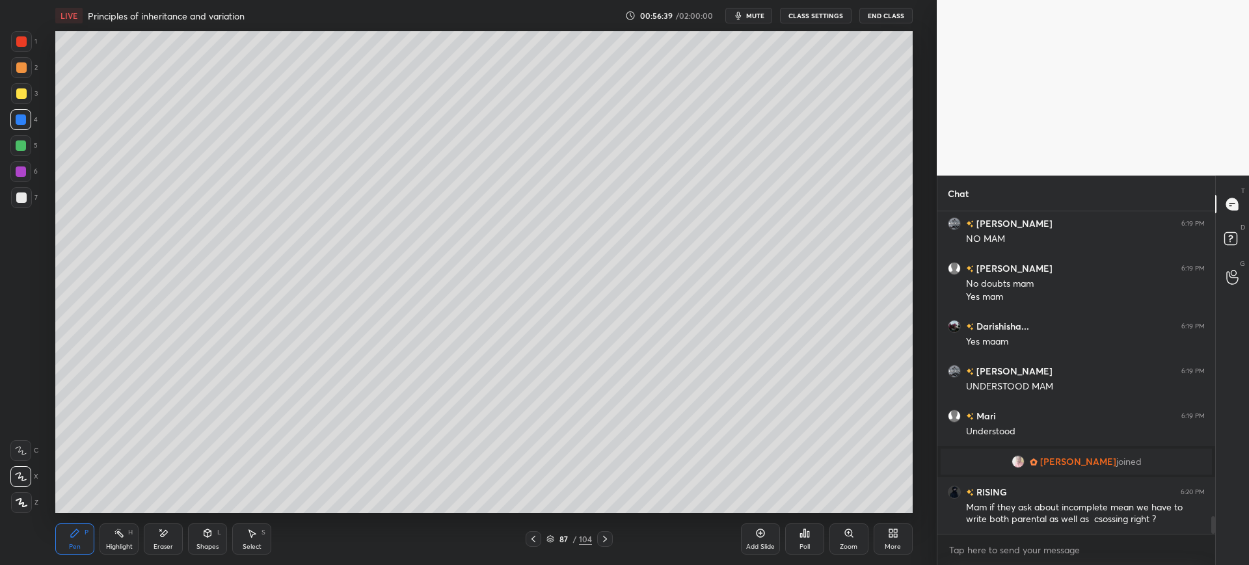
click at [607, 534] on icon at bounding box center [605, 539] width 10 height 10
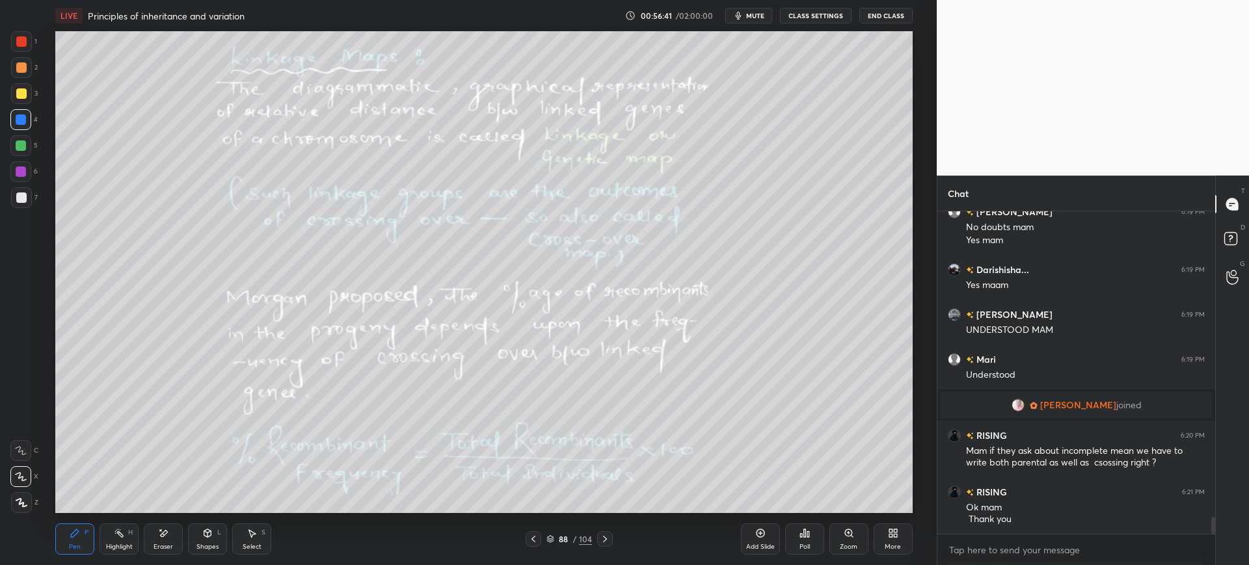
click at [29, 201] on div at bounding box center [21, 197] width 21 height 21
click at [559, 533] on div "88 / 104" at bounding box center [569, 539] width 46 height 12
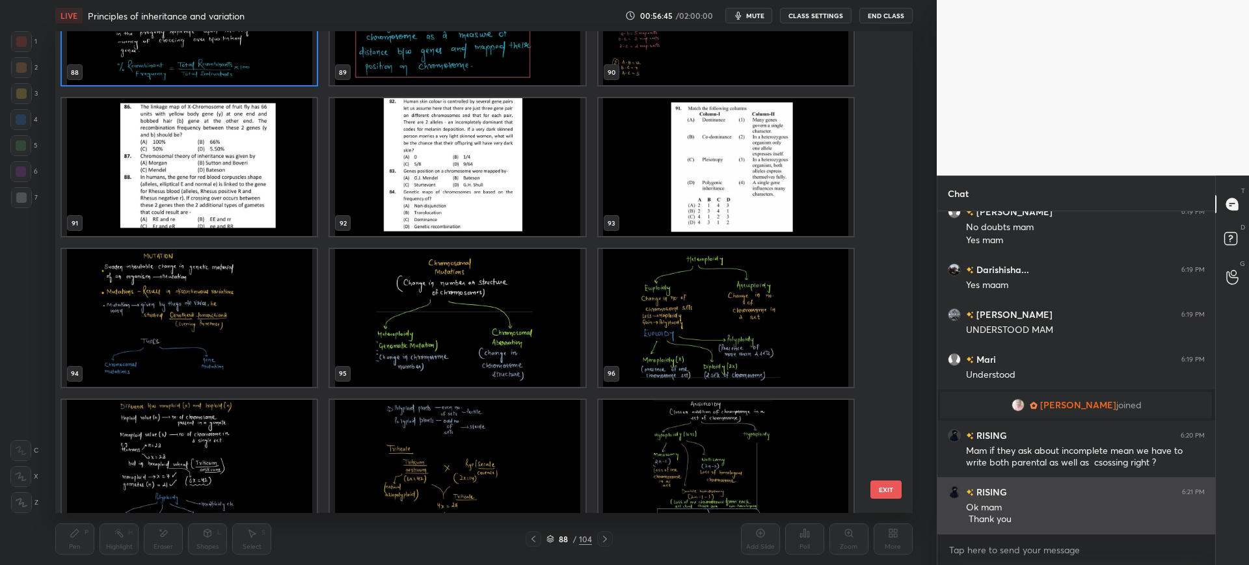
scroll to position [5802, 0]
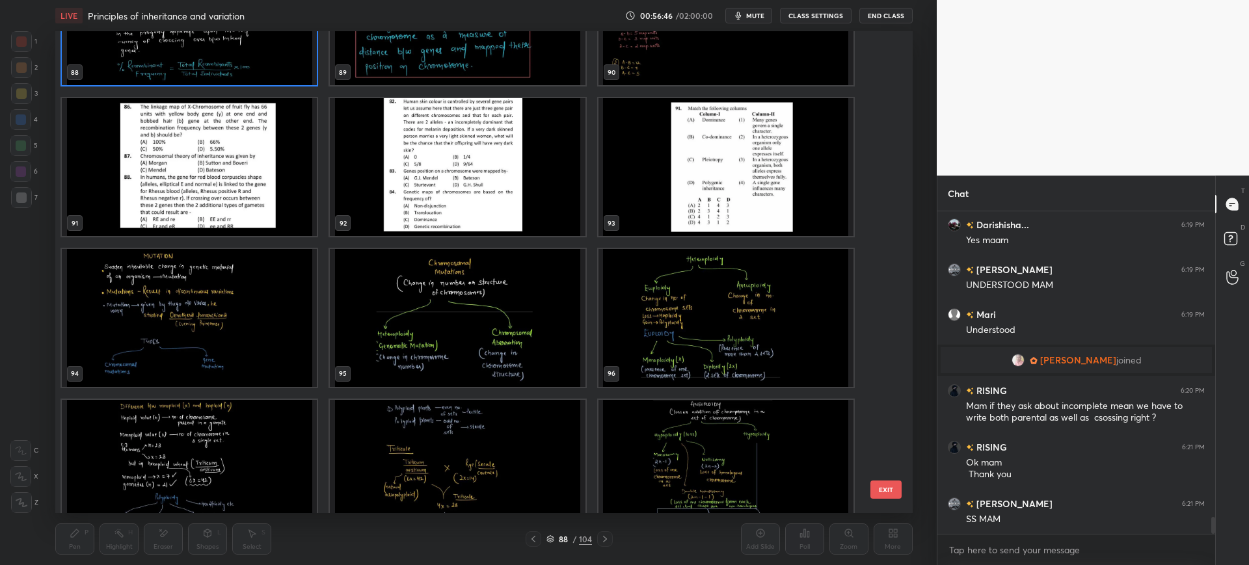
click at [873, 494] on button "EXIT" at bounding box center [885, 490] width 31 height 18
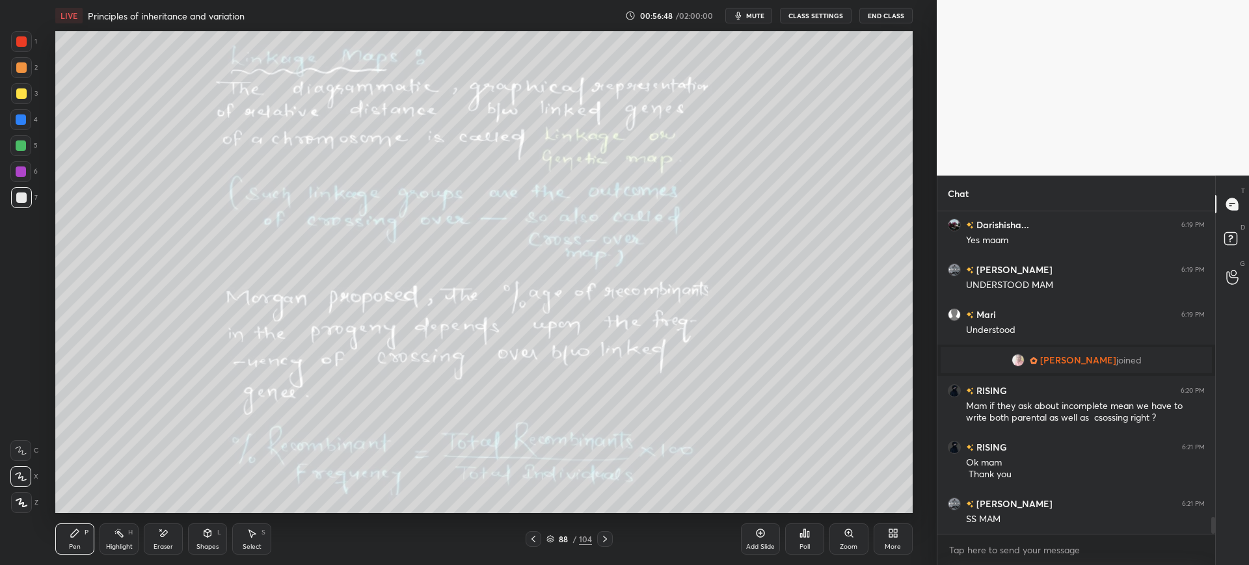
click at [23, 36] on div at bounding box center [21, 41] width 10 height 10
click at [1, 122] on div "1 2 3 4 5 6 7 C X Z E E Erase all H H" at bounding box center [21, 272] width 42 height 482
click at [8, 116] on div "1 2 3 4 5 6 7 C X Z E E Erase all H H" at bounding box center [21, 272] width 42 height 482
click at [18, 205] on div at bounding box center [21, 197] width 21 height 21
click at [21, 143] on div at bounding box center [21, 145] width 10 height 10
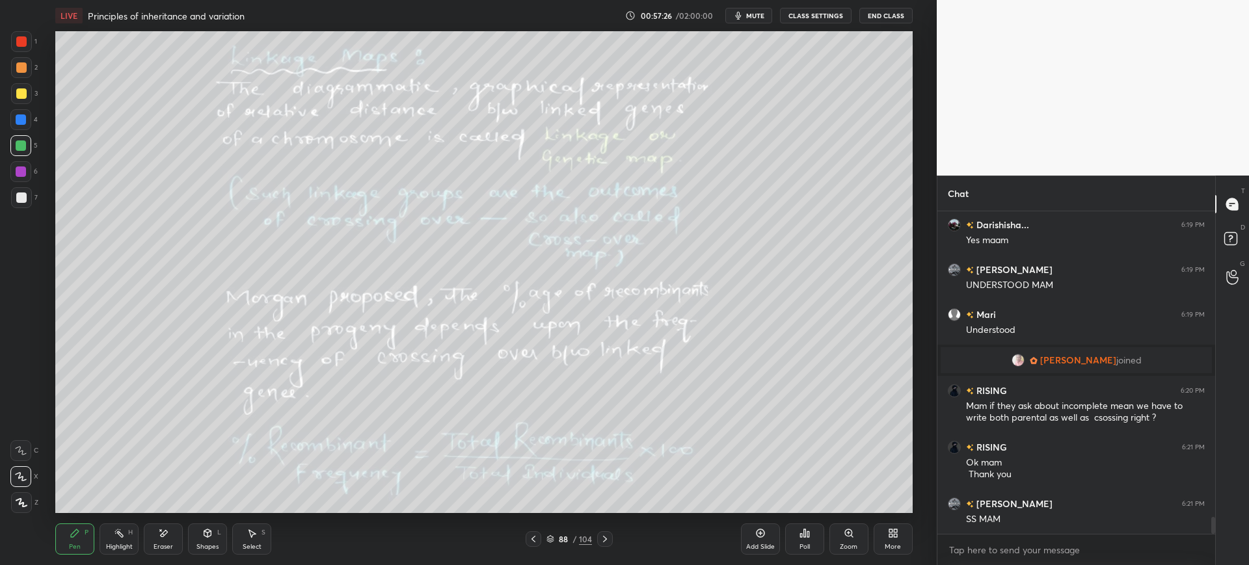
click at [23, 167] on div at bounding box center [21, 172] width 10 height 10
click at [21, 105] on div "3" at bounding box center [24, 96] width 27 height 26
click at [24, 64] on div at bounding box center [21, 67] width 10 height 10
click at [20, 38] on div at bounding box center [21, 41] width 10 height 10
click at [20, 202] on div at bounding box center [21, 198] width 10 height 10
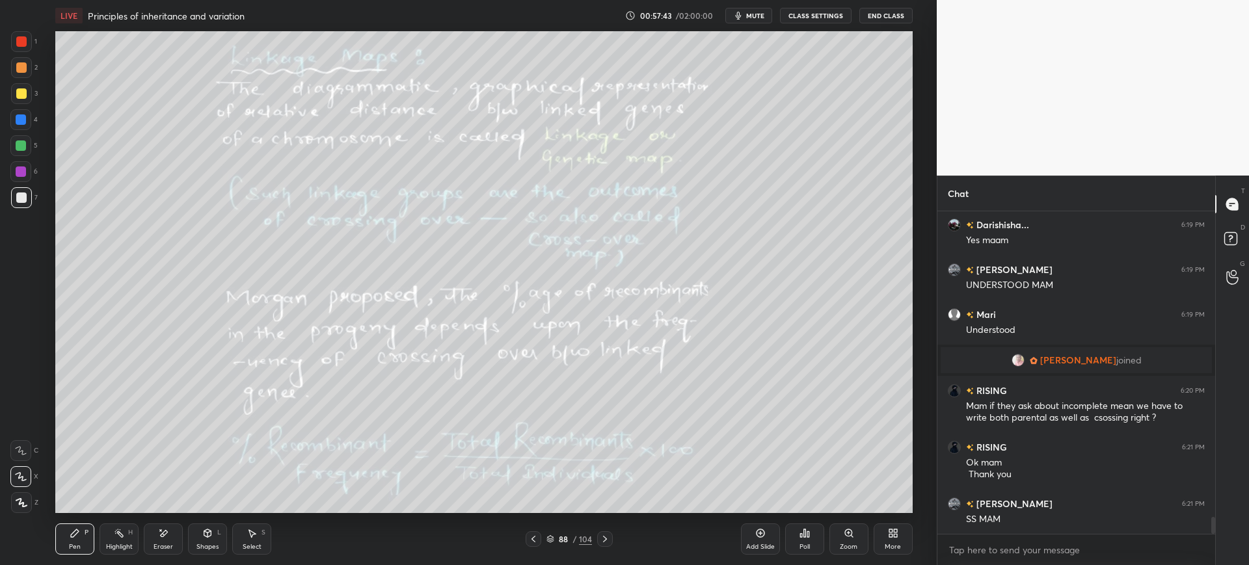
click at [10, 116] on div at bounding box center [20, 119] width 21 height 21
click at [26, 194] on div at bounding box center [21, 197] width 21 height 21
click at [15, 107] on div "3" at bounding box center [24, 96] width 27 height 26
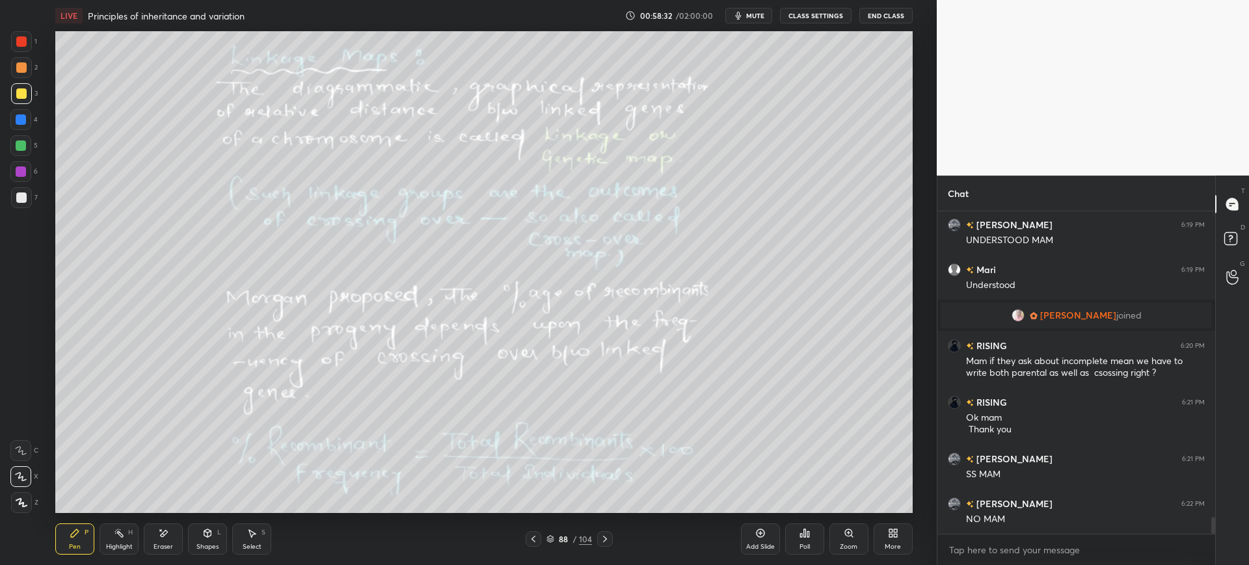
click at [22, 172] on div at bounding box center [21, 172] width 10 height 10
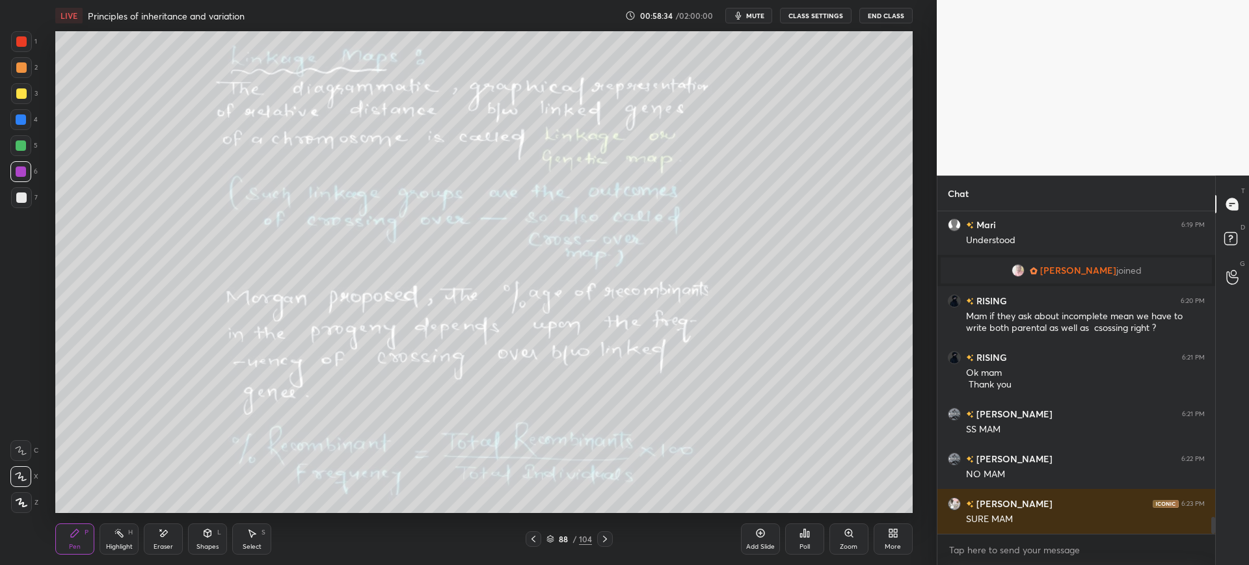
click at [21, 502] on icon at bounding box center [22, 502] width 12 height 9
click at [17, 146] on div at bounding box center [21, 145] width 10 height 10
click at [19, 118] on div at bounding box center [21, 119] width 10 height 10
click at [179, 536] on div "Eraser" at bounding box center [163, 539] width 39 height 31
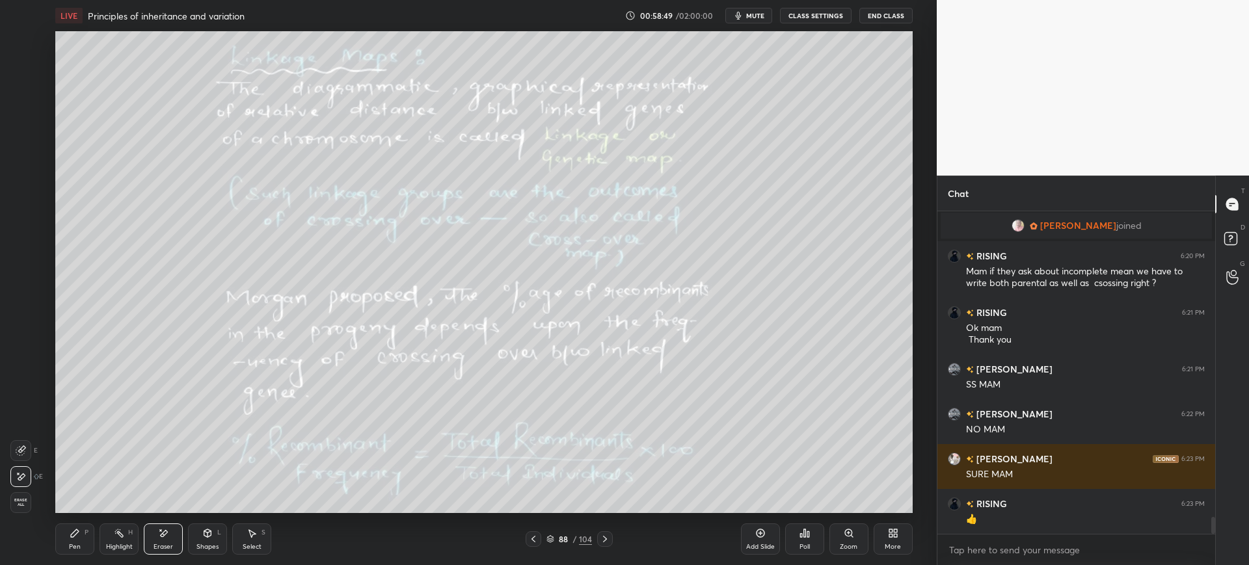
click at [81, 548] on div "Pen P" at bounding box center [74, 539] width 39 height 31
click at [18, 175] on div at bounding box center [21, 172] width 10 height 10
click at [764, 539] on div "Add Slide" at bounding box center [760, 539] width 39 height 31
click at [532, 539] on icon at bounding box center [533, 539] width 10 height 10
click at [606, 539] on icon at bounding box center [605, 539] width 10 height 10
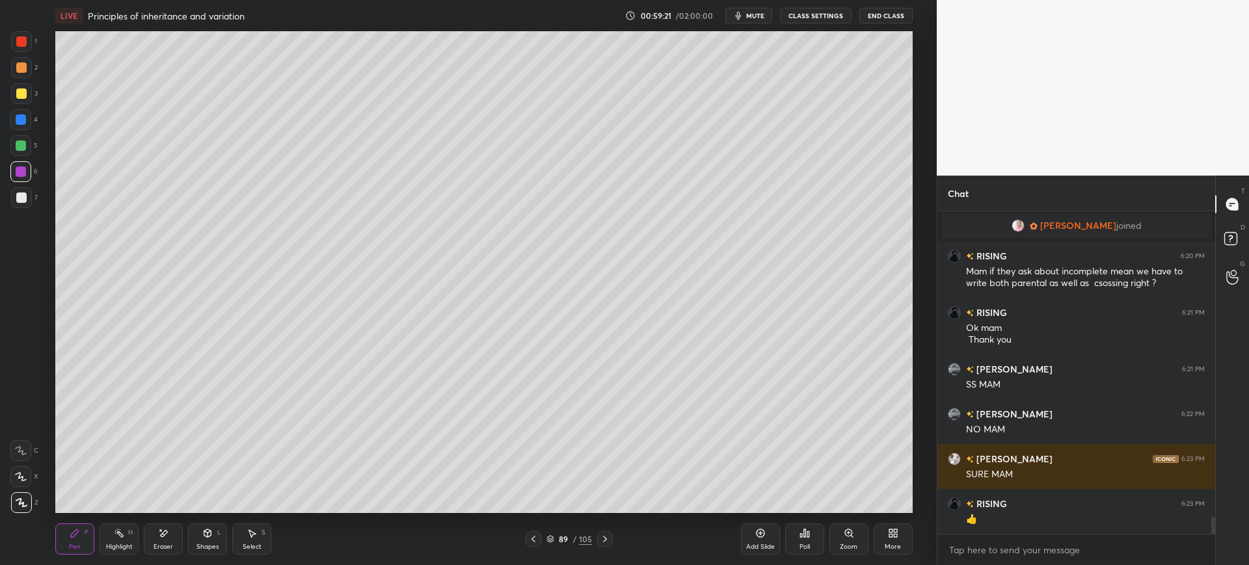
click at [528, 540] on div at bounding box center [534, 539] width 16 height 16
click at [608, 539] on icon at bounding box center [605, 539] width 10 height 10
click at [529, 546] on div at bounding box center [534, 539] width 16 height 16
click at [610, 540] on div at bounding box center [605, 539] width 16 height 16
click at [22, 196] on div at bounding box center [21, 198] width 10 height 10
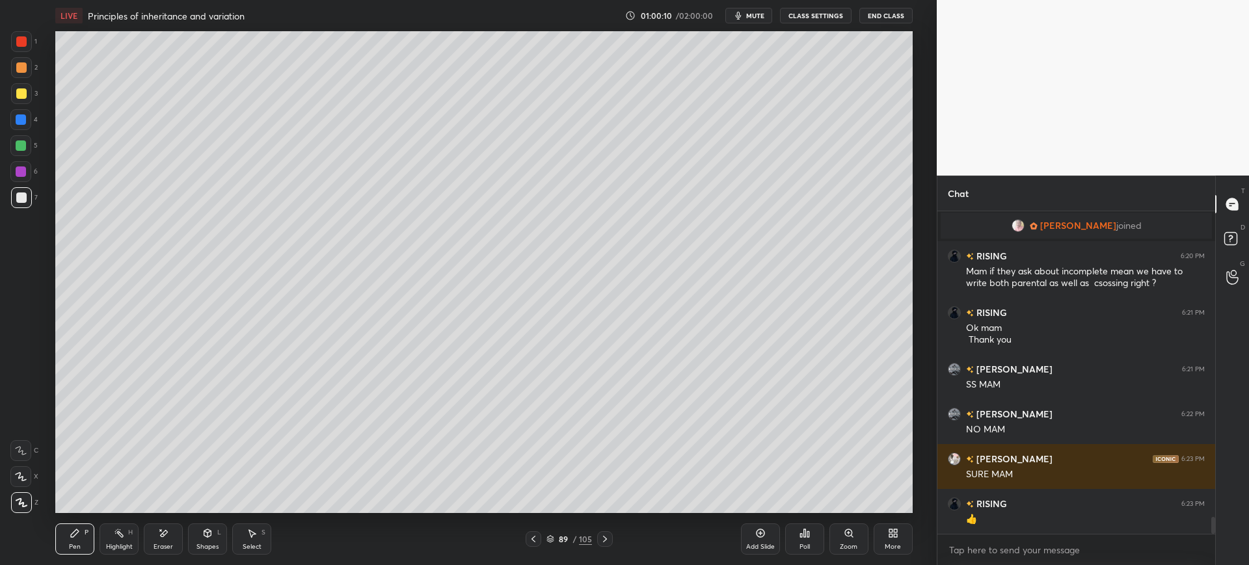
click at [38, 109] on div "1 2 3 4 5 6 7 C X Z E E Erase all H H" at bounding box center [21, 272] width 42 height 482
click at [9, 89] on div "1 2 3 4 5 6 7 C X Z E E Erase all H H" at bounding box center [21, 272] width 42 height 482
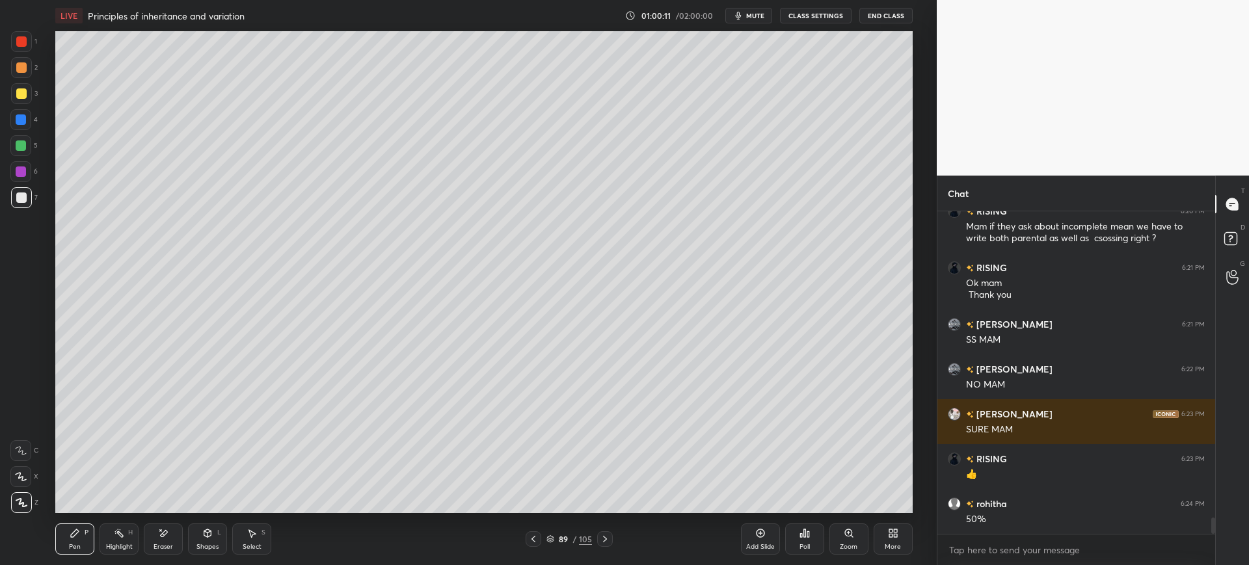
click at [27, 70] on div at bounding box center [21, 67] width 21 height 21
click at [19, 39] on div at bounding box center [21, 41] width 10 height 10
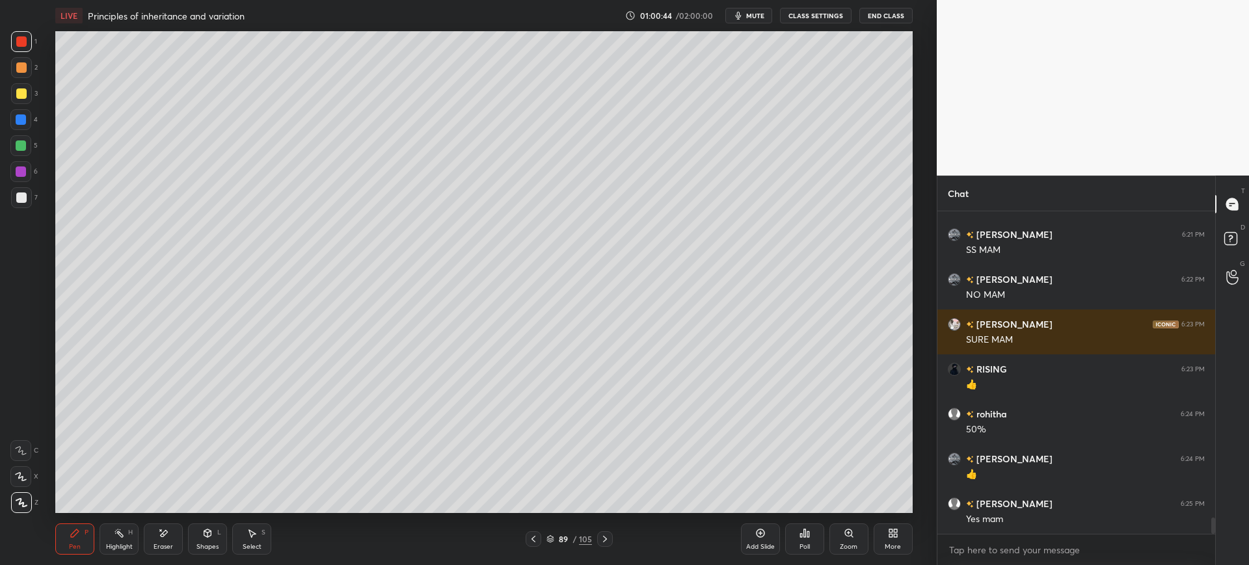
scroll to position [6116, 0]
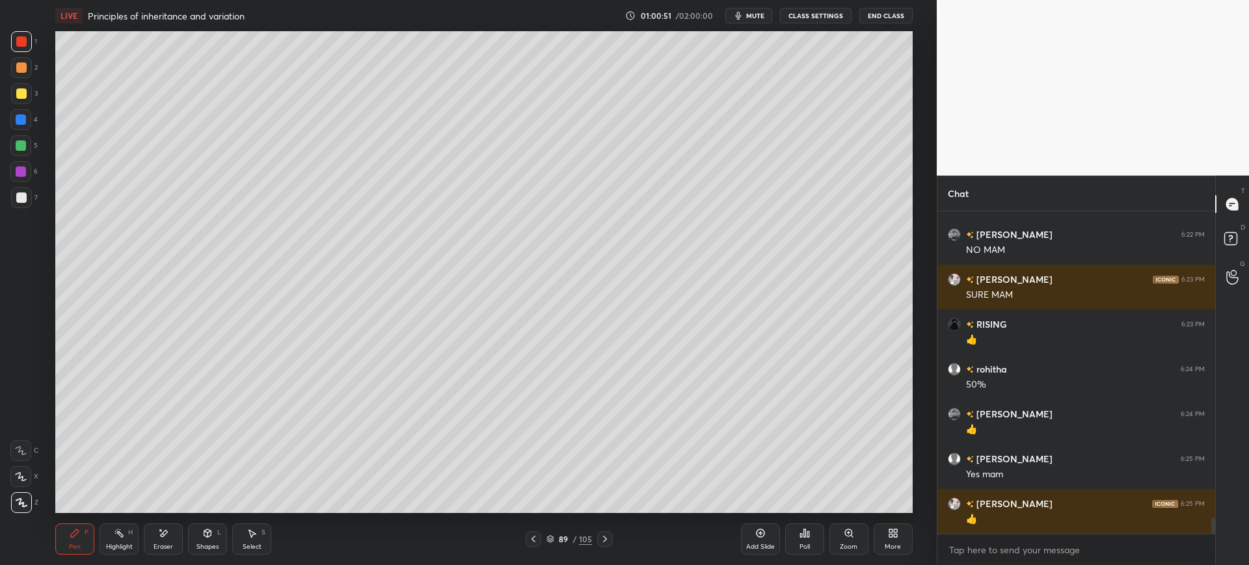
click at [554, 534] on div "89 / 105" at bounding box center [569, 539] width 46 height 12
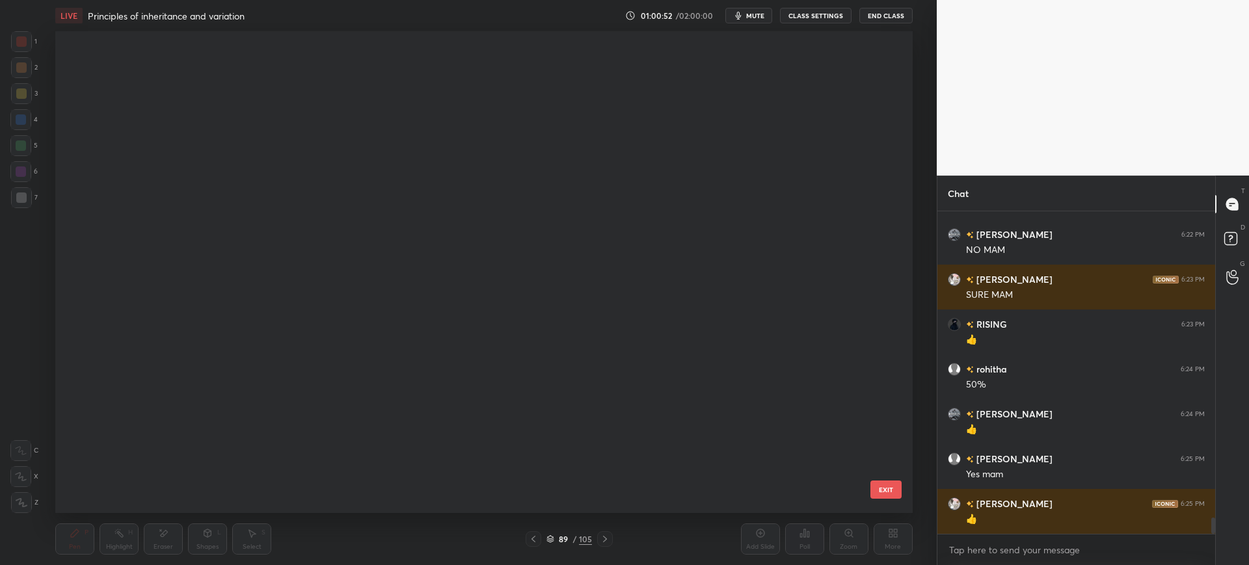
scroll to position [478, 851]
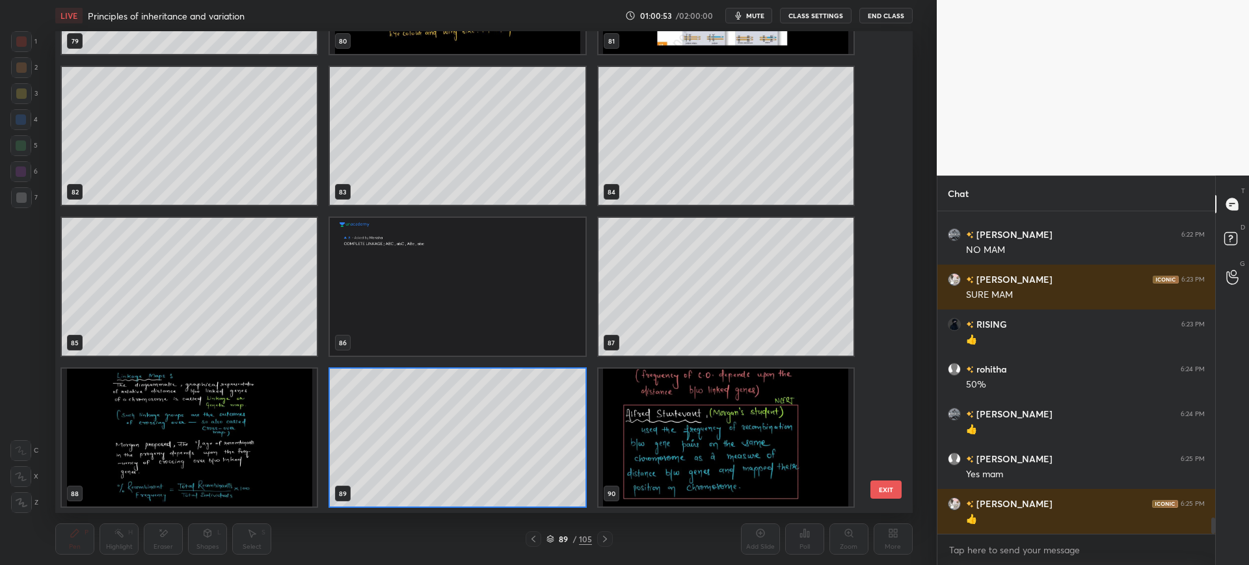
click at [146, 442] on img "grid" at bounding box center [189, 438] width 255 height 138
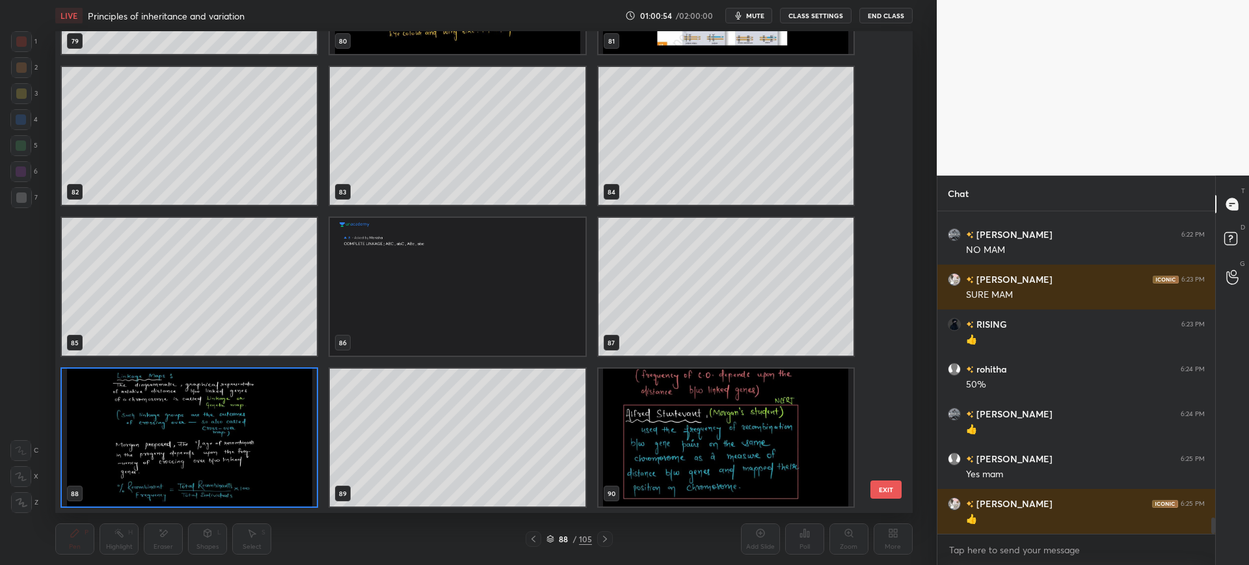
click at [894, 483] on button "EXIT" at bounding box center [885, 490] width 31 height 18
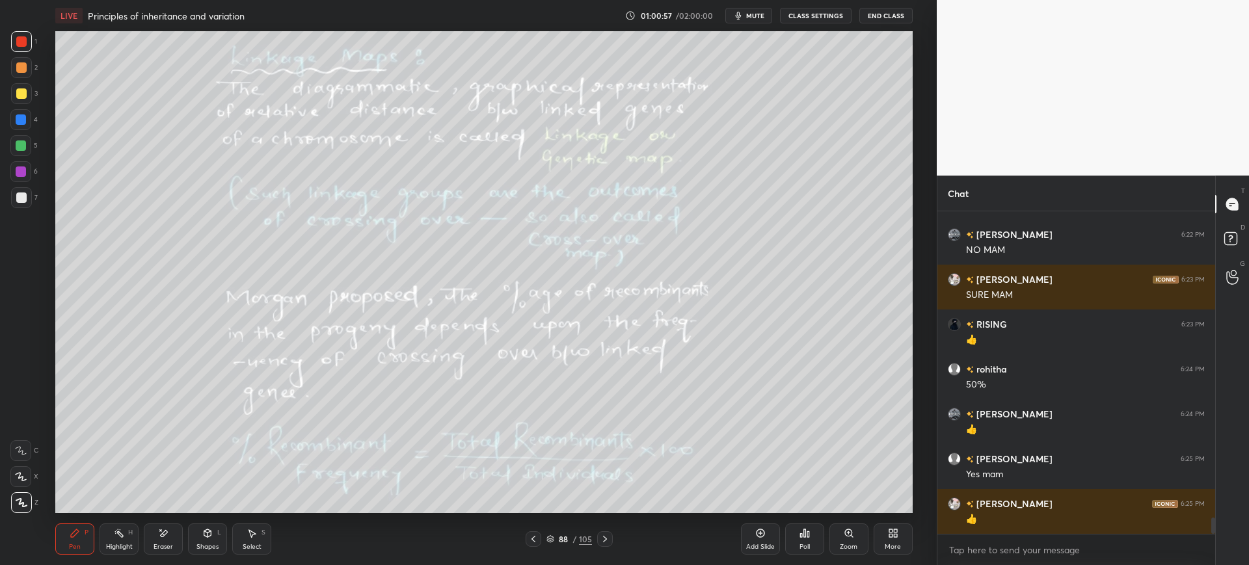
click at [613, 534] on div "88 / 105" at bounding box center [569, 539] width 343 height 16
click at [609, 544] on div at bounding box center [605, 539] width 16 height 16
click at [608, 537] on icon at bounding box center [605, 539] width 10 height 10
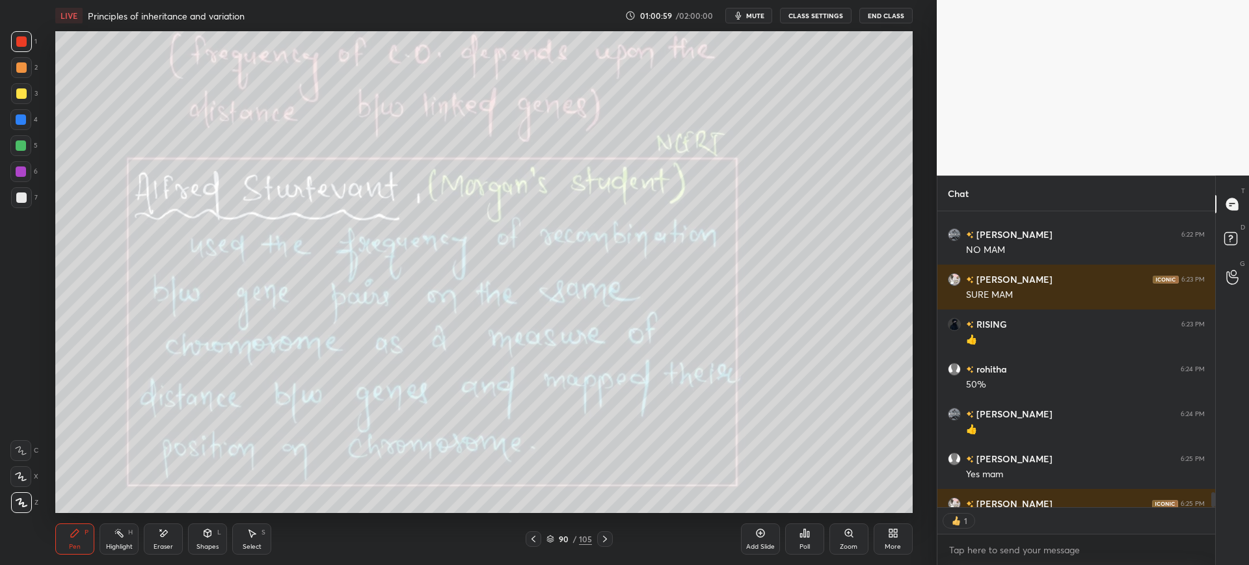
scroll to position [292, 274]
click at [20, 196] on div at bounding box center [21, 198] width 10 height 10
click at [20, 116] on div at bounding box center [21, 119] width 10 height 10
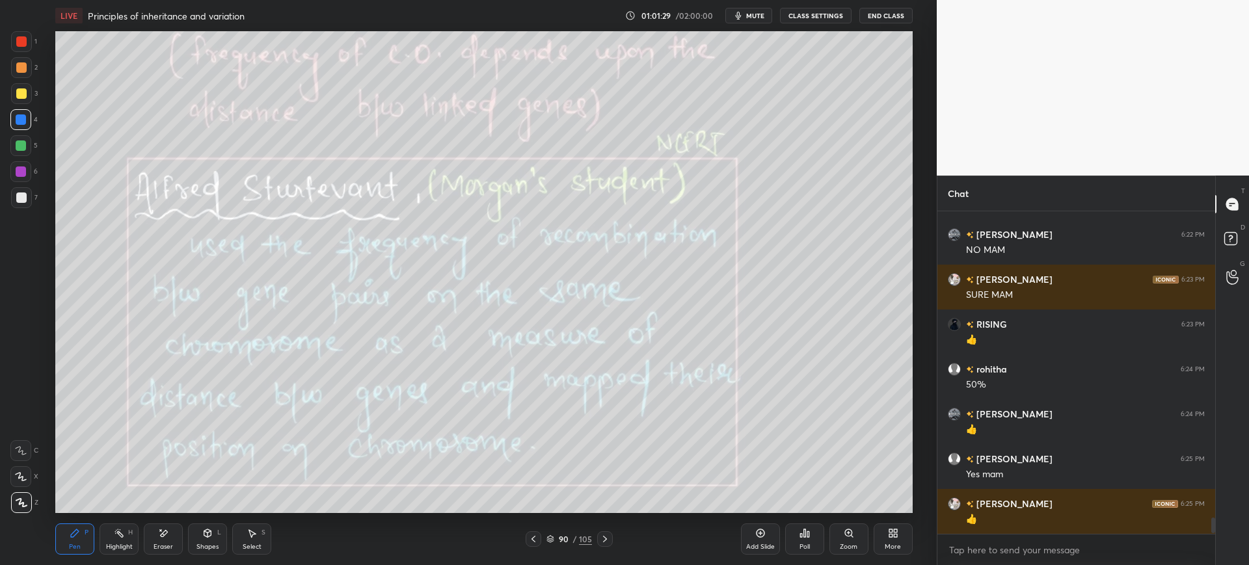
click at [25, 170] on div at bounding box center [21, 172] width 10 height 10
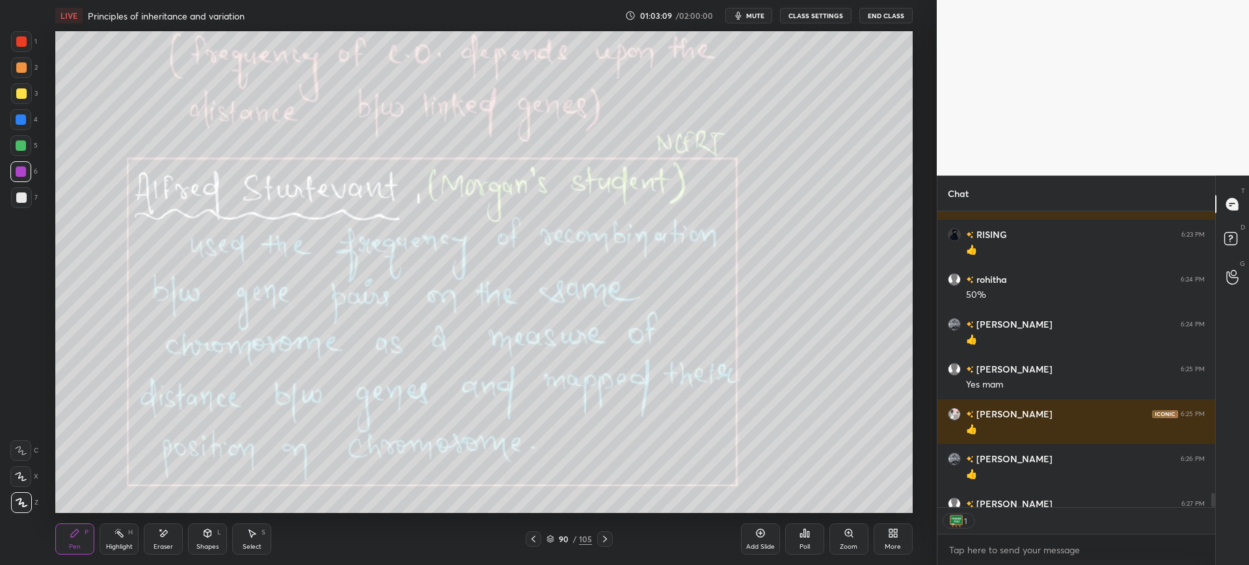
scroll to position [292, 274]
click at [31, 85] on div "3" at bounding box center [24, 93] width 27 height 21
click at [603, 542] on icon at bounding box center [605, 539] width 10 height 10
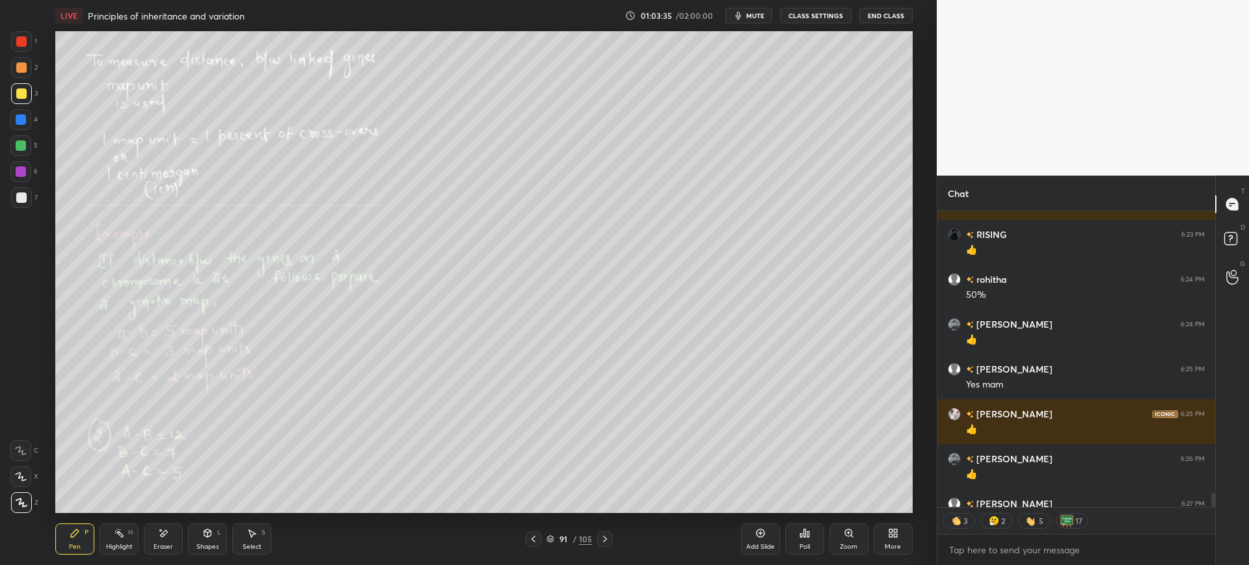
click at [856, 535] on div "Zoom" at bounding box center [848, 539] width 39 height 31
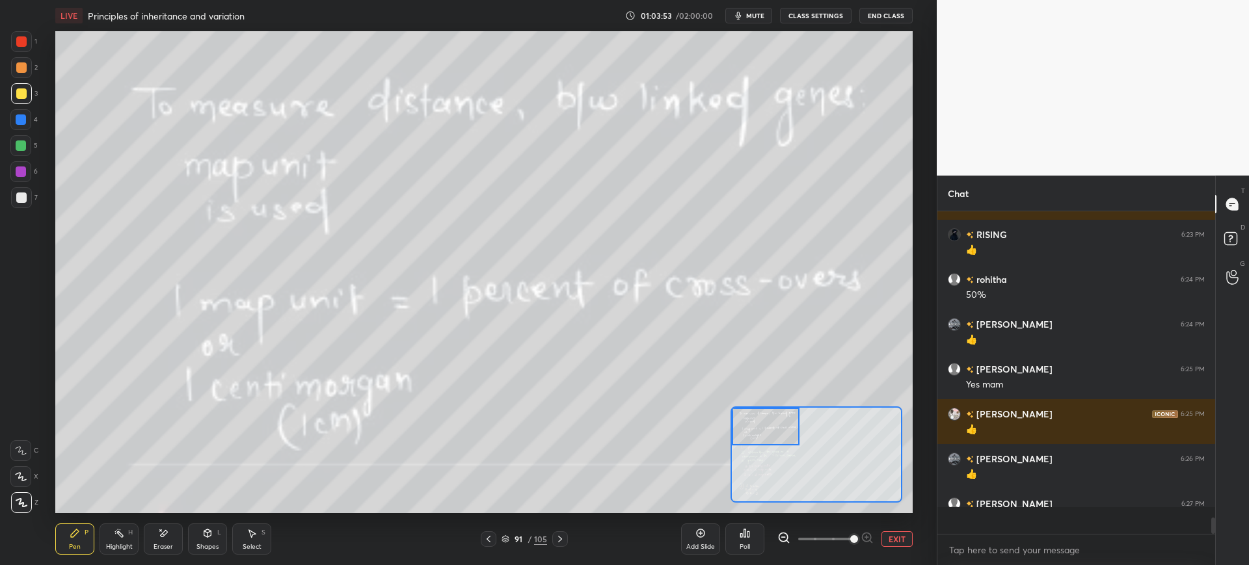
scroll to position [6206, 0]
click at [23, 133] on div "4" at bounding box center [23, 122] width 27 height 26
click at [34, 98] on div "3" at bounding box center [24, 93] width 27 height 21
click at [21, 195] on div at bounding box center [21, 198] width 10 height 10
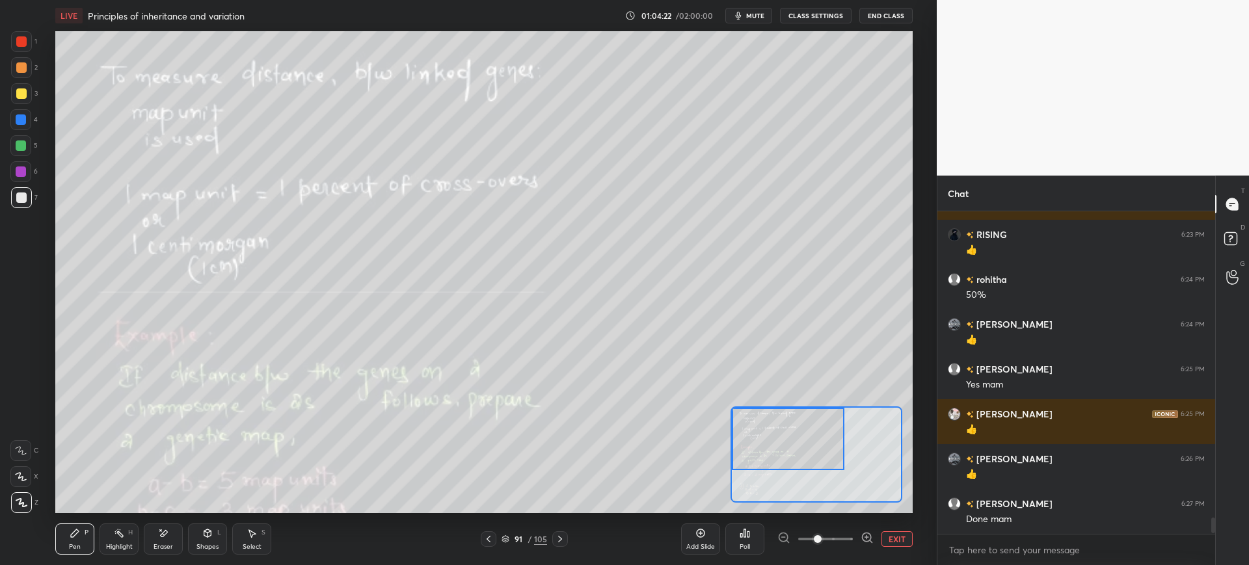
click at [166, 537] on icon at bounding box center [163, 533] width 10 height 11
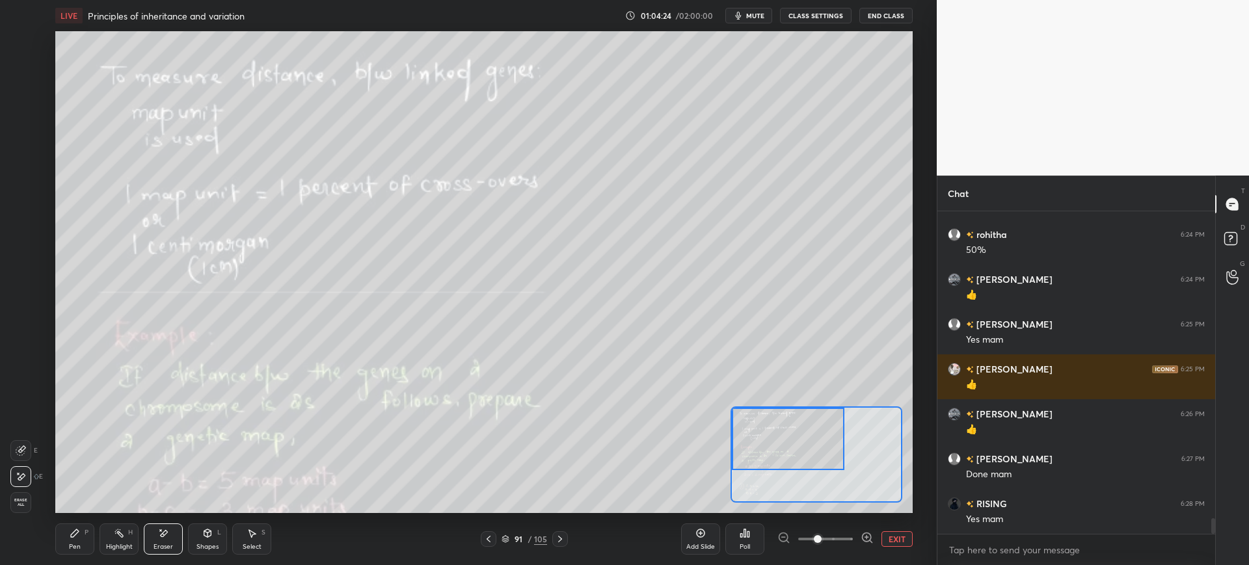
scroll to position [6296, 0]
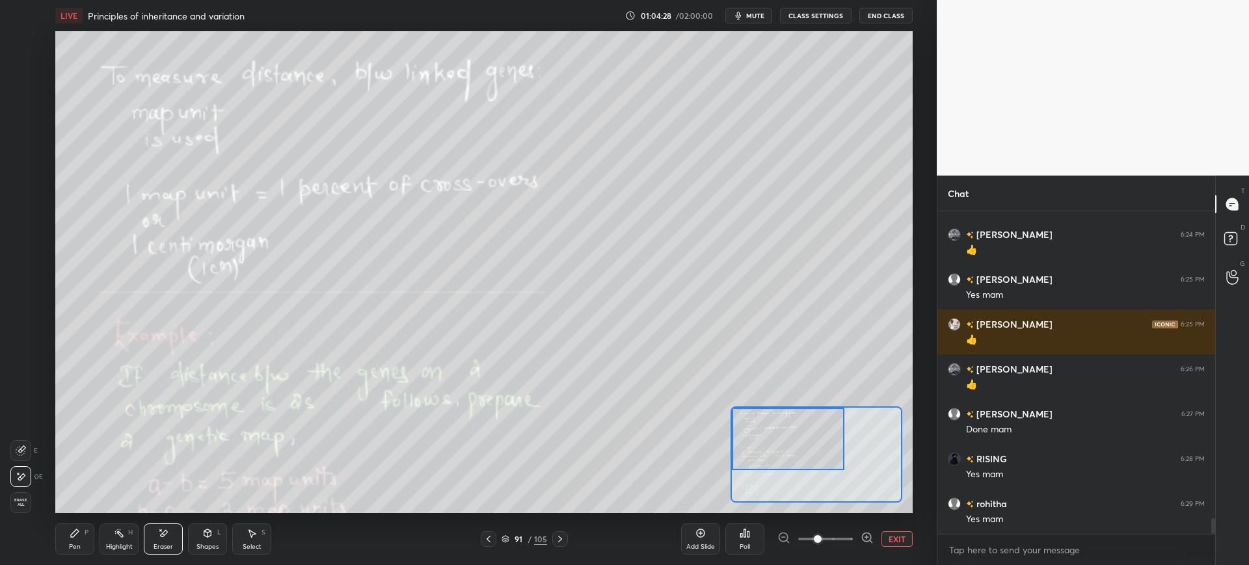
click at [70, 529] on icon at bounding box center [75, 533] width 10 height 10
click at [20, 147] on div at bounding box center [21, 145] width 10 height 10
click at [28, 93] on div at bounding box center [21, 93] width 21 height 21
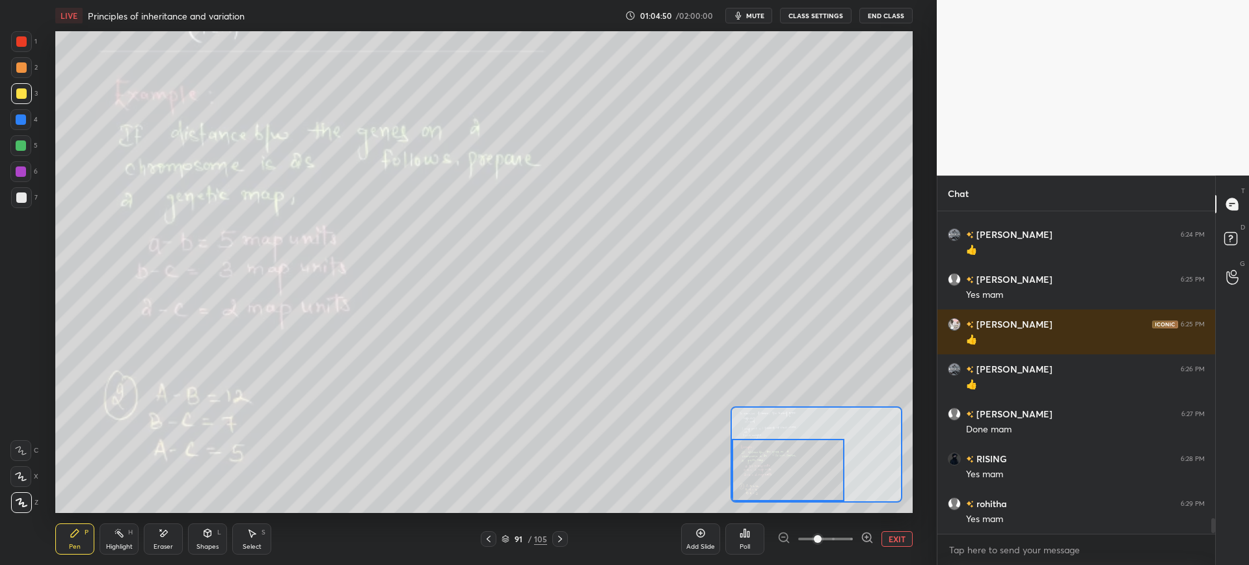
click at [176, 533] on div "Eraser" at bounding box center [163, 539] width 39 height 31
click at [80, 534] on icon at bounding box center [75, 533] width 10 height 10
click at [22, 204] on div at bounding box center [21, 197] width 21 height 21
click at [27, 80] on div "2" at bounding box center [24, 70] width 27 height 26
click at [18, 96] on div at bounding box center [21, 93] width 10 height 10
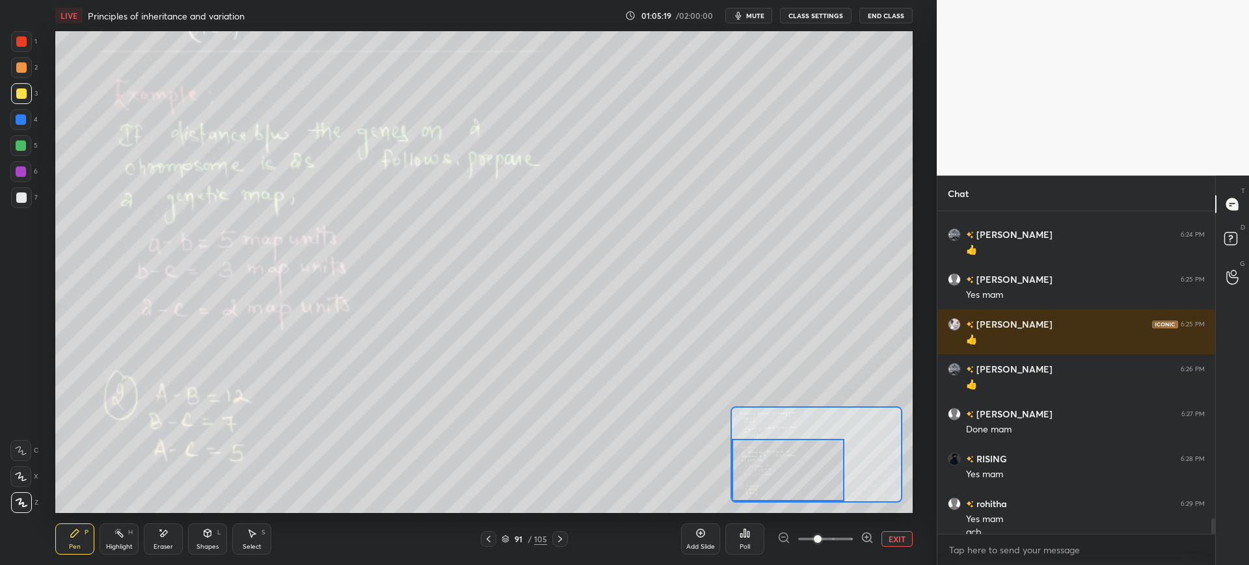
scroll to position [6309, 0]
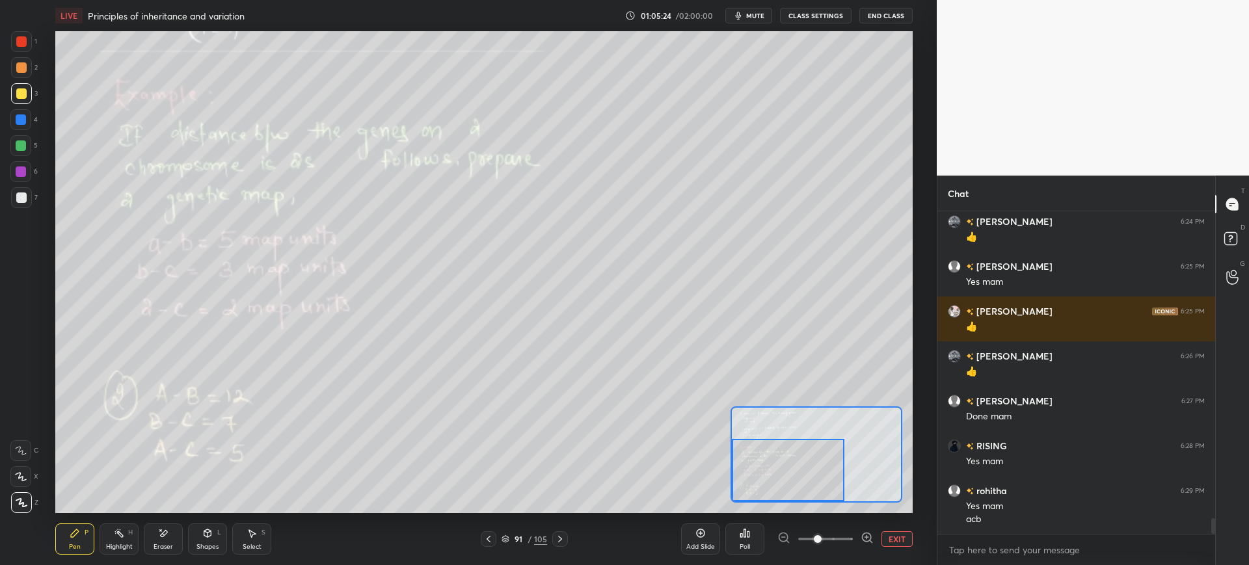
click at [26, 165] on div at bounding box center [20, 171] width 21 height 21
click at [514, 536] on div "91" at bounding box center [518, 539] width 13 height 8
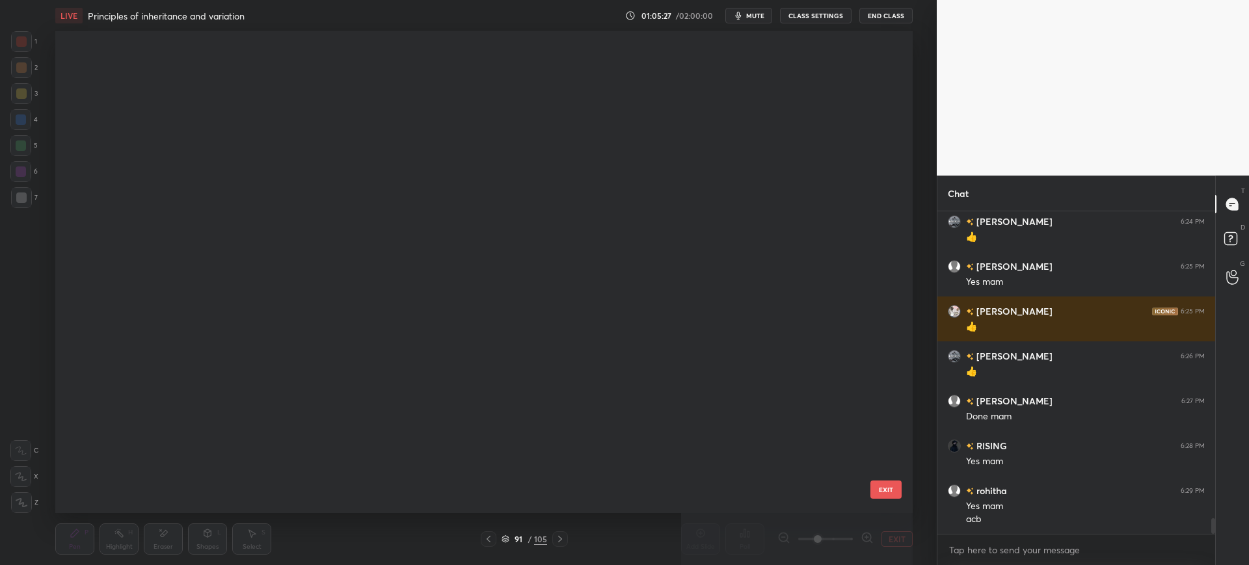
scroll to position [478, 851]
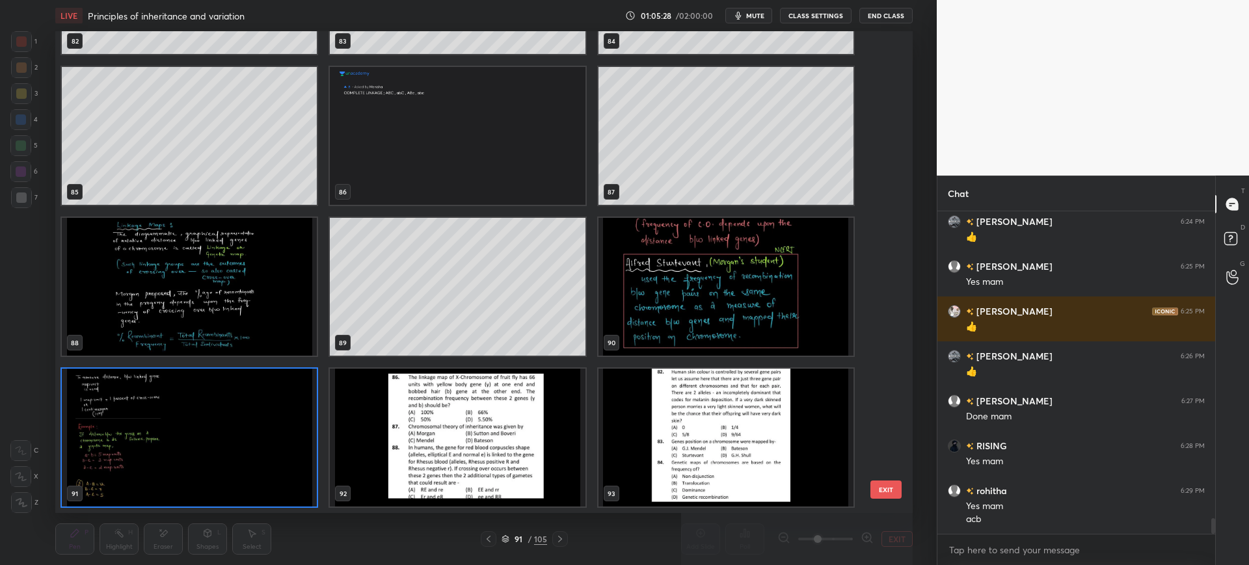
click at [476, 447] on img "grid" at bounding box center [457, 438] width 255 height 138
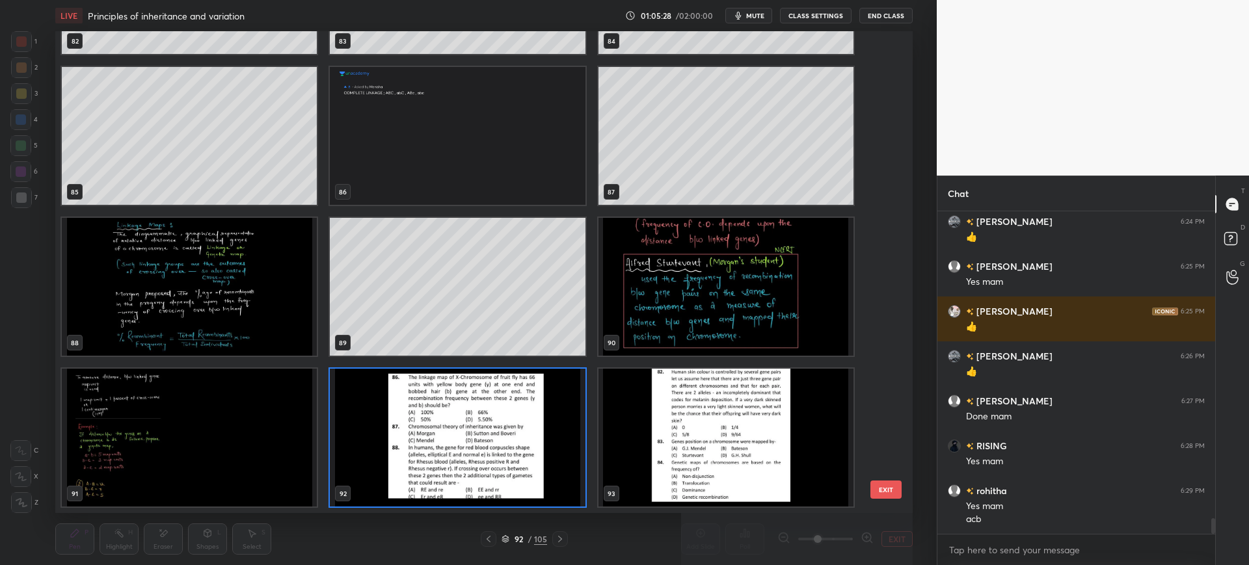
click at [890, 491] on button "EXIT" at bounding box center [885, 490] width 31 height 18
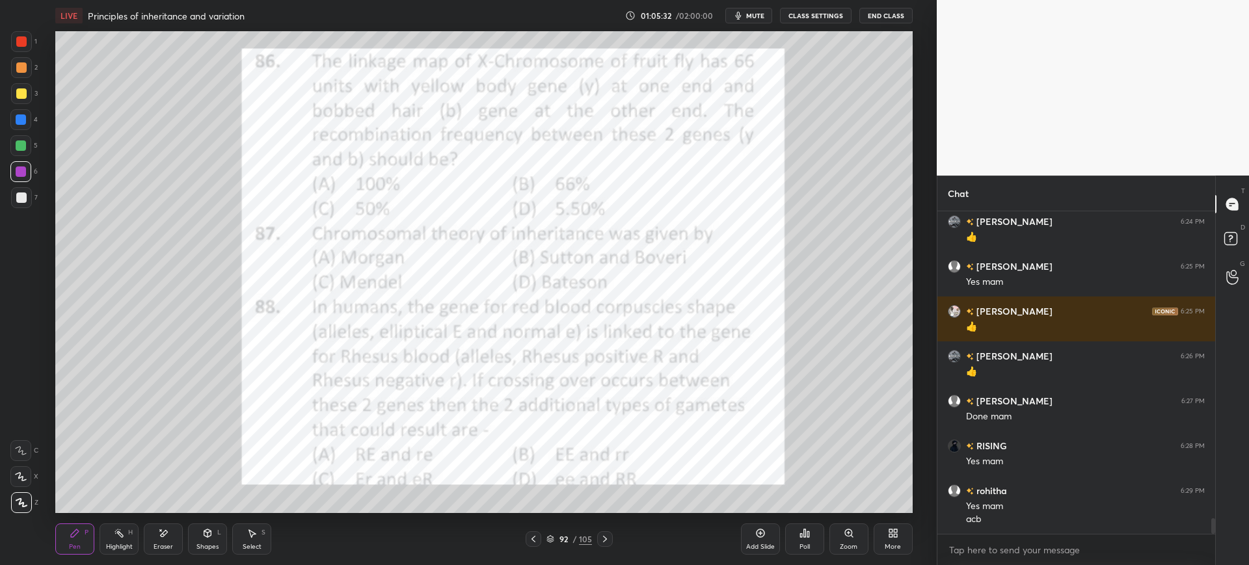
click at [603, 542] on icon at bounding box center [605, 539] width 10 height 10
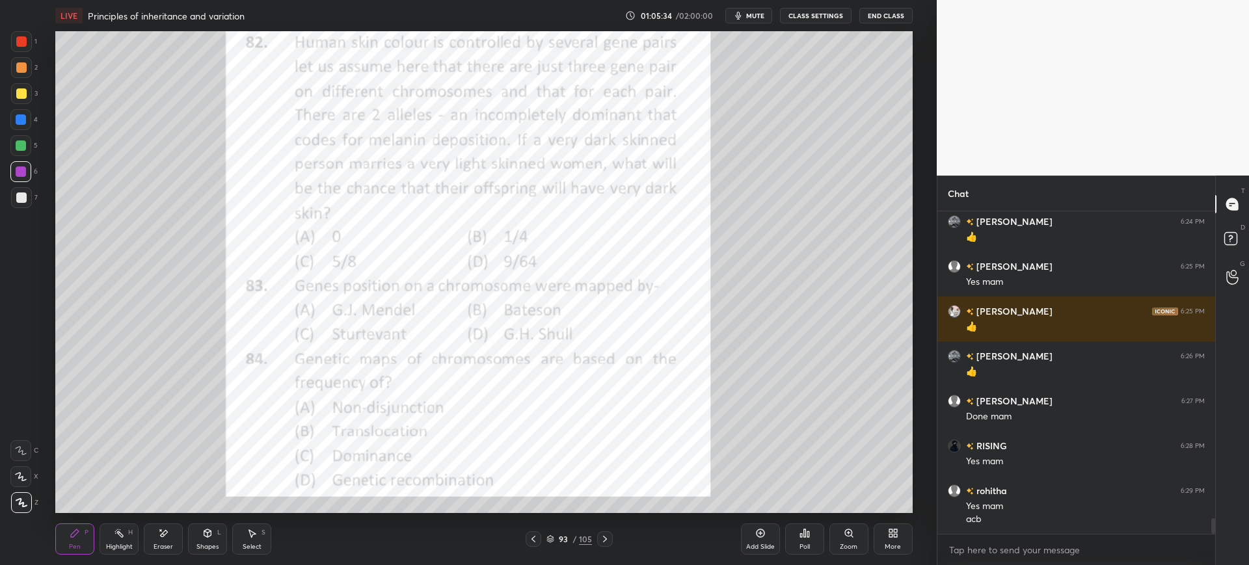
scroll to position [292, 274]
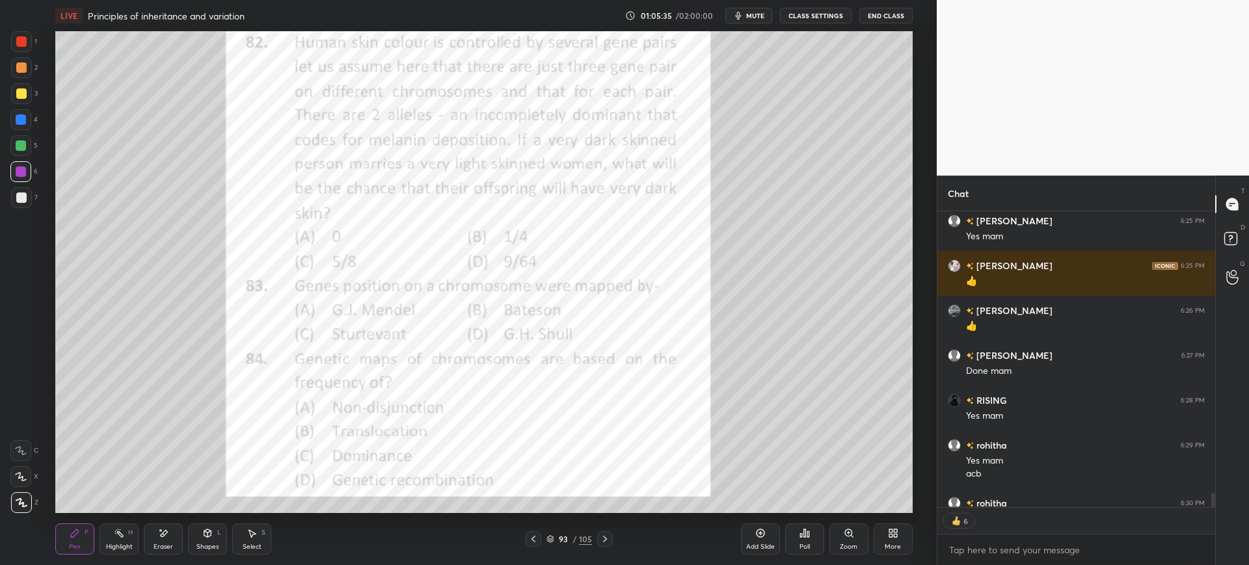
click at [604, 542] on icon at bounding box center [605, 539] width 10 height 10
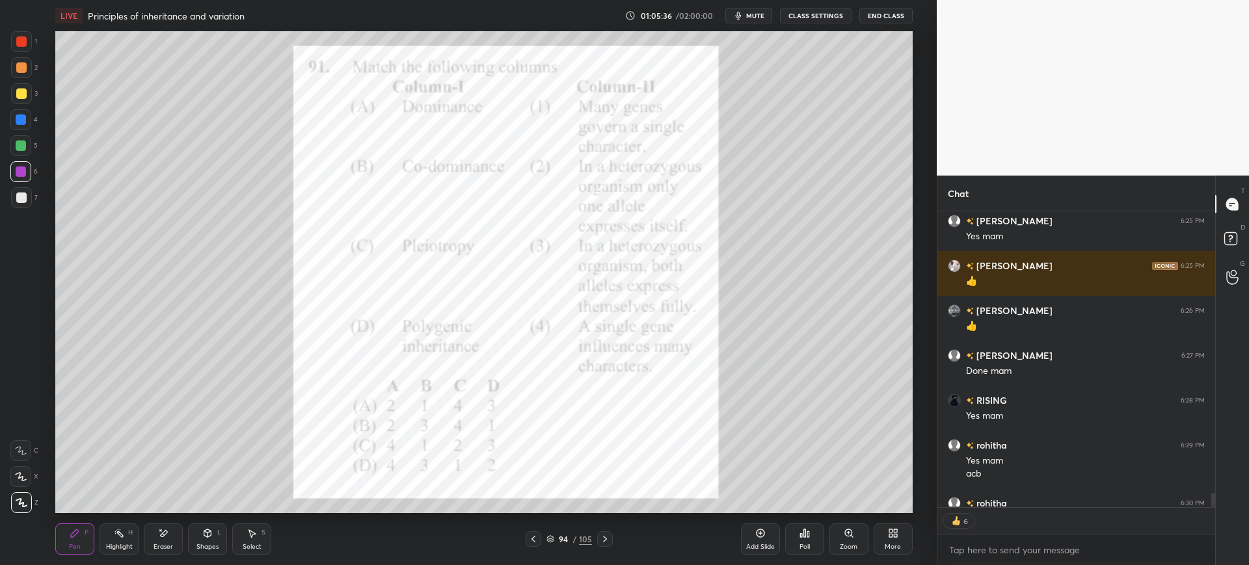
click at [608, 539] on icon at bounding box center [605, 539] width 10 height 10
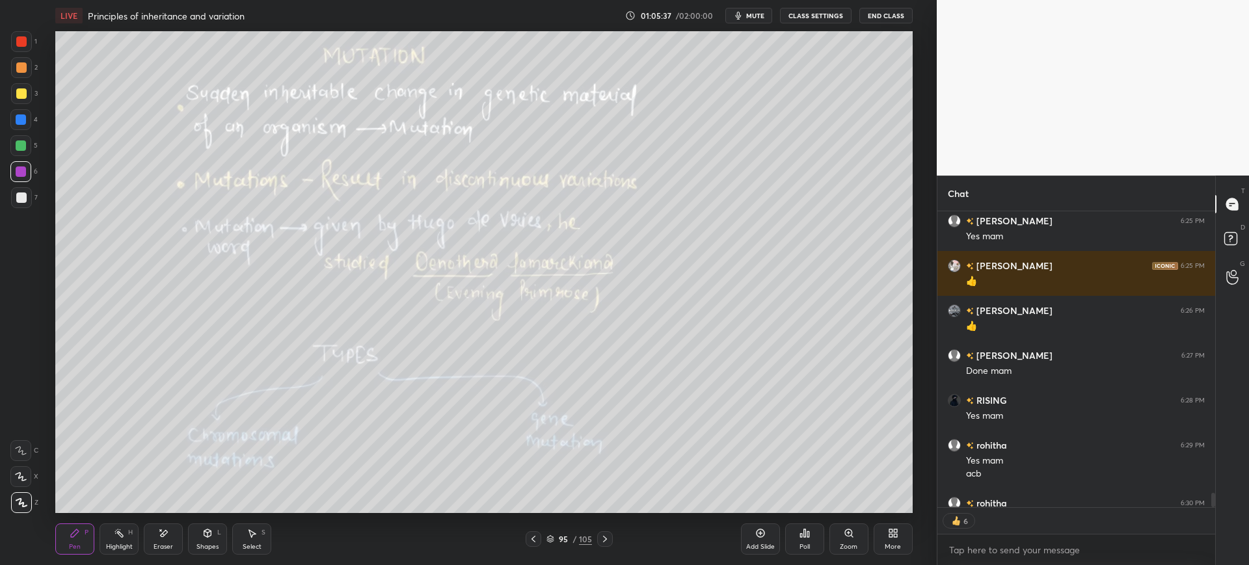
click at [533, 538] on icon at bounding box center [533, 539] width 4 height 7
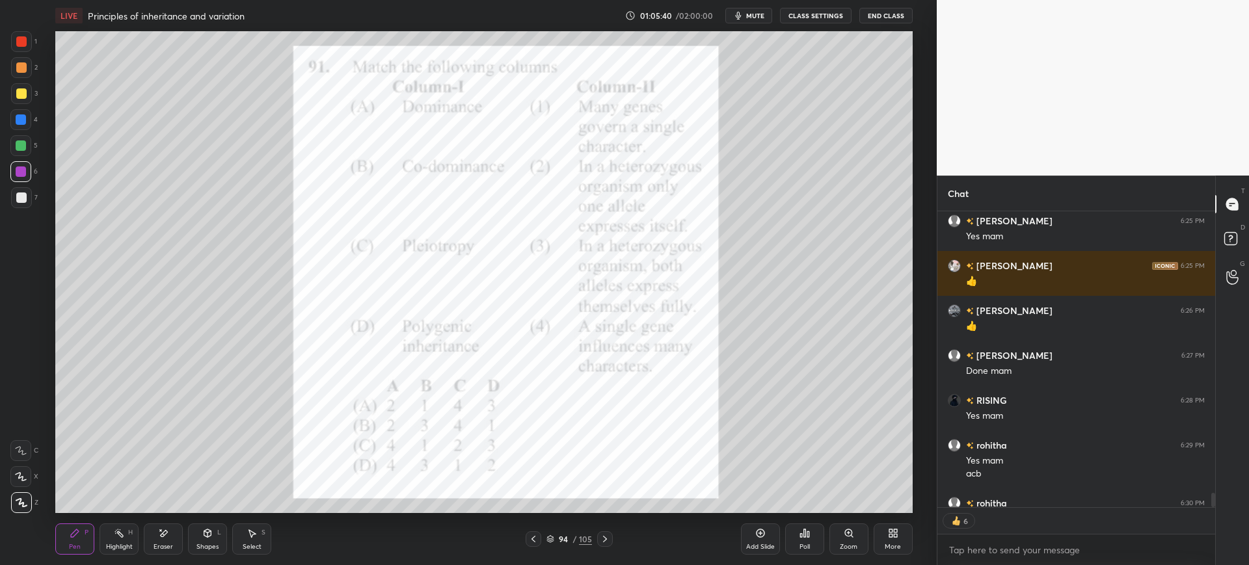
click at [759, 544] on div "Add Slide" at bounding box center [760, 547] width 29 height 7
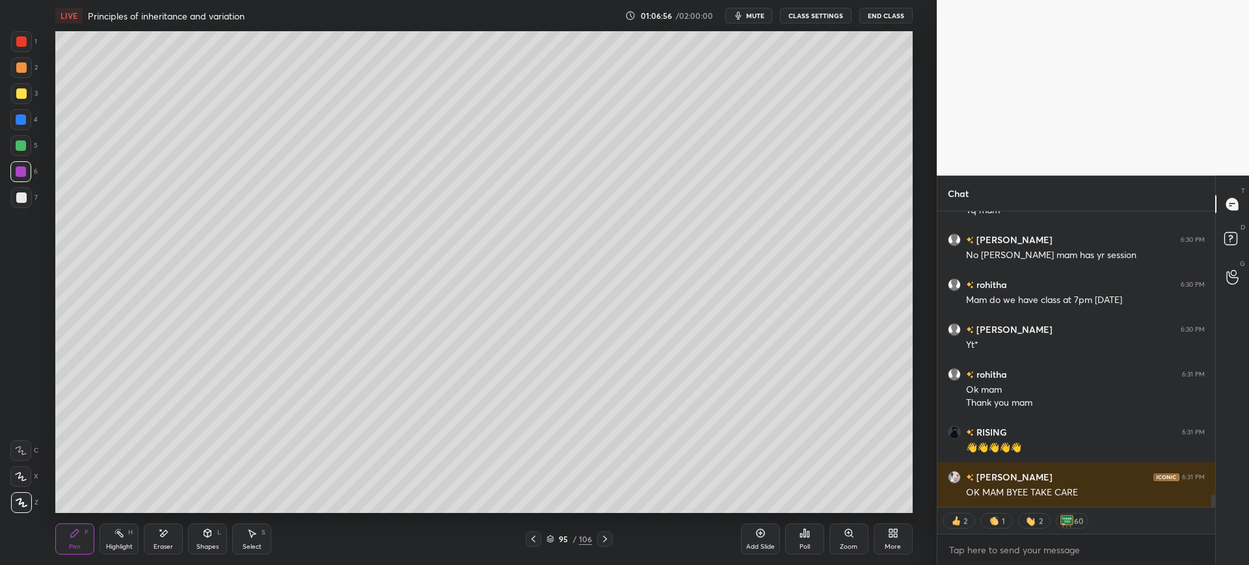
scroll to position [6994, 0]
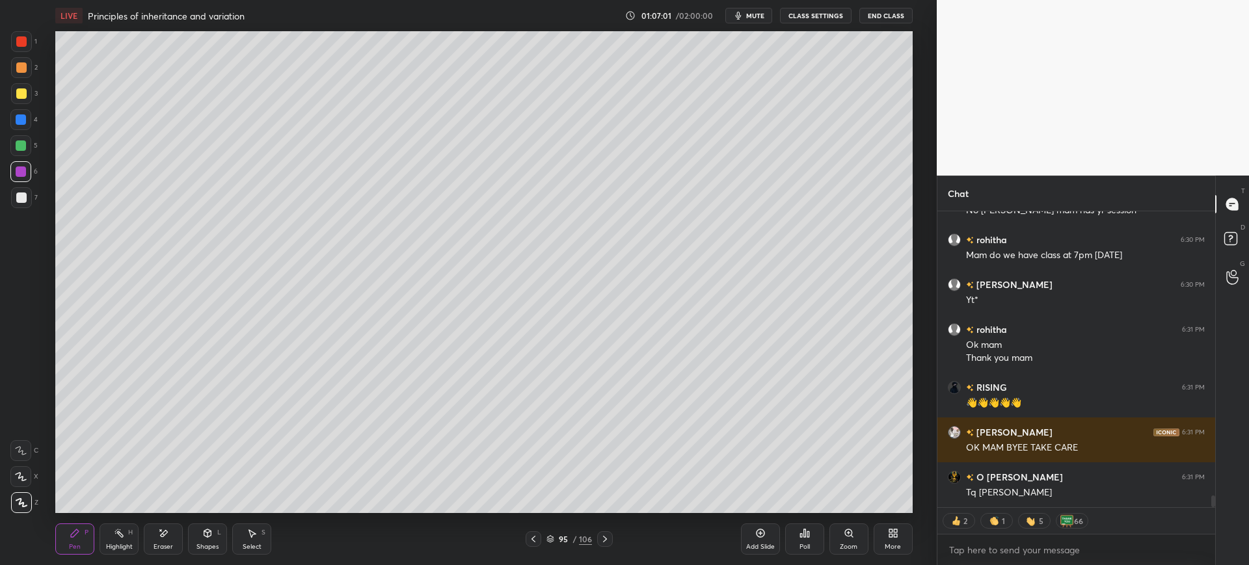
click at [893, 13] on button "End Class" at bounding box center [885, 16] width 53 height 16
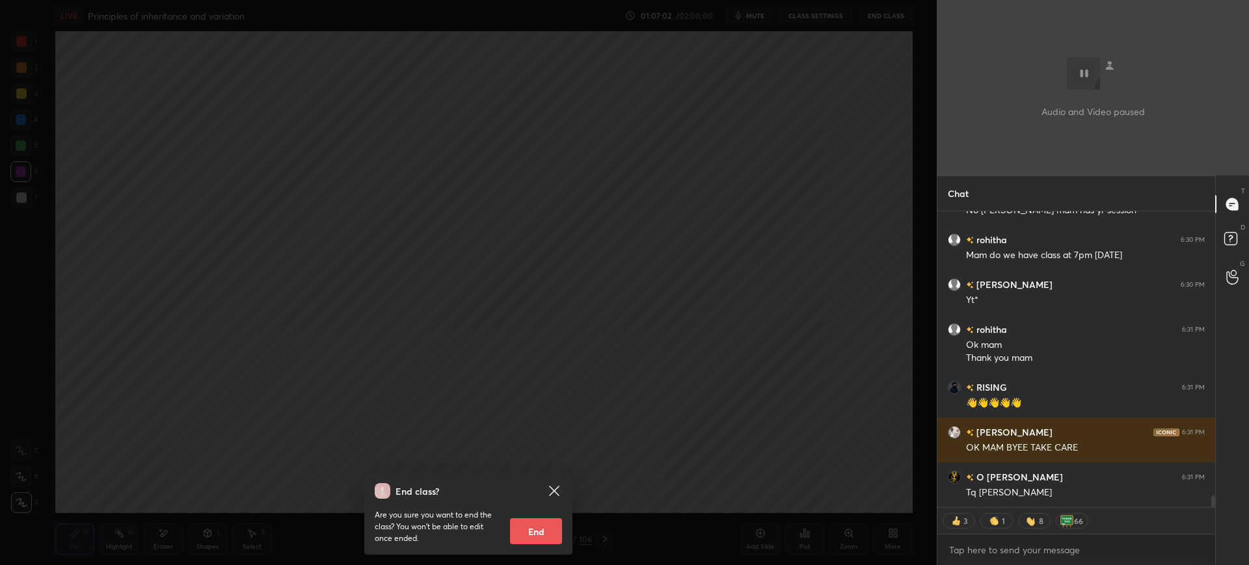
click at [552, 533] on button "End" at bounding box center [536, 531] width 52 height 26
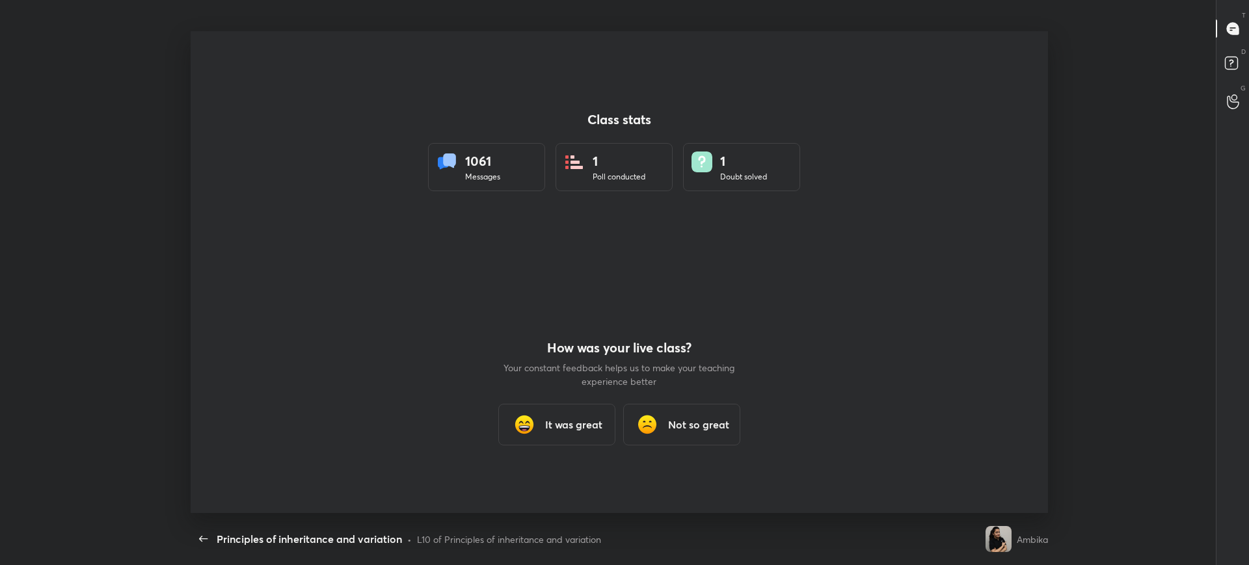
scroll to position [5, 1]
click at [518, 429] on img at bounding box center [524, 425] width 26 height 26
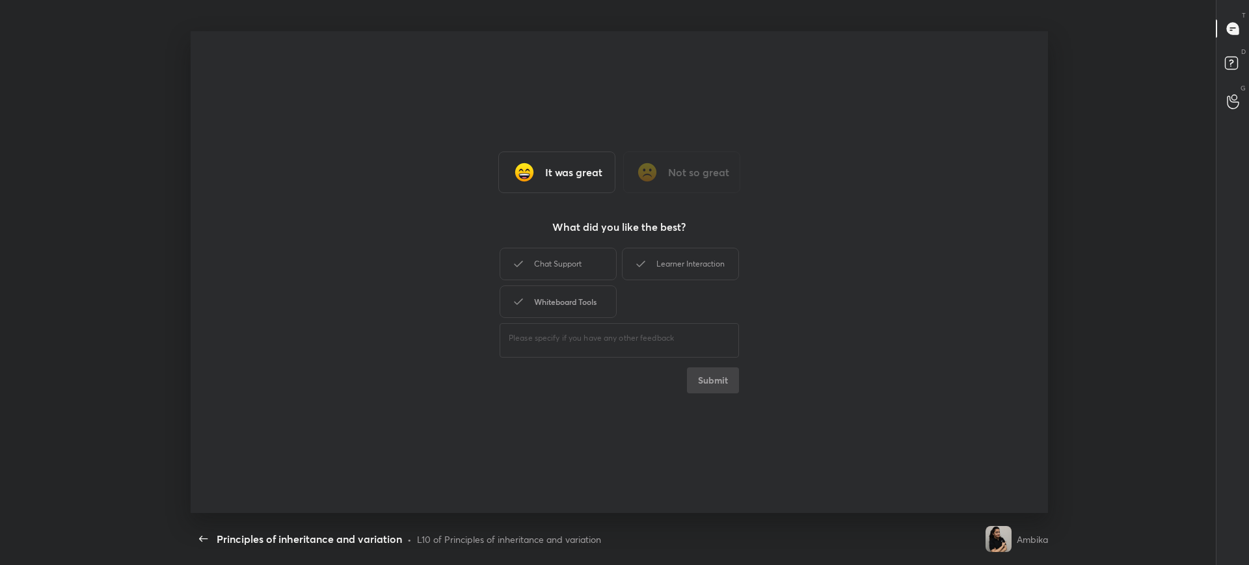
click at [570, 286] on div "Whiteboard Tools" at bounding box center [558, 302] width 117 height 33
click at [576, 255] on div "Chat Support" at bounding box center [558, 264] width 117 height 33
click at [660, 262] on div "Learner Interaction" at bounding box center [680, 264] width 117 height 33
click at [711, 381] on button "Submit" at bounding box center [713, 380] width 52 height 26
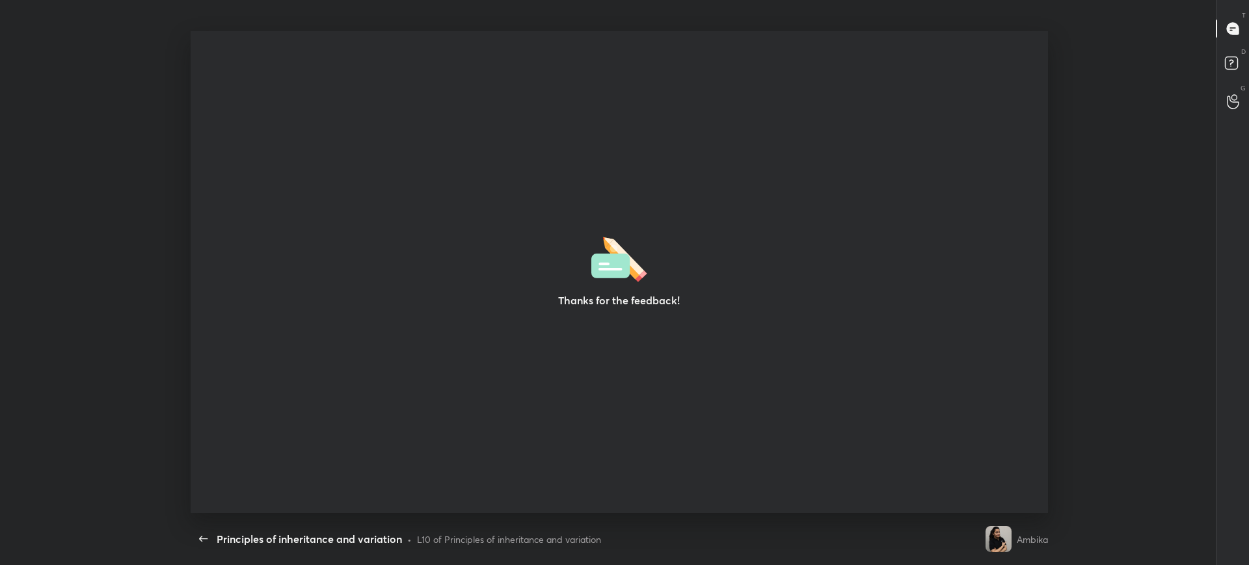
type textarea "x"
